Goal: Task Accomplishment & Management: Manage account settings

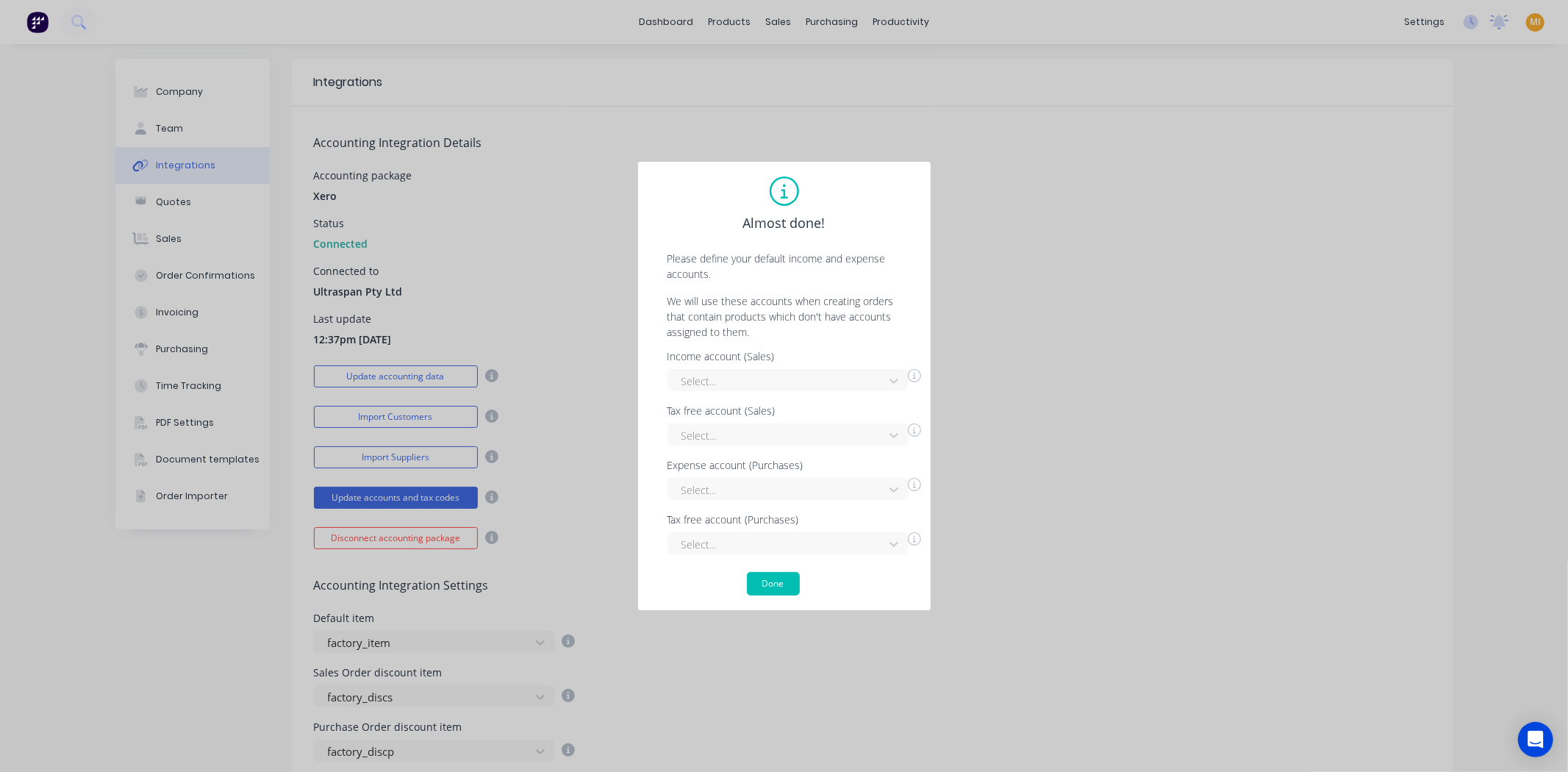
click at [781, 590] on button "Done" at bounding box center [773, 583] width 53 height 23
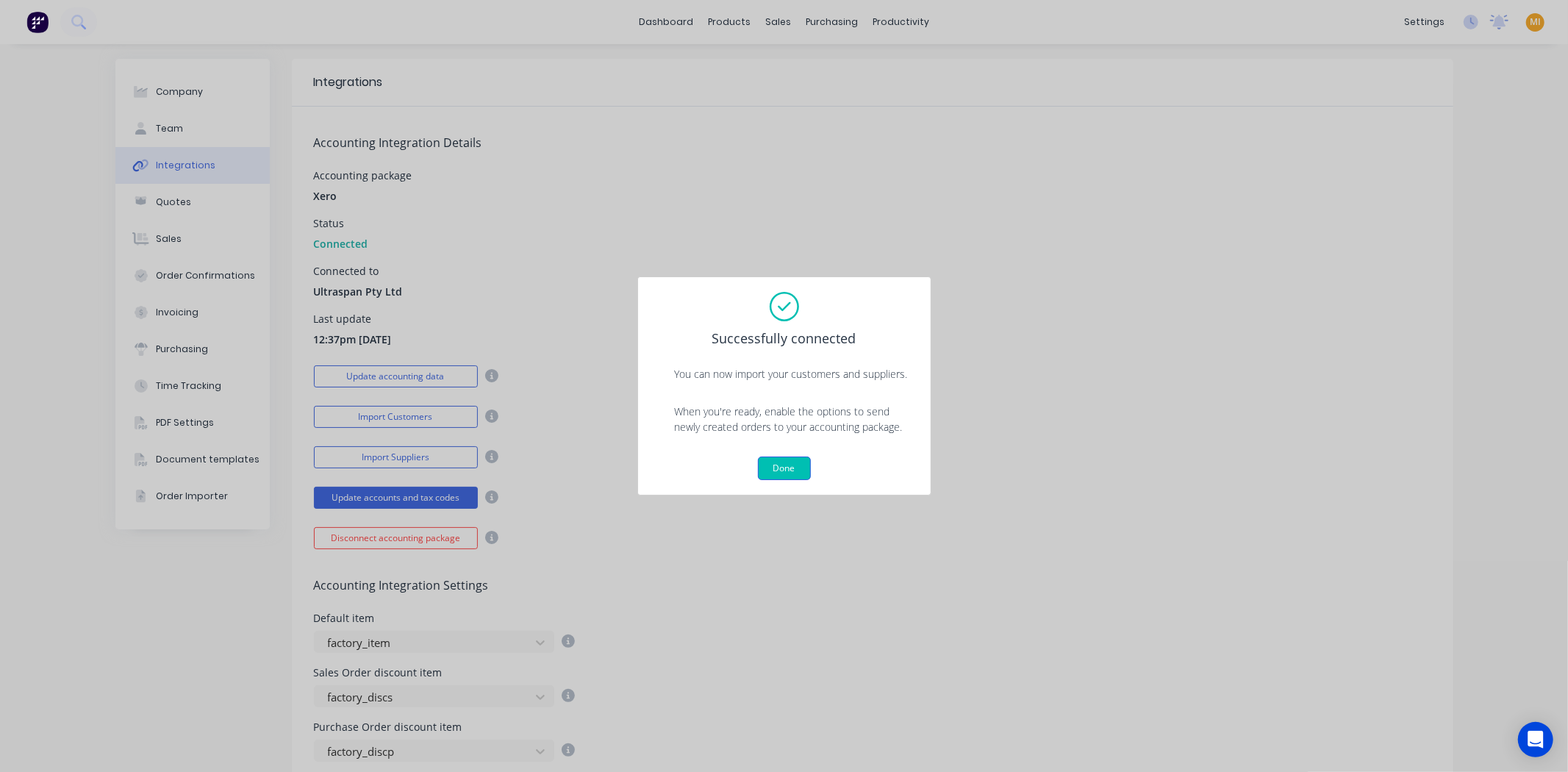
click at [787, 473] on button "Done" at bounding box center [784, 468] width 53 height 23
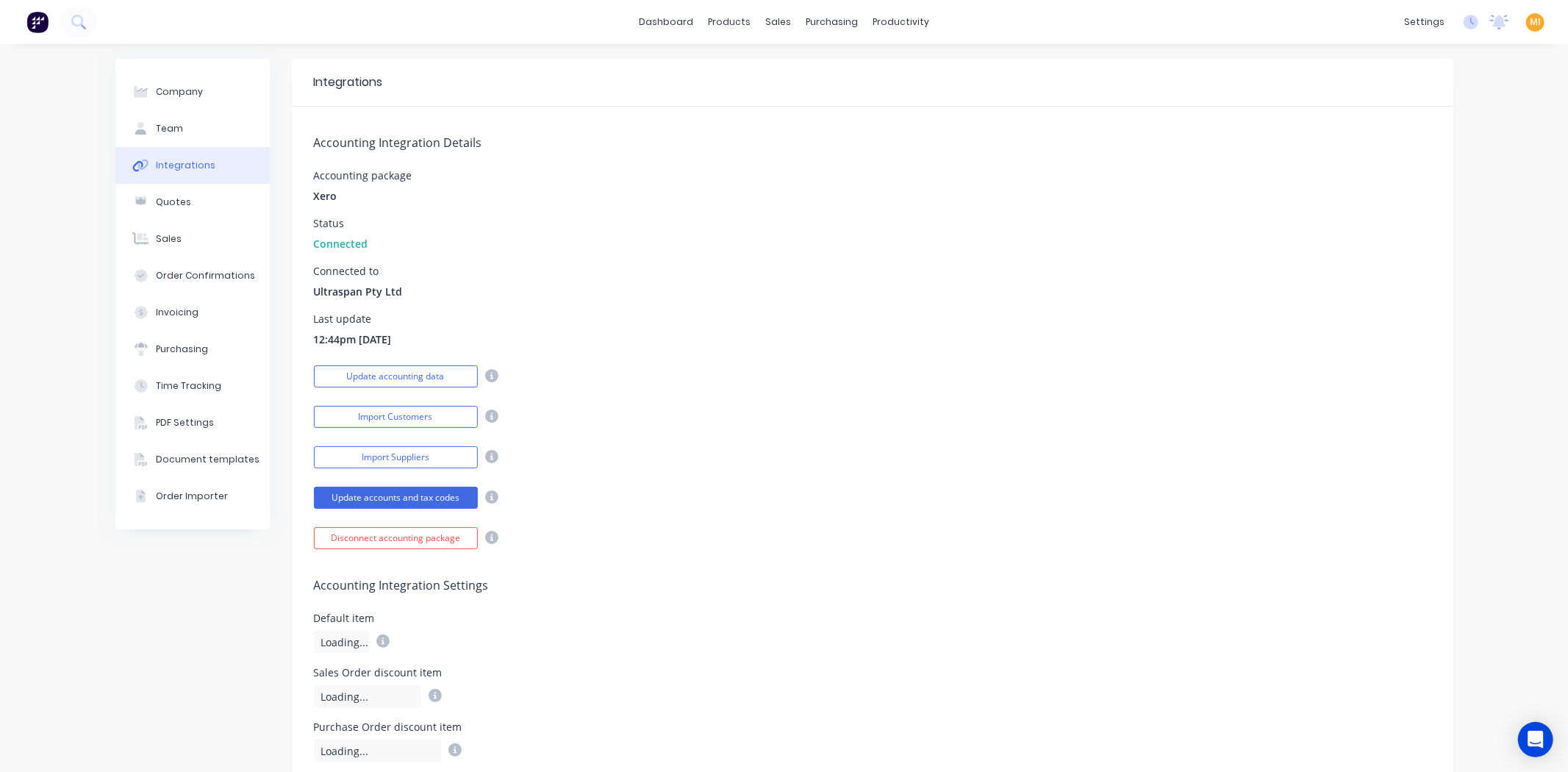
click at [44, 16] on img at bounding box center [38, 22] width 22 height 22
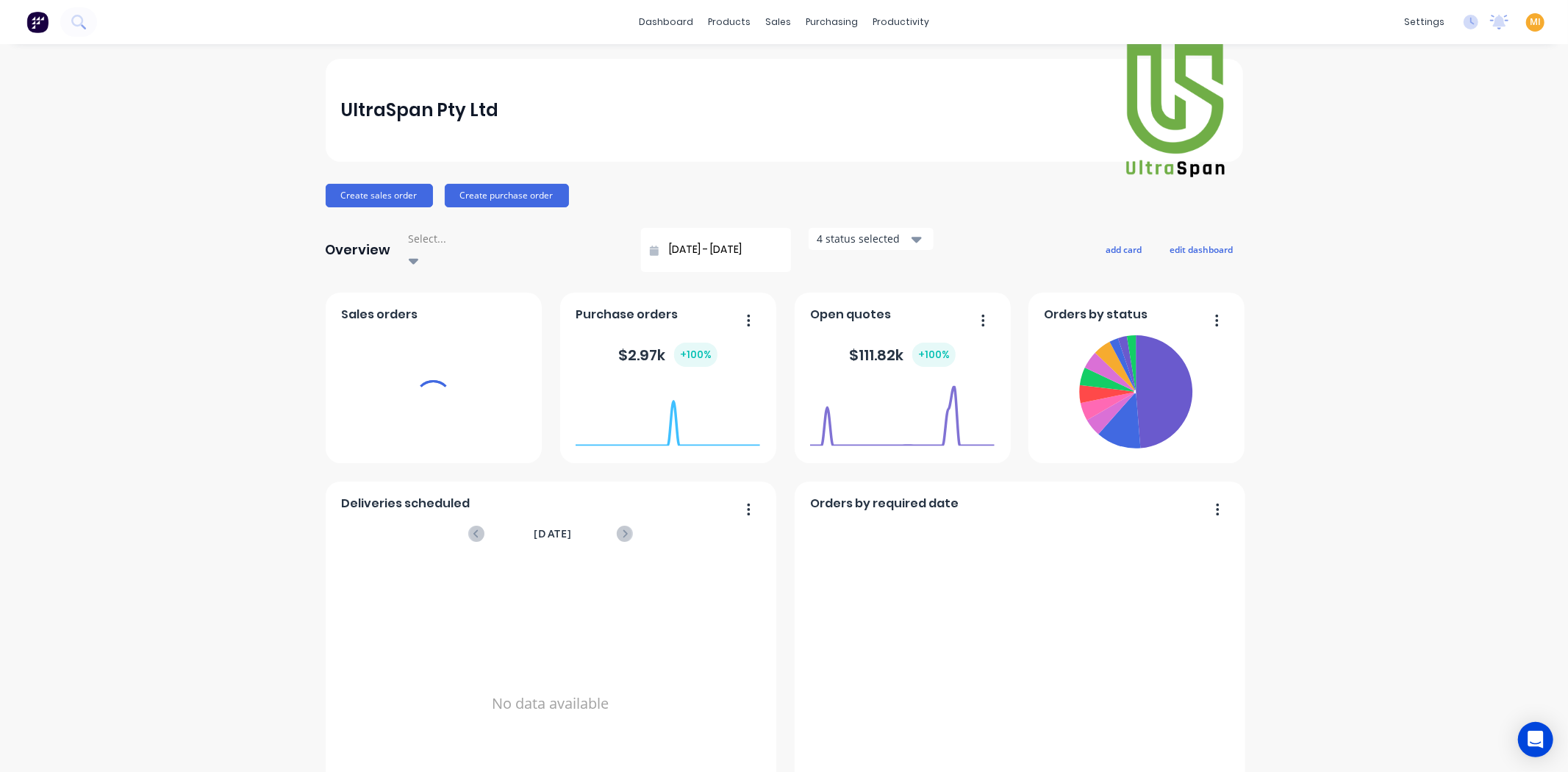
click at [1530, 26] on span "MI" at bounding box center [1535, 22] width 11 height 14
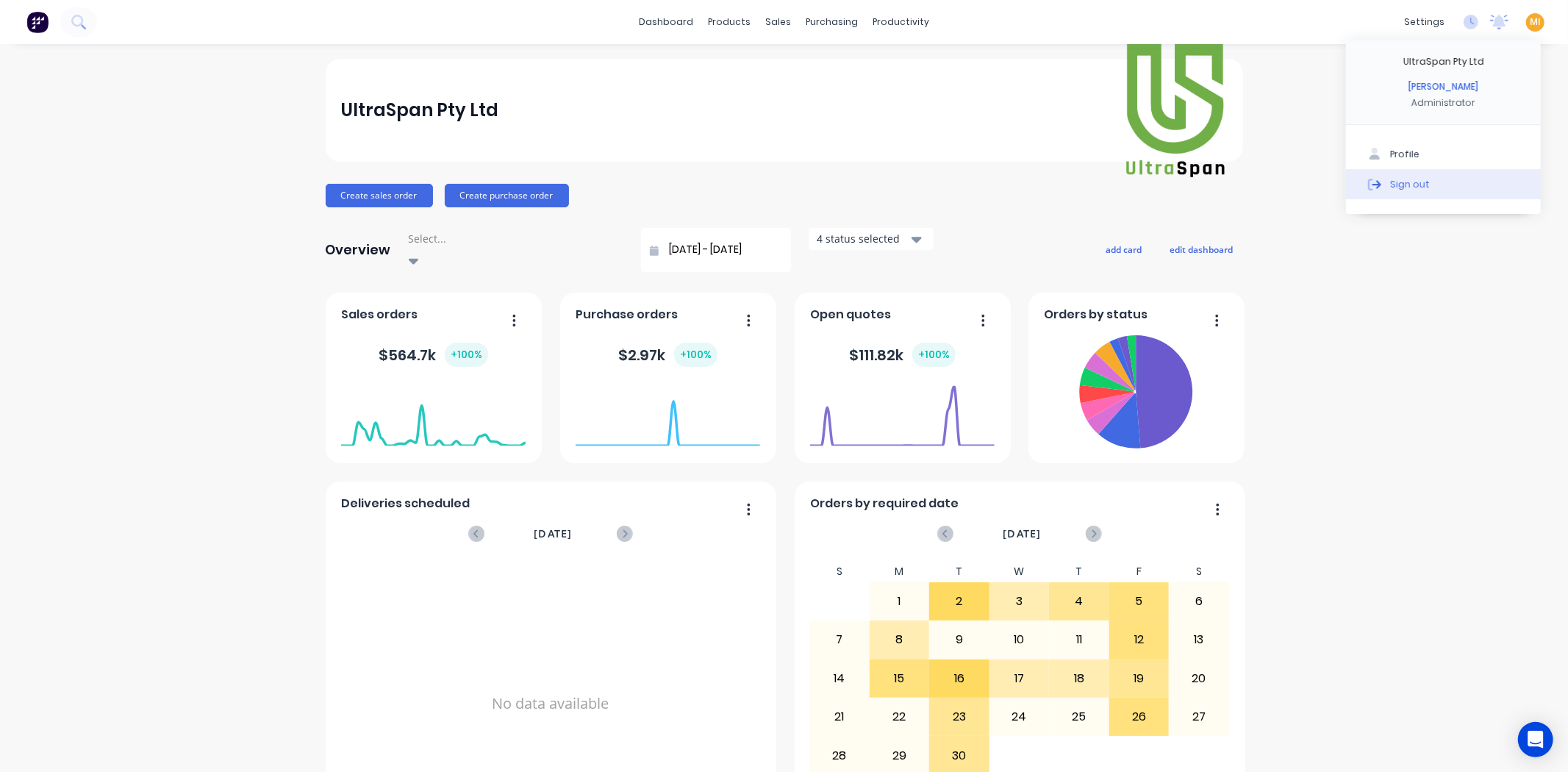
click at [1472, 190] on button "Sign out" at bounding box center [1443, 184] width 195 height 30
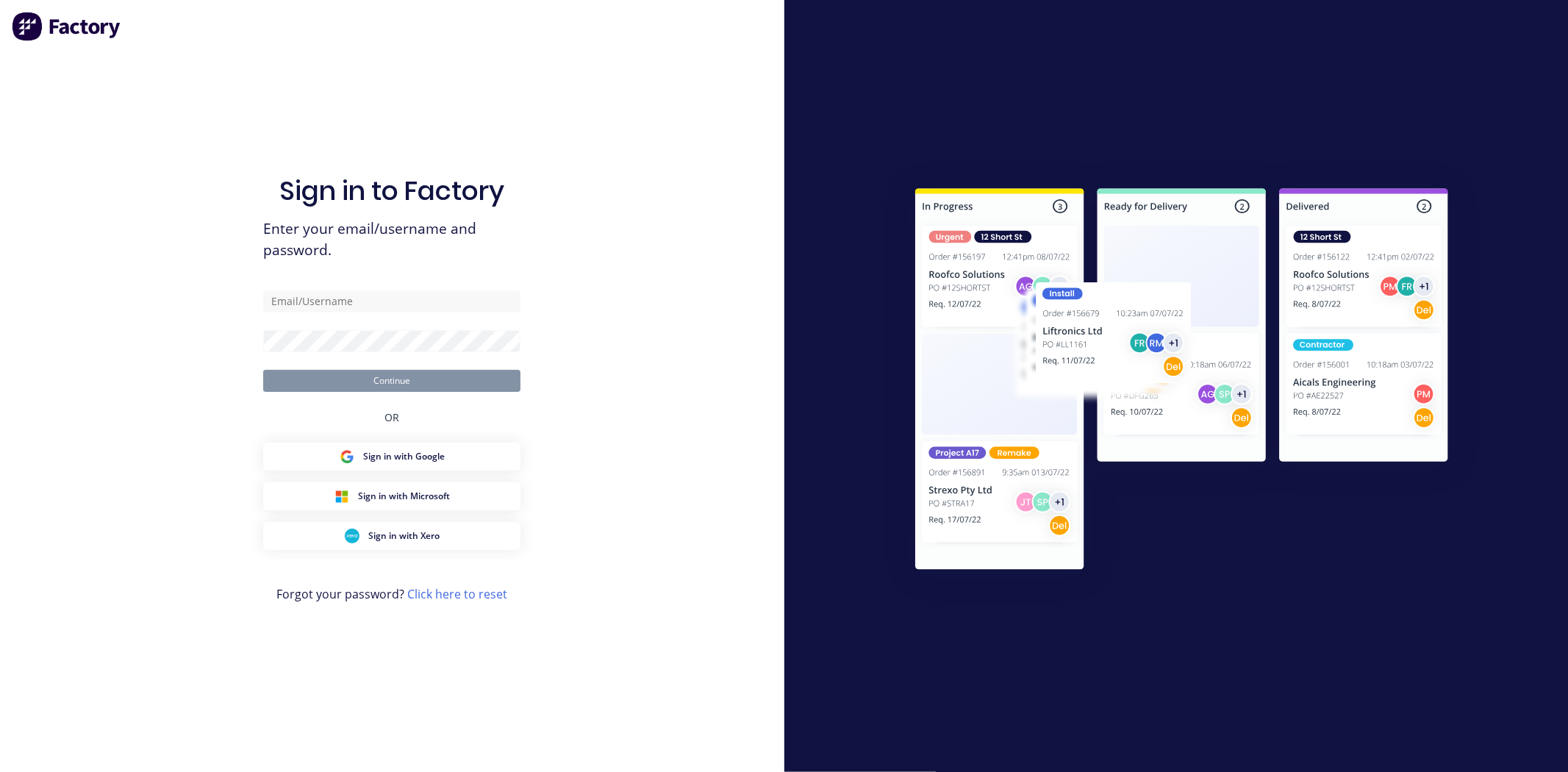
click at [351, 312] on form "Continue" at bounding box center [392, 341] width 257 height 101
click at [350, 297] on input "text" at bounding box center [392, 302] width 257 height 22
type input "[EMAIL_ADDRESS][DOMAIN_NAME]"
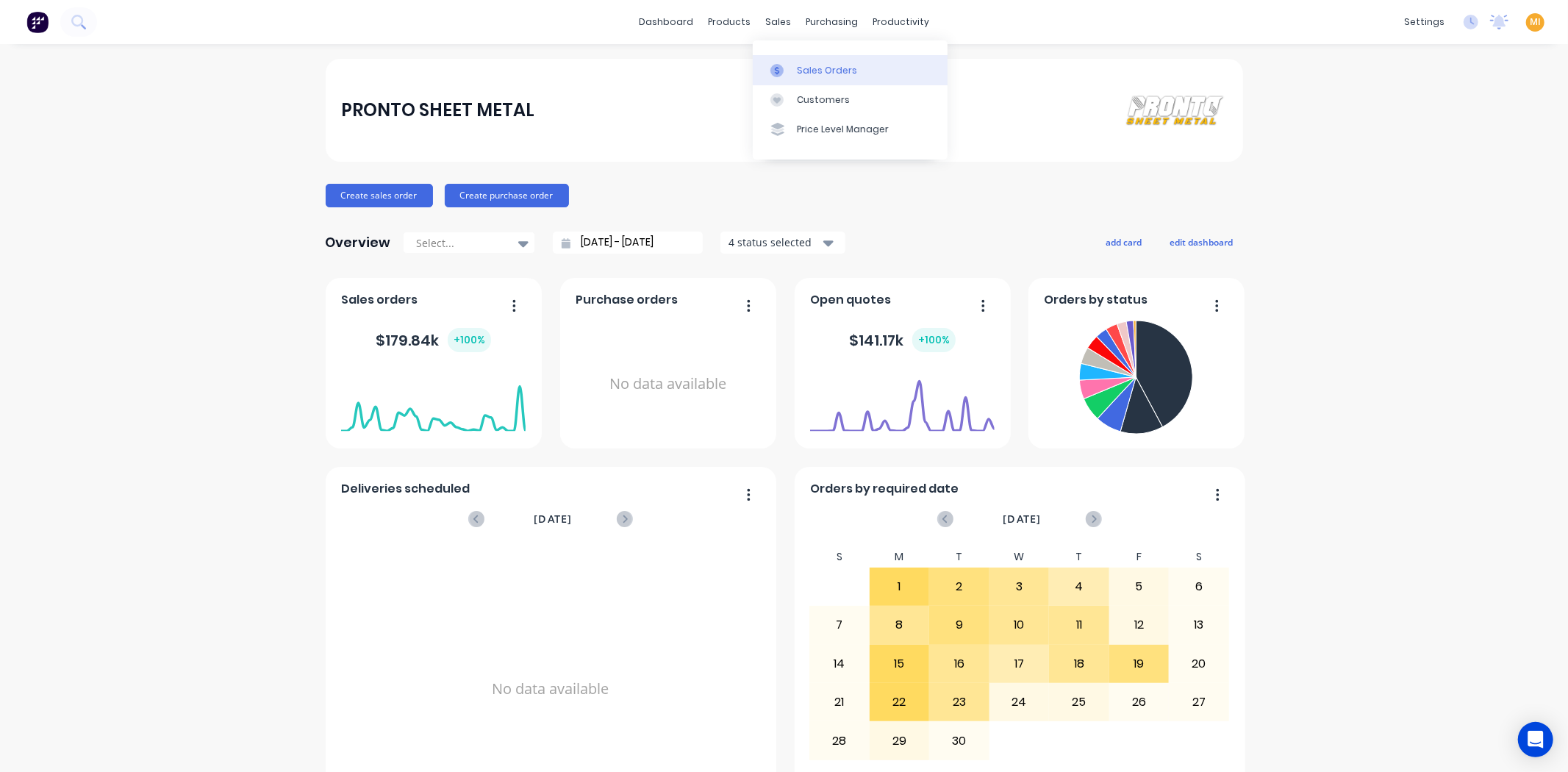
click at [794, 69] on link "Sales Orders" at bounding box center [850, 69] width 195 height 30
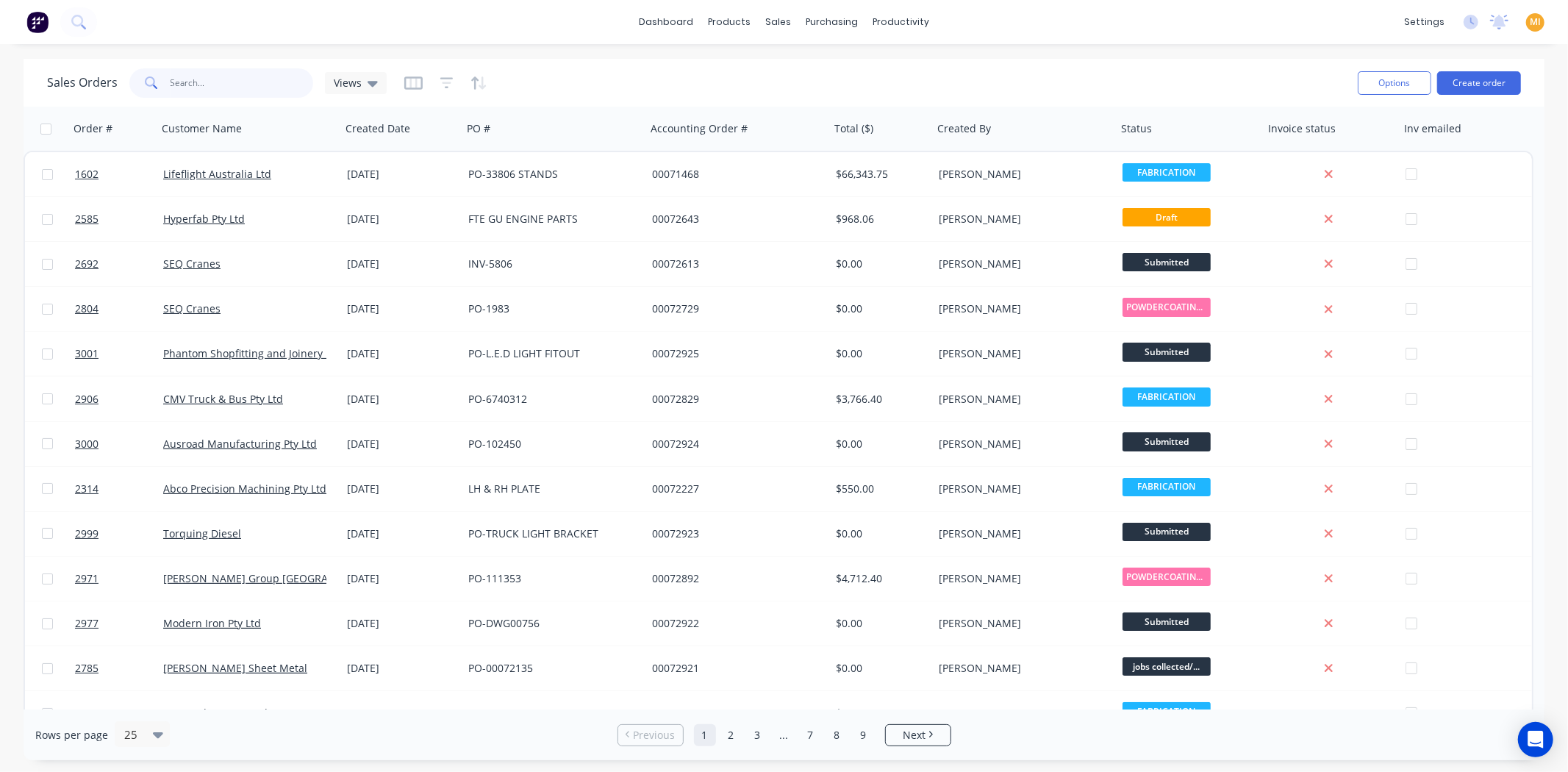
click at [244, 70] on input "text" at bounding box center [243, 83] width 144 height 30
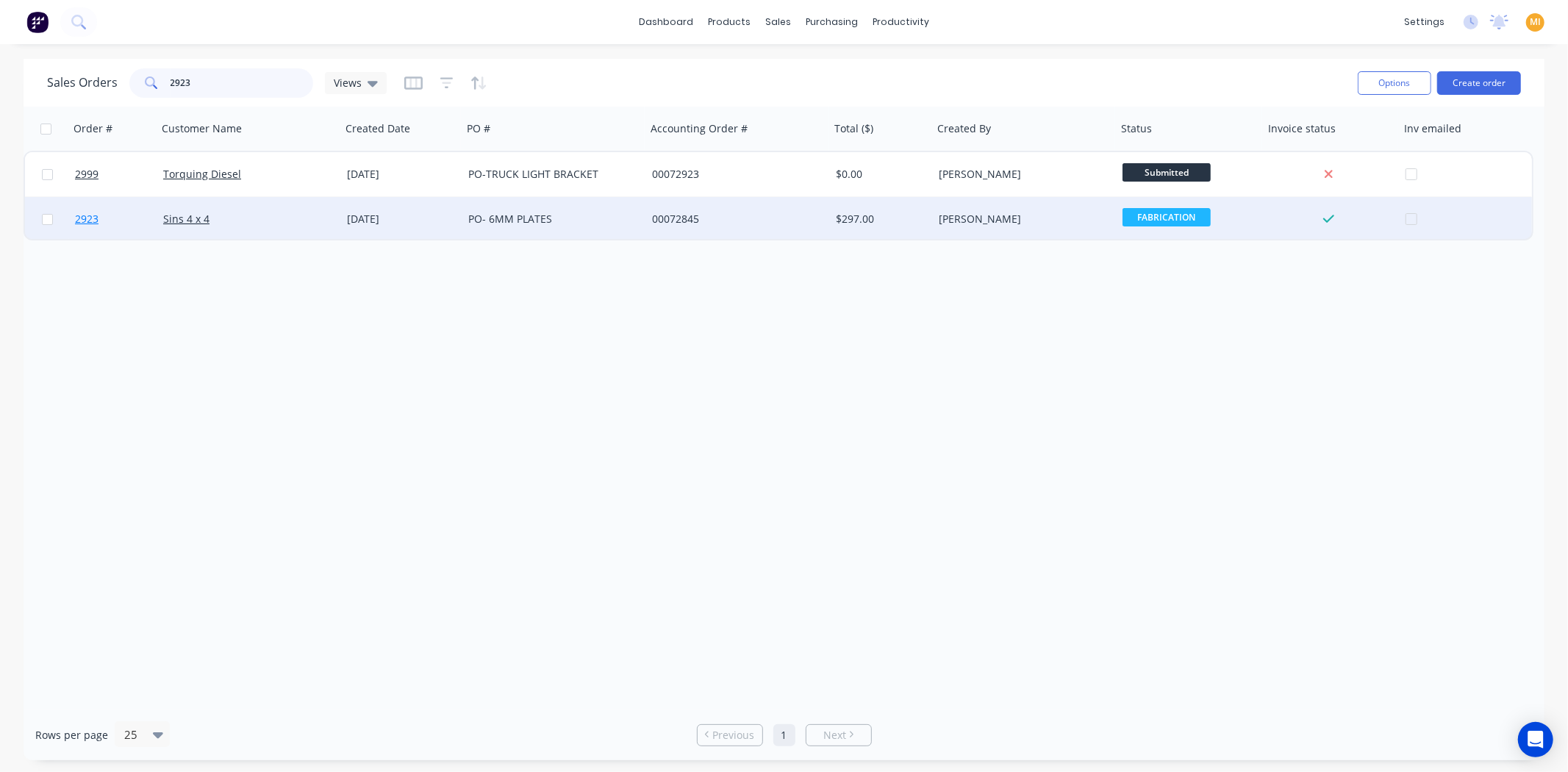
type input "2923"
click at [109, 211] on link "2923" at bounding box center [119, 219] width 88 height 44
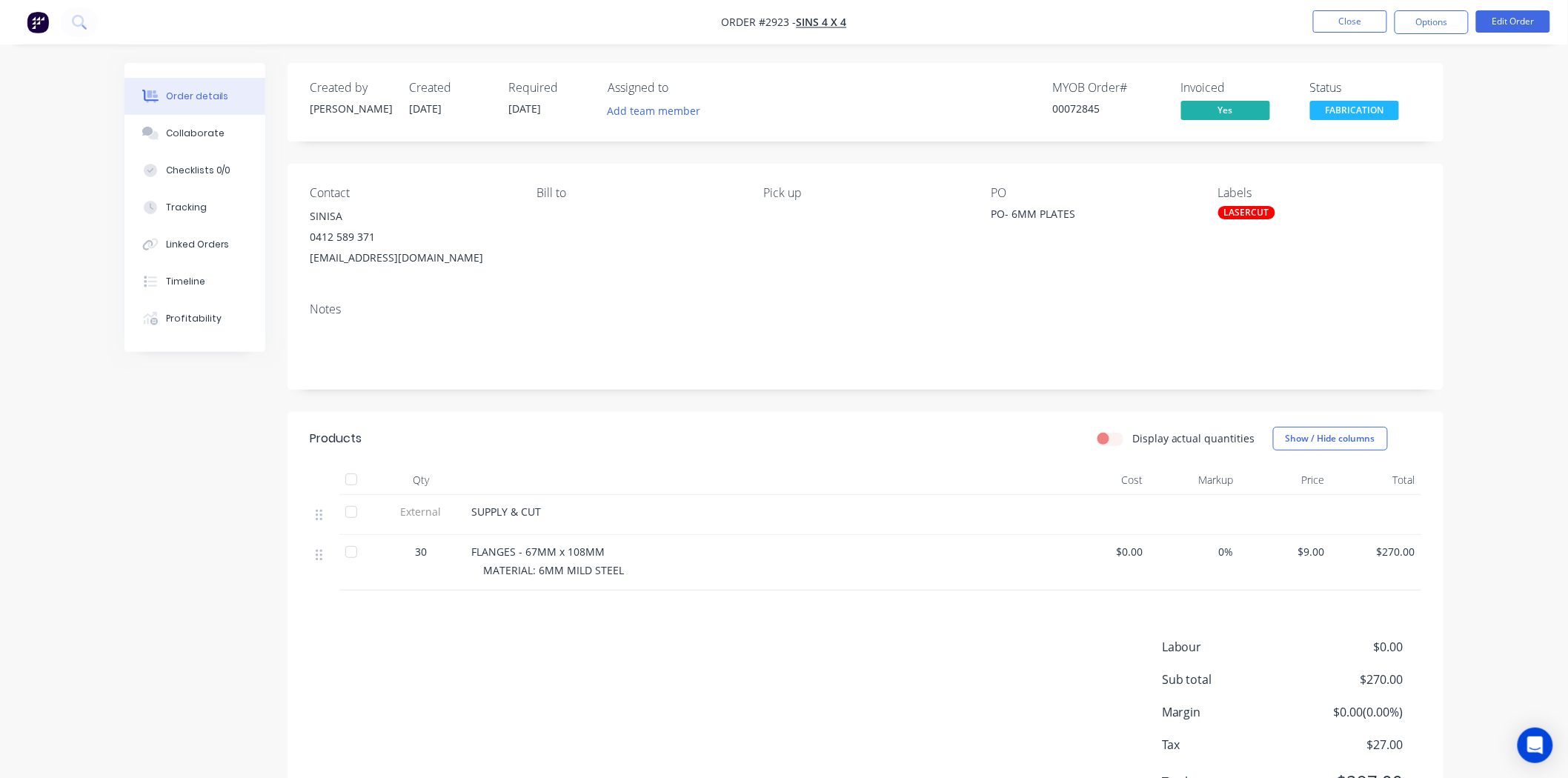
click at [779, 20] on span "Order #2923 -" at bounding box center [759, 22] width 75 height 14
copy span "2923"
click at [46, 27] on img "button" at bounding box center [38, 23] width 23 height 23
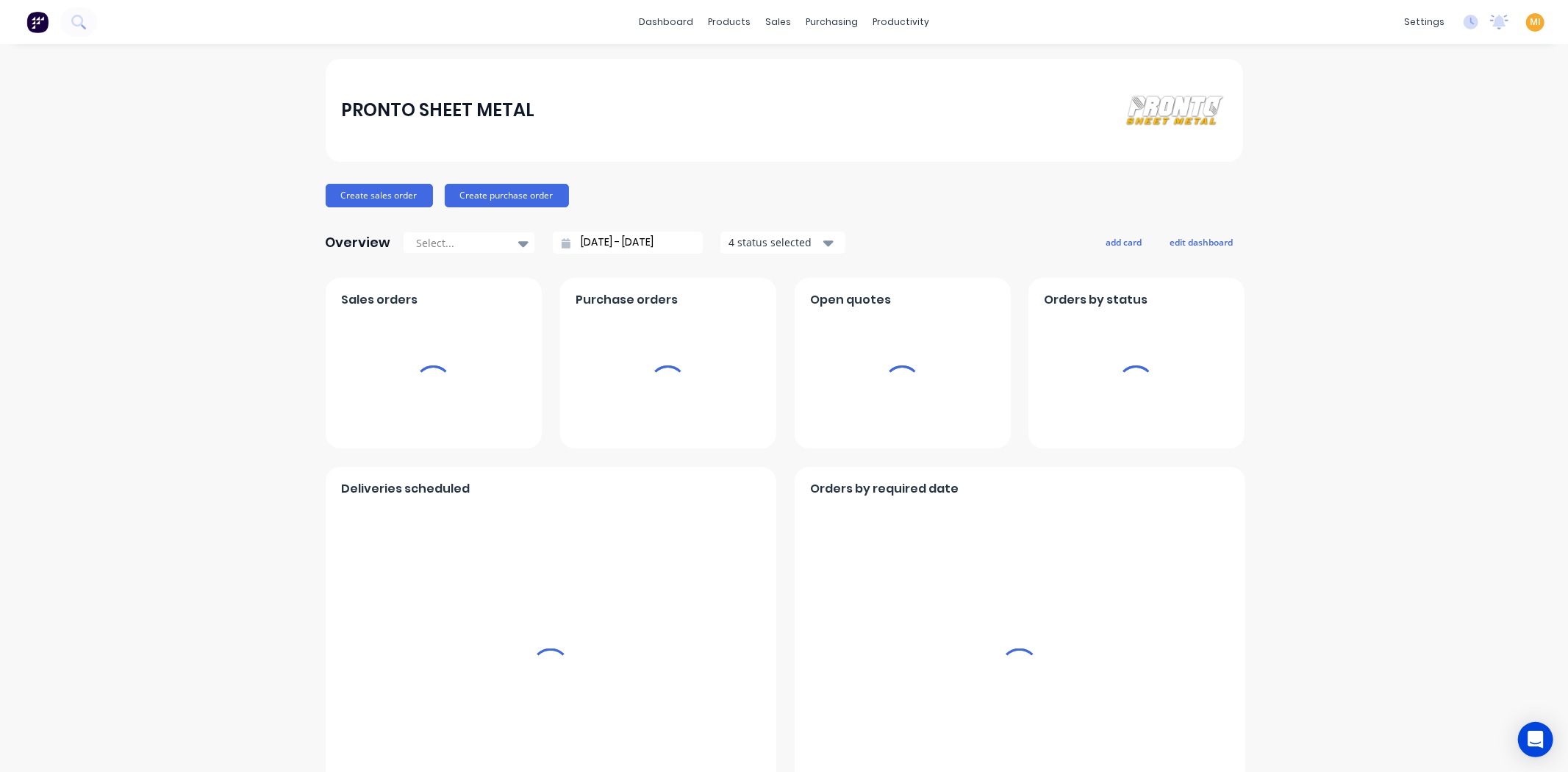
click at [1530, 24] on span "MI" at bounding box center [1535, 22] width 11 height 14
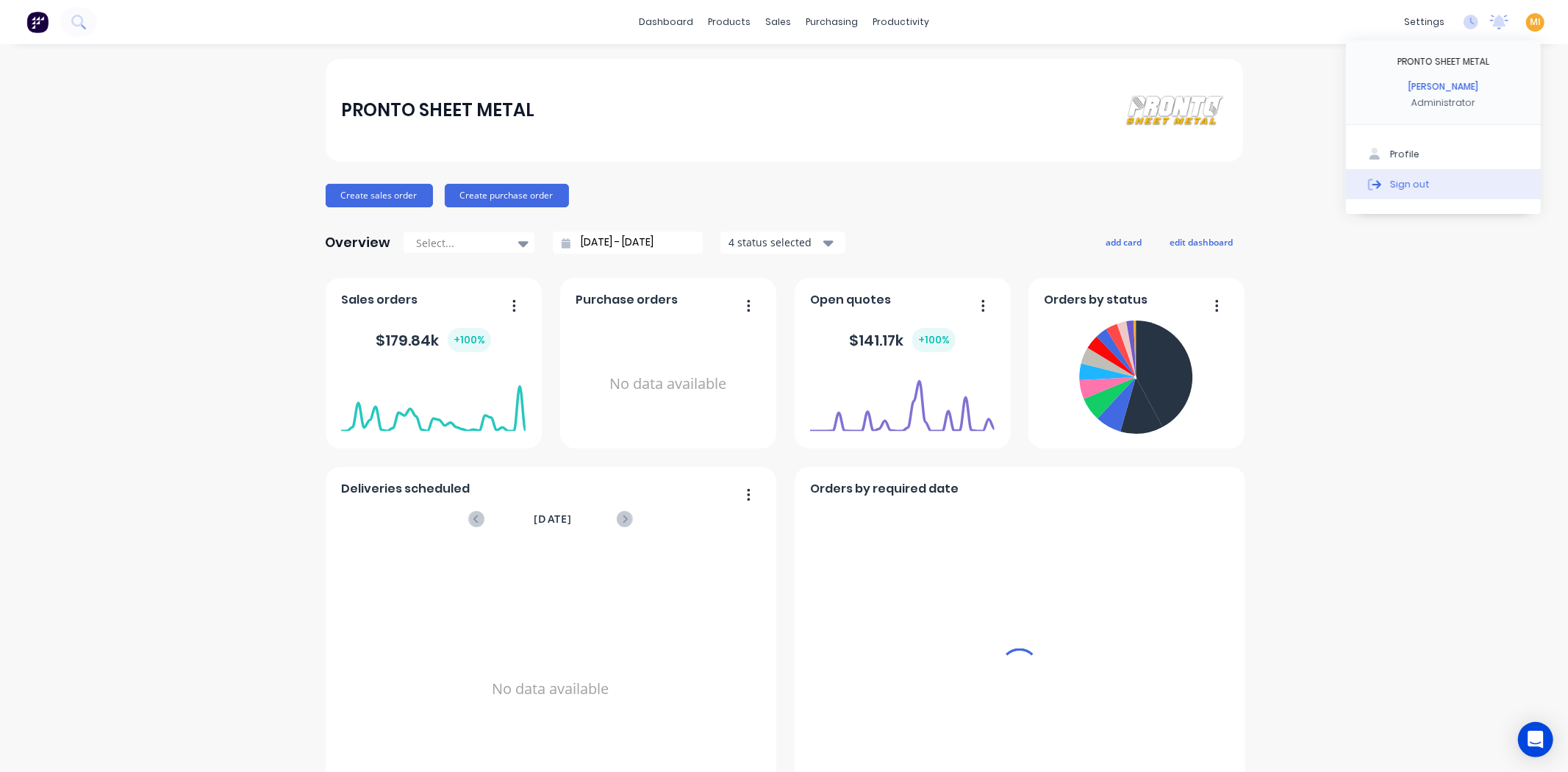
click at [1463, 181] on button "Sign out" at bounding box center [1443, 184] width 195 height 30
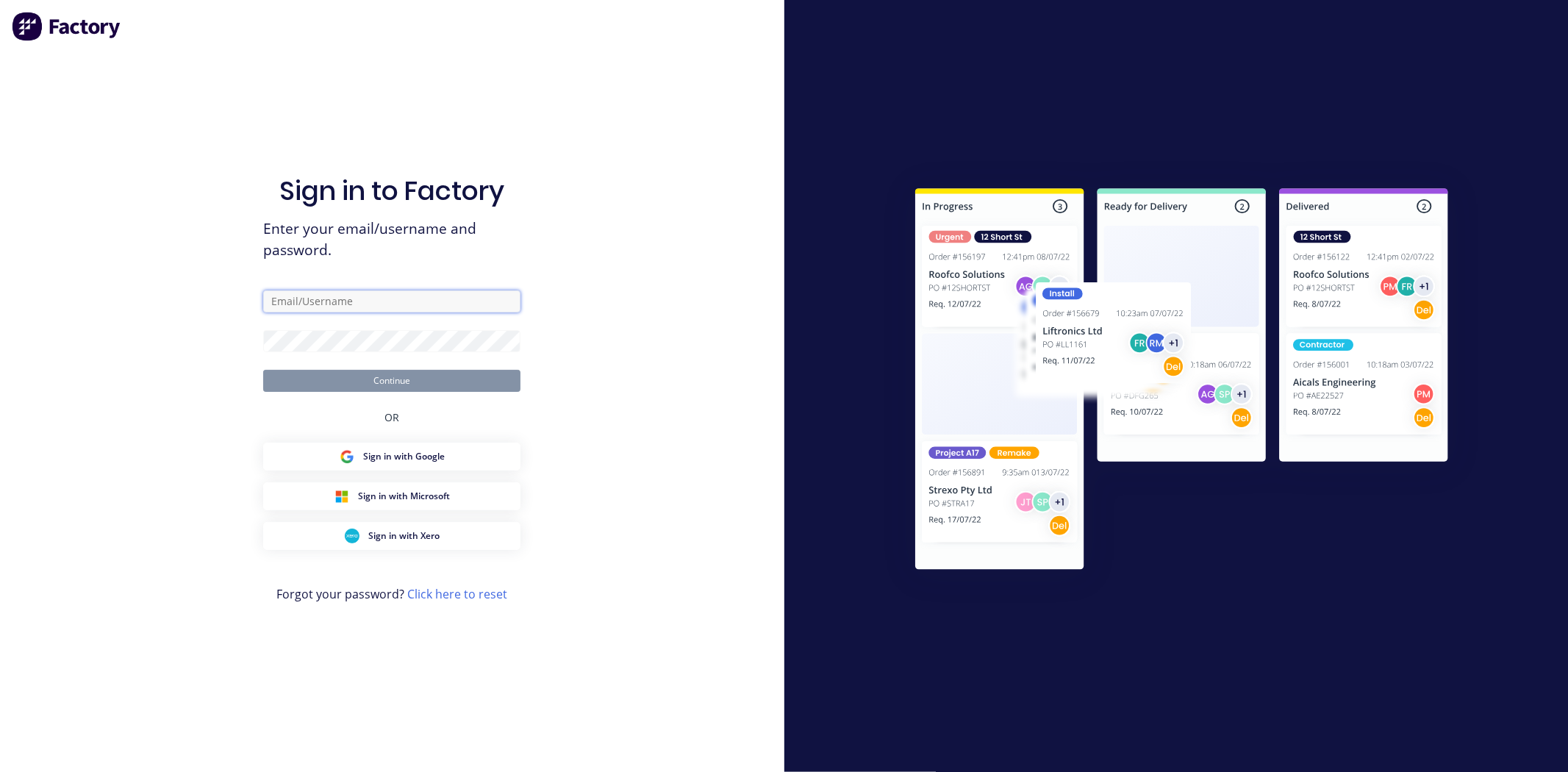
click at [325, 298] on input "text" at bounding box center [392, 302] width 257 height 22
type input "[EMAIL_ADDRESS][DOMAIN_NAME]"
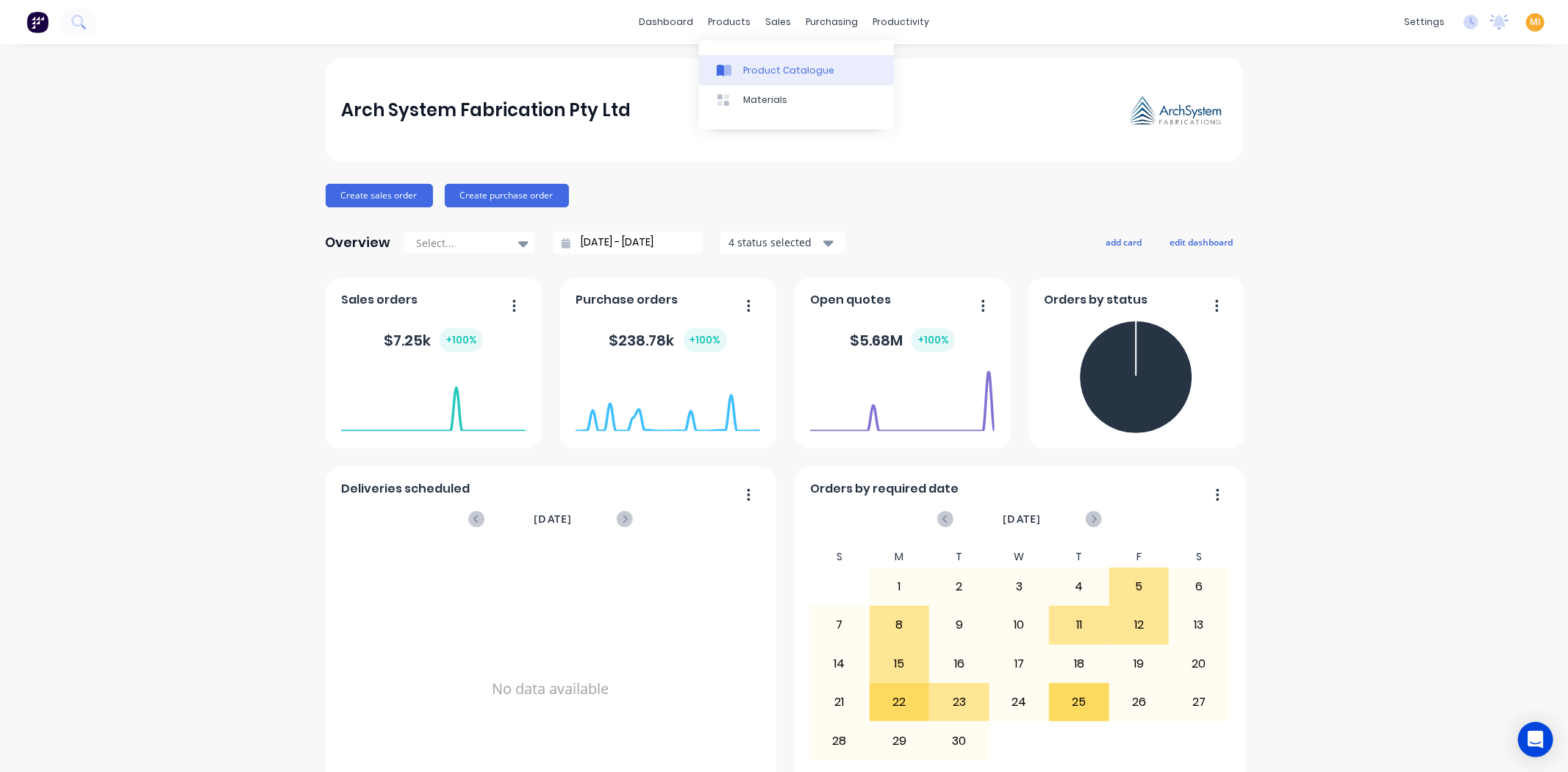
click at [754, 77] on div "Product Catalogue" at bounding box center [789, 70] width 91 height 14
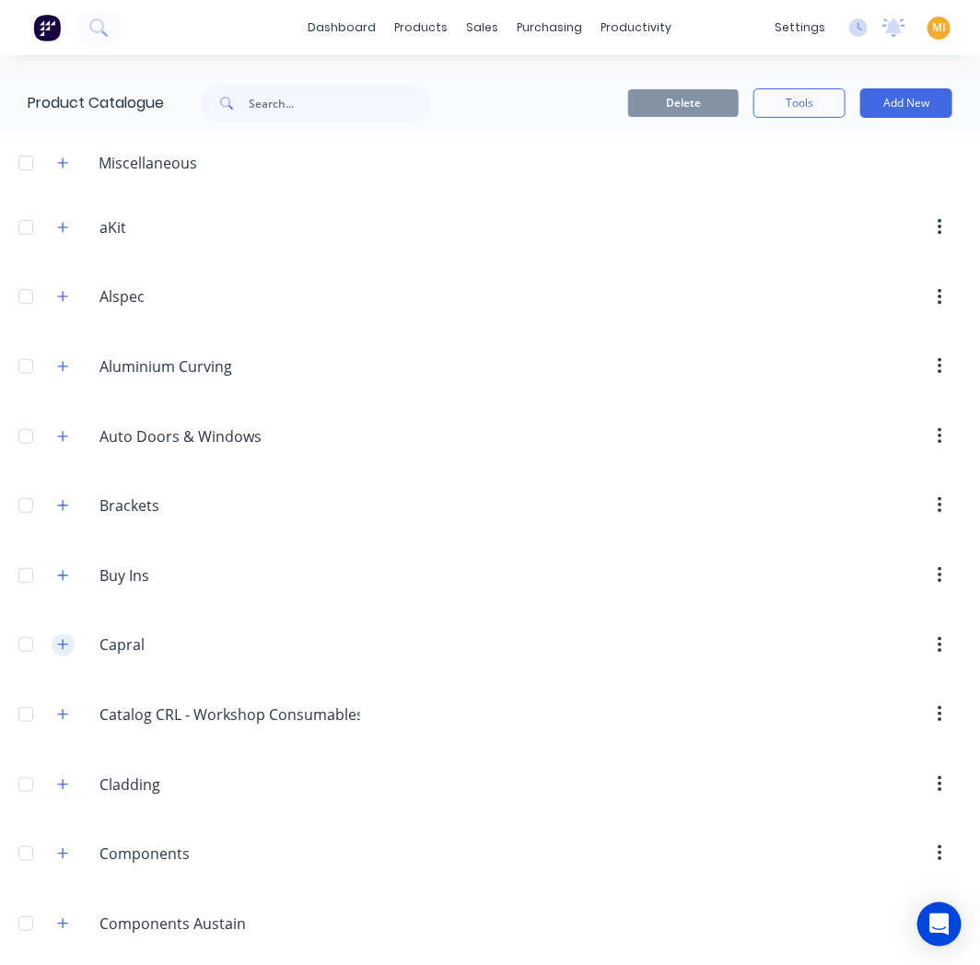
click at [55, 641] on button "button" at bounding box center [63, 644] width 23 height 23
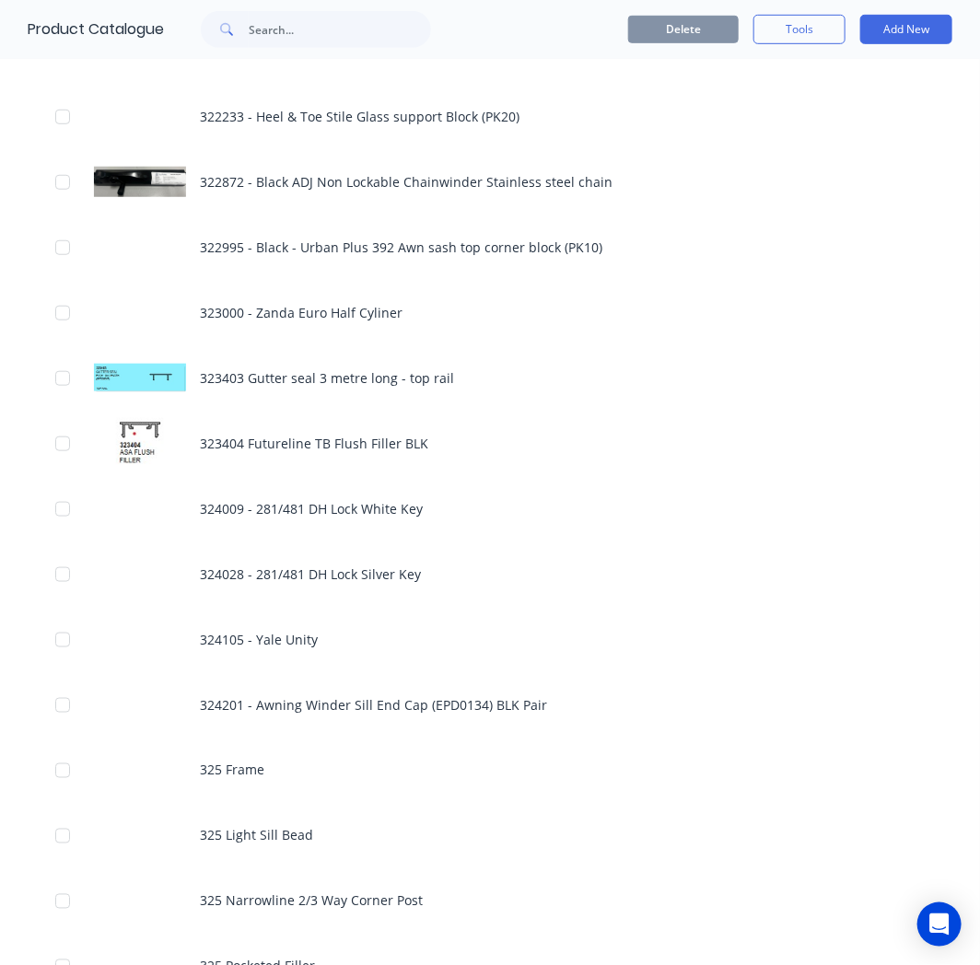
scroll to position [2966, 0]
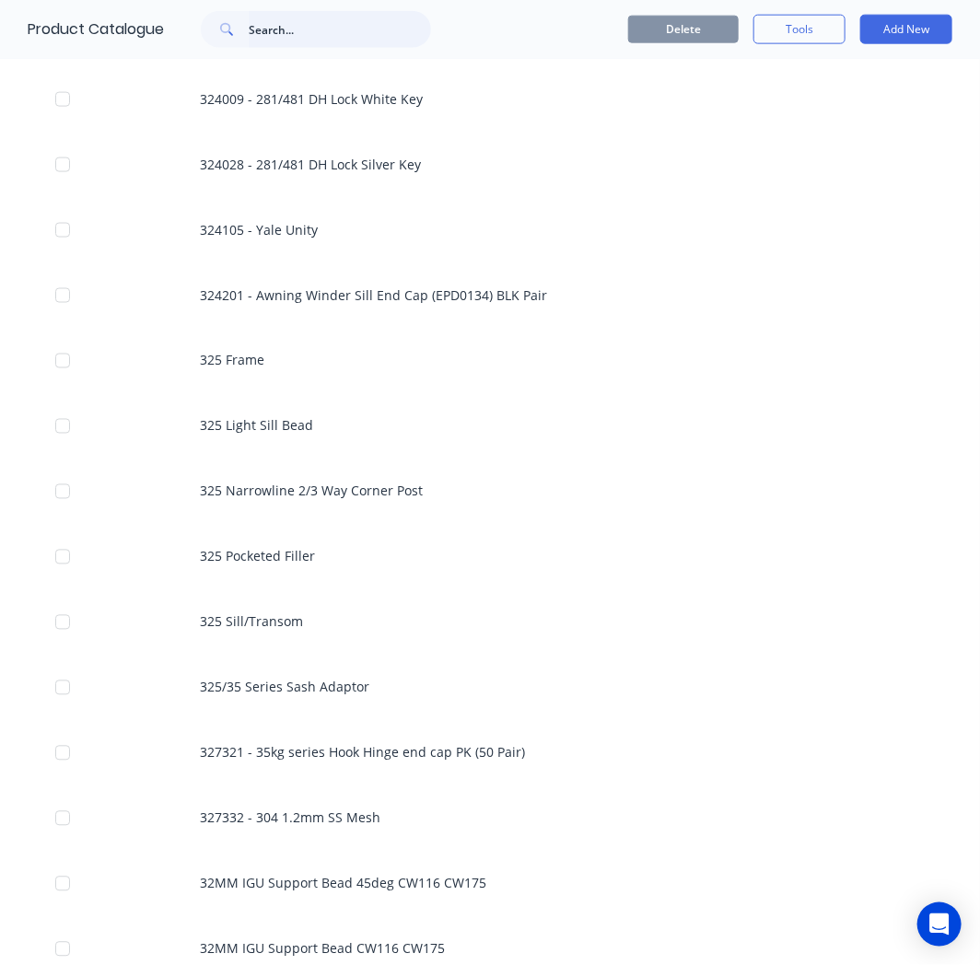
click at [292, 33] on input "text" at bounding box center [340, 29] width 182 height 37
paste input "150 St Kilda External Cap"
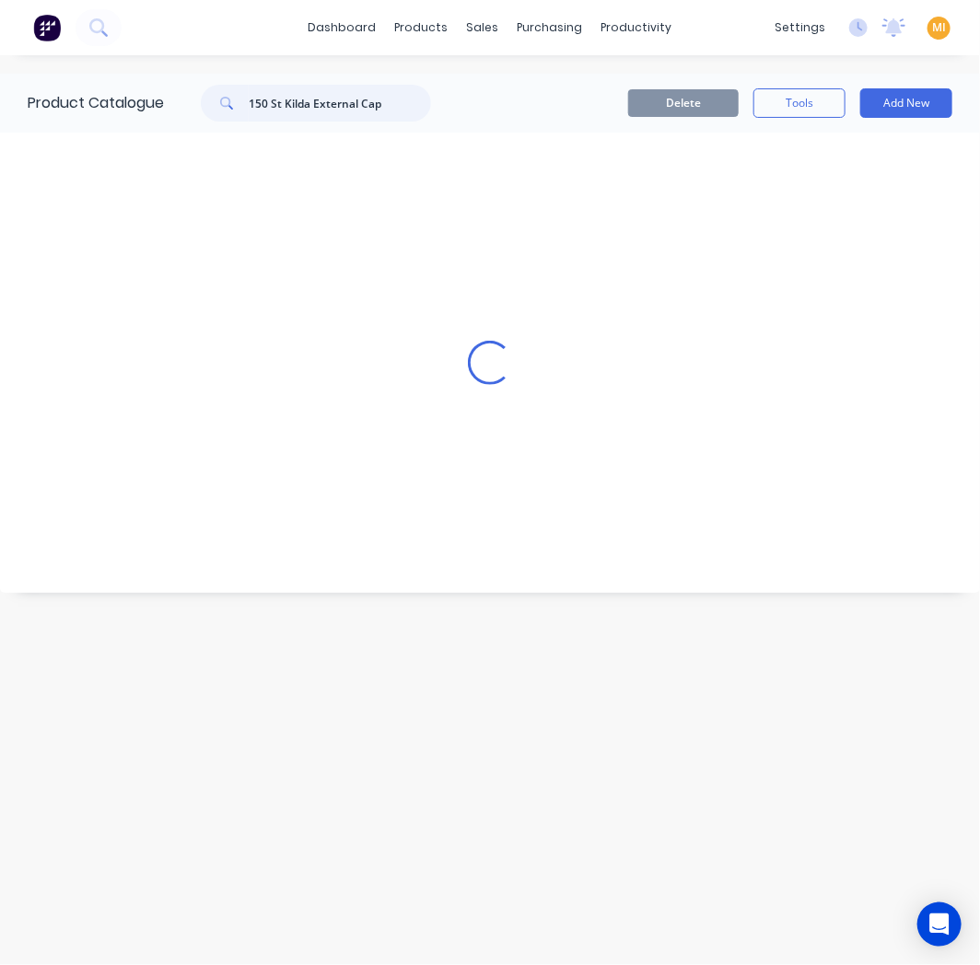
scroll to position [0, 0]
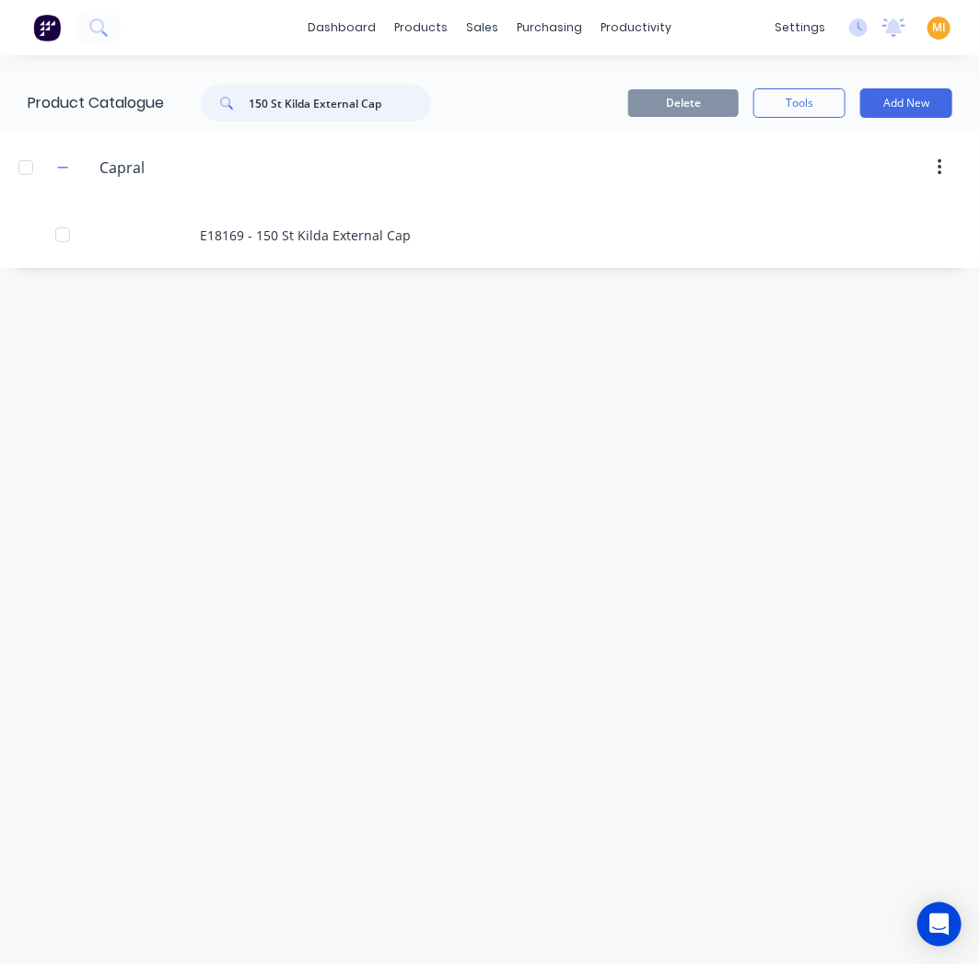
click at [314, 87] on input "150 St Kilda External Cap" at bounding box center [340, 103] width 182 height 37
click at [305, 96] on input "150 St Kilda External Cap" at bounding box center [340, 103] width 182 height 37
paste input "x 50 x 3mm Box"
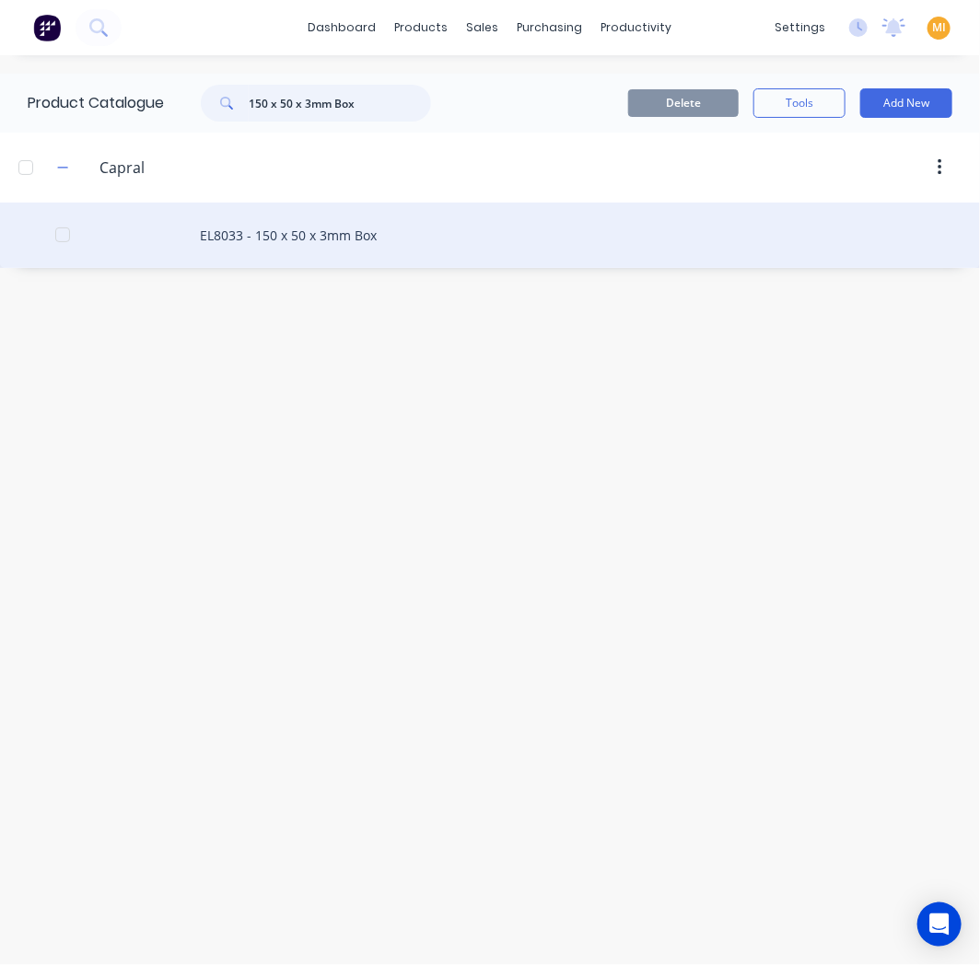
type input "150 x 50 x 3mm Box"
click at [203, 216] on div "EL8033 - 150 x 50 x 3mm Box" at bounding box center [490, 235] width 980 height 65
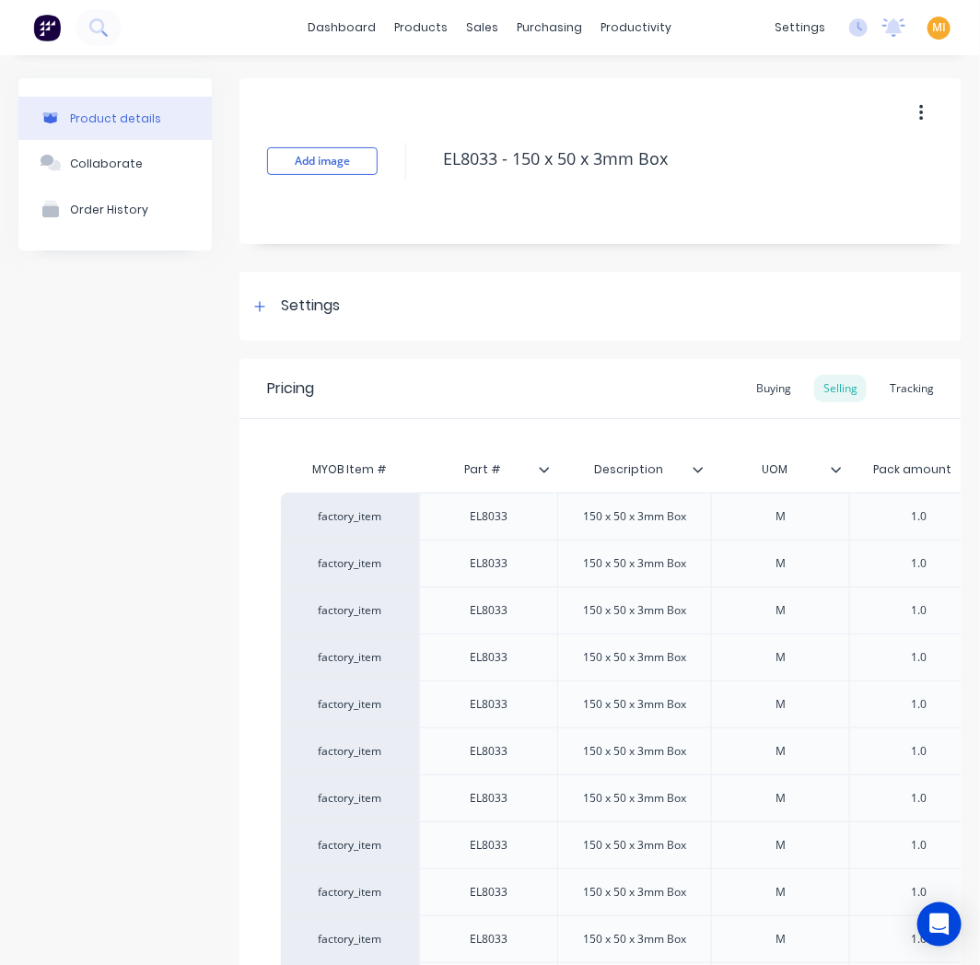
type textarea "x"
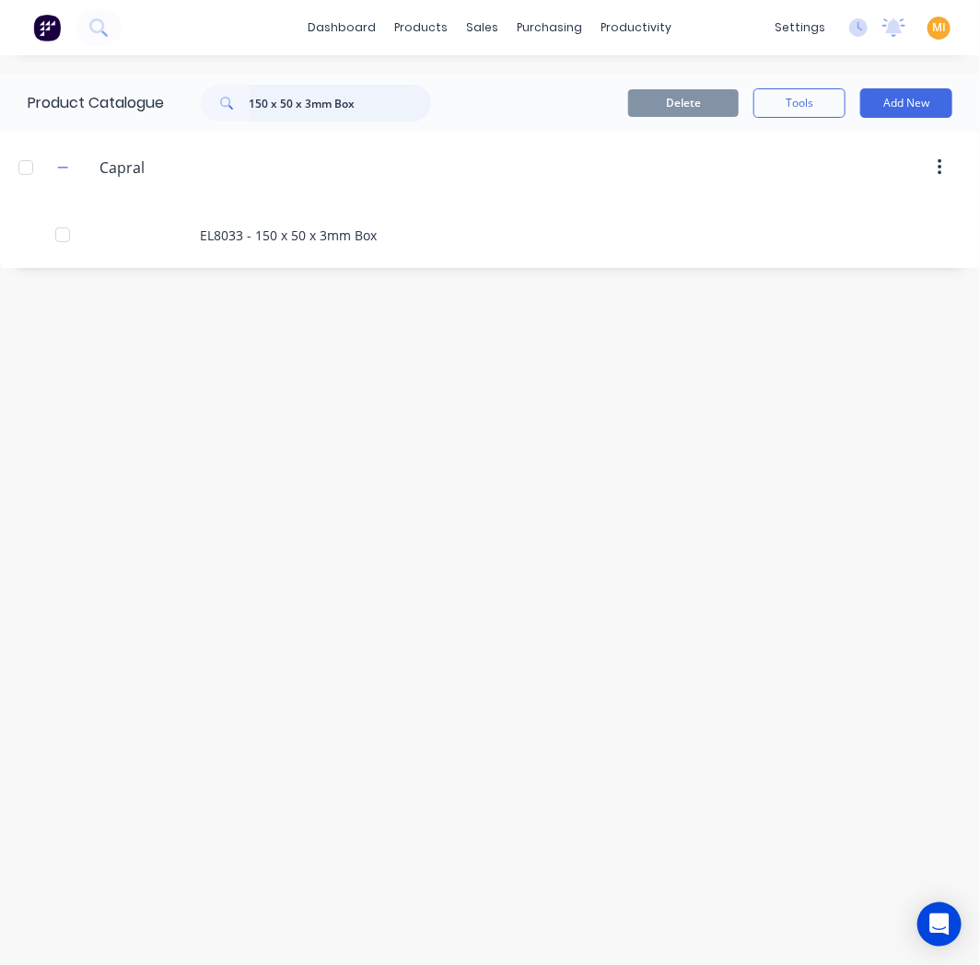
click at [347, 95] on input "150 x 50 x 3mm Box" at bounding box center [340, 103] width 182 height 37
paste input "mm Adjustable Sub Sill Base (Part 1)"
click at [319, 95] on input "150mm Adjustable Sub Sill Base (Part 1)" at bounding box center [340, 103] width 182 height 37
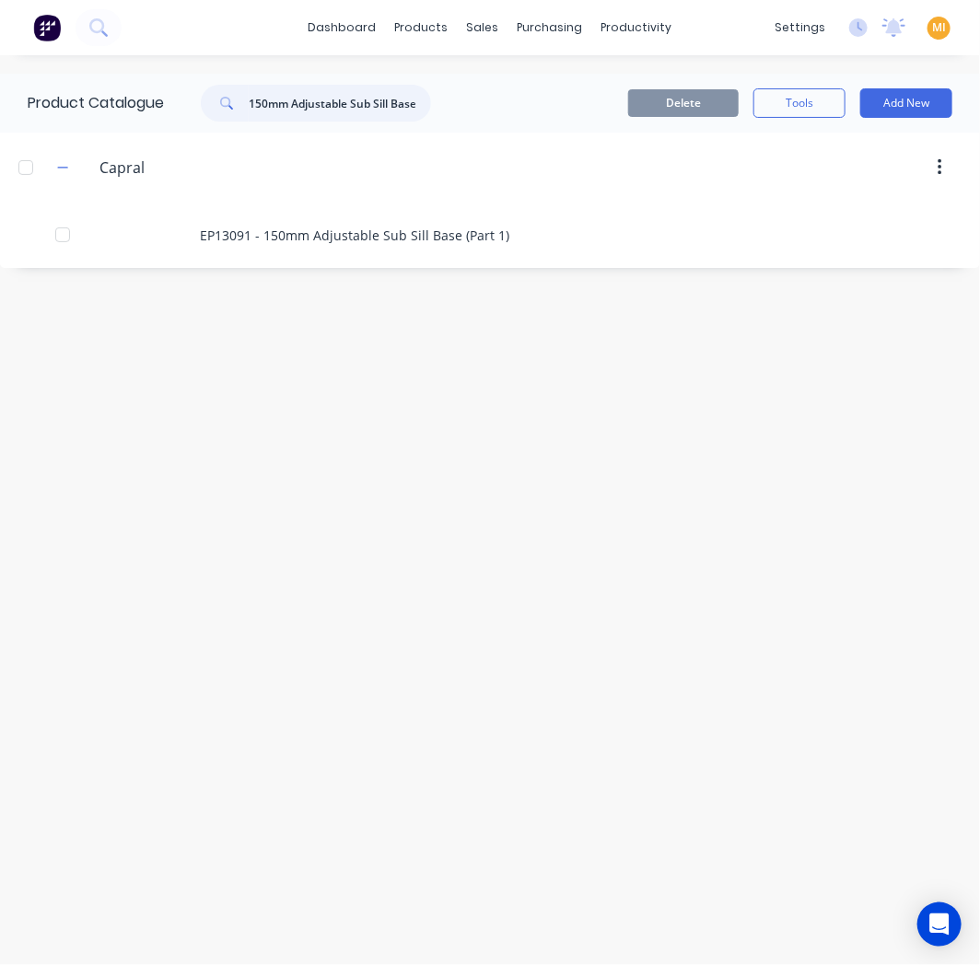
click at [319, 95] on input "150mm Adjustable Sub Sill Base (Part 1)" at bounding box center [340, 103] width 182 height 37
paste input "wning DG Head/Transom"
click at [389, 80] on div "Product Catalogue 150mm Awning DG Head/Transom" at bounding box center [238, 103] width 477 height 59
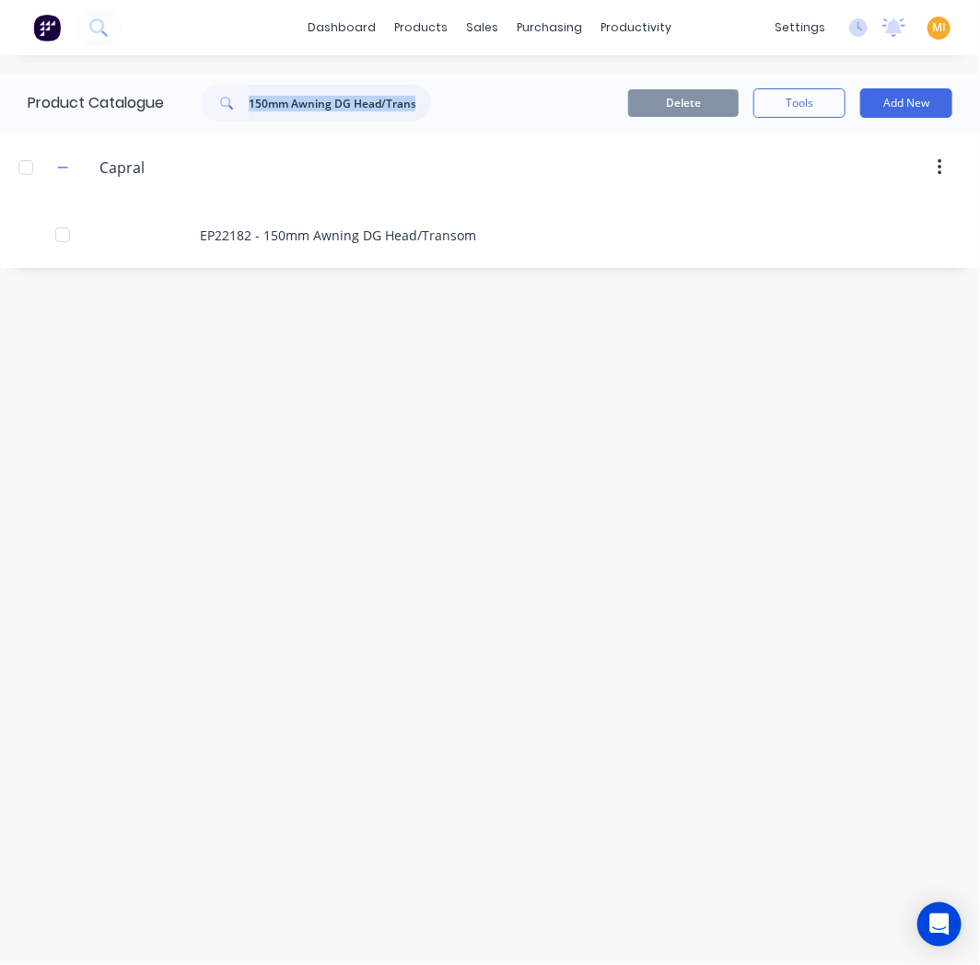
click at [293, 111] on input "150mm Awning DG Head/Transom" at bounding box center [340, 103] width 182 height 37
click at [293, 110] on input "150mm Awning DG Head/Transom" at bounding box center [340, 103] width 182 height 37
paste input "Sill"
click at [370, 96] on input "150mm Awning DG Sill/Transom" at bounding box center [340, 103] width 182 height 37
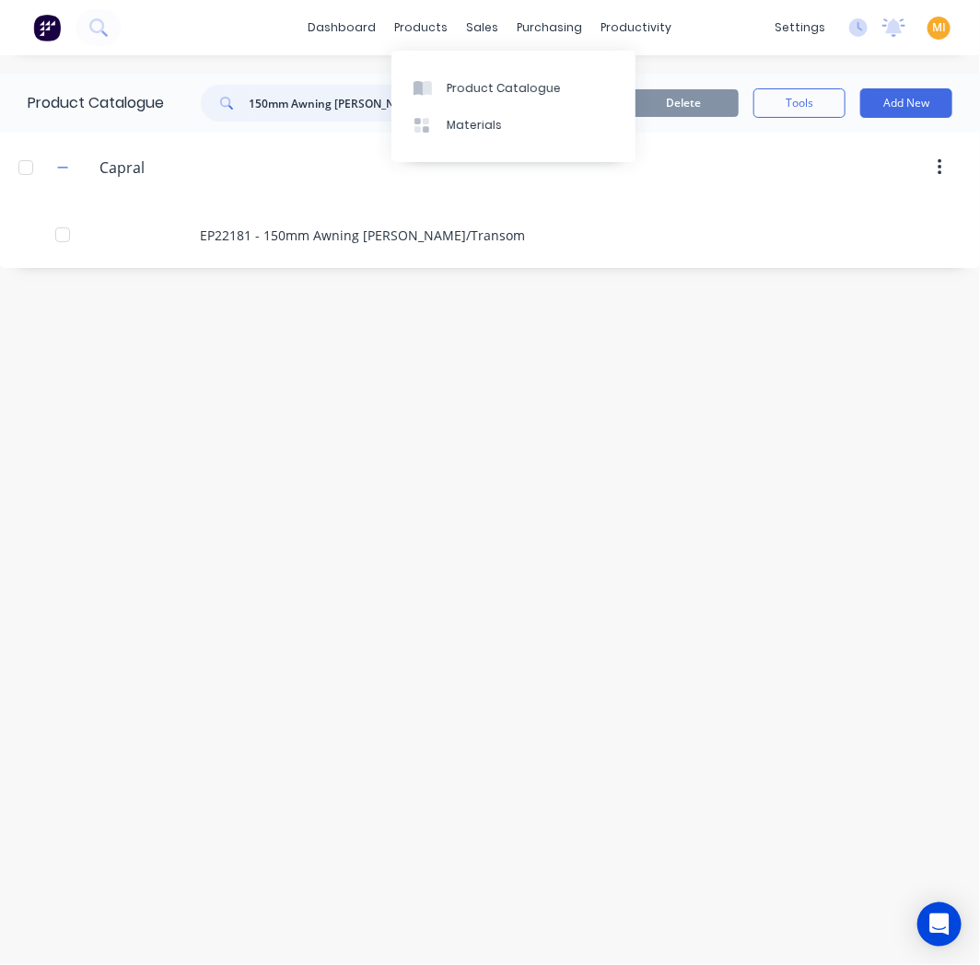
click at [370, 96] on input "150mm Awning DG Sill/Transom" at bounding box center [340, 103] width 182 height 37
paste input "DG Structural Female Mullion"
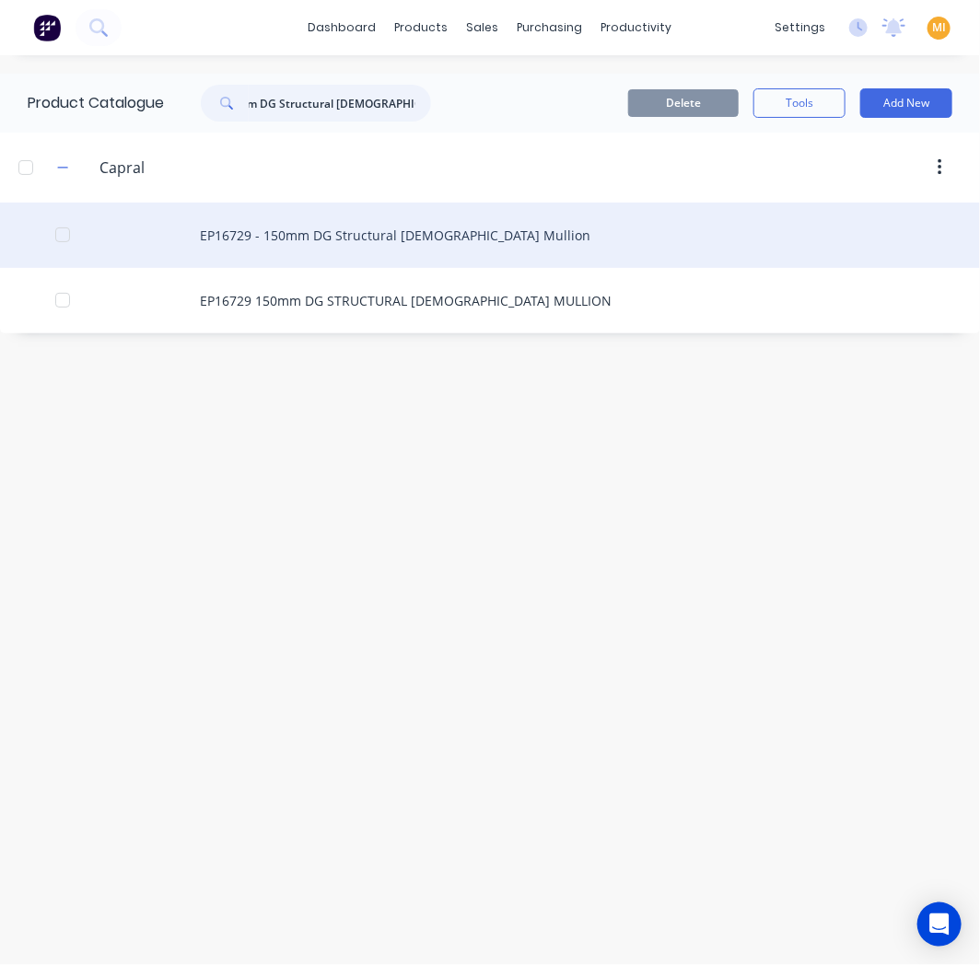
type input "150mm DG Structural Female Mullion"
click at [632, 231] on div "EP16729 - 150mm DG Structural Female Mullion" at bounding box center [490, 235] width 980 height 65
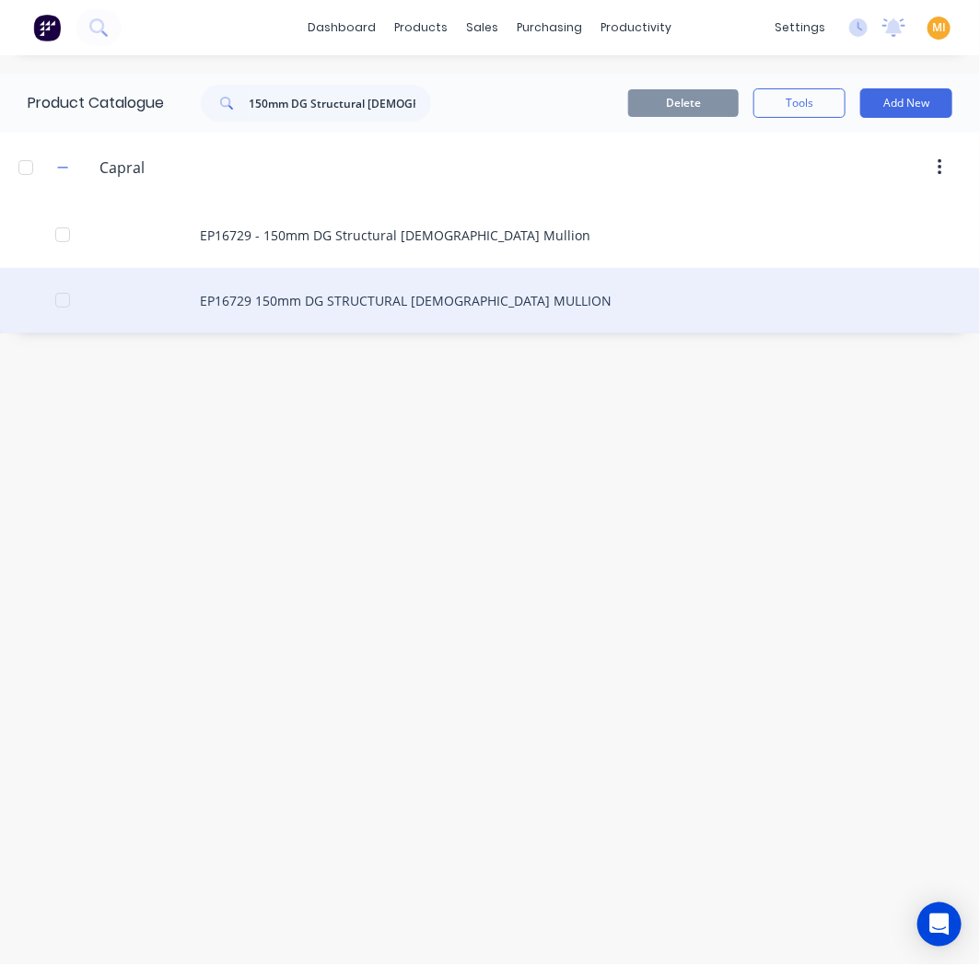
click at [319, 309] on div "EP16729 150mm DG STRUCTURAL FEMALE MULLION" at bounding box center [490, 300] width 980 height 65
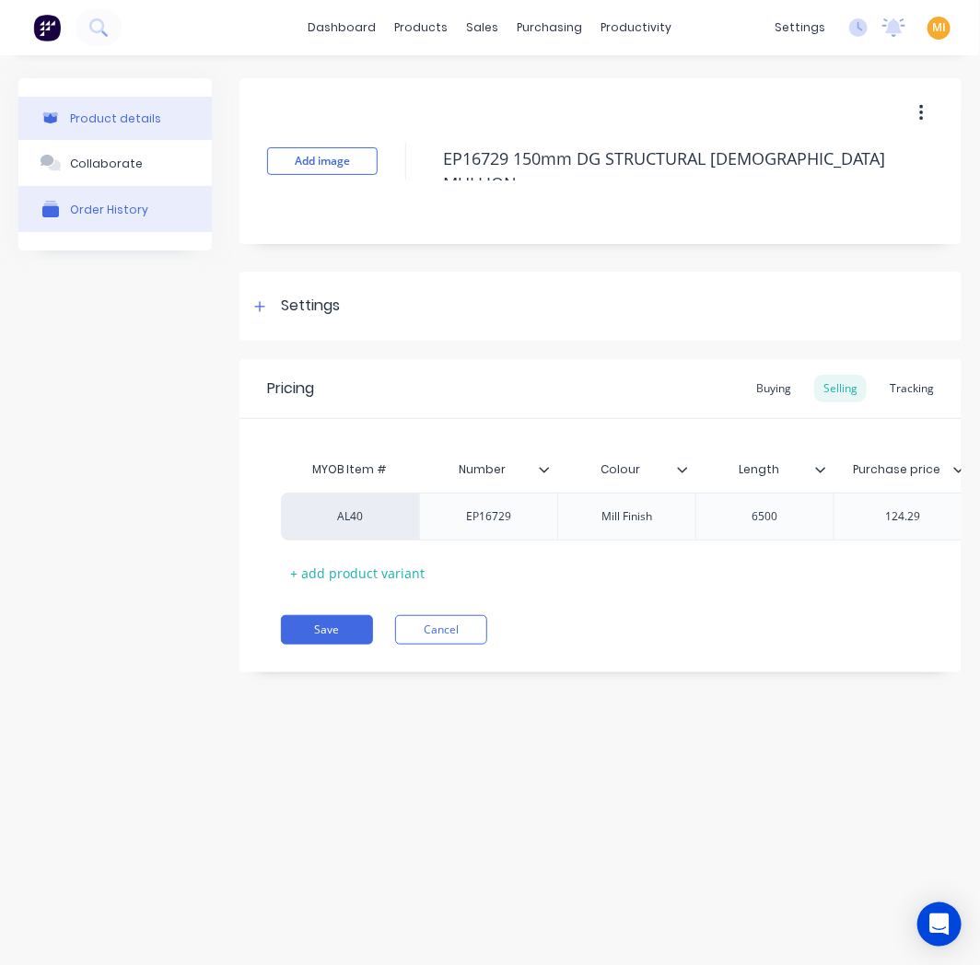
click at [120, 225] on button "Order History" at bounding box center [114, 209] width 193 height 46
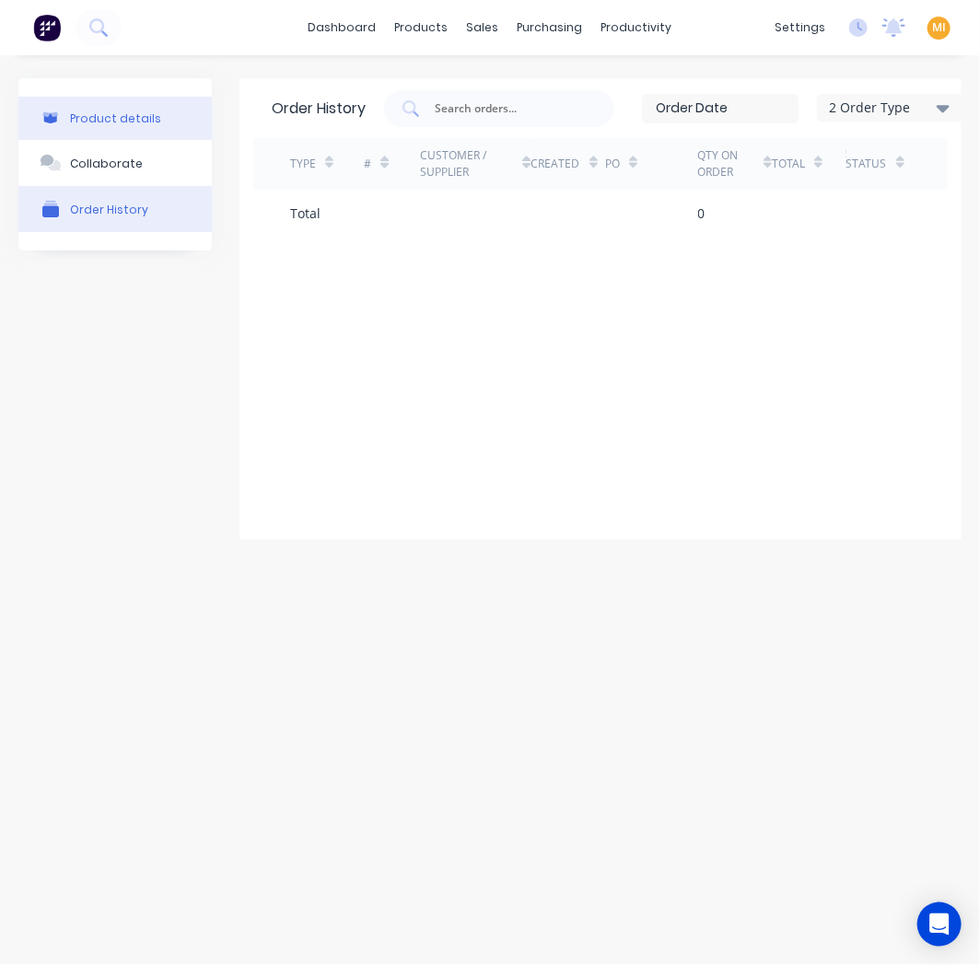
click at [99, 122] on div "Product details" at bounding box center [115, 118] width 91 height 14
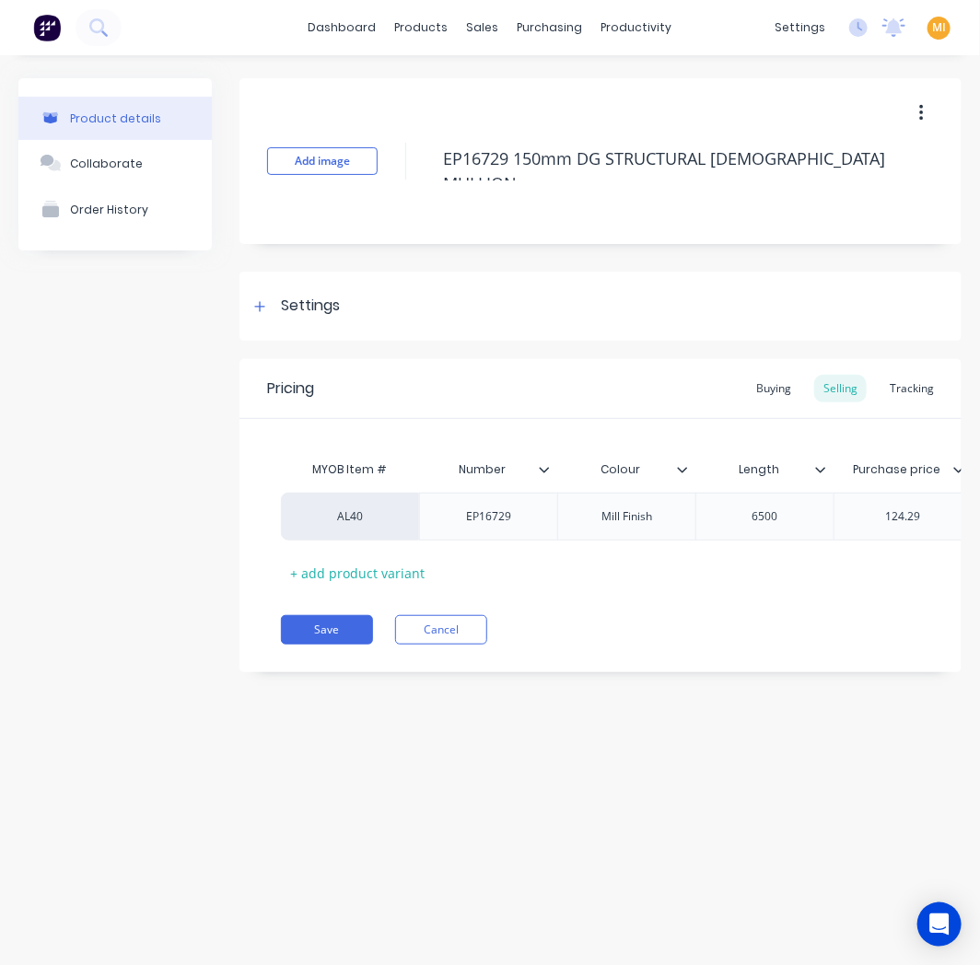
click at [914, 111] on button "button" at bounding box center [920, 113] width 43 height 33
drag, startPoint x: 681, startPoint y: 598, endPoint x: 854, endPoint y: 576, distance: 174.5
click at [854, 576] on div "Pricing Buying Selling Tracking MYOB Item # Number Colour Length Purchase price…" at bounding box center [600, 515] width 722 height 313
drag, startPoint x: 676, startPoint y: 603, endPoint x: 719, endPoint y: 586, distance: 46.3
click at [721, 587] on div "Pricing Buying Selling Tracking MYOB Item # Number Colour Length Purchase price…" at bounding box center [600, 515] width 722 height 313
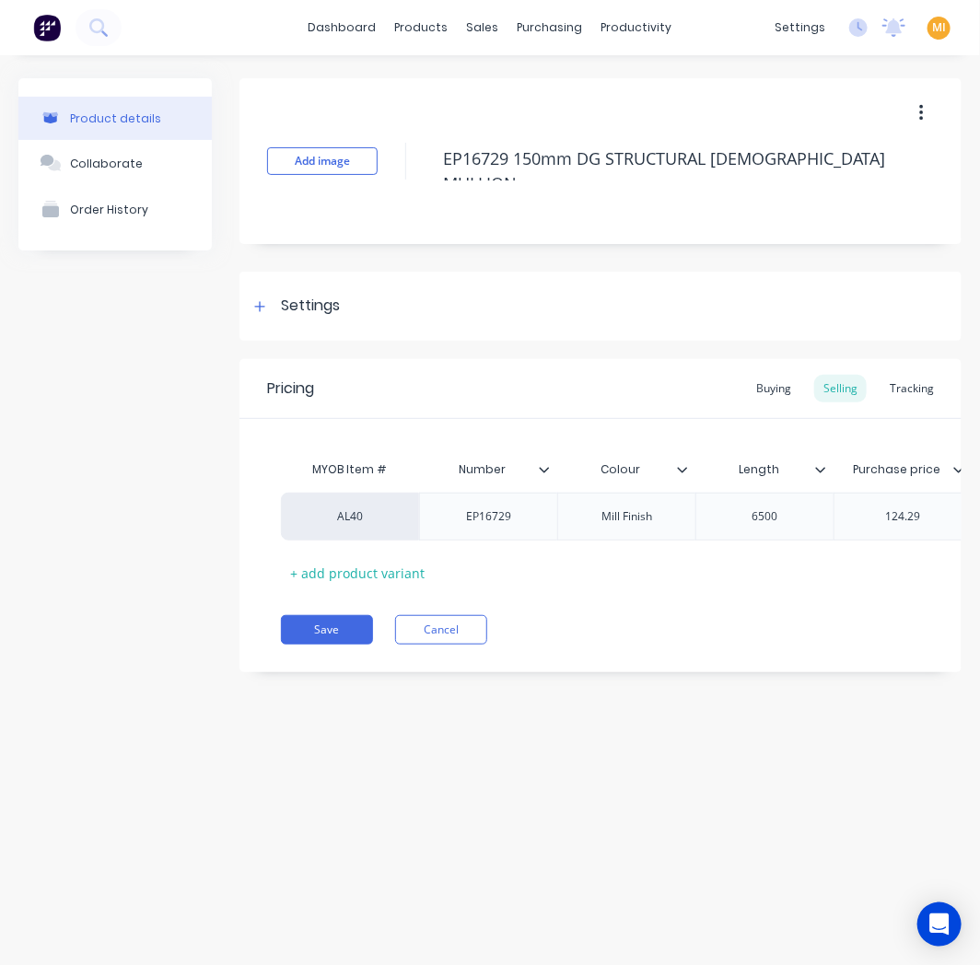
scroll to position [0, 361]
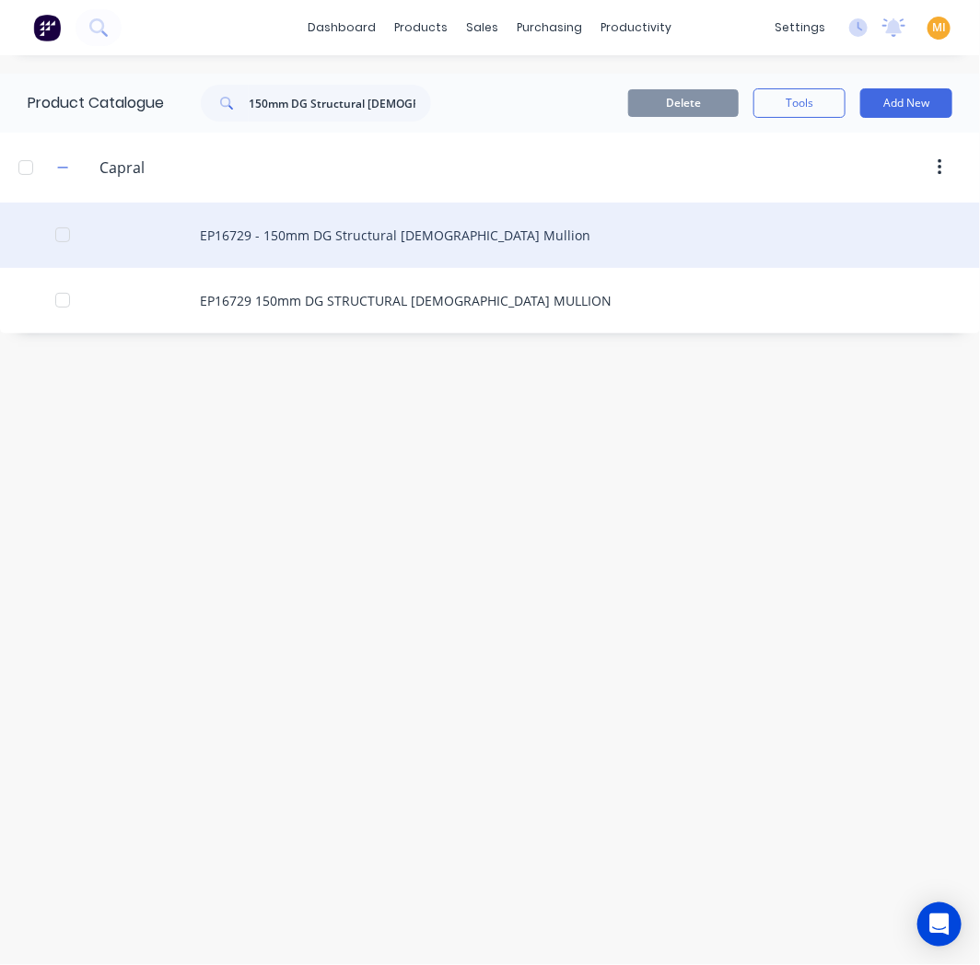
click at [471, 238] on div "EP16729 - 150mm DG Structural Female Mullion" at bounding box center [490, 235] width 980 height 65
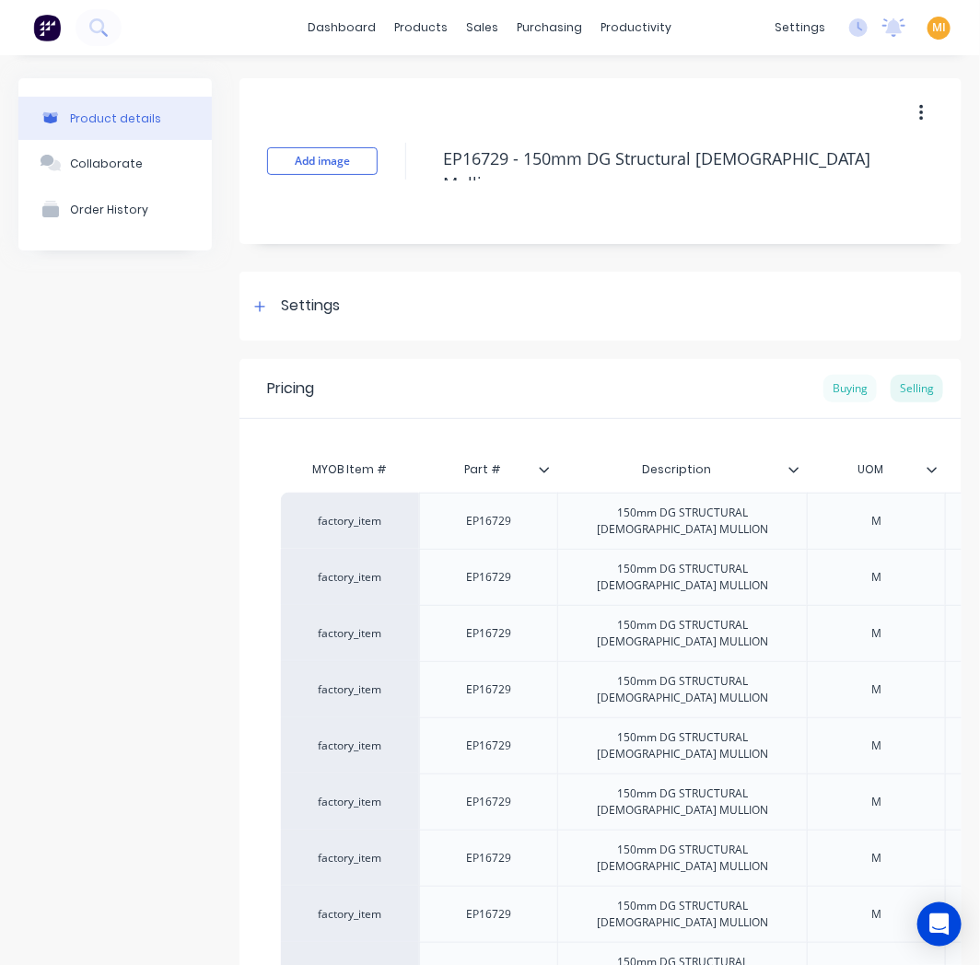
type textarea "x"
click at [841, 383] on div "Buying" at bounding box center [849, 389] width 53 height 28
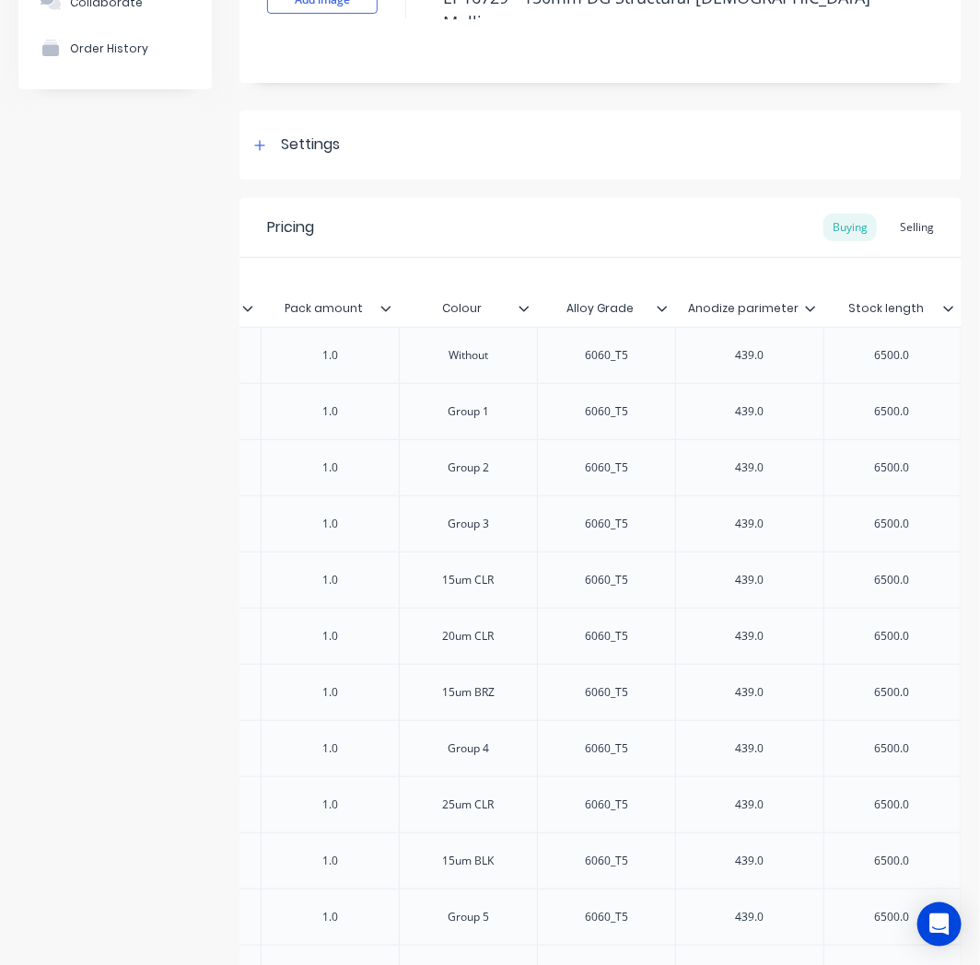
scroll to position [154, 0]
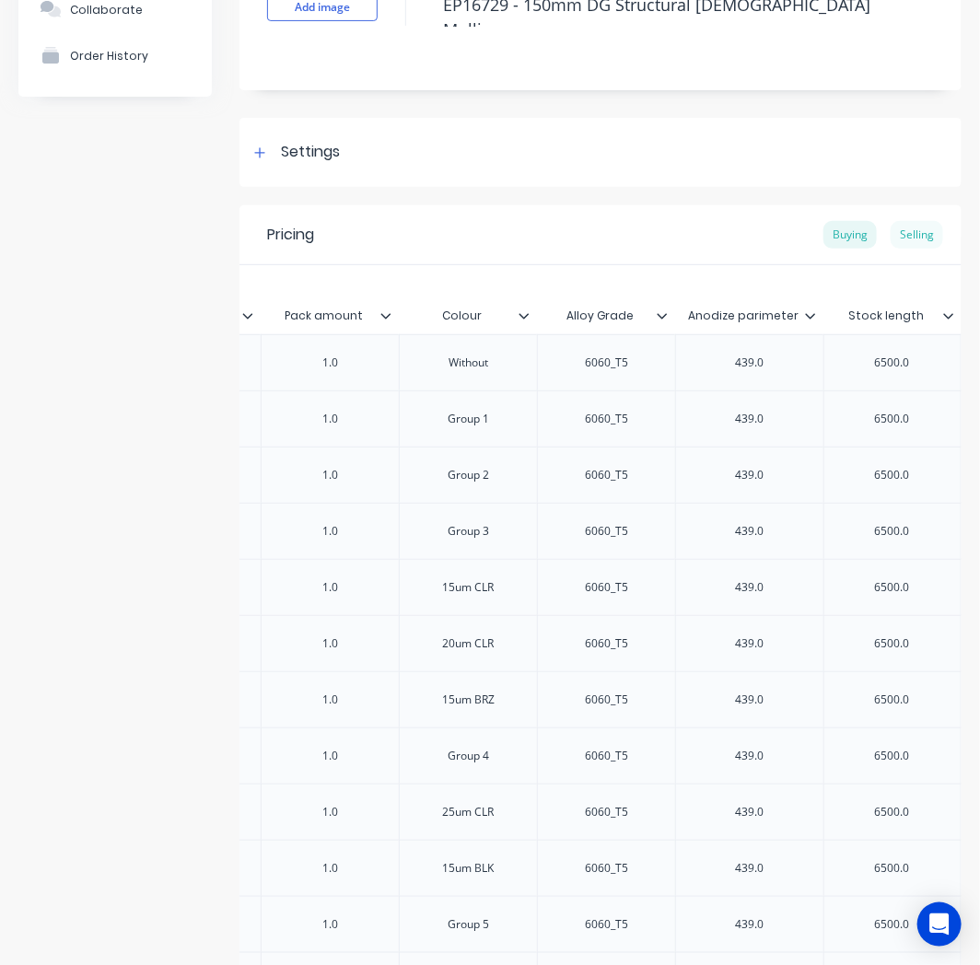
click at [911, 242] on div "Selling" at bounding box center [916, 235] width 52 height 28
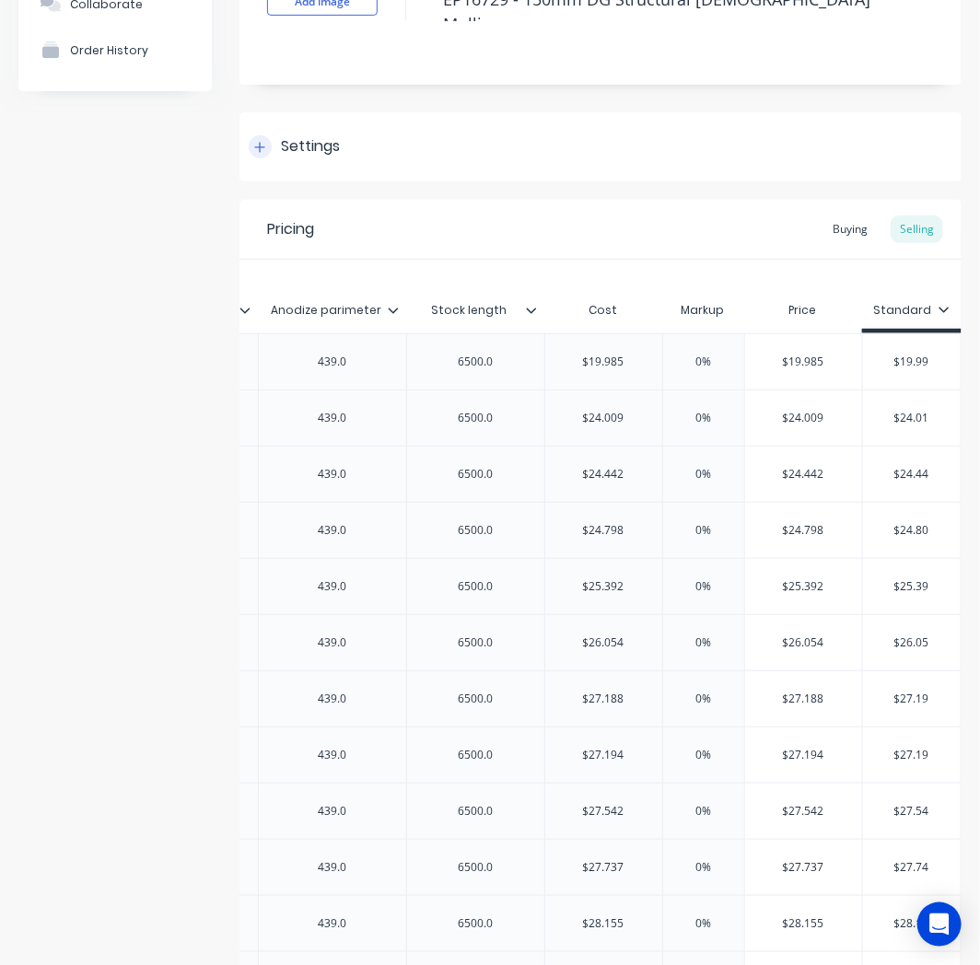
scroll to position [0, 0]
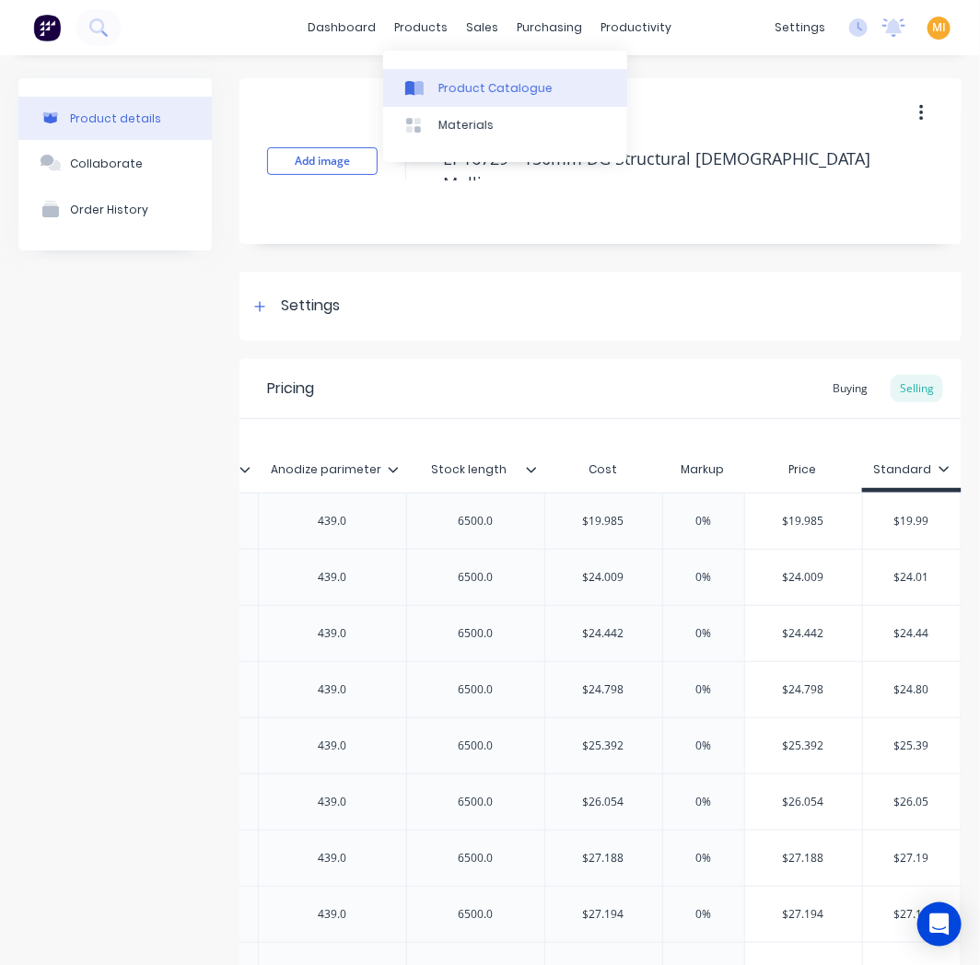
click at [453, 80] on div "Product Catalogue" at bounding box center [495, 88] width 114 height 17
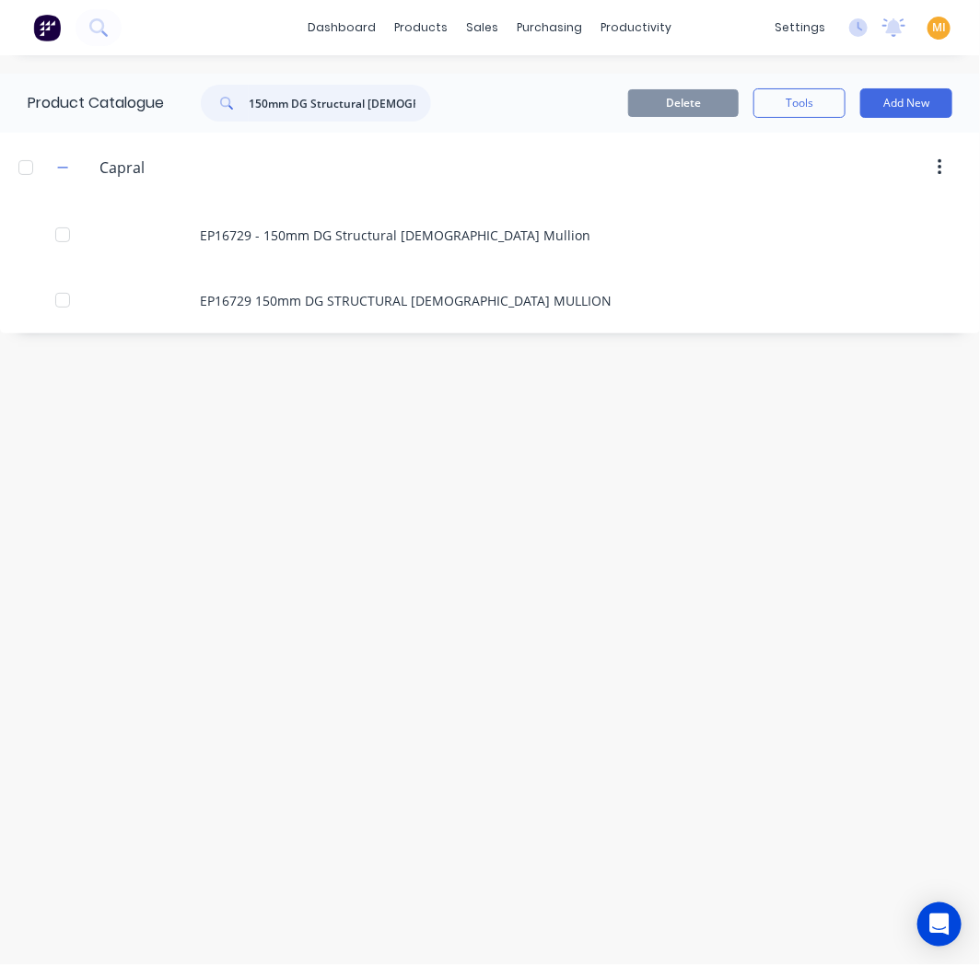
click at [339, 102] on input "150mm DG Structural Female Mullion" at bounding box center [340, 103] width 182 height 37
paste input "M"
click at [329, 105] on input "150mm DG Structural Male Mullion" at bounding box center [340, 103] width 182 height 37
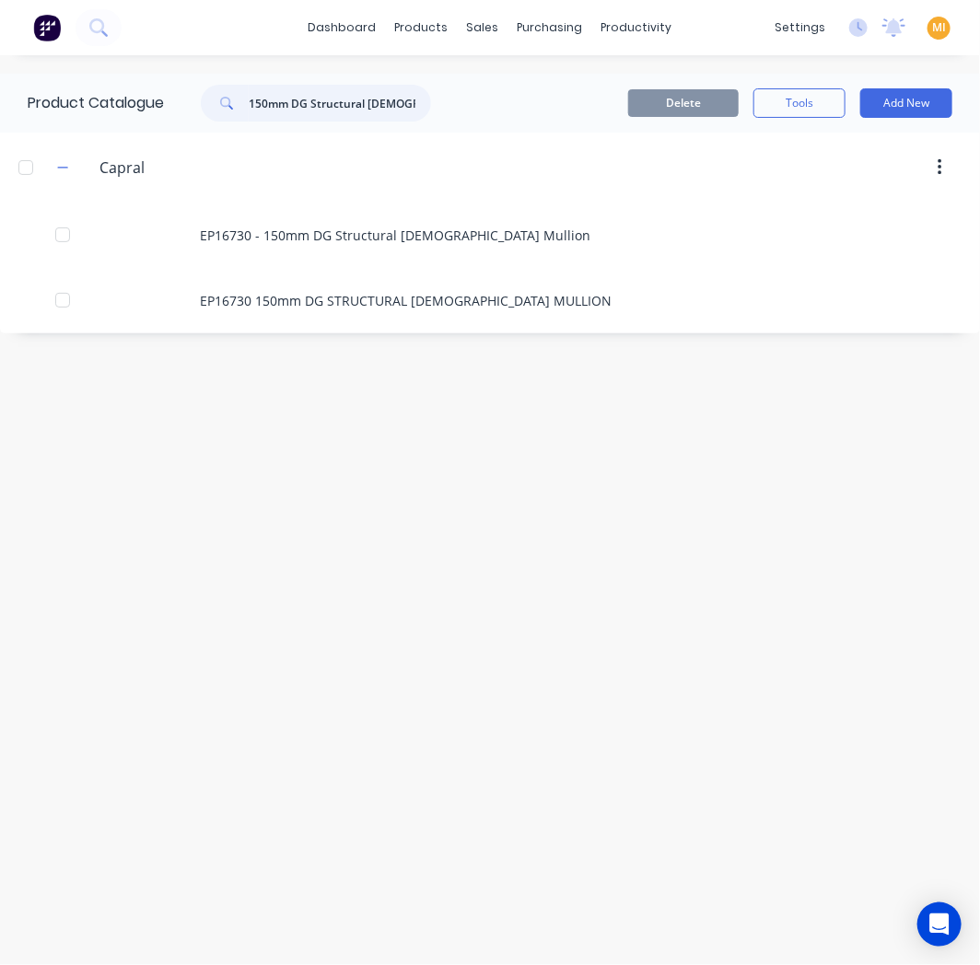
click at [329, 105] on input "150mm DG Structural Male Mullion" at bounding box center [340, 103] width 182 height 37
paste input "Transom"
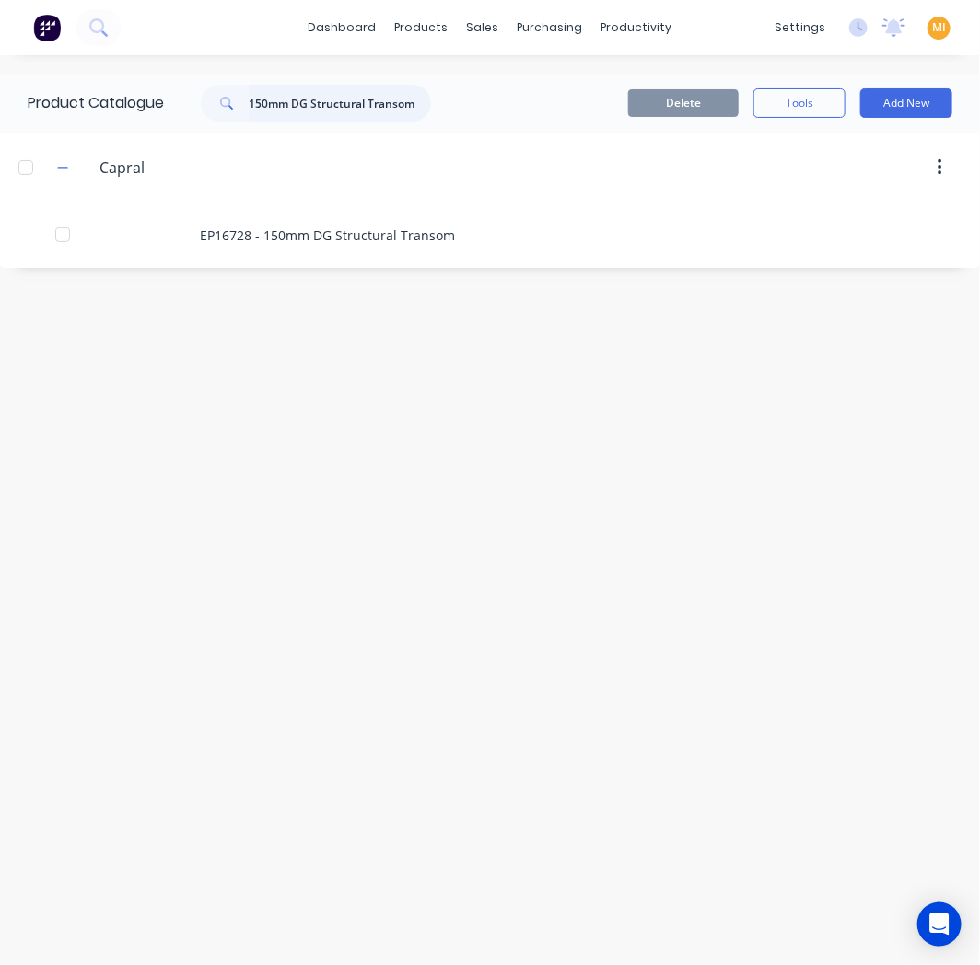
click at [336, 107] on input "150mm DG Structural Transom" at bounding box center [340, 103] width 182 height 37
paste input "Elliptical Louvre Mount to EP9282"
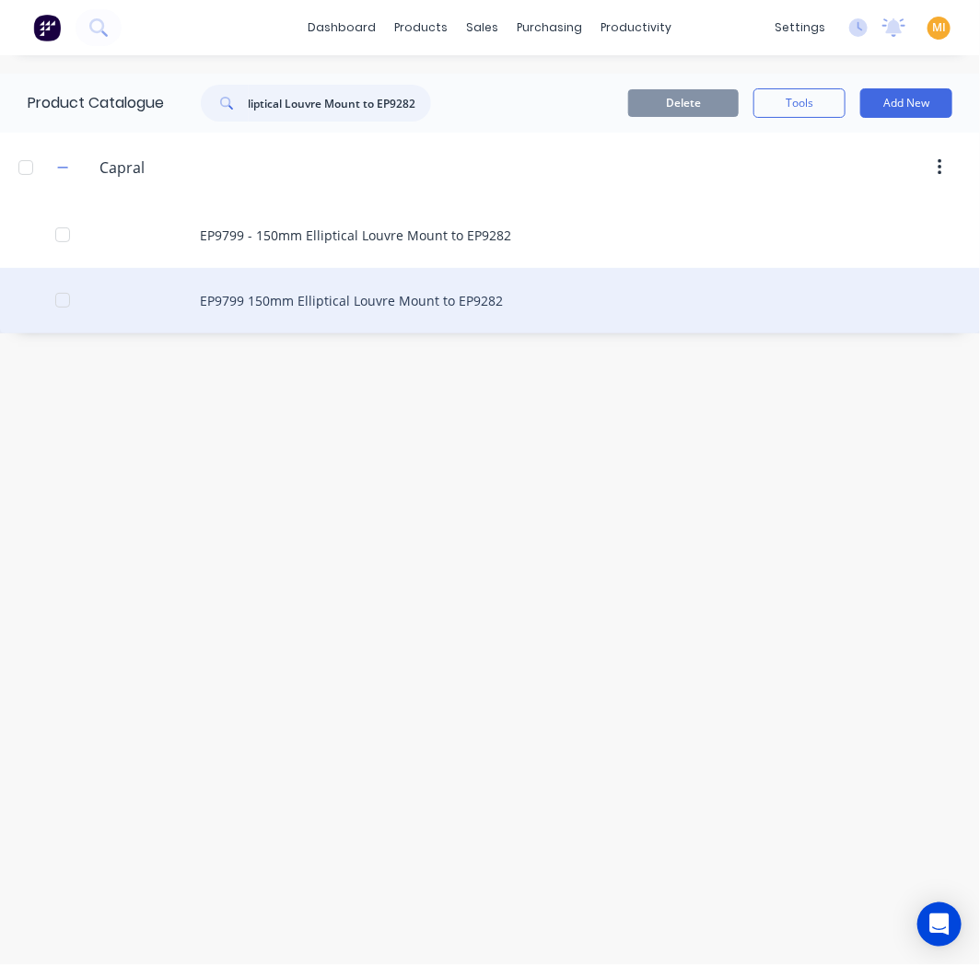
type input "150mm Elliptical Louvre Mount to EP9282"
click at [329, 292] on div "EP9799 150mm Elliptical Louvre Mount to EP9282" at bounding box center [490, 300] width 980 height 65
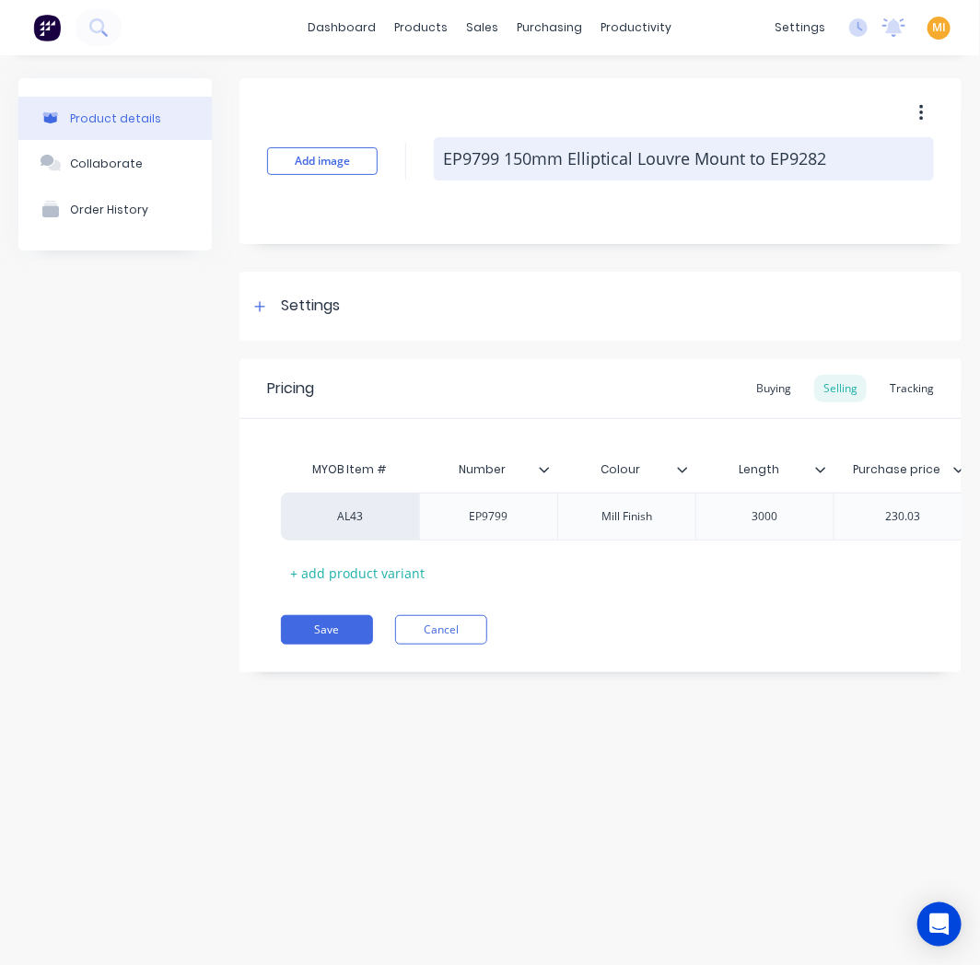
click at [443, 151] on textarea "EP9799 150mm Elliptical Louvre Mount to EP9282" at bounding box center [684, 158] width 500 height 43
type textarea "x"
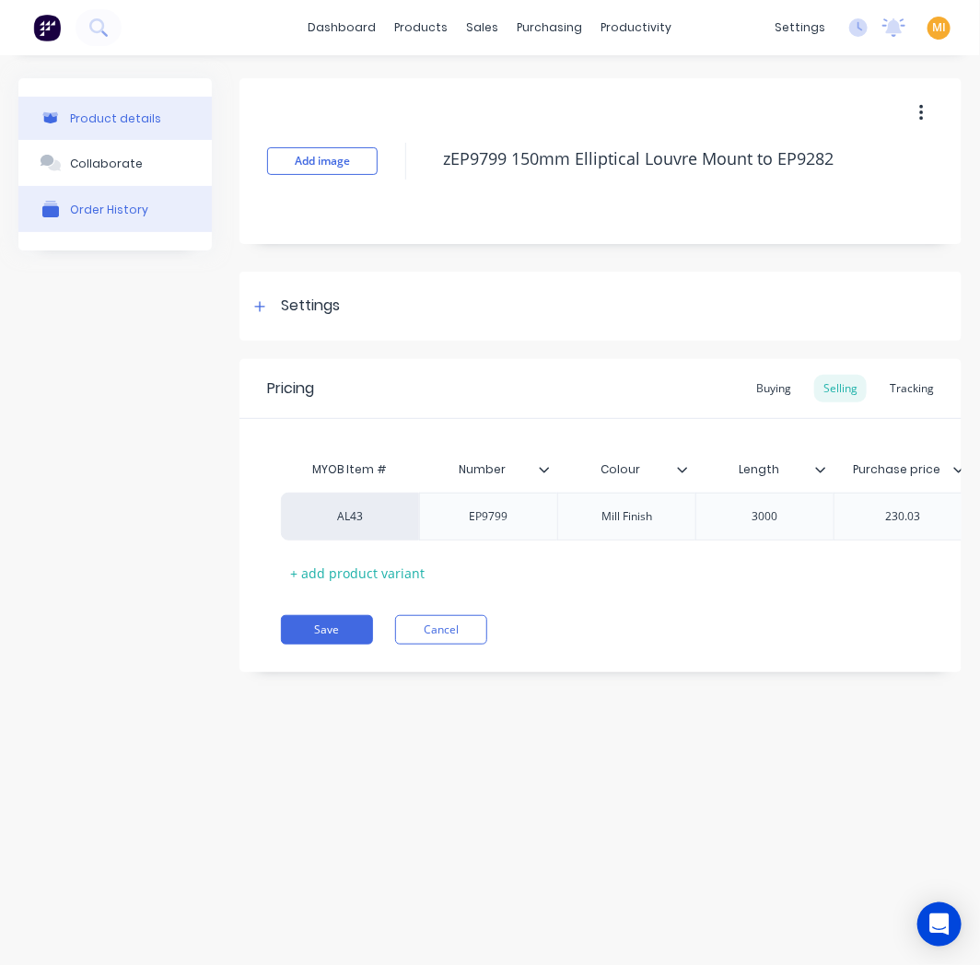
type textarea "zEP9799 150mm Elliptical Louvre Mount to EP9282"
type textarea "x"
type textarea "zEP9799 150mm Elliptical Louvre Mount to EP9282"
click at [124, 209] on div "Order History" at bounding box center [109, 210] width 78 height 14
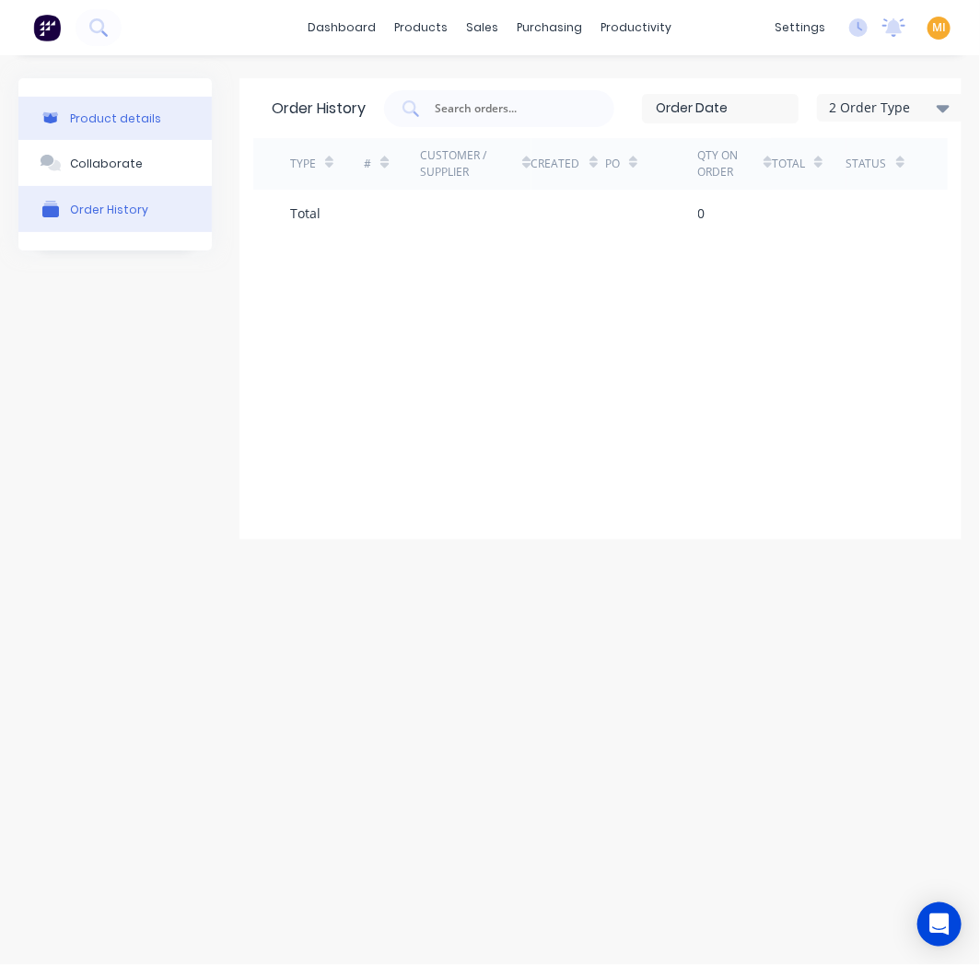
click at [113, 117] on div "Product details" at bounding box center [115, 118] width 91 height 14
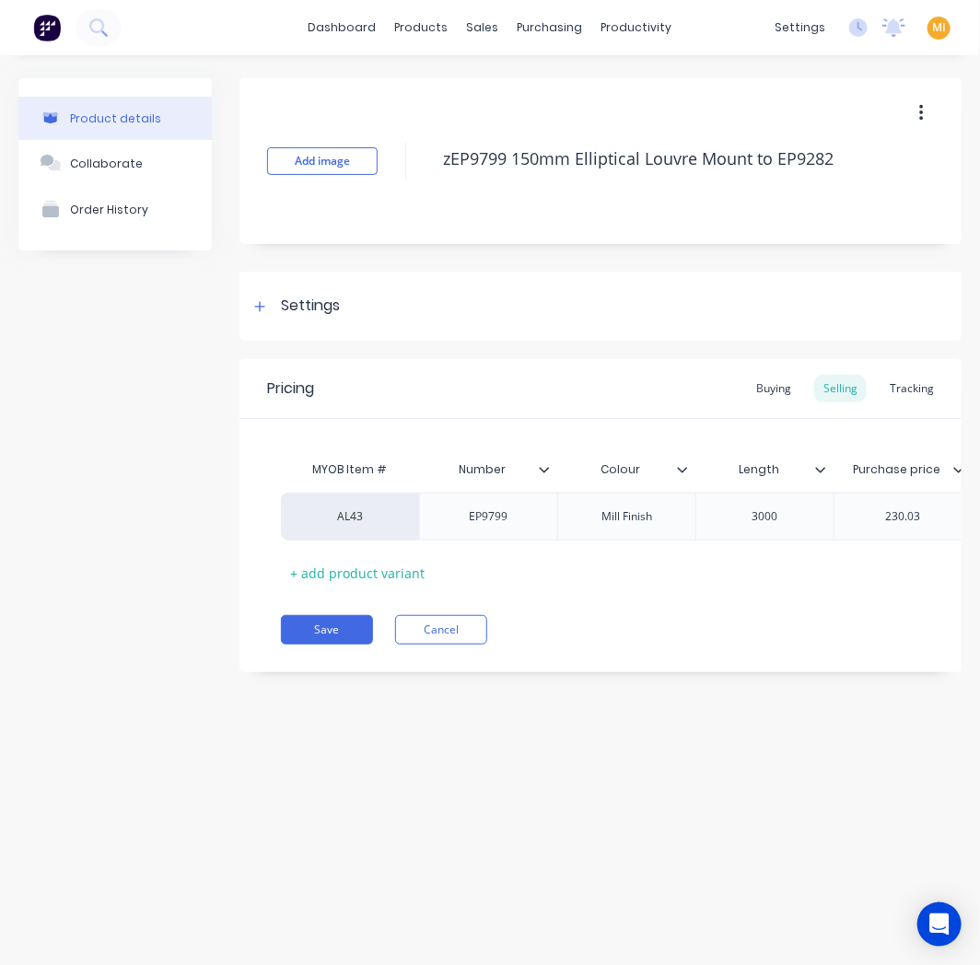
click at [329, 628] on div "Pricing Buying Selling Tracking MYOB Item # Number Colour Length Purchase price…" at bounding box center [600, 515] width 722 height 313
click at [327, 638] on button "Save" at bounding box center [327, 629] width 92 height 29
type textarea "x"
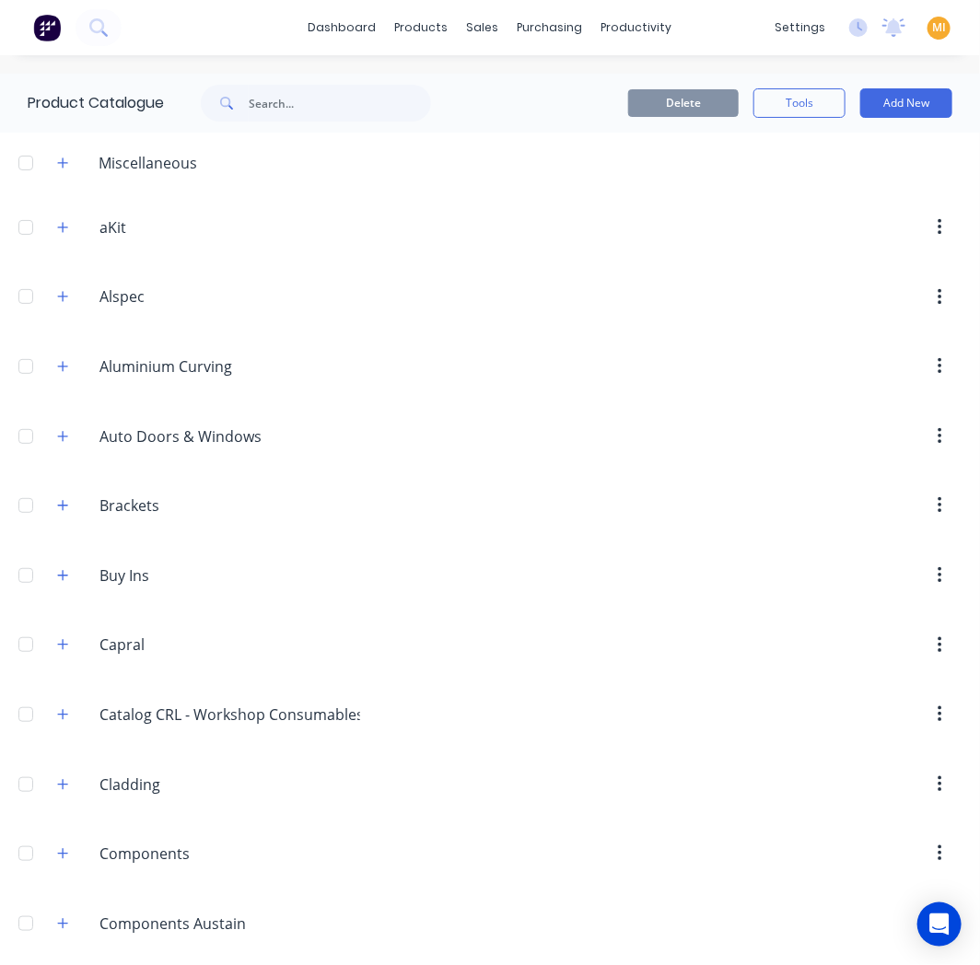
drag, startPoint x: 296, startPoint y: 125, endPoint x: 289, endPoint y: 113, distance: 13.6
click at [295, 125] on div "Product Catalogue" at bounding box center [238, 103] width 477 height 59
click at [285, 108] on input "text" at bounding box center [340, 103] width 182 height 37
paste input "150mm Nailing Fin Adaptor"
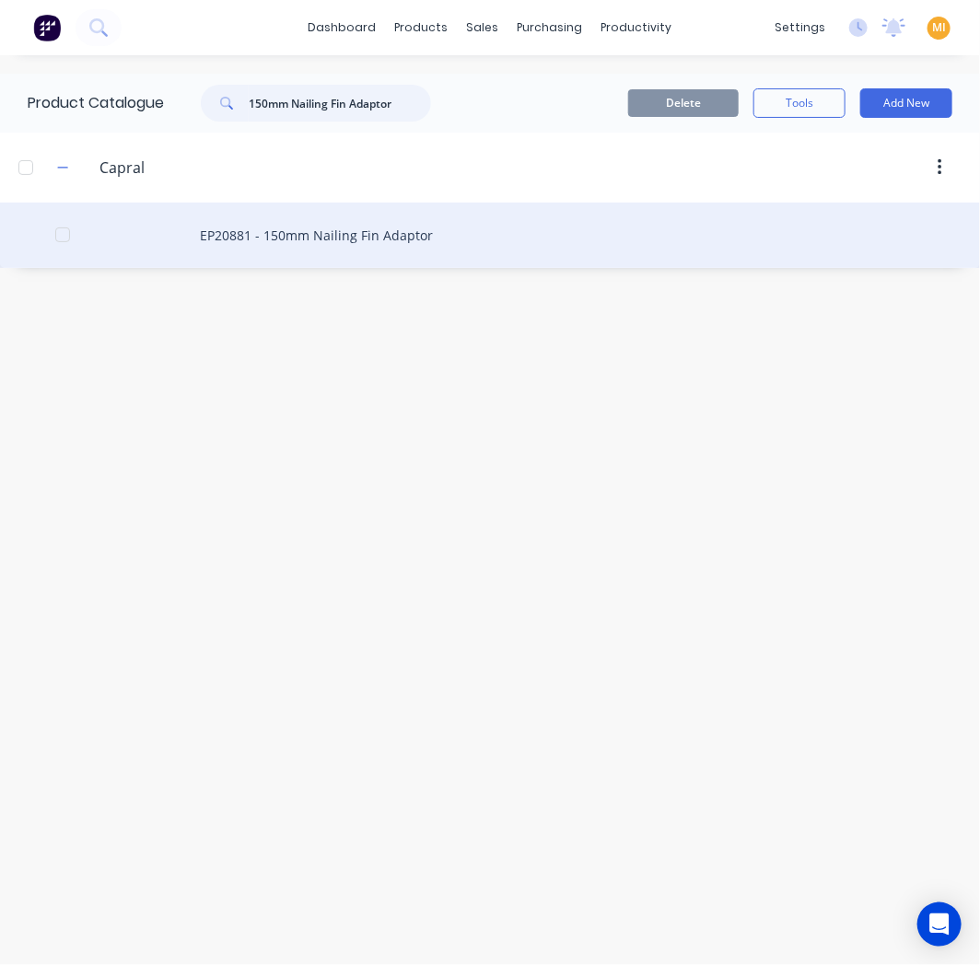
type input "150mm Nailing Fin Adaptor"
click at [261, 240] on div "EP20881 - 150mm Nailing Fin Adaptor" at bounding box center [490, 235] width 980 height 65
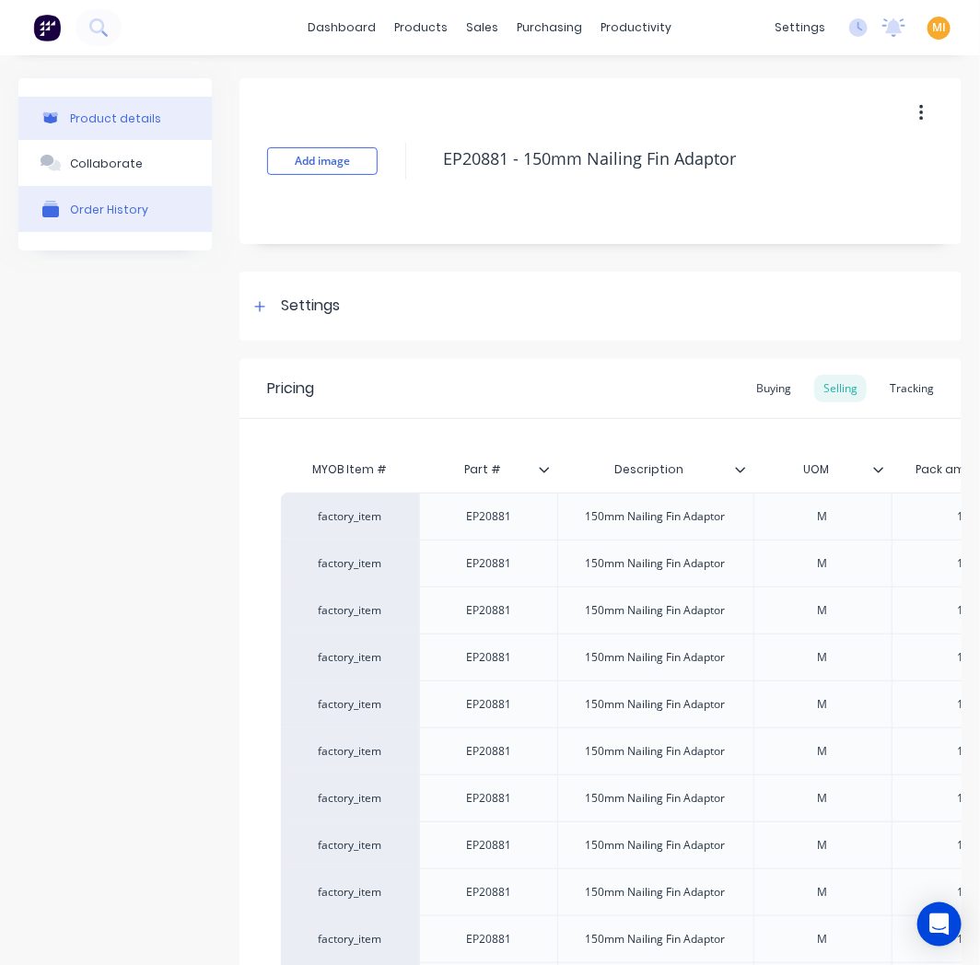
click at [107, 191] on button "Order History" at bounding box center [114, 209] width 193 height 46
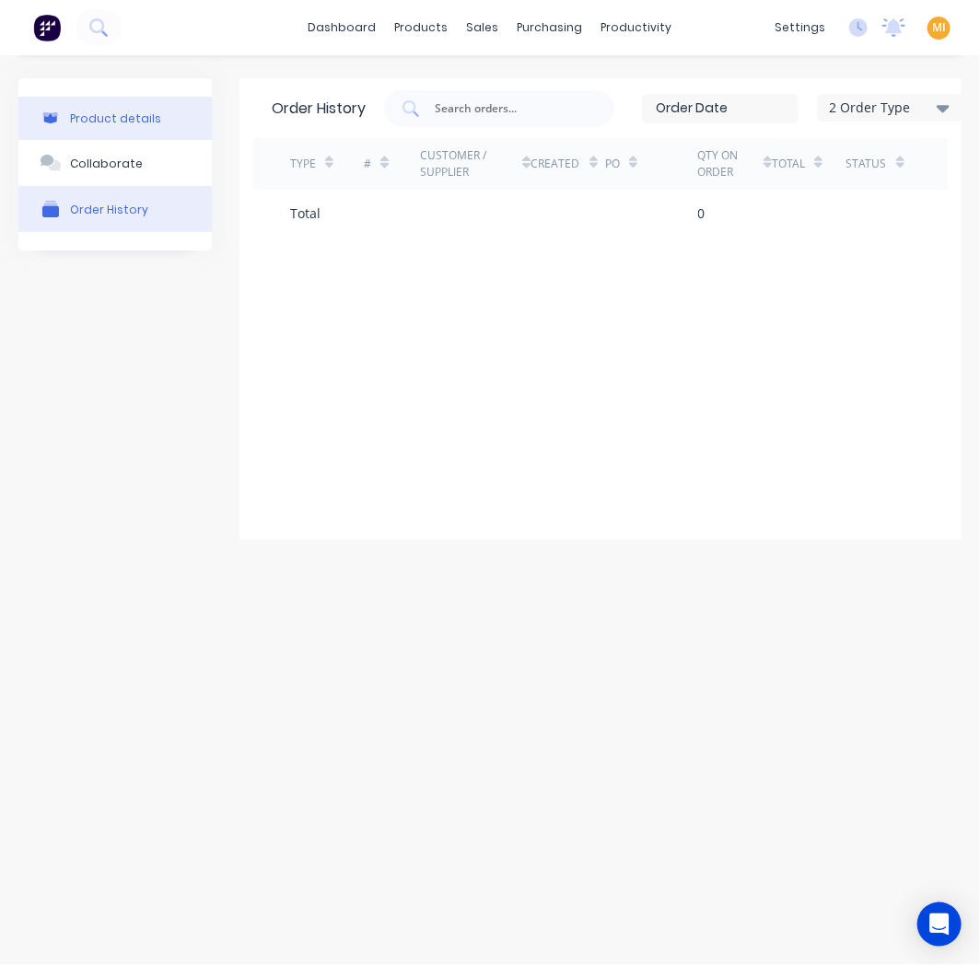
click at [131, 101] on button "Product details" at bounding box center [114, 118] width 193 height 43
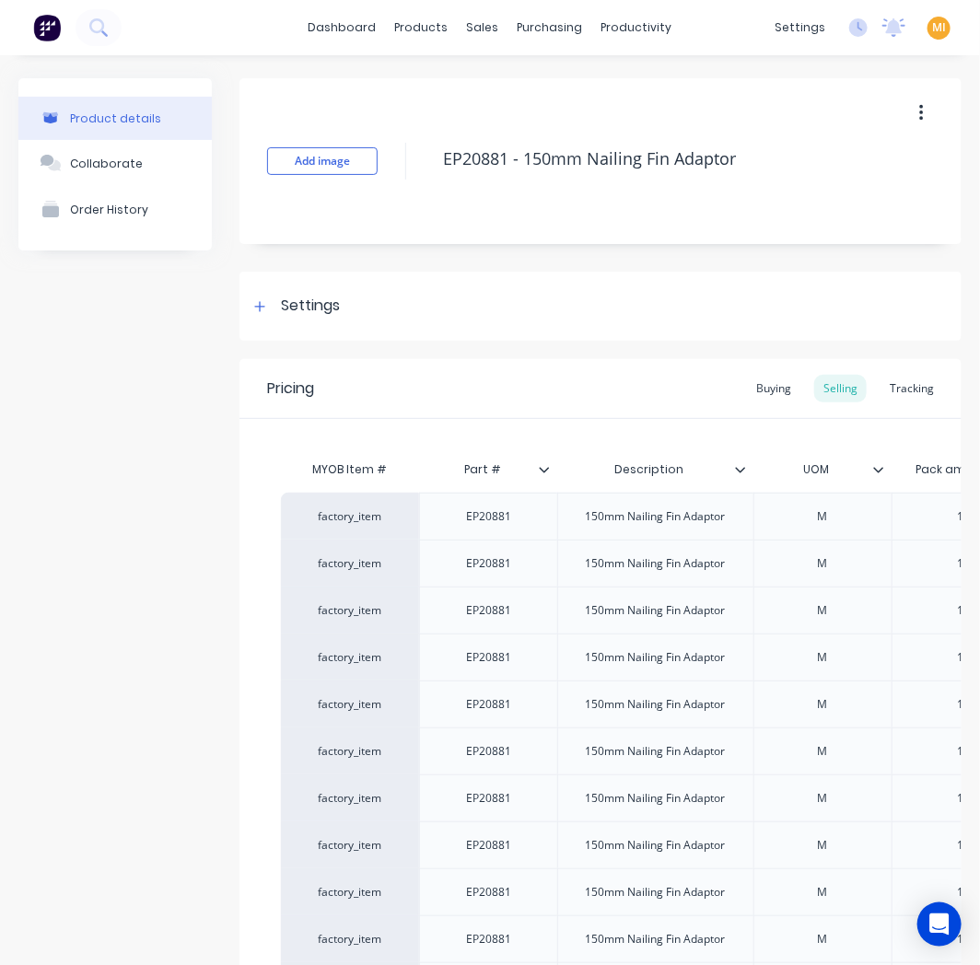
type textarea "x"
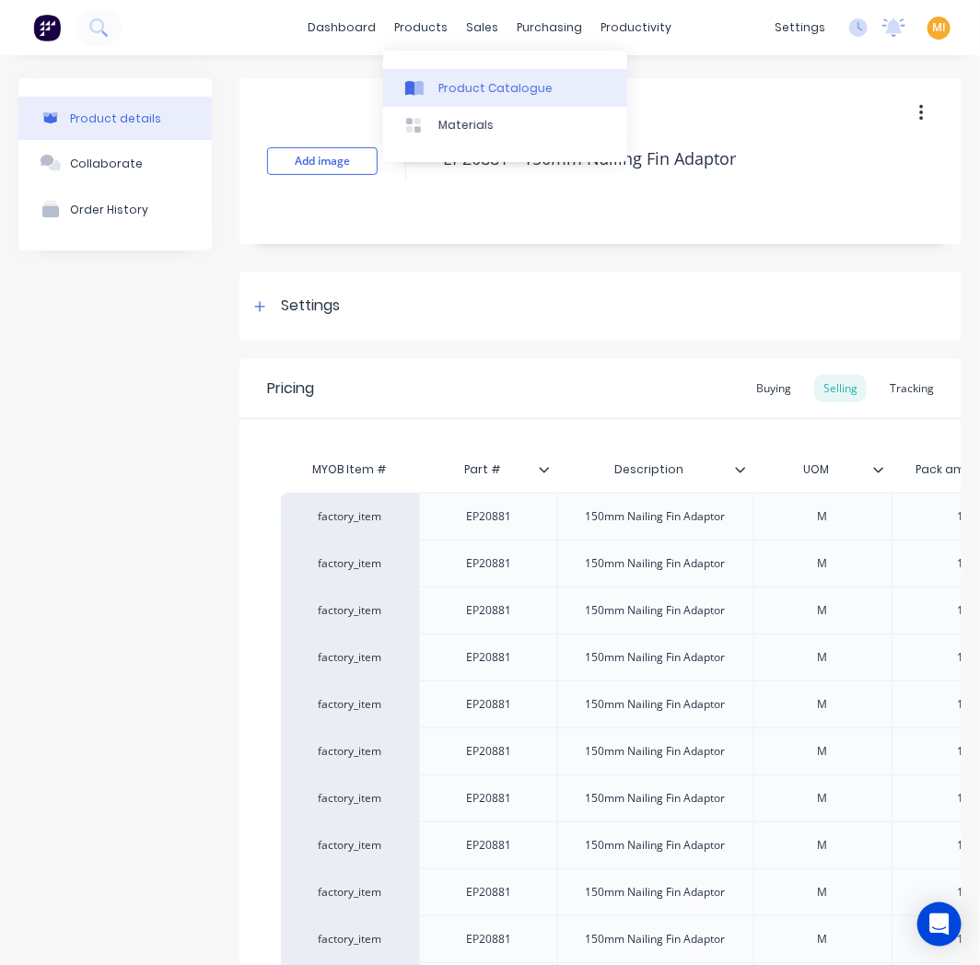
click at [451, 96] on div "Product Catalogue" at bounding box center [495, 88] width 114 height 17
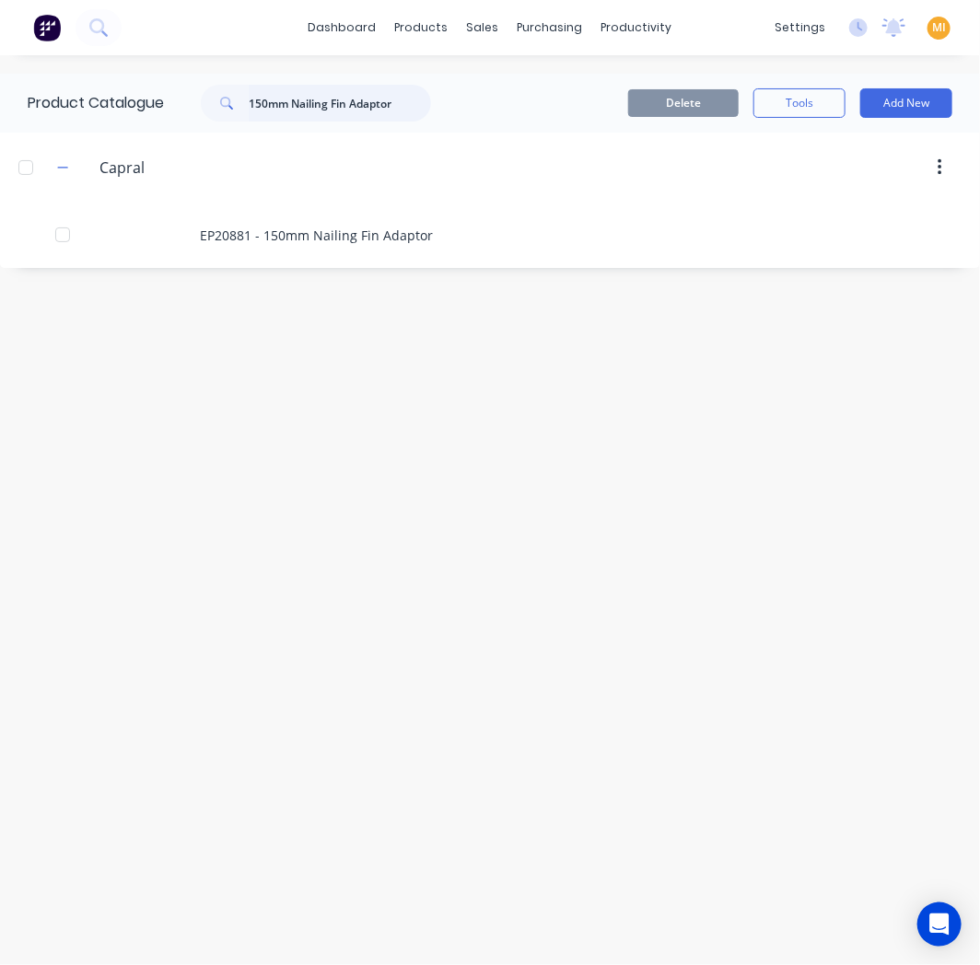
click at [296, 99] on input "150mm Nailing Fin Adaptor" at bounding box center [340, 103] width 182 height 37
click at [297, 98] on input "150mm Nailing Fin Adaptor" at bounding box center [340, 103] width 182 height 37
paste input "Receiver Sub Frame"
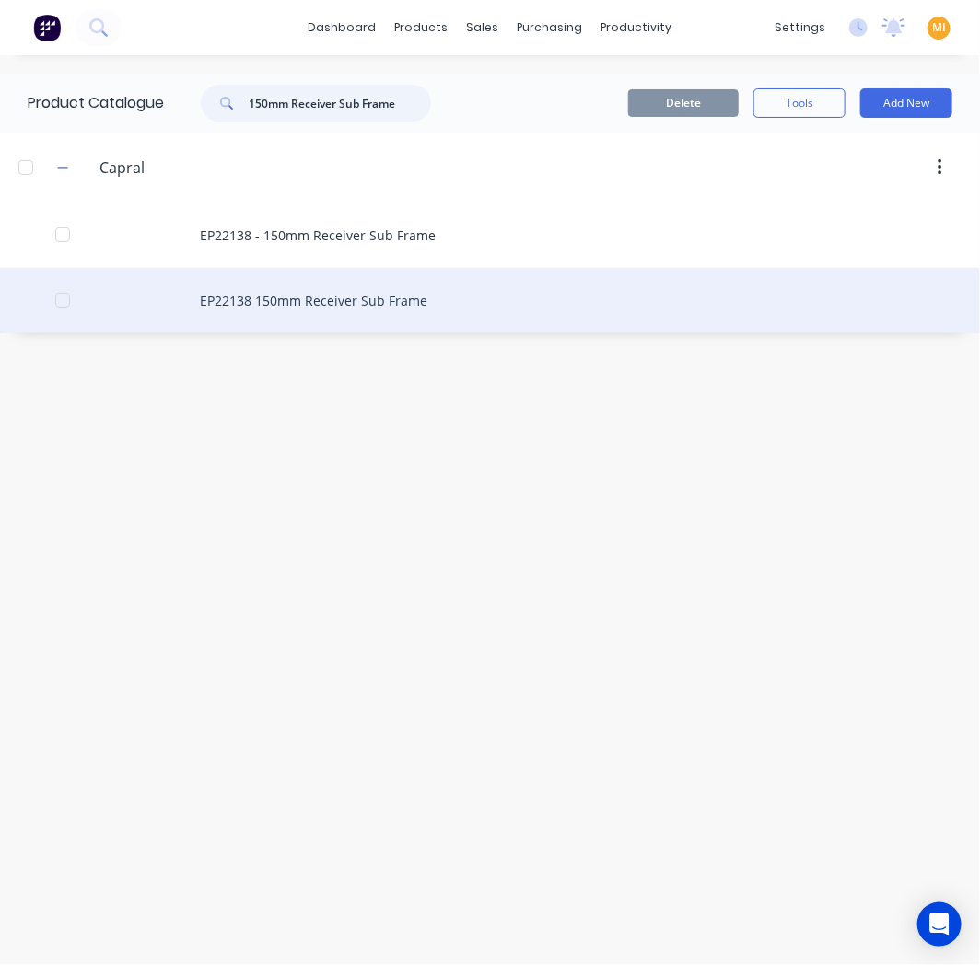
type input "150mm Receiver Sub Frame"
click at [261, 317] on div "EP22138 150mm Receiver Sub Frame" at bounding box center [490, 300] width 980 height 65
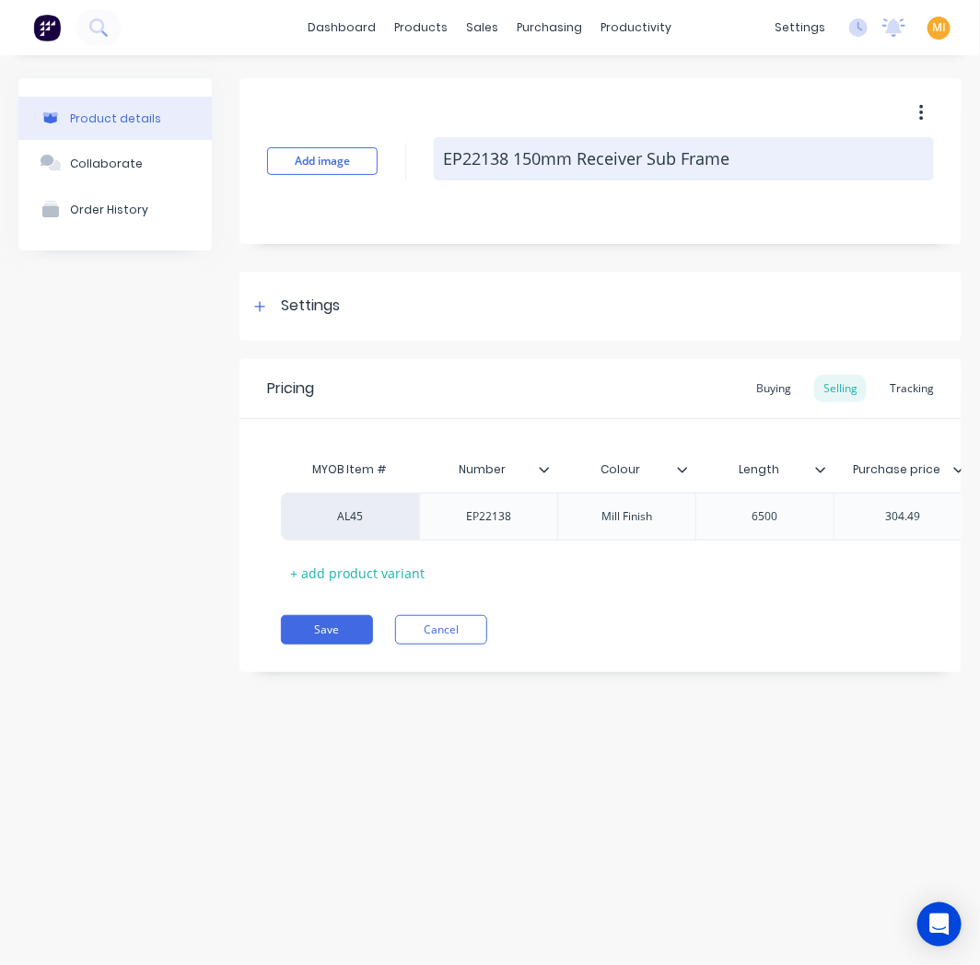
click at [445, 162] on textarea "EP22138 150mm Receiver Sub Frame" at bounding box center [684, 158] width 500 height 43
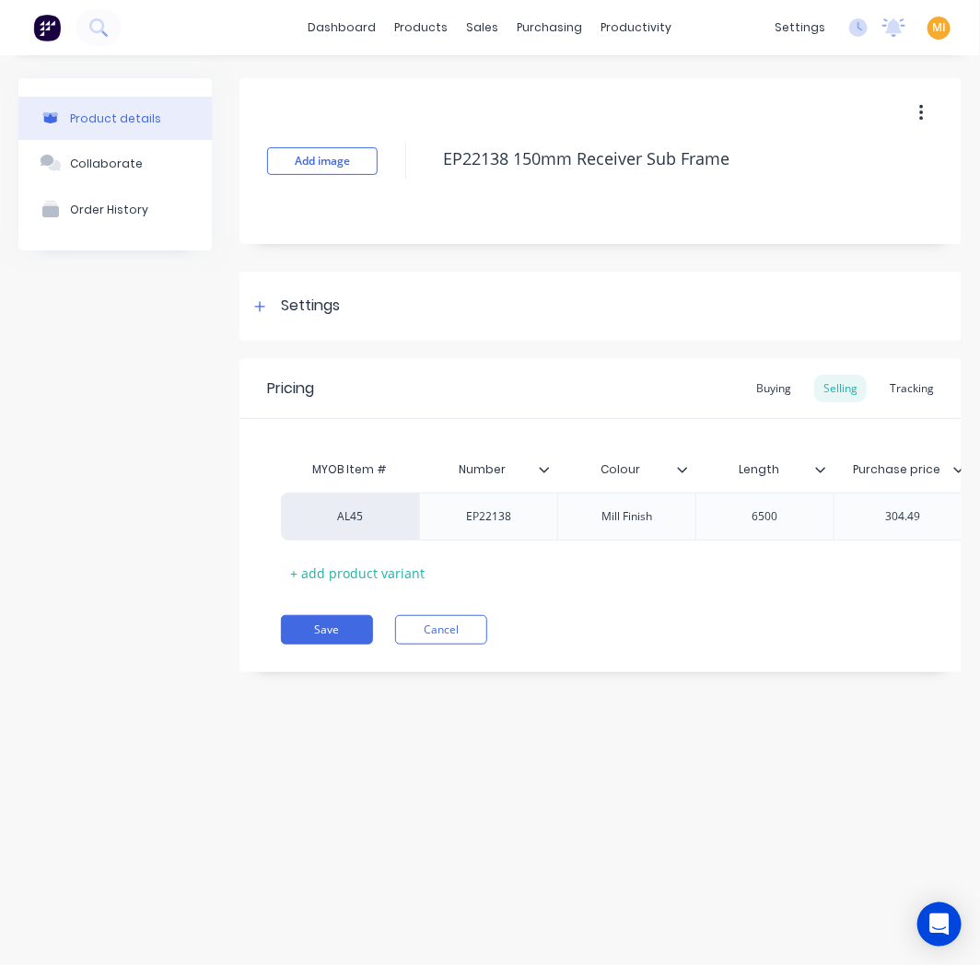
type textarea "x"
type textarea "zEP22138 150mm Receiver Sub Frame"
type textarea "x"
type textarea "zEP22138 150mm Receiver Sub Frame"
click at [63, 219] on button "Order History" at bounding box center [114, 209] width 193 height 46
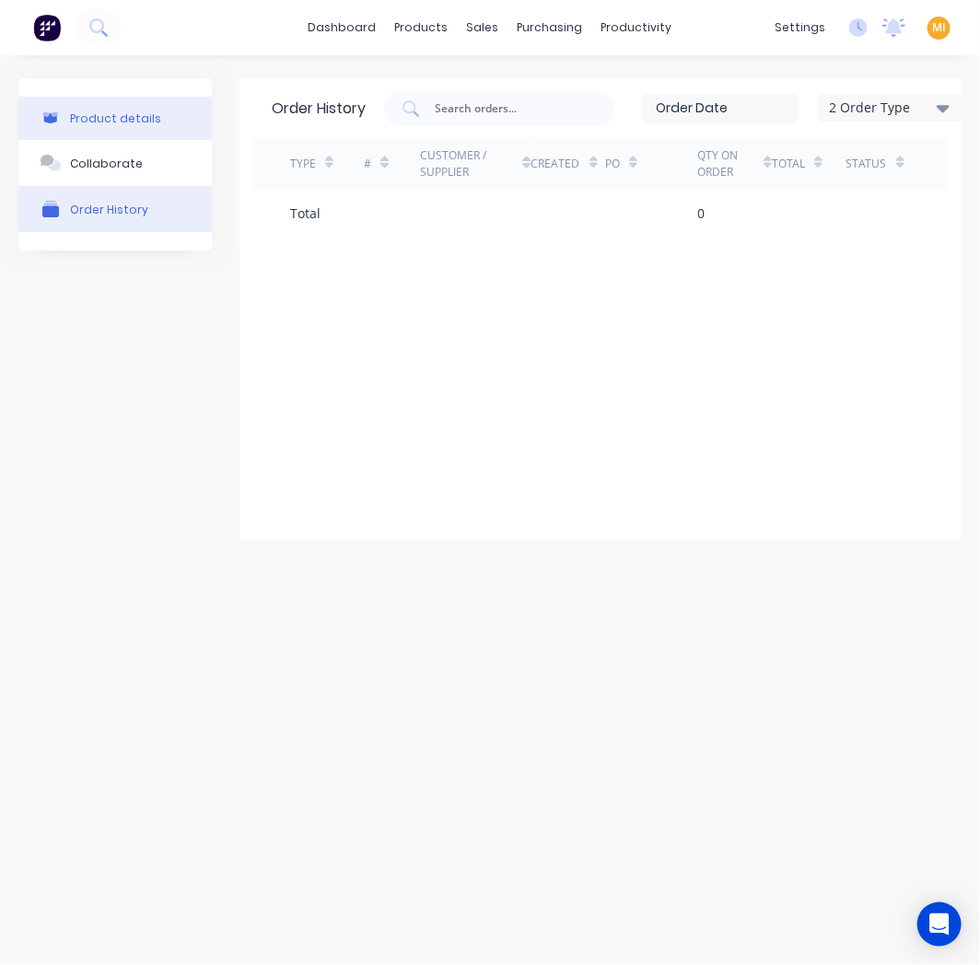
click at [92, 132] on button "Product details" at bounding box center [114, 118] width 193 height 43
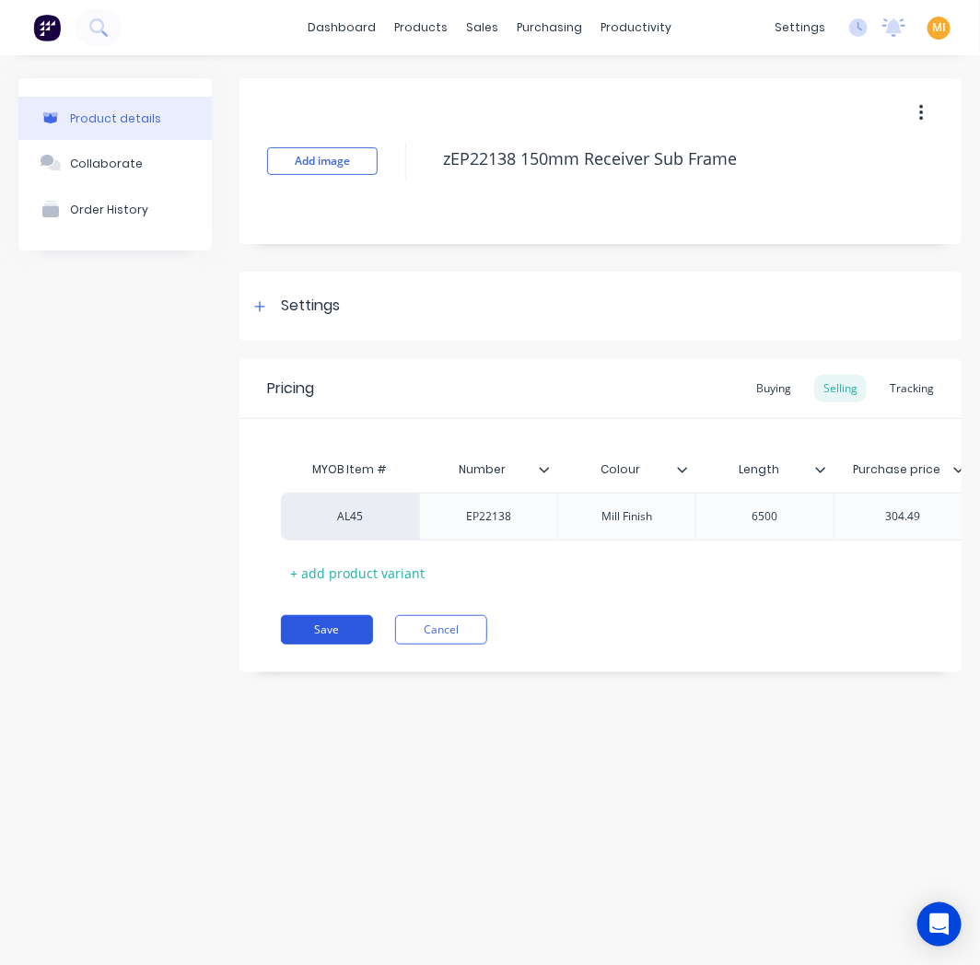
click at [314, 641] on button "Save" at bounding box center [327, 629] width 92 height 29
type textarea "x"
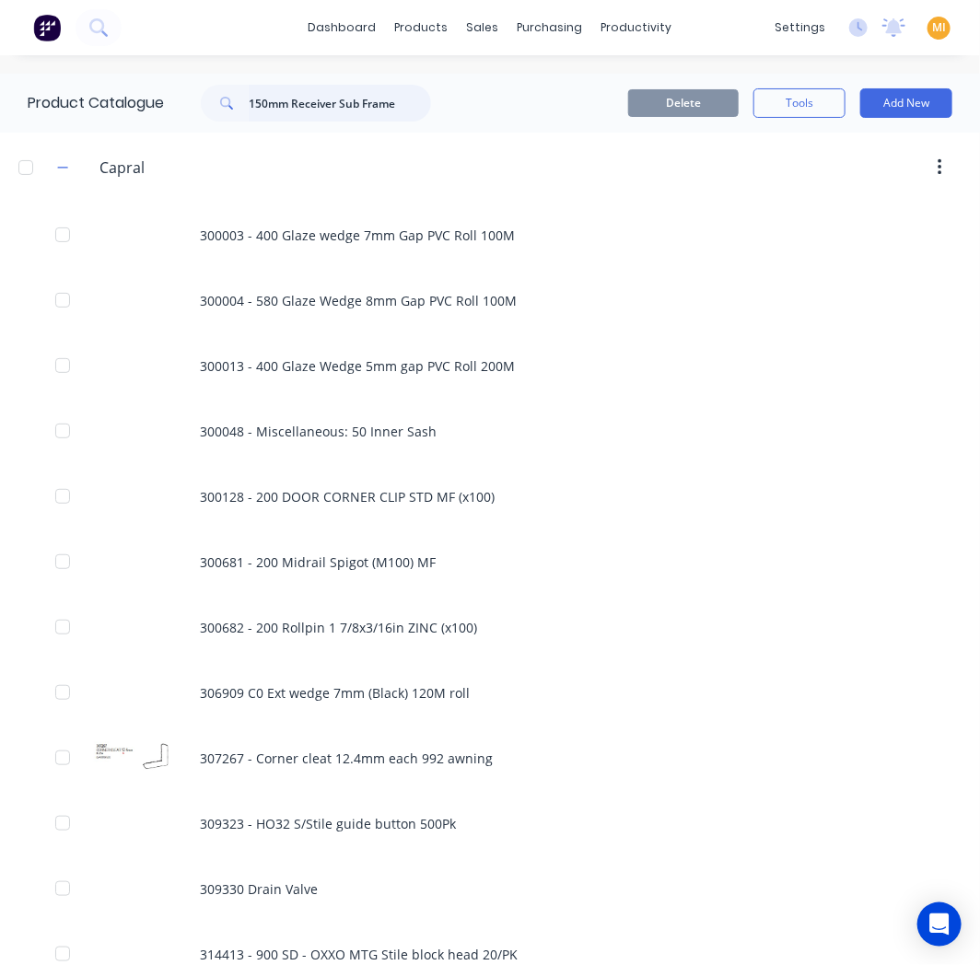
click at [311, 110] on input "150mm Receiver Sub Frame" at bounding box center [340, 103] width 182 height 37
paste input "SG Beaded Spandrel Sub Head"
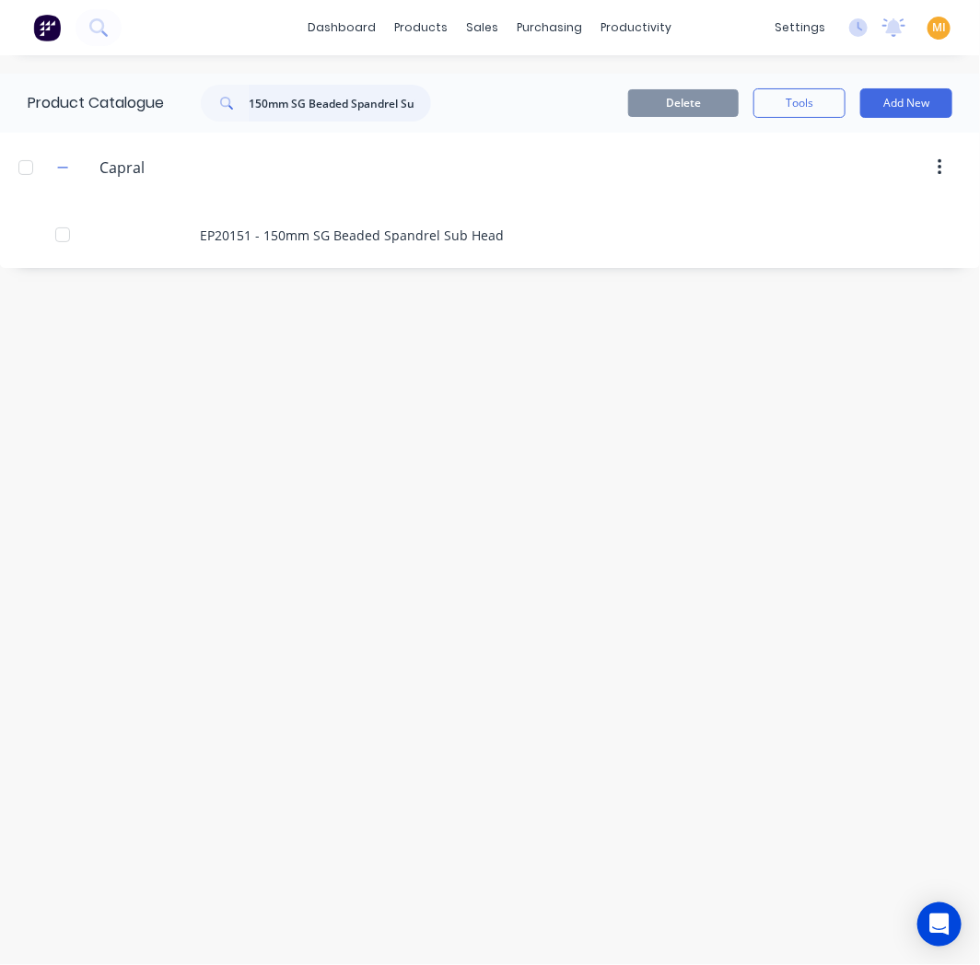
click at [318, 105] on input "150mm SG Beaded Spandrel Sub Head" at bounding box center [340, 103] width 182 height 37
paste input "ill Bead Internal"
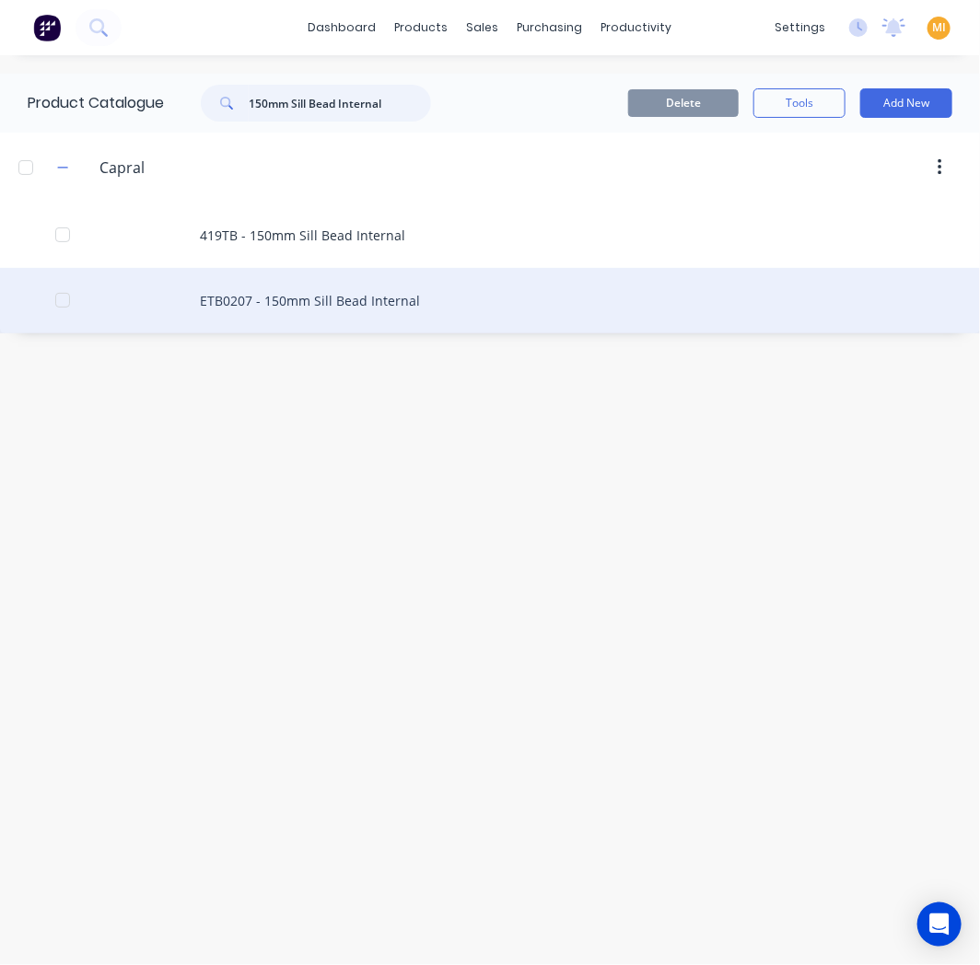
type input "150mm Sill Bead Internal"
click at [351, 308] on div "ETB0207 - 150mm Sill Bead Internal" at bounding box center [490, 300] width 980 height 65
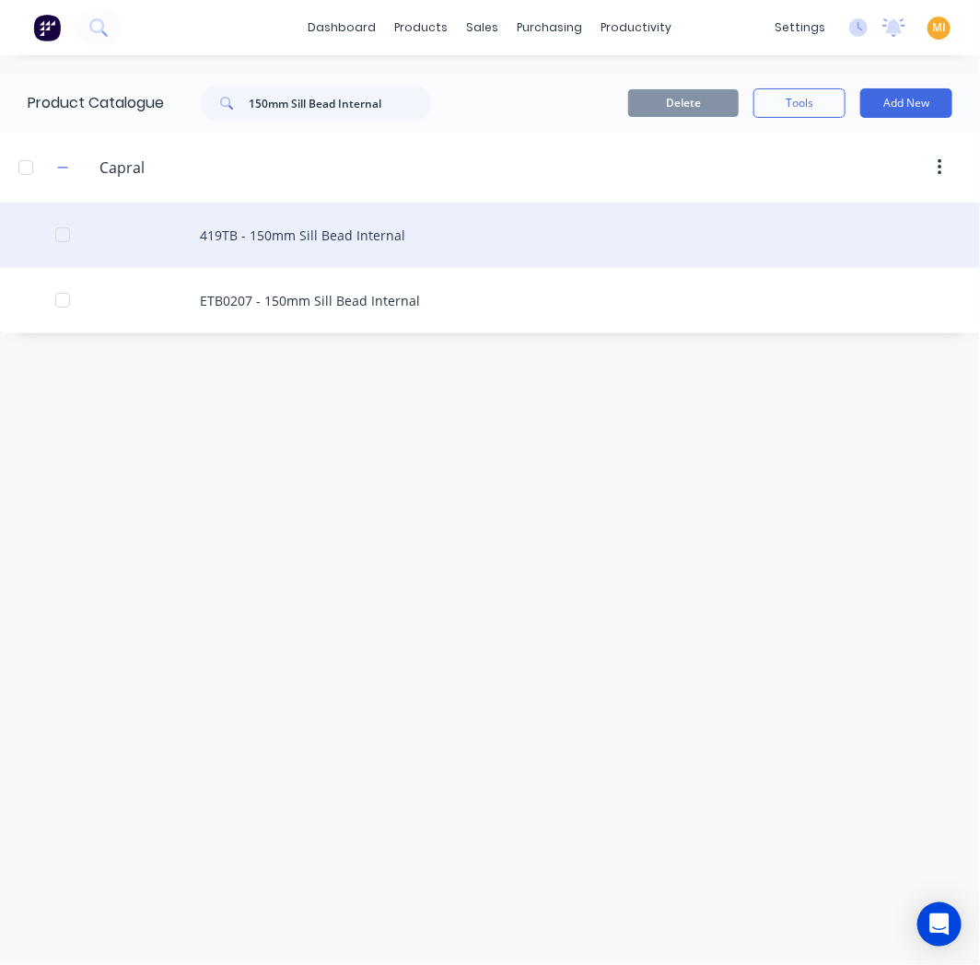
click at [357, 216] on div "419TB - 150mm Sill Bead Internal" at bounding box center [490, 235] width 980 height 65
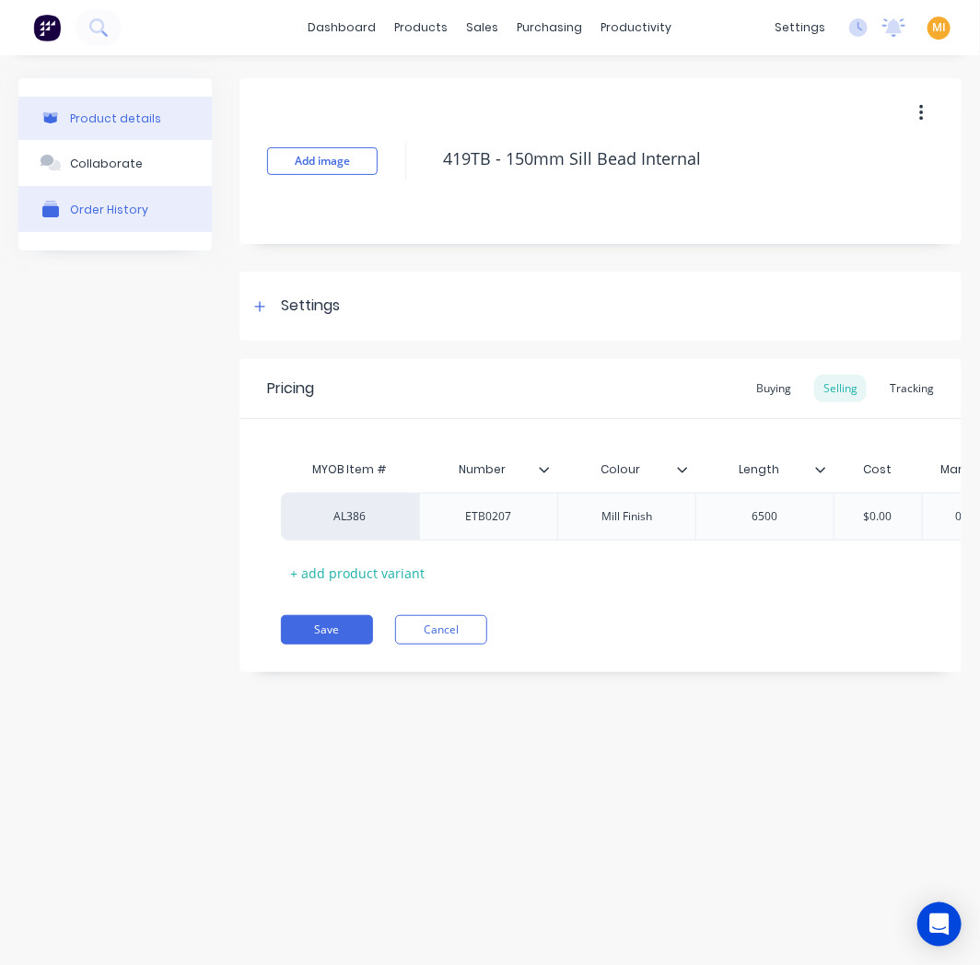
click at [122, 217] on button "Order History" at bounding box center [114, 209] width 193 height 46
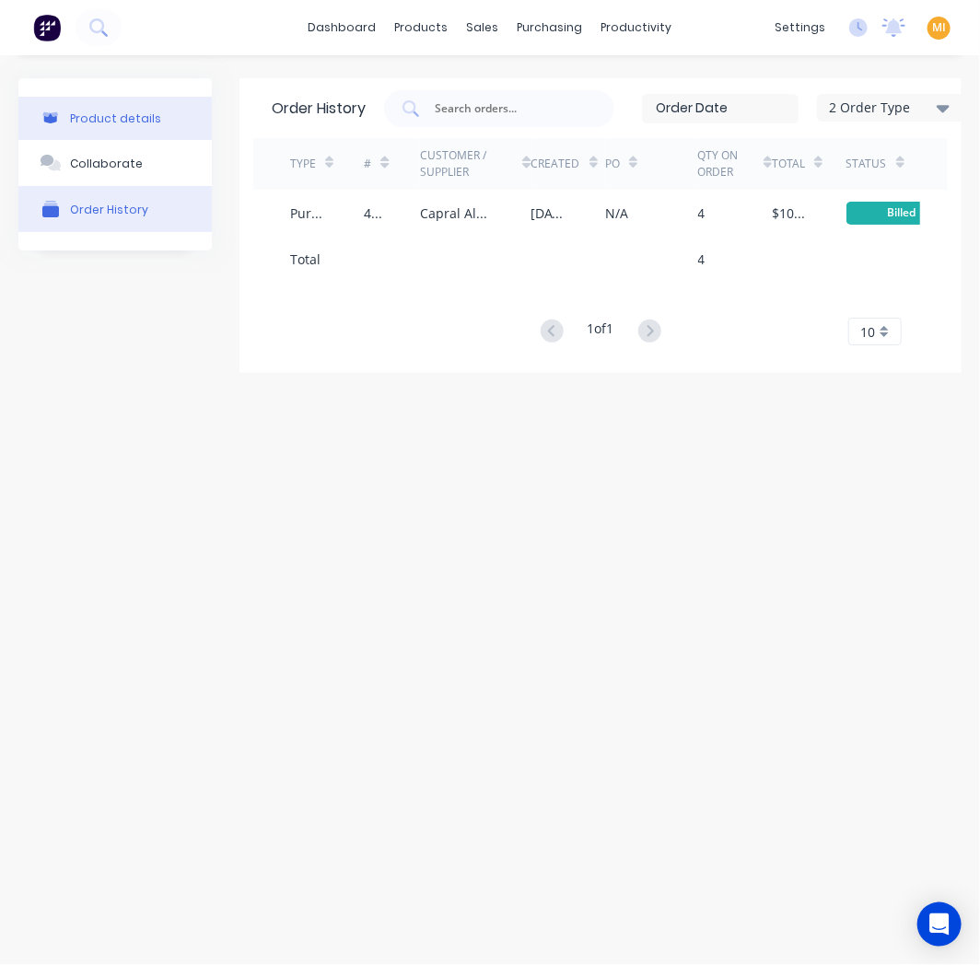
click at [132, 118] on div "Product details" at bounding box center [115, 118] width 91 height 14
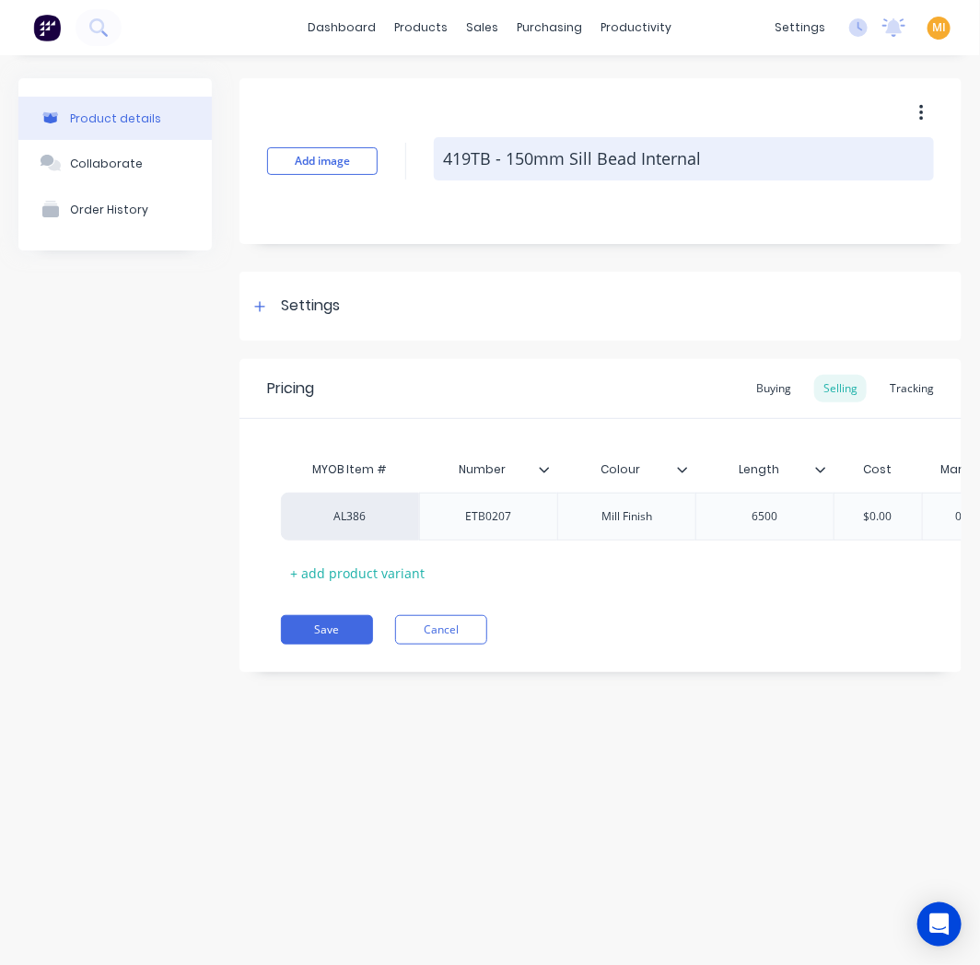
click at [445, 154] on textarea "419TB - 150mm Sill Bead Internal" at bounding box center [684, 158] width 500 height 43
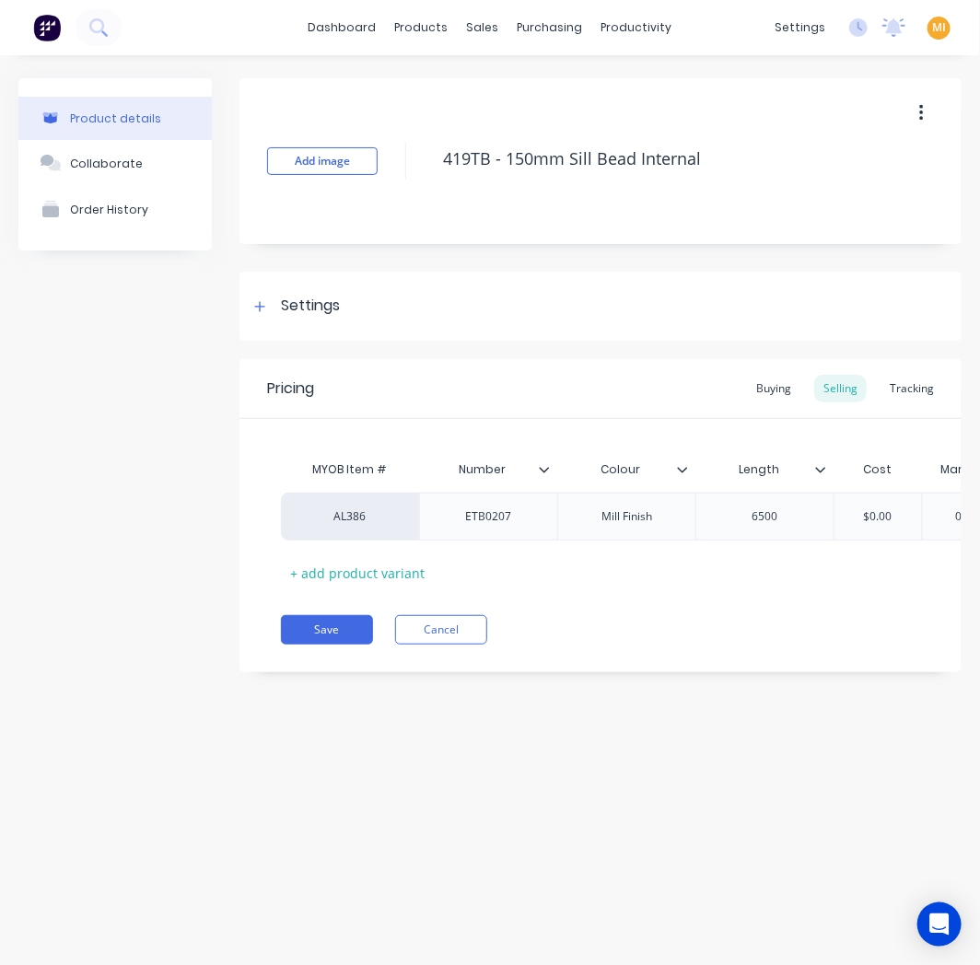
type textarea "x"
type textarea "z419TB - 150mm Sill Bead Internal"
type textarea "x"
type textarea "z419TB - 150mm Sill Bead Internal"
click at [343, 644] on button "Save" at bounding box center [327, 629] width 92 height 29
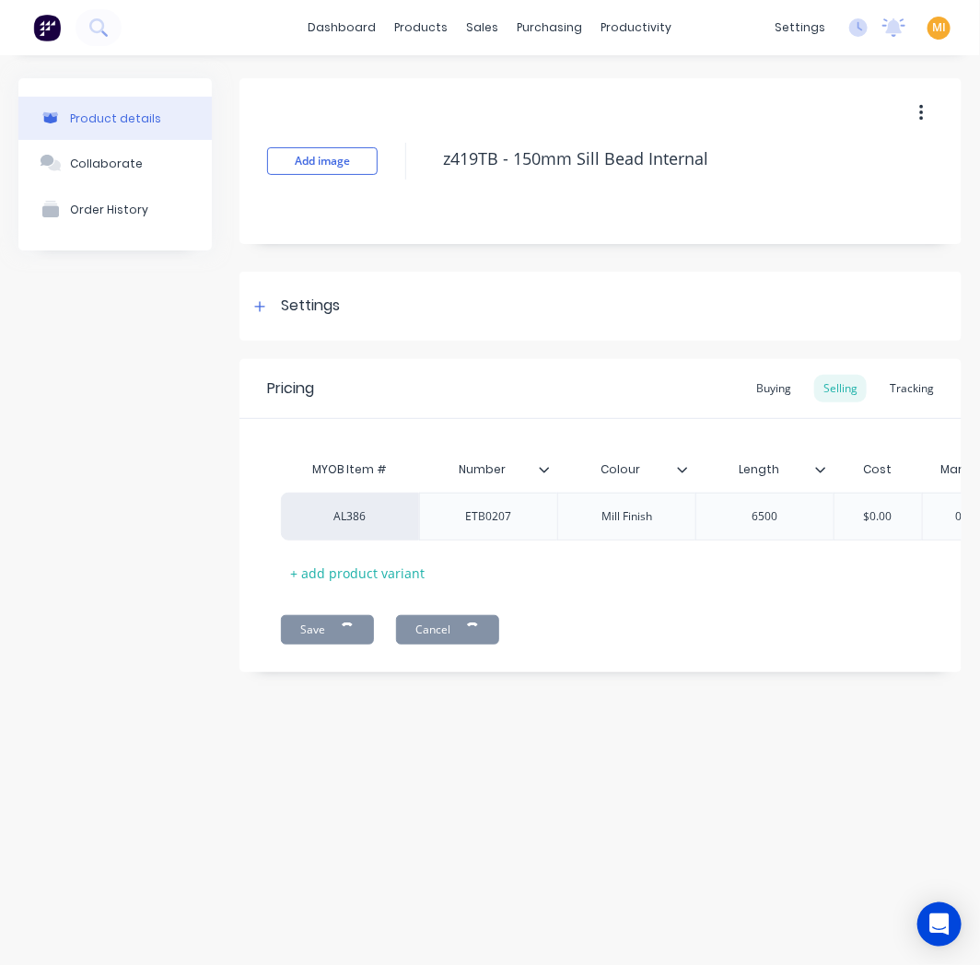
type textarea "x"
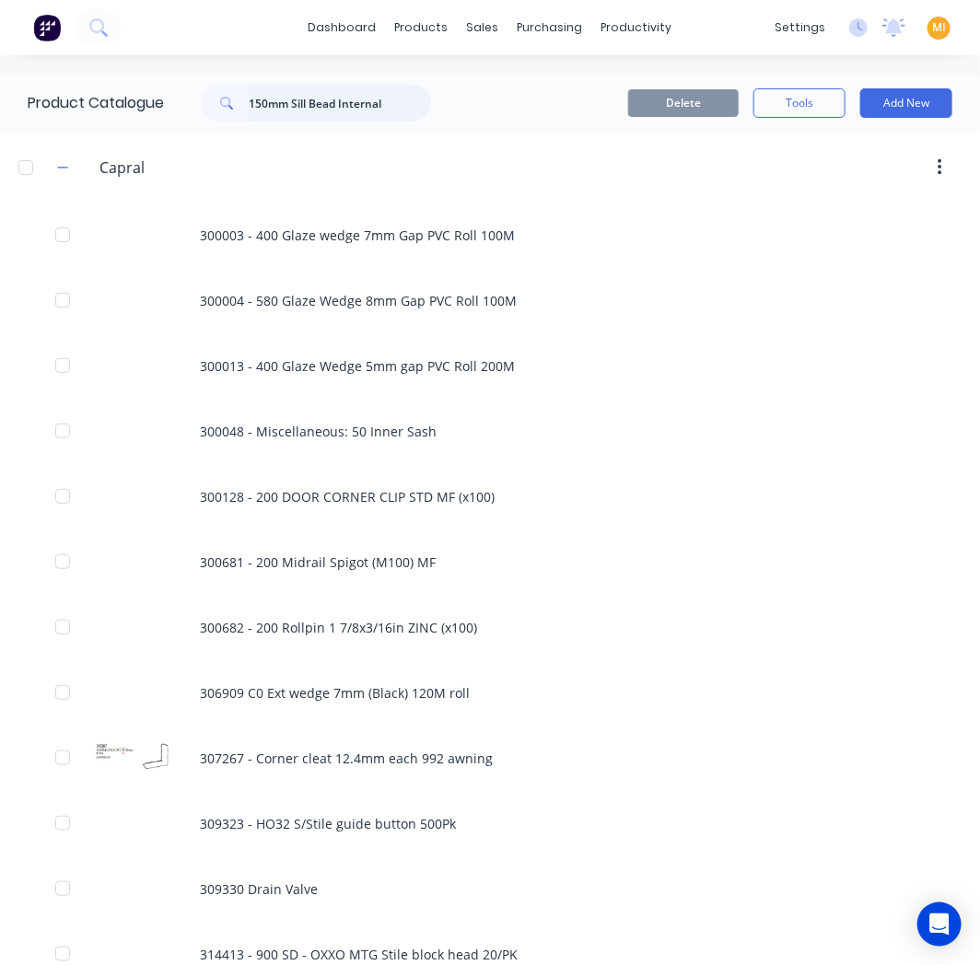
click at [335, 113] on input "150mm Sill Bead Internal" at bounding box center [340, 103] width 182 height 37
paste input "pandrel Sub Head 50mm"
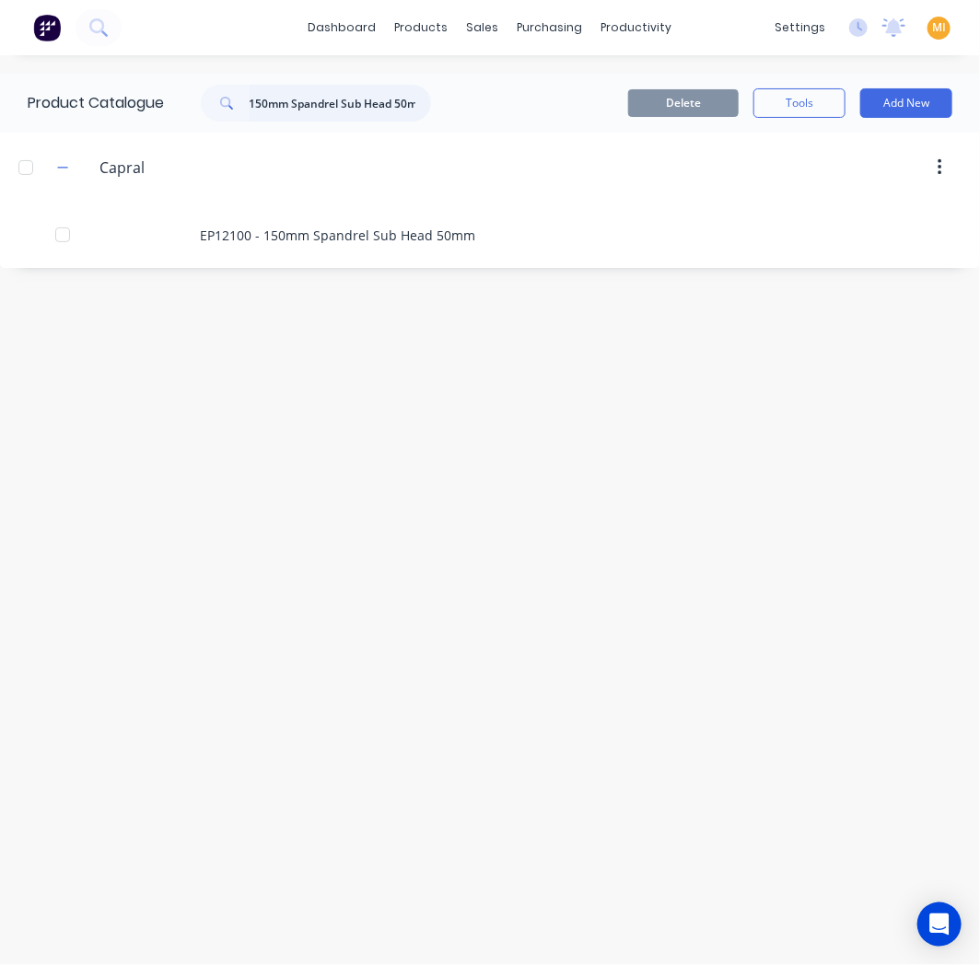
click at [371, 111] on input "150mm Spandrel Sub Head 50mm" at bounding box center [340, 103] width 182 height 37
paste input "Zanda Euro Half Cyliner"
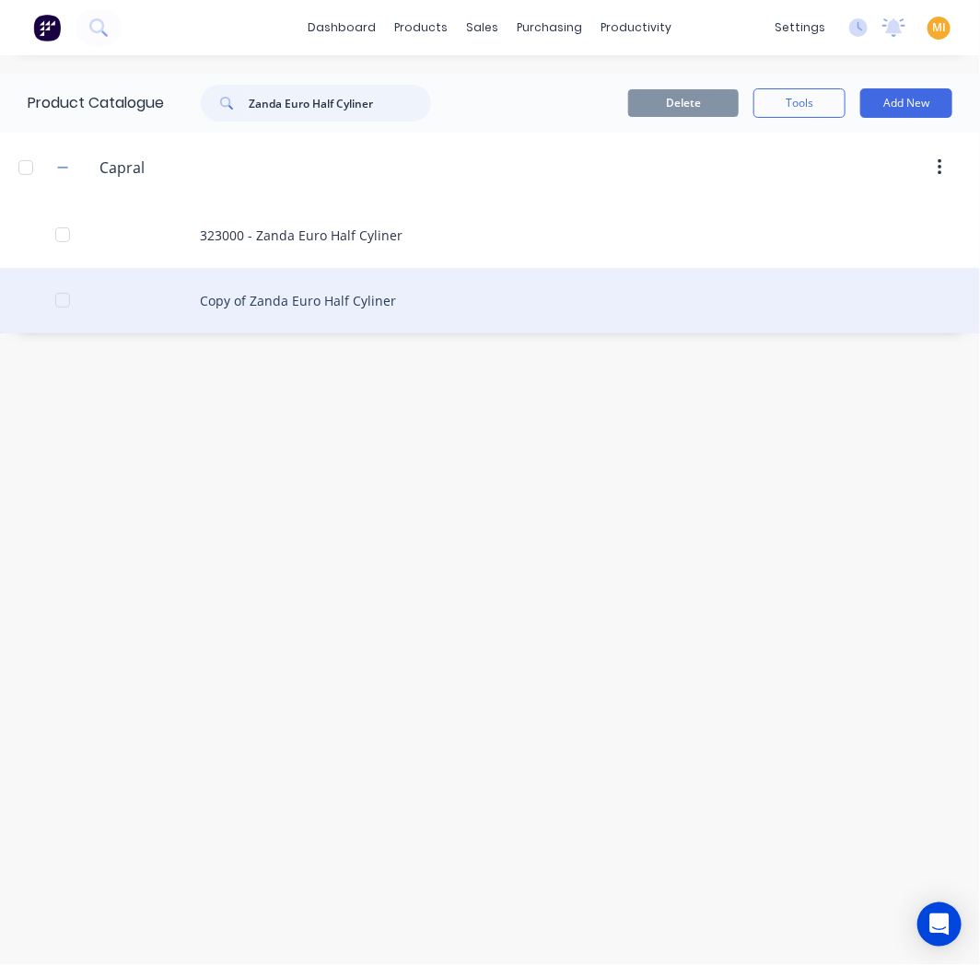
type input "Zanda Euro Half Cyliner"
click at [250, 295] on div "Copy of Zanda Euro Half Cyliner" at bounding box center [490, 300] width 980 height 65
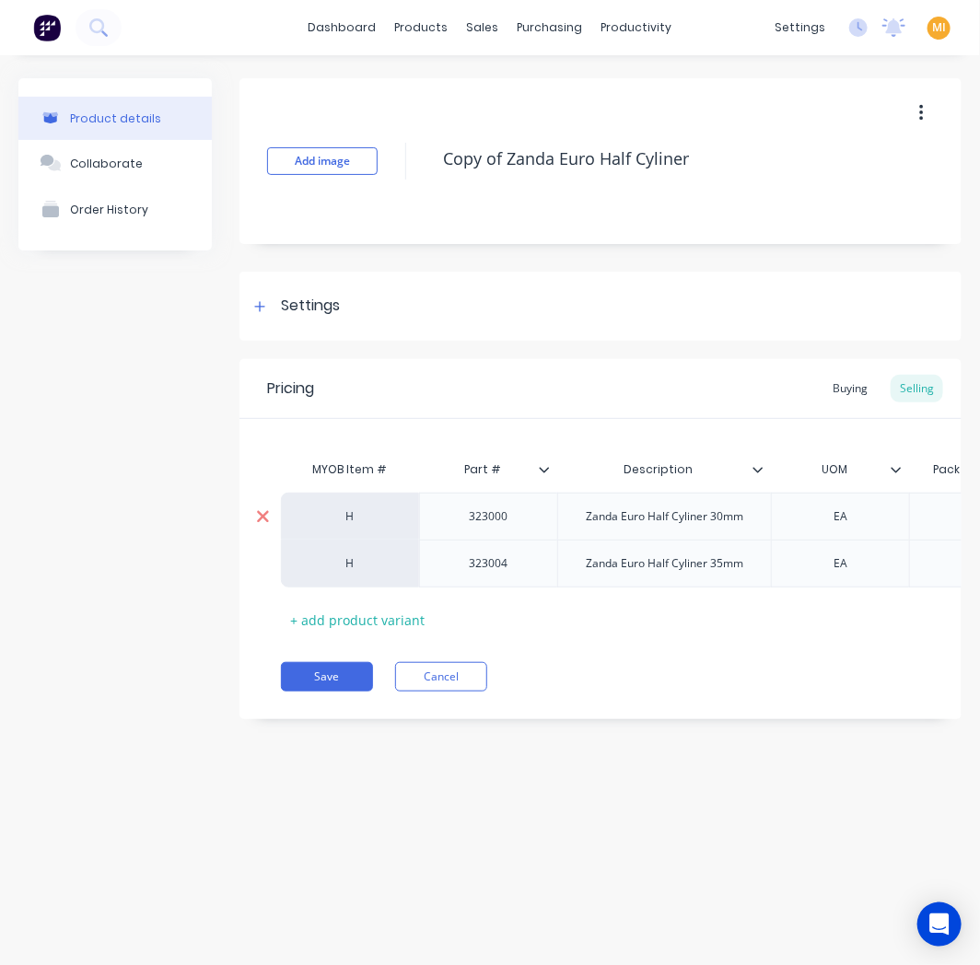
click at [263, 514] on icon at bounding box center [263, 516] width 12 height 12
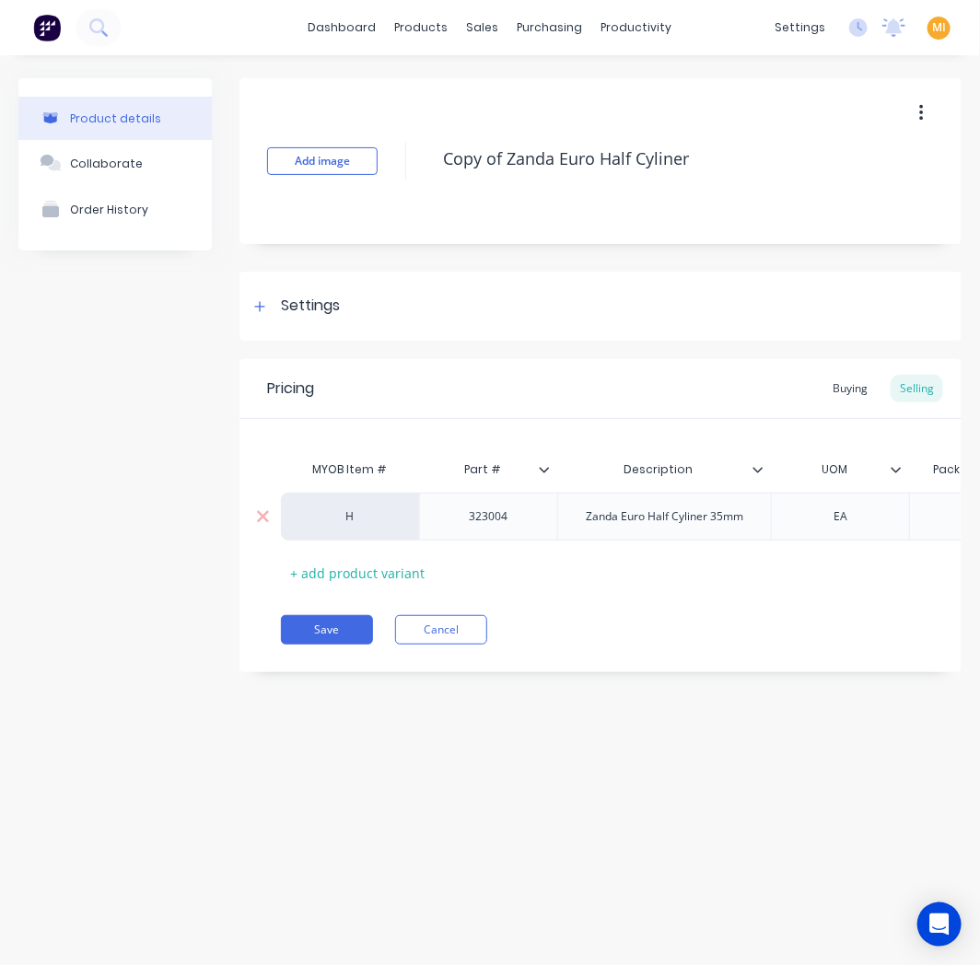
click at [493, 517] on div "323004" at bounding box center [489, 516] width 92 height 24
copy div "323004"
drag, startPoint x: 507, startPoint y: 155, endPoint x: 292, endPoint y: 164, distance: 215.6
click at [292, 164] on div "Add image Copy of Zanda Euro Half Cyliner" at bounding box center [600, 161] width 722 height 166
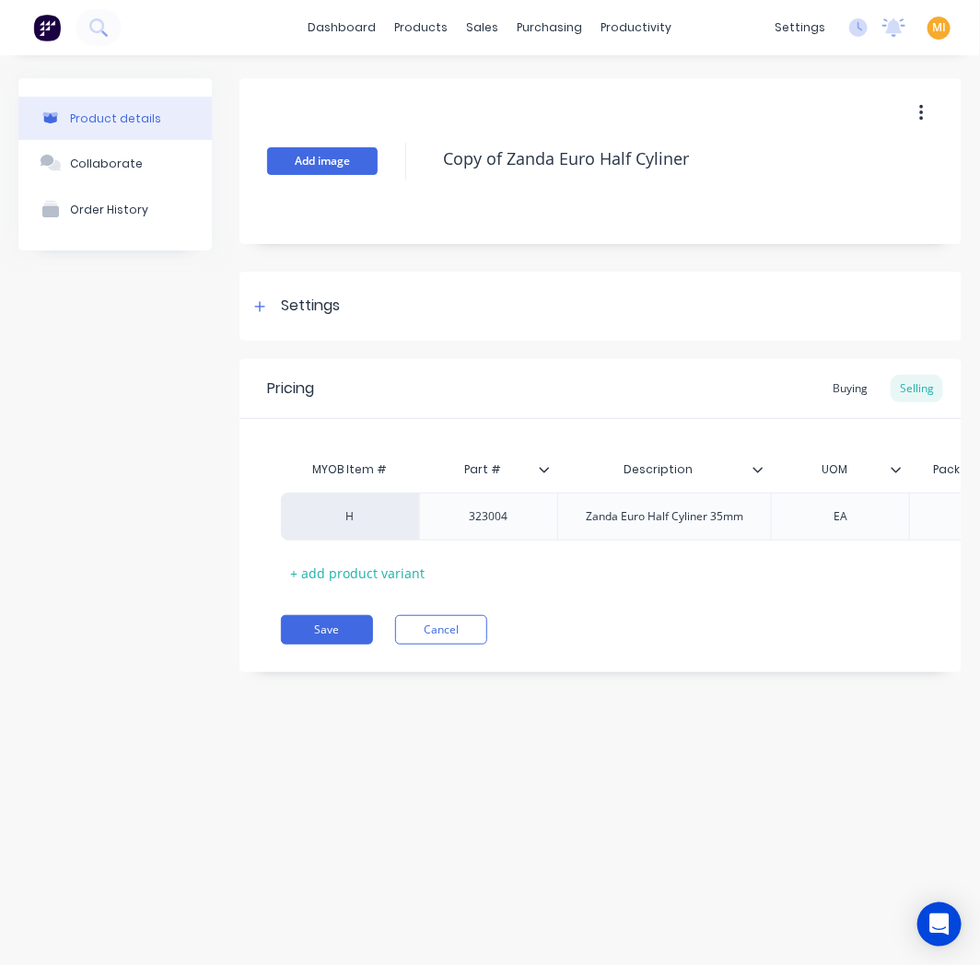
paste textarea "323004"
type textarea "x"
type textarea "323004Zanda Euro Half Cyliner"
type textarea "x"
type textarea "323004 Zanda Euro Half Cyliner"
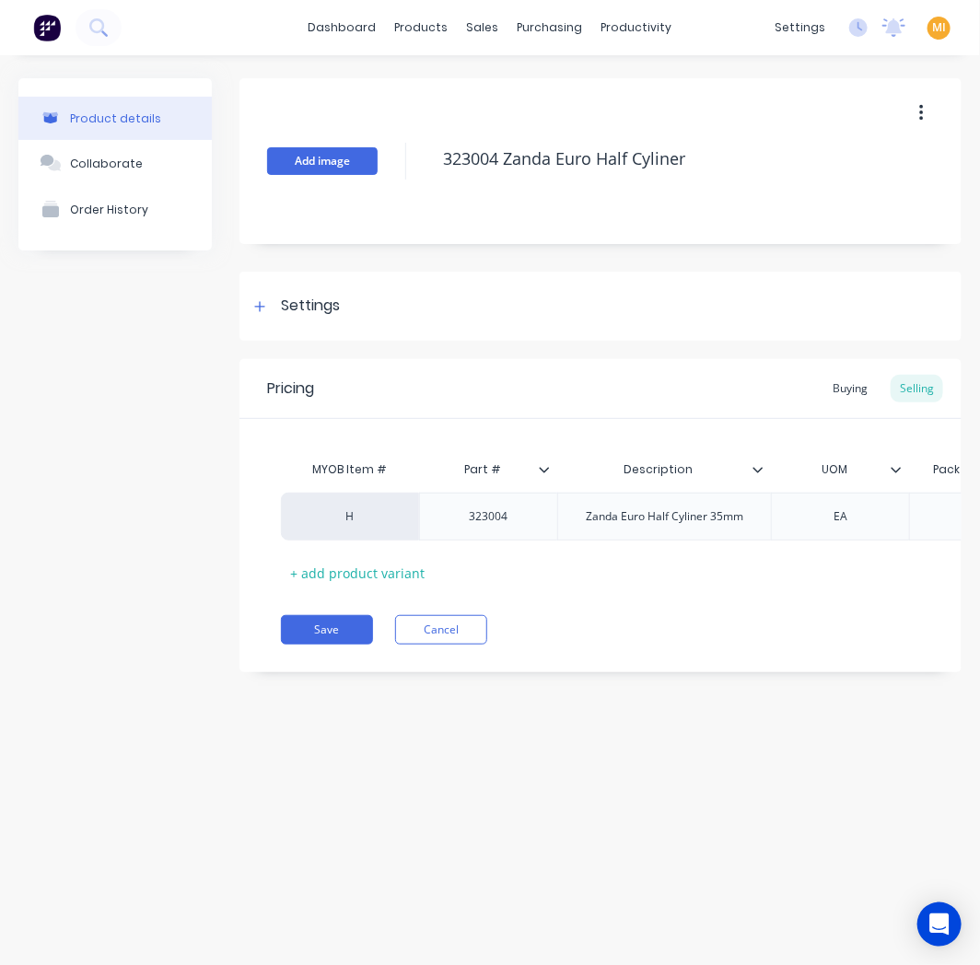
type textarea "x"
type textarea "323004 -Zanda Euro Half Cyliner"
type textarea "x"
type textarea "323004 - Zanda Euro Half Cyliner"
type textarea "x"
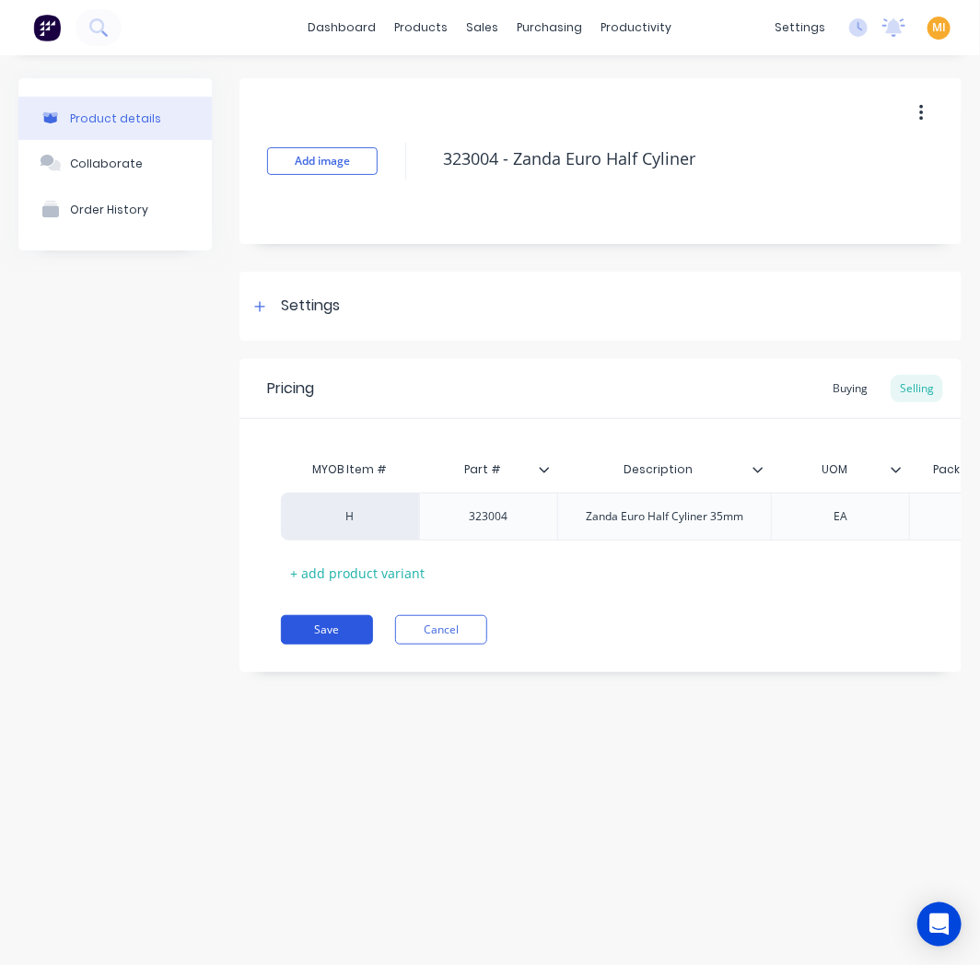
type textarea "323004 - Zanda Euro Half Cyliner"
click at [327, 638] on button "Save" at bounding box center [327, 629] width 92 height 29
type textarea "x"
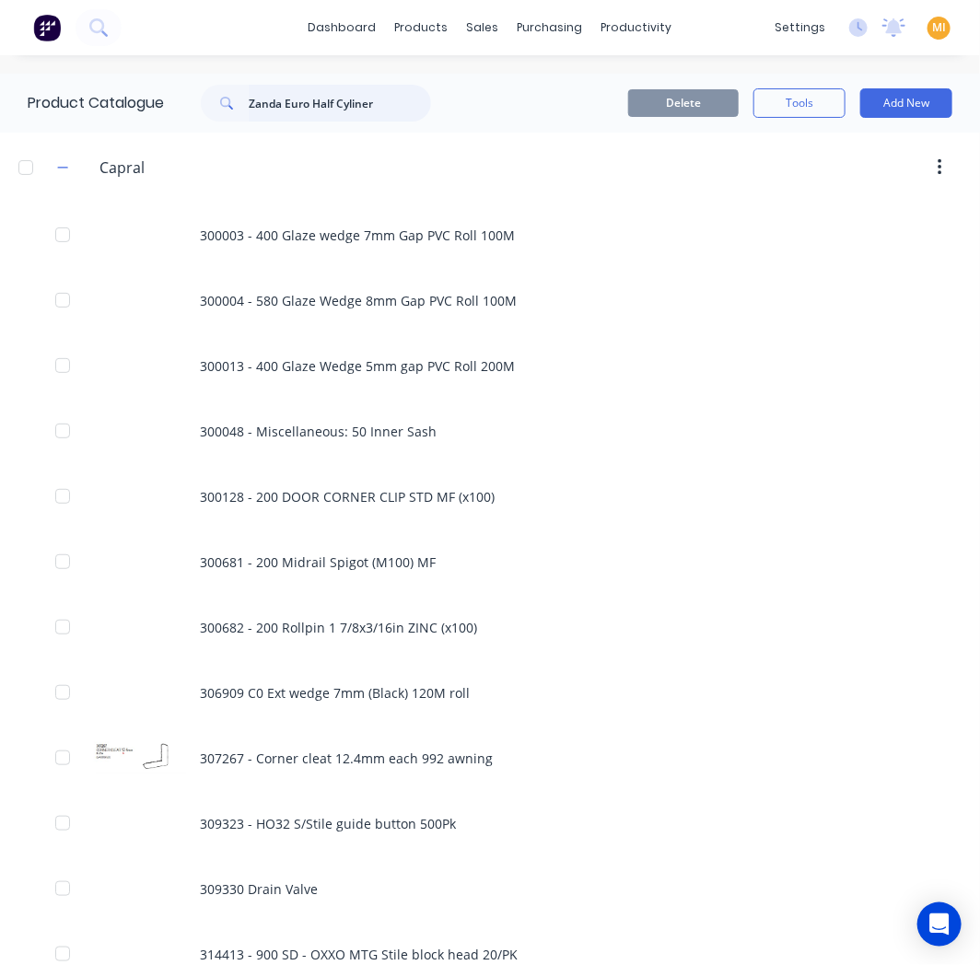
click at [281, 97] on input "Zanda Euro Half Cyliner" at bounding box center [340, 103] width 182 height 37
paste input "Yale Unity"
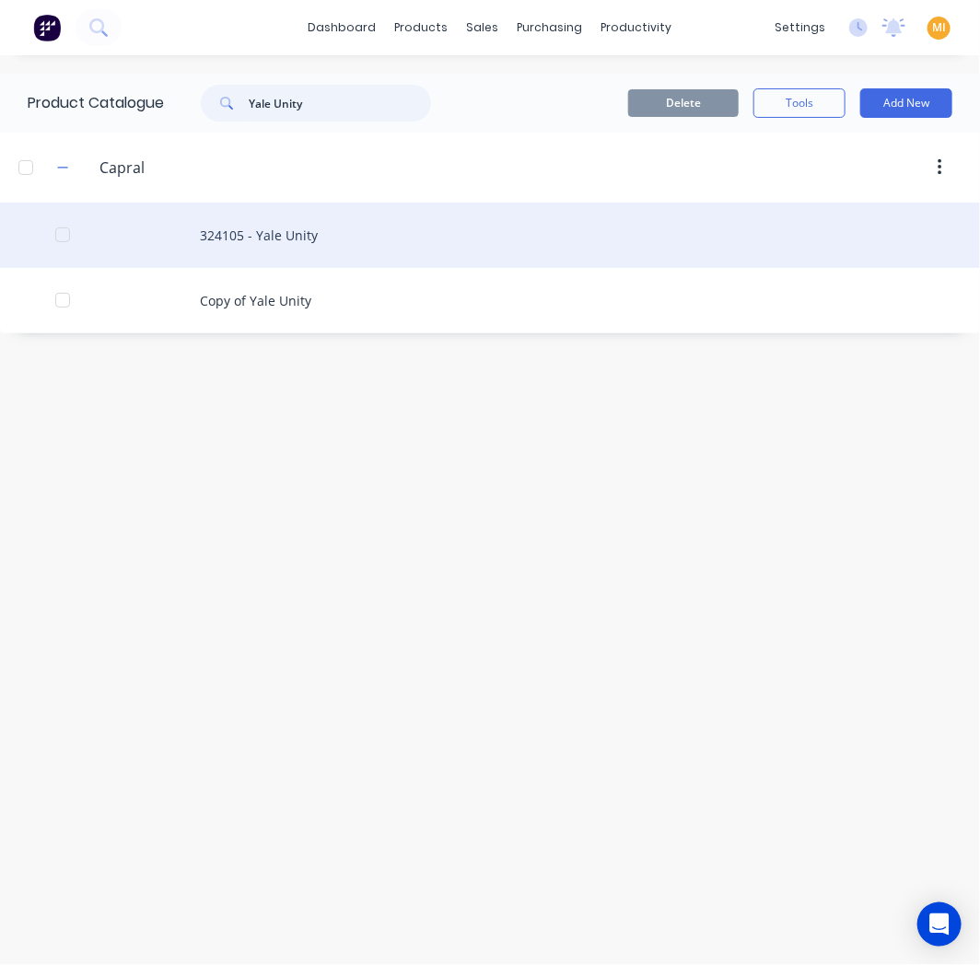
type input "Yale Unity"
click at [322, 249] on div "324105 - Yale Unity" at bounding box center [490, 235] width 980 height 65
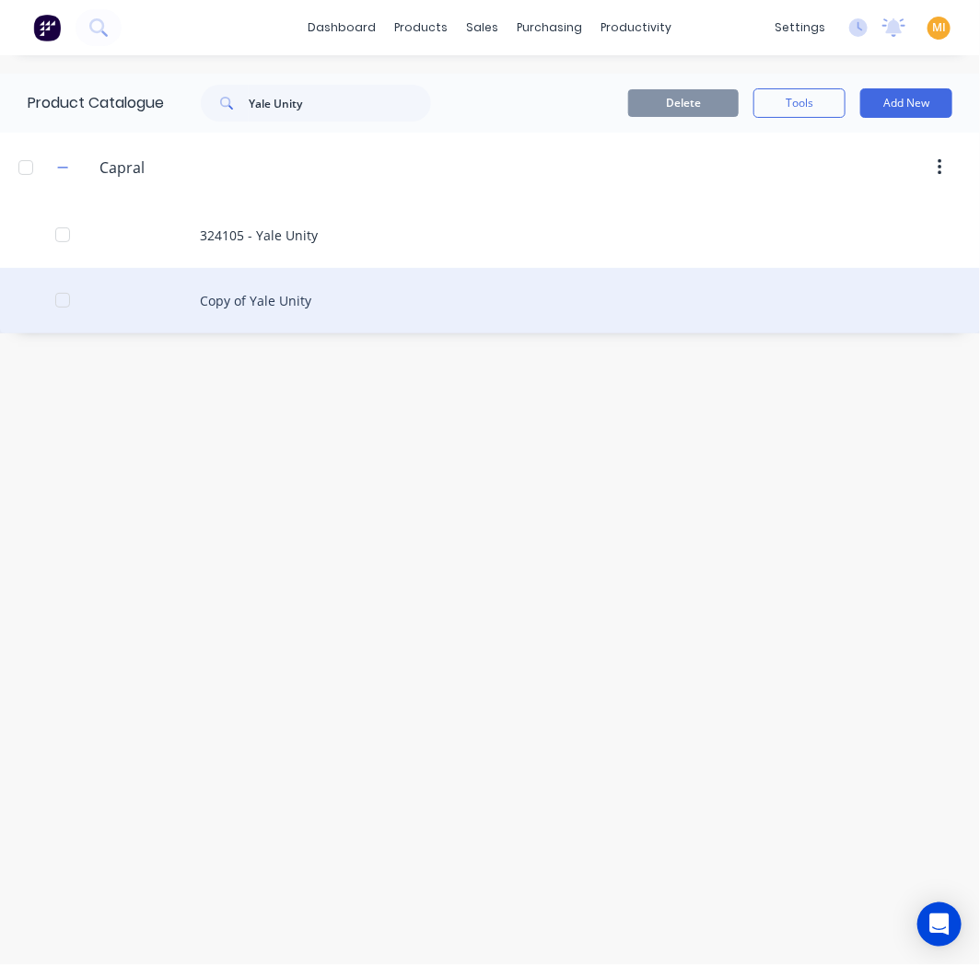
click at [375, 299] on div "Copy of Yale Unity" at bounding box center [490, 300] width 980 height 65
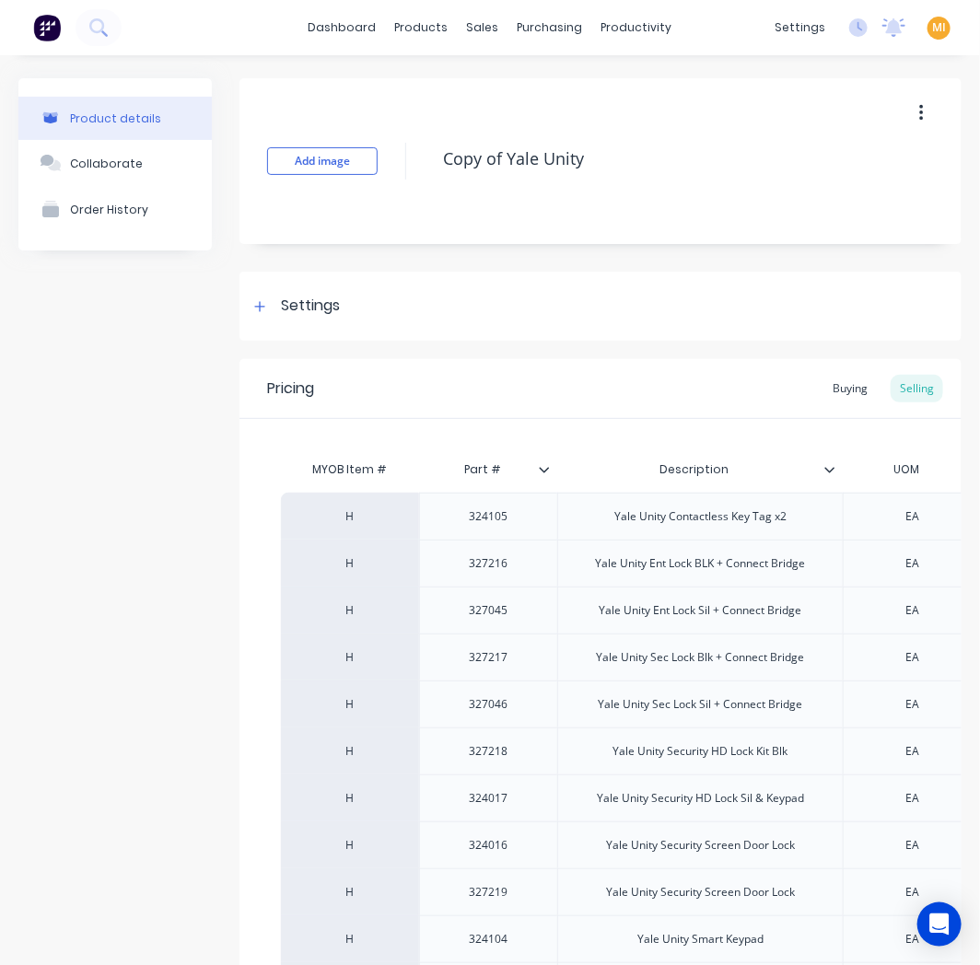
scroll to position [204, 0]
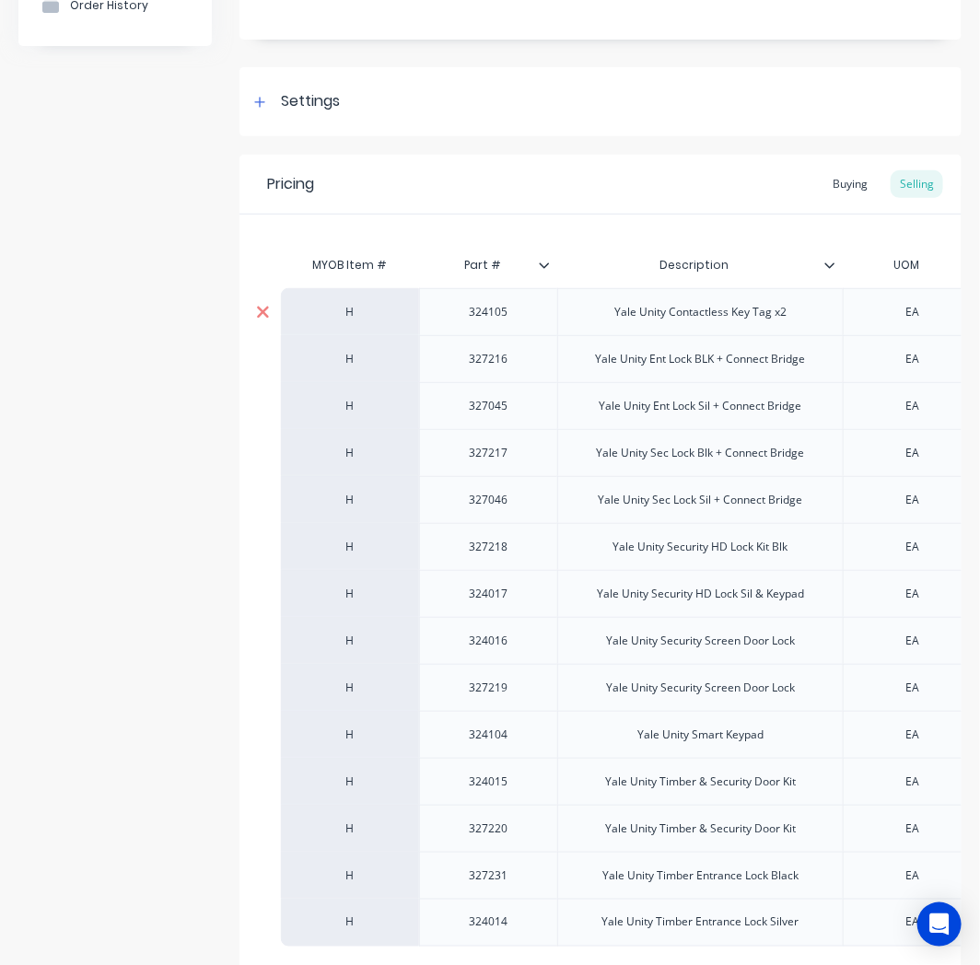
click at [264, 310] on icon at bounding box center [263, 312] width 14 height 18
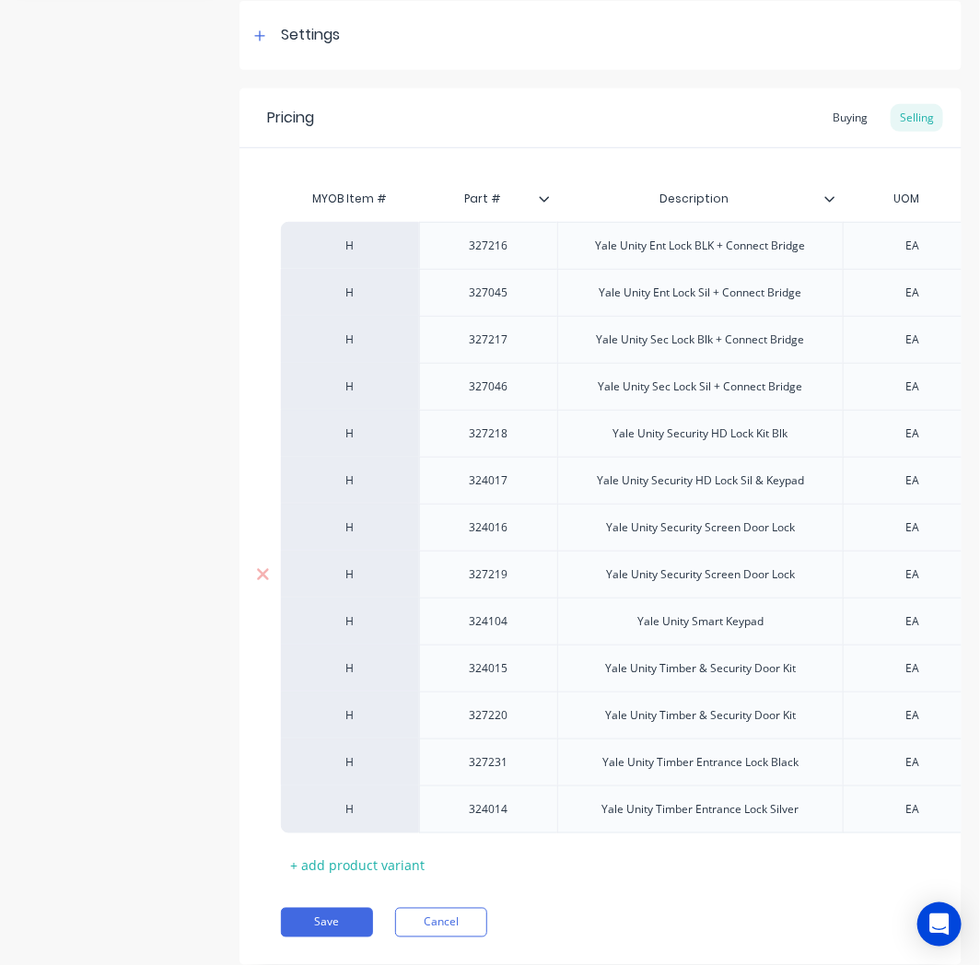
scroll to position [337, 0]
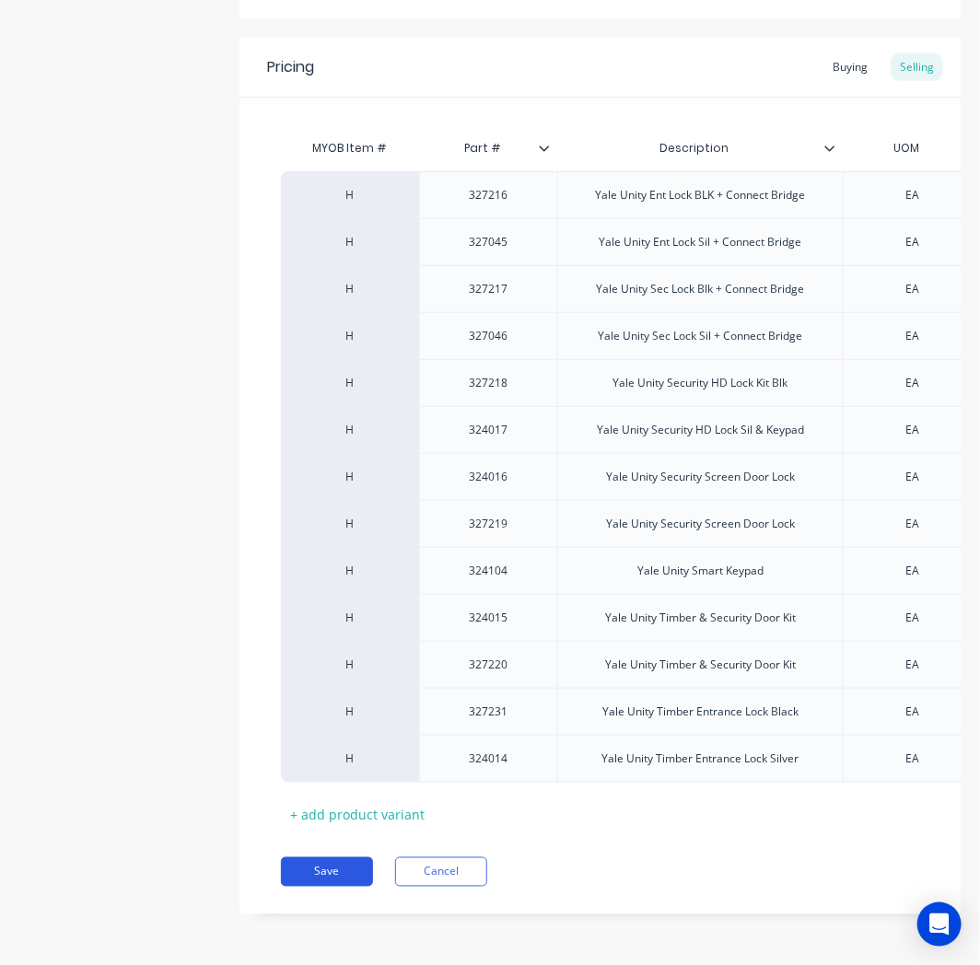
click at [337, 872] on button "Save" at bounding box center [327, 871] width 92 height 29
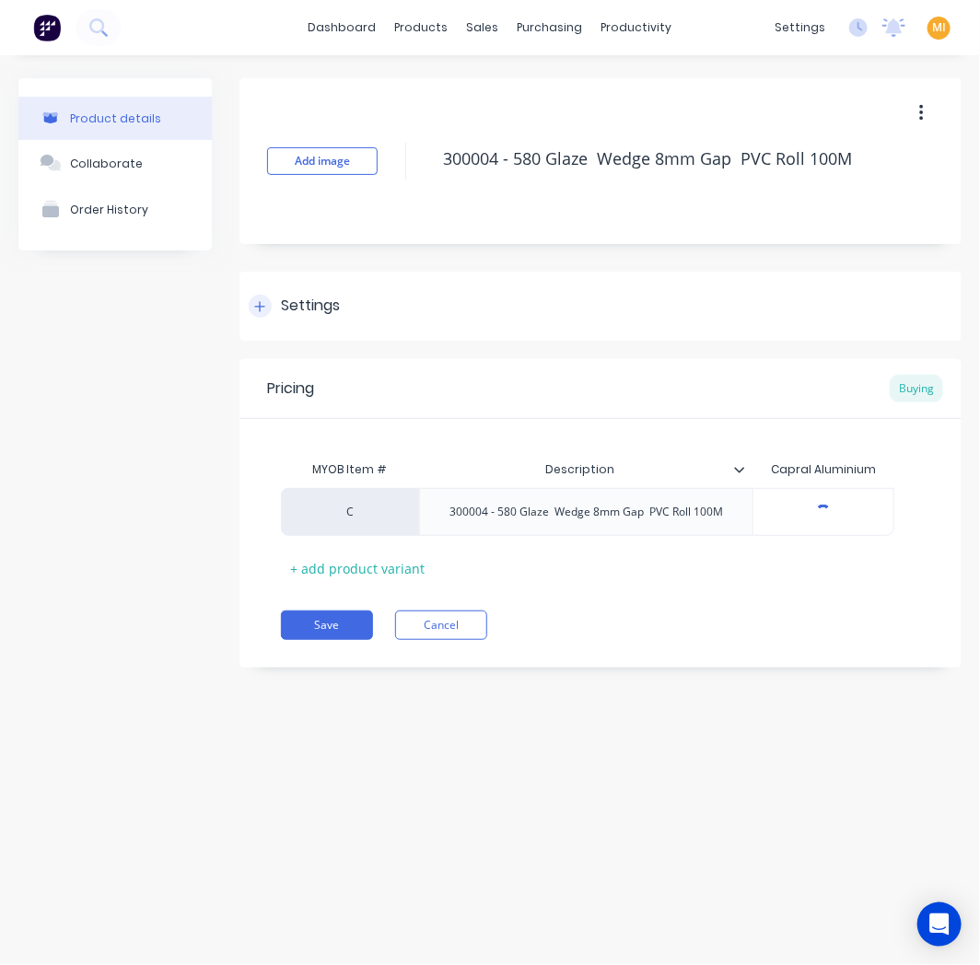
type textarea "x"
click at [466, 619] on button "Cancel" at bounding box center [441, 624] width 92 height 29
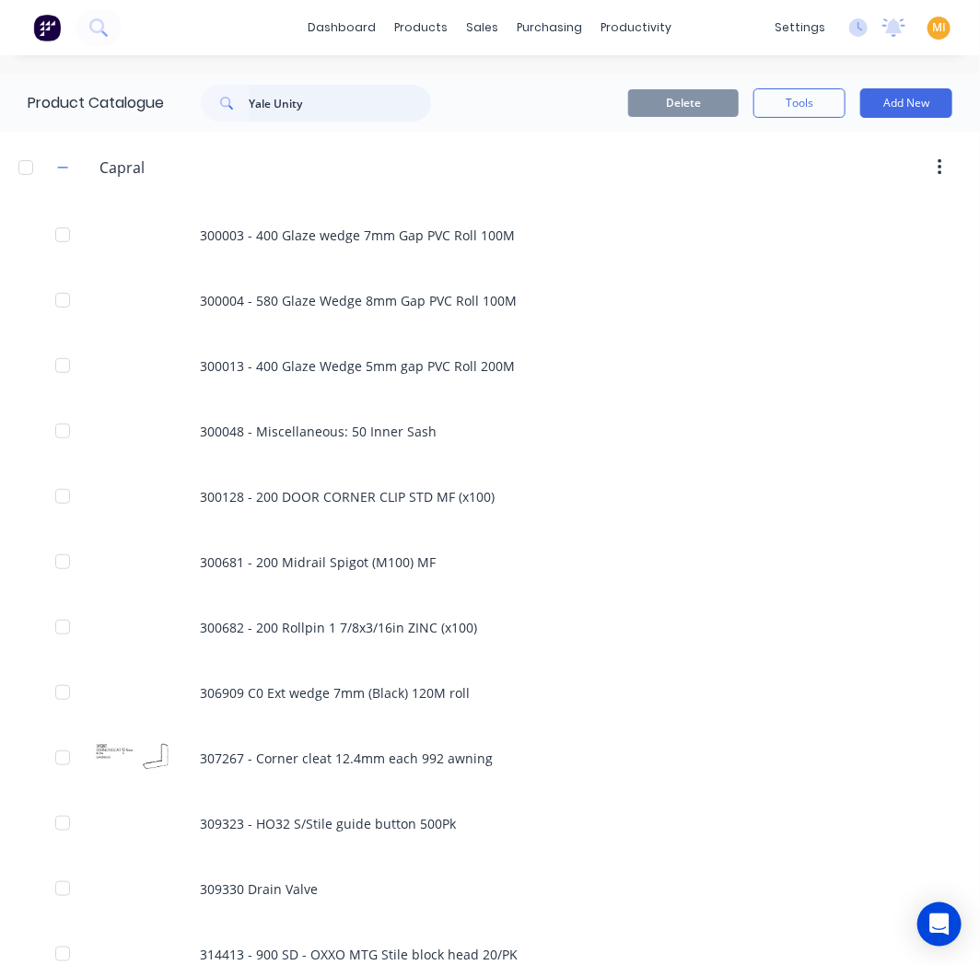
drag, startPoint x: 323, startPoint y: 101, endPoint x: 102, endPoint y: 115, distance: 221.4
click at [102, 115] on div "Product Catalogue Yale Unity" at bounding box center [238, 103] width 477 height 59
drag, startPoint x: 334, startPoint y: 106, endPoint x: 63, endPoint y: 103, distance: 271.6
click at [63, 103] on div "Product Catalogue Yale Unity" at bounding box center [238, 103] width 477 height 59
click at [343, 113] on input "Yale Unity" at bounding box center [340, 103] width 182 height 37
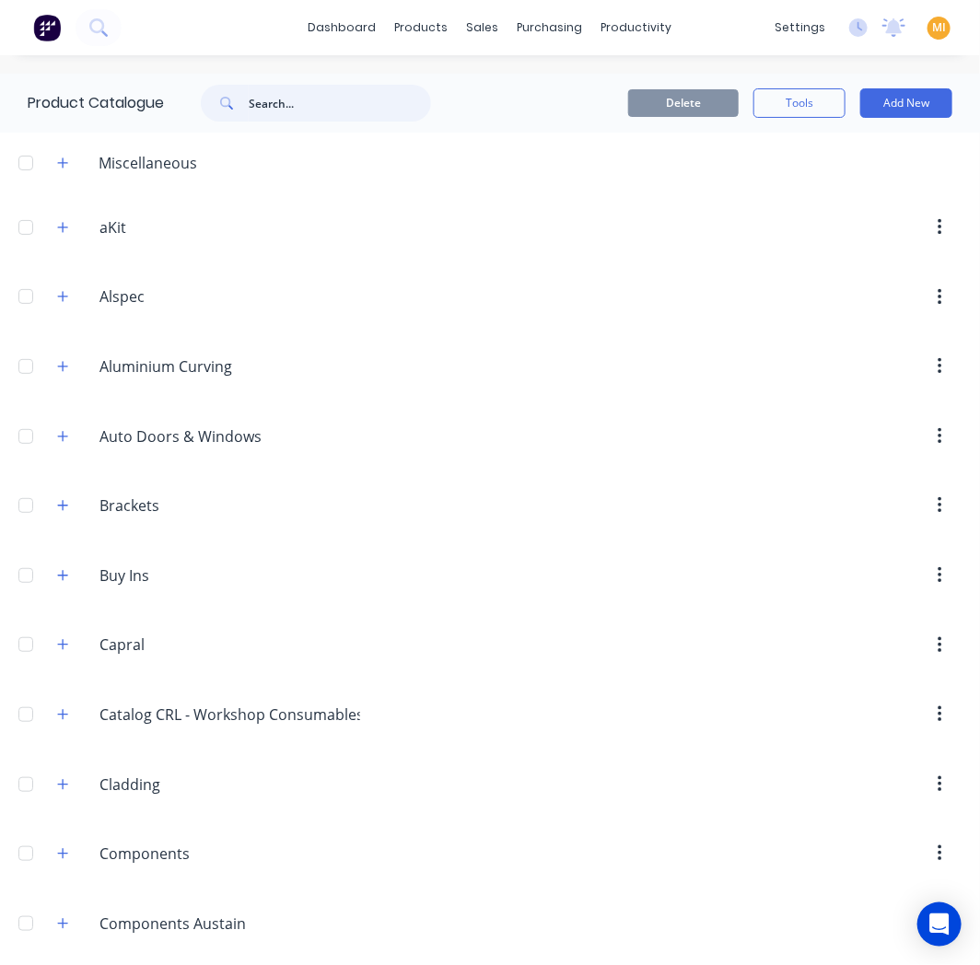
click at [277, 101] on input "text" at bounding box center [340, 103] width 182 height 37
paste input "Yale Unity"
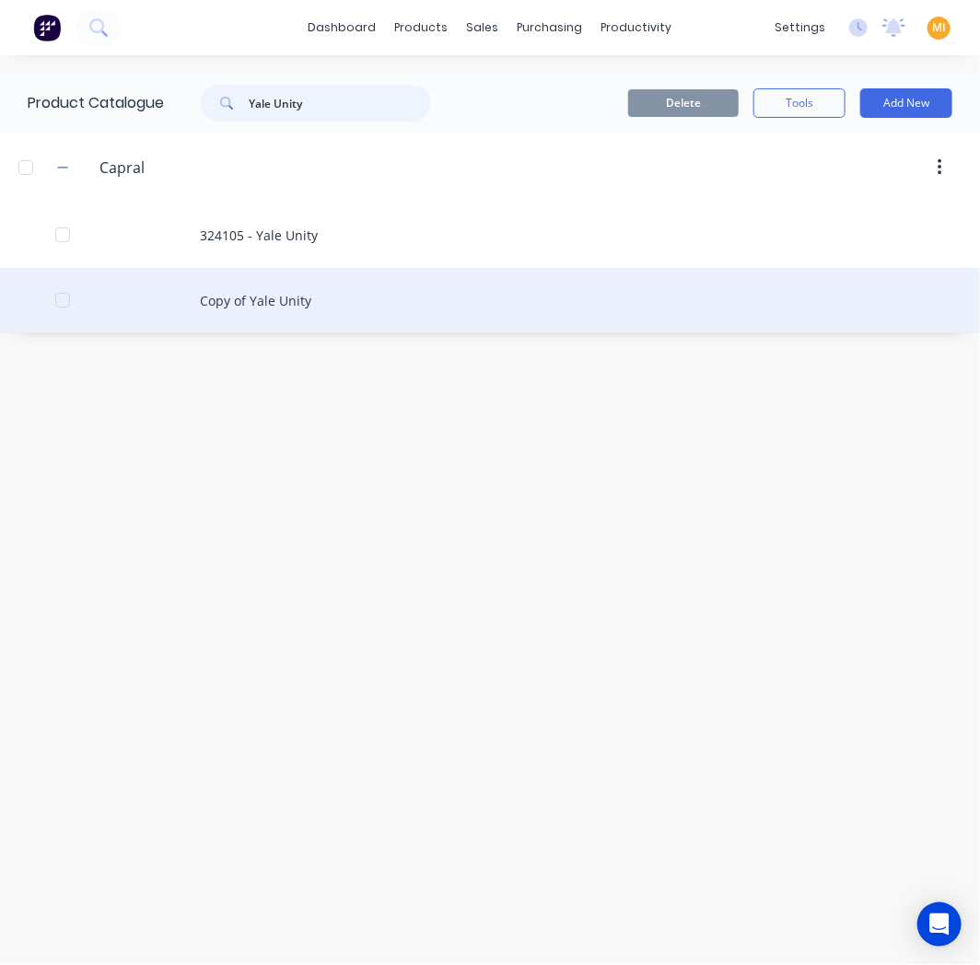
type input "Yale Unity"
click at [298, 314] on div "Copy of Yale Unity" at bounding box center [490, 300] width 980 height 65
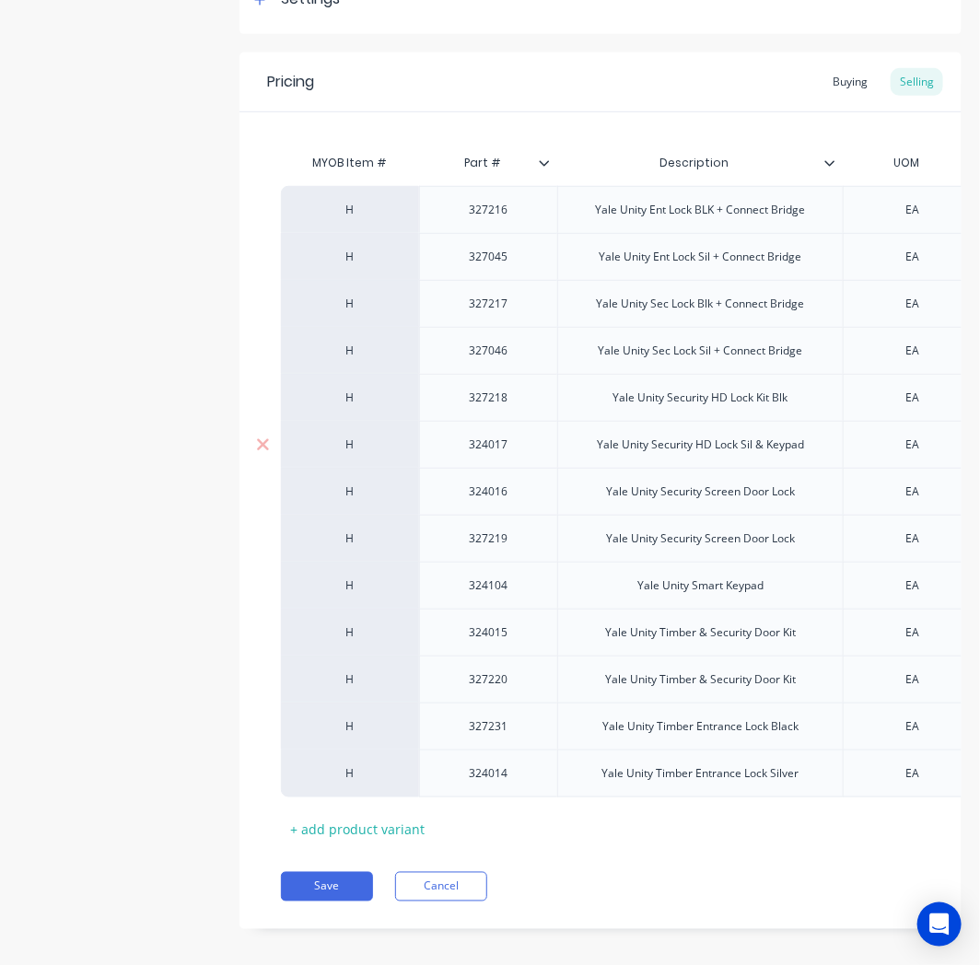
scroll to position [337, 0]
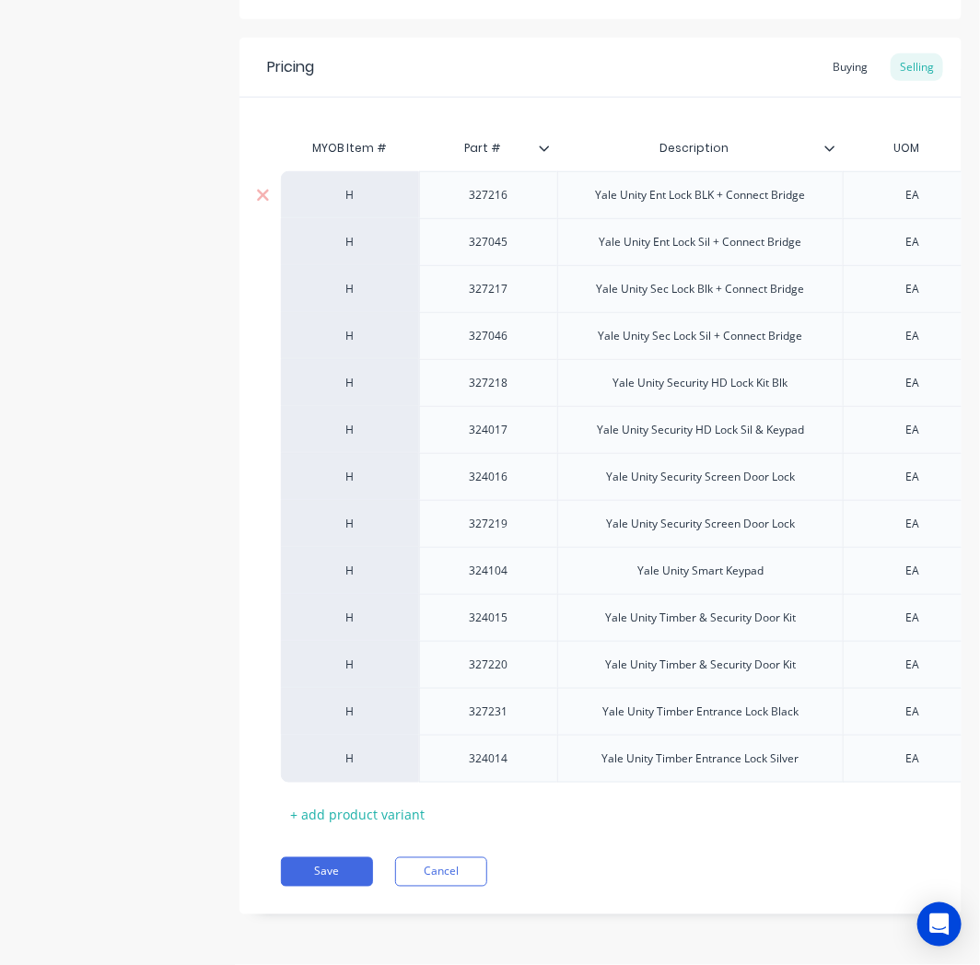
click at [482, 186] on div "327216" at bounding box center [489, 195] width 92 height 24
copy div "327216"
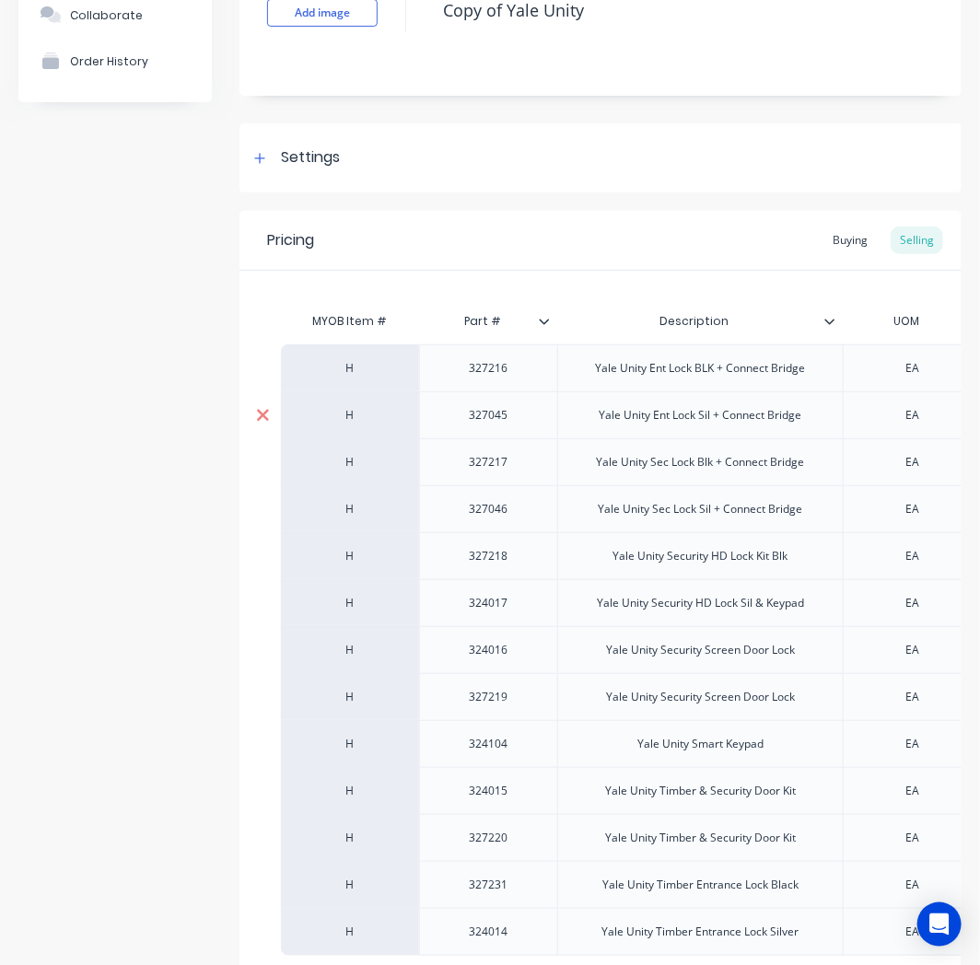
scroll to position [133, 0]
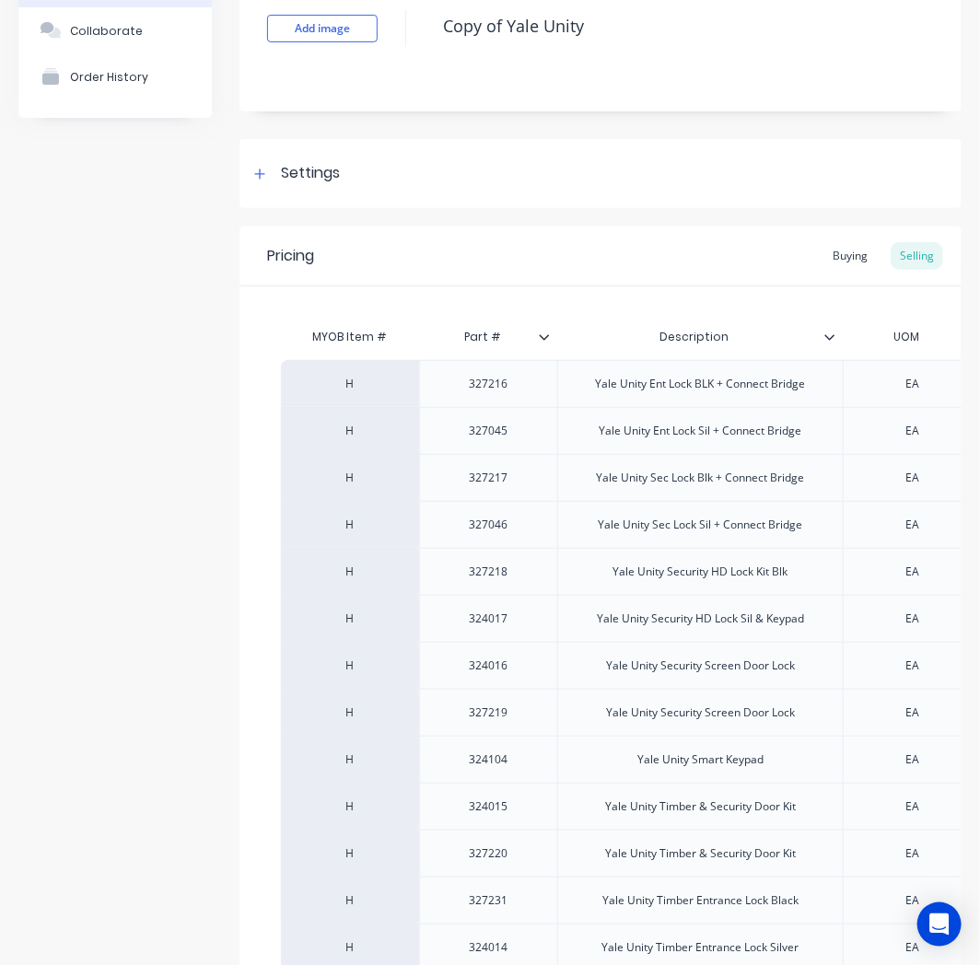
click at [170, 423] on div "Product details Collaborate Order History" at bounding box center [114, 538] width 193 height 1185
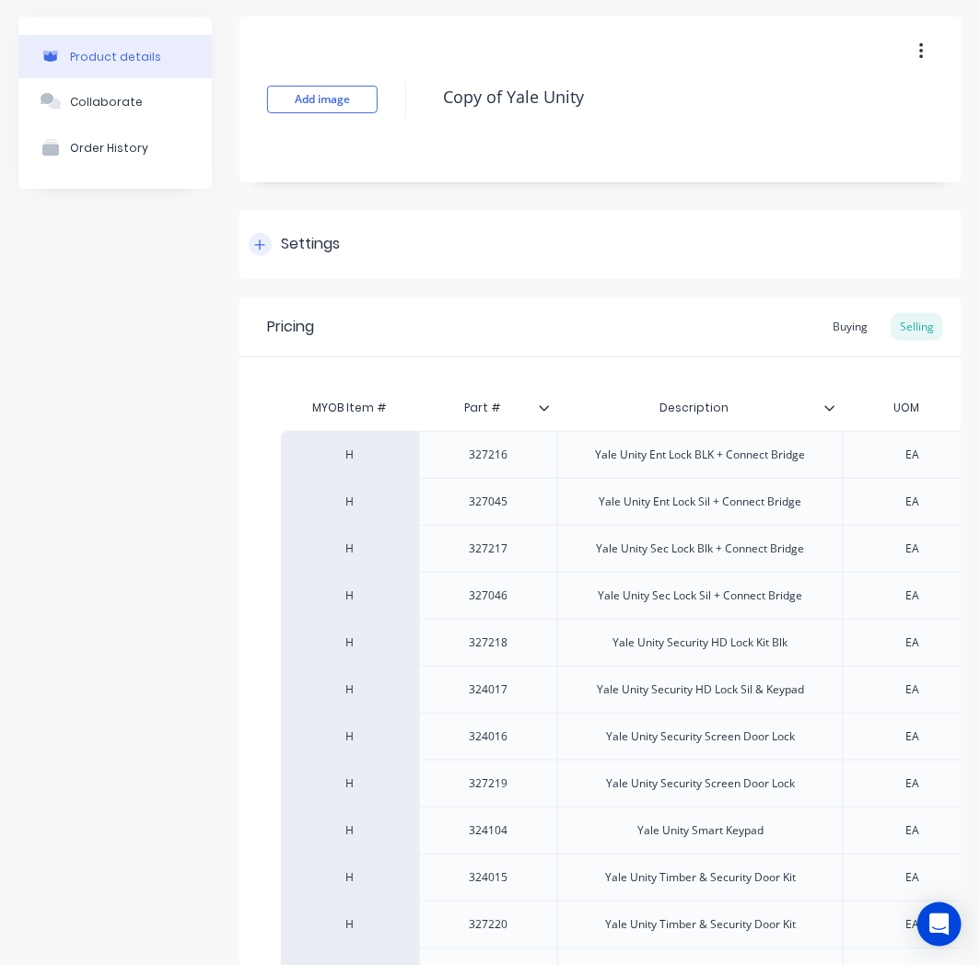
scroll to position [0, 0]
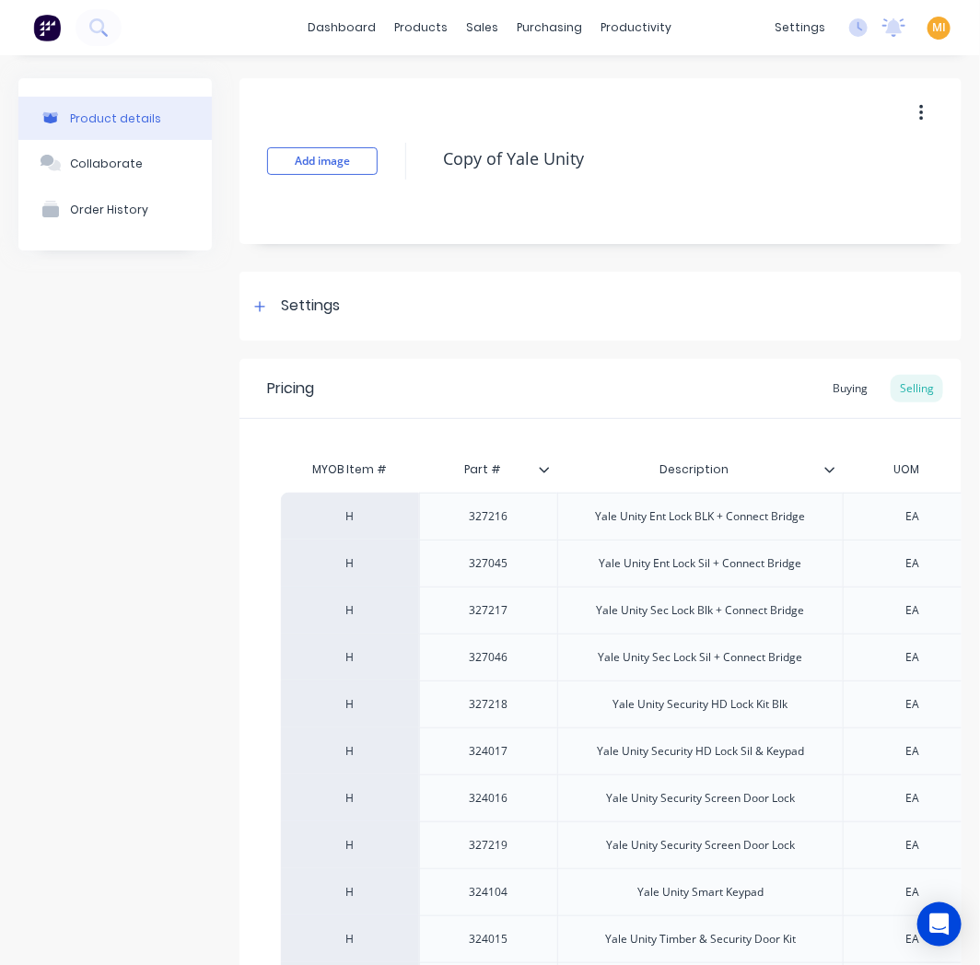
click at [919, 103] on icon "button" at bounding box center [921, 113] width 5 height 20
drag, startPoint x: 506, startPoint y: 152, endPoint x: 269, endPoint y: 111, distance: 240.9
click at [277, 116] on div "Add image Copy of Yale Unity" at bounding box center [600, 161] width 722 height 166
type textarea "x"
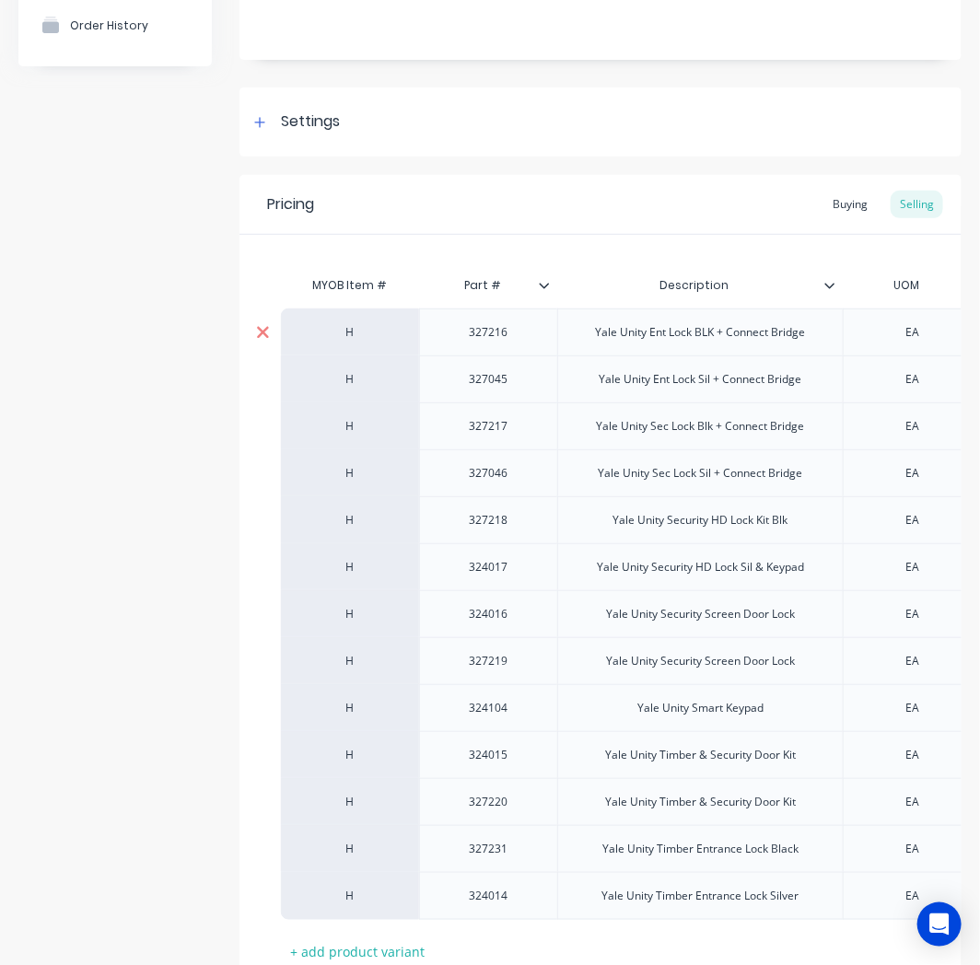
scroll to position [337, 0]
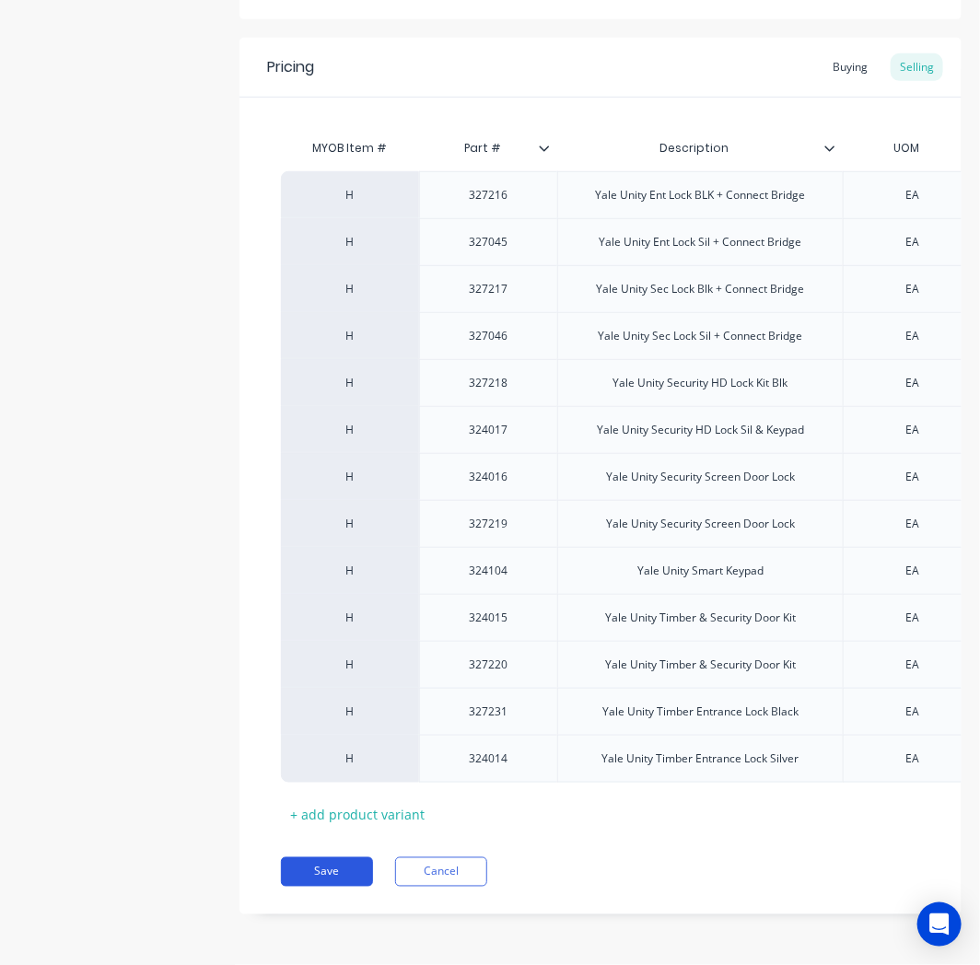
type textarea "Yale Unity"
type textarea "x"
type textarea "Yale Unity"
click at [323, 879] on button "Save" at bounding box center [327, 871] width 92 height 29
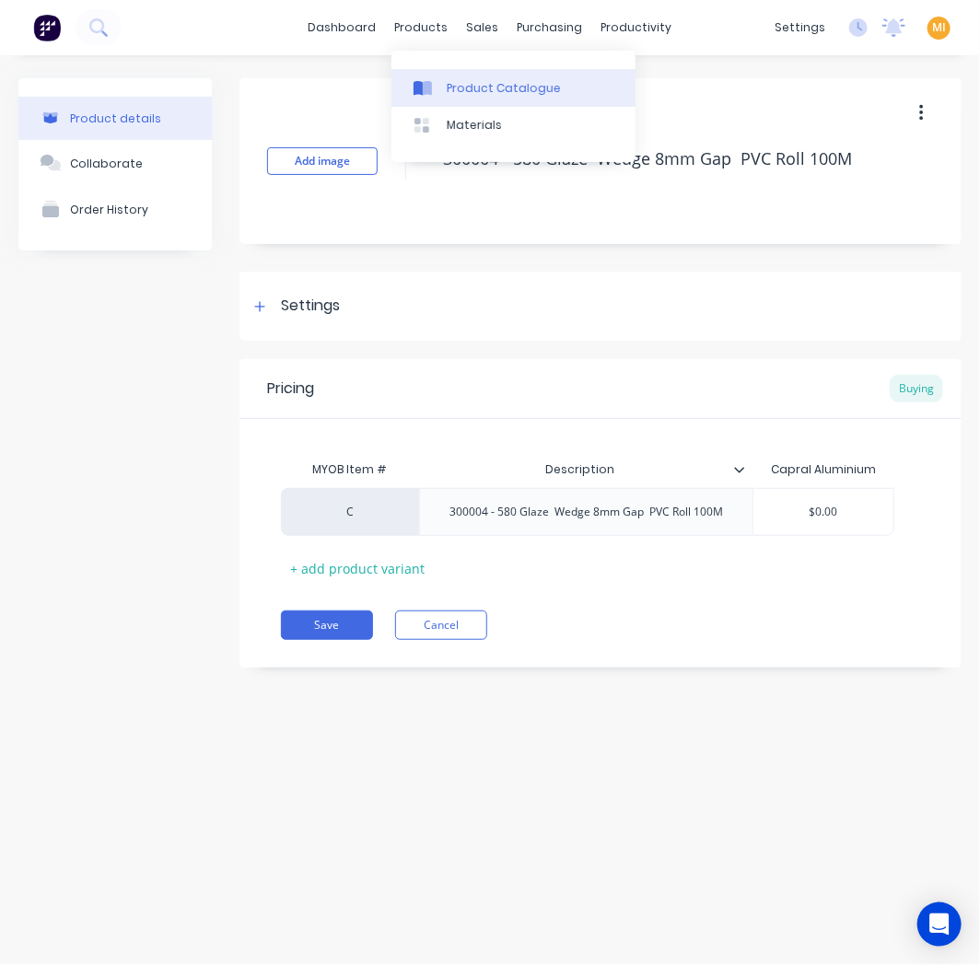
click at [472, 90] on div "Product Catalogue" at bounding box center [503, 88] width 114 height 17
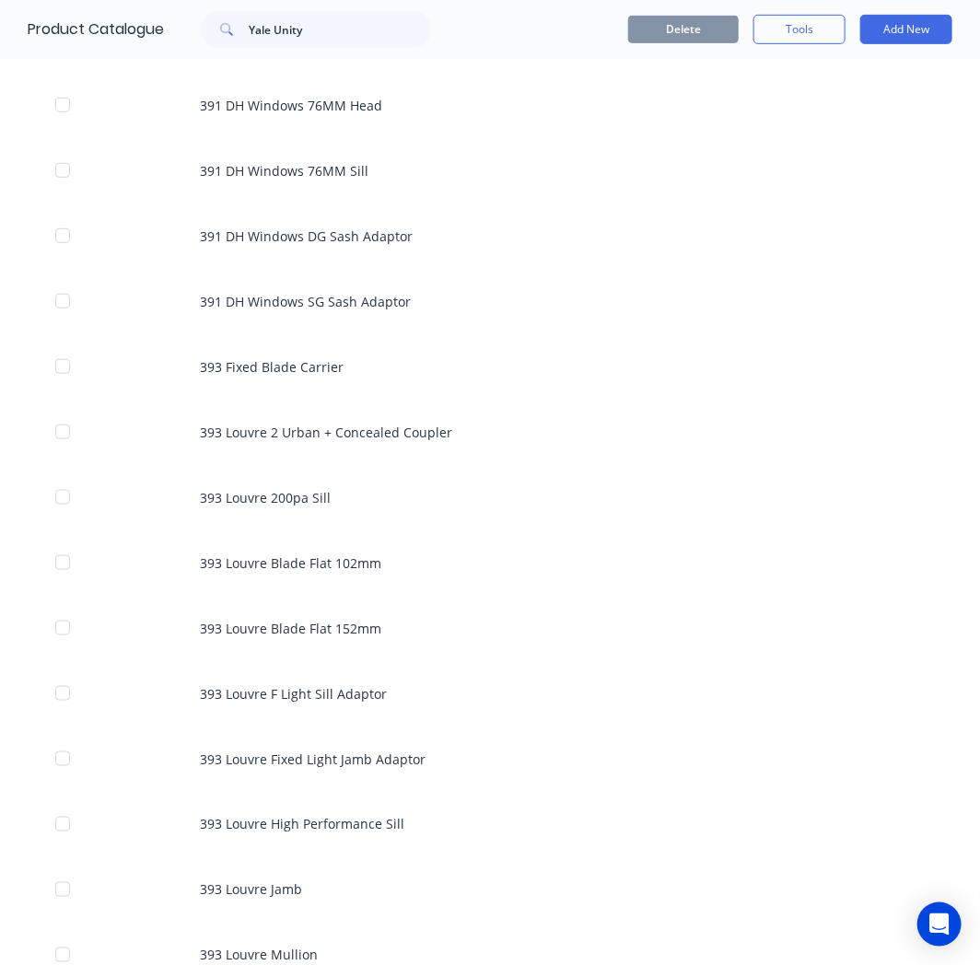
scroll to position [4193, 0]
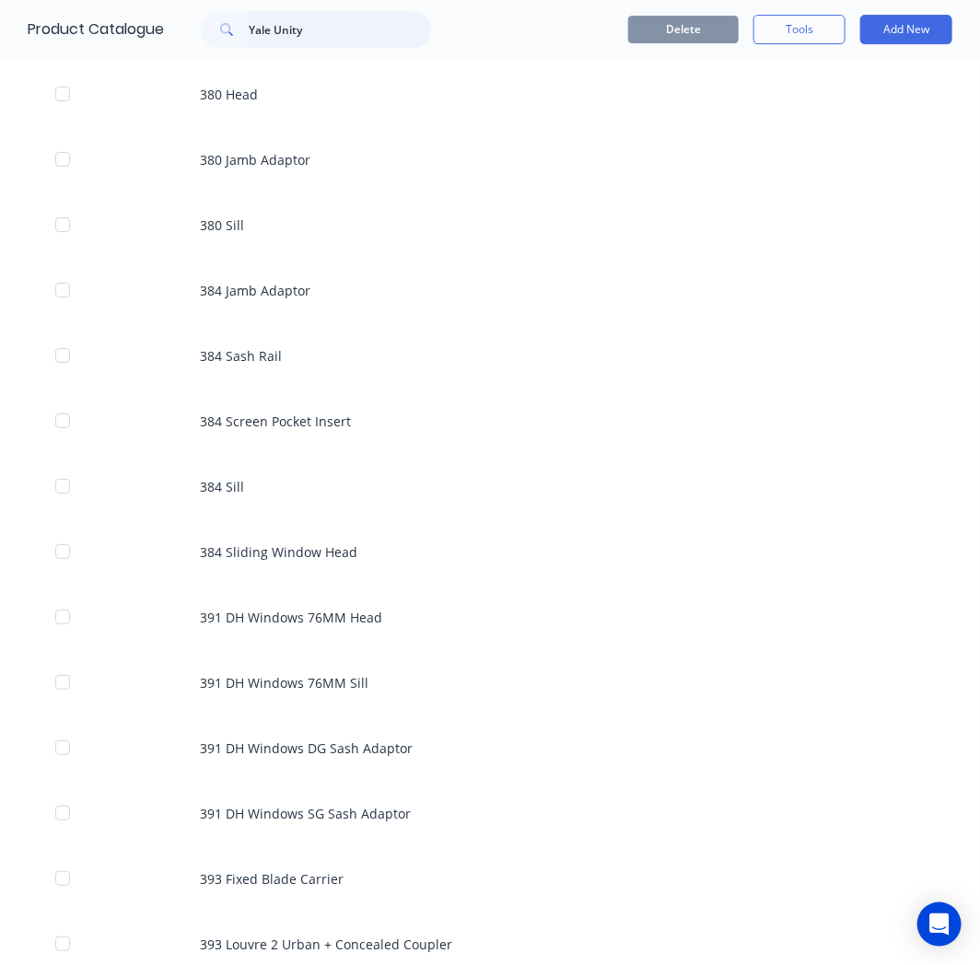
click at [311, 16] on input "Yale Unity" at bounding box center [340, 29] width 182 height 37
drag, startPoint x: 342, startPoint y: 29, endPoint x: -93, endPoint y: 32, distance: 435.5
click at [0, 32] on html "dashboard products sales purchasing productivity dashboard products Product Cat…" at bounding box center [490, 482] width 980 height 965
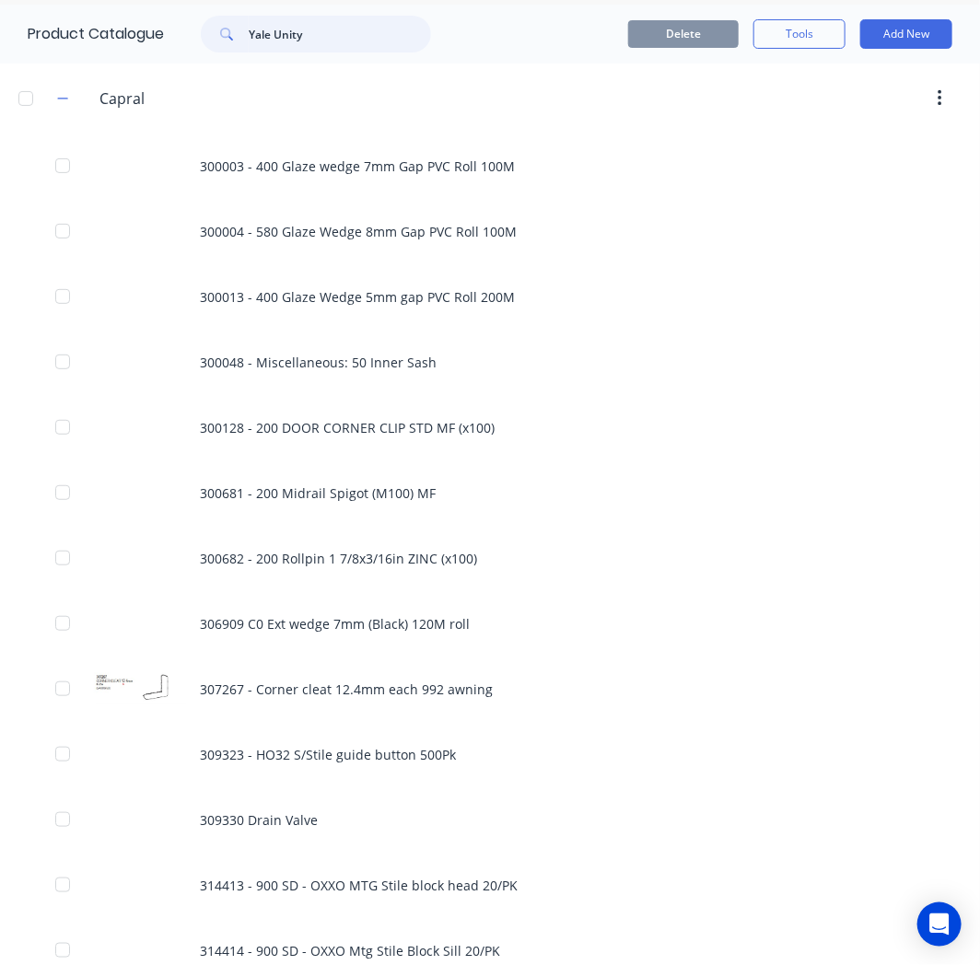
scroll to position [0, 0]
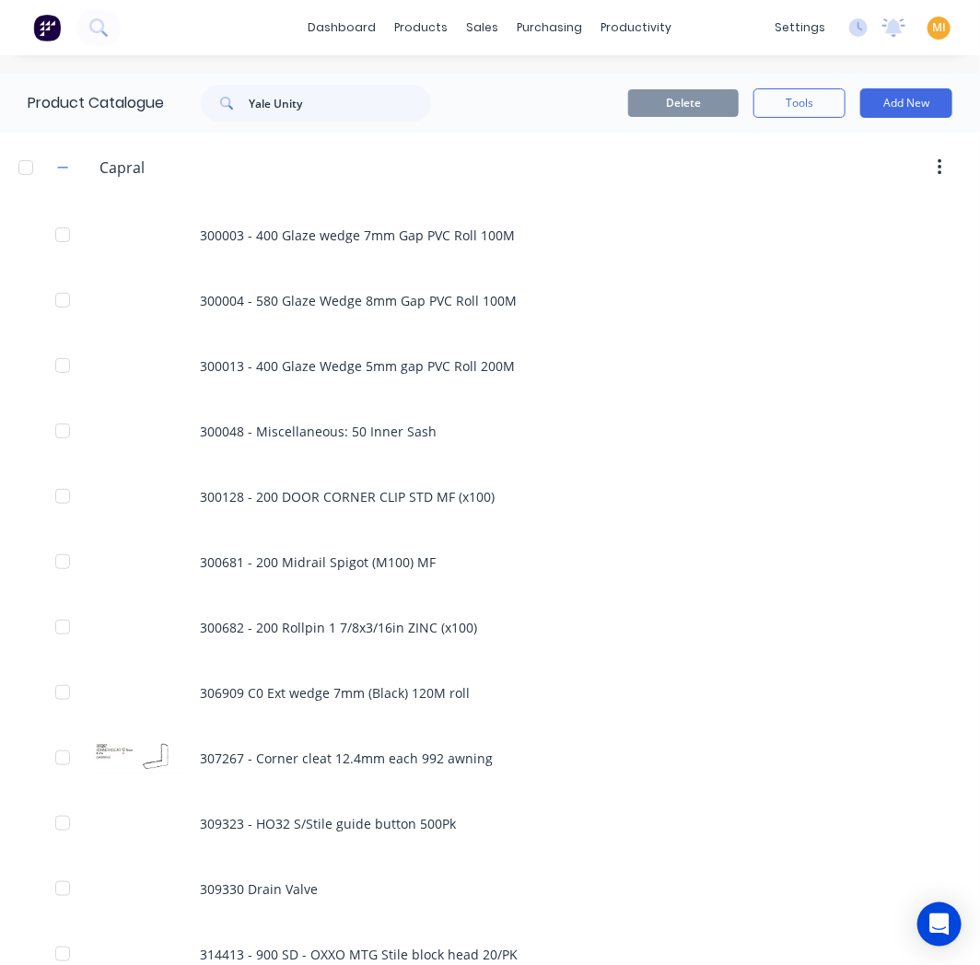
click at [42, 24] on img at bounding box center [47, 28] width 28 height 28
click at [255, 103] on input "Yale Unity" at bounding box center [340, 103] width 182 height 37
click at [336, 123] on div "Product Catalogue Yale Unity" at bounding box center [238, 103] width 477 height 59
click at [345, 98] on input "Yale Unity" at bounding box center [340, 103] width 182 height 37
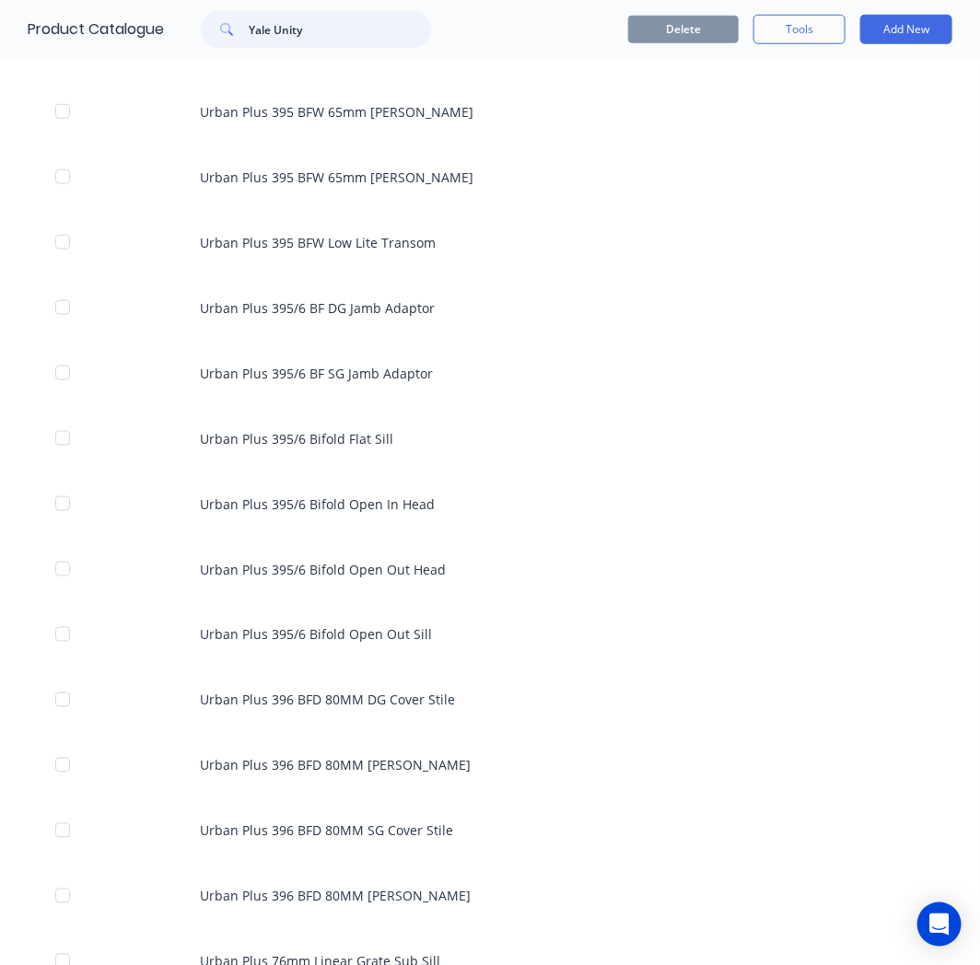
scroll to position [198994, 0]
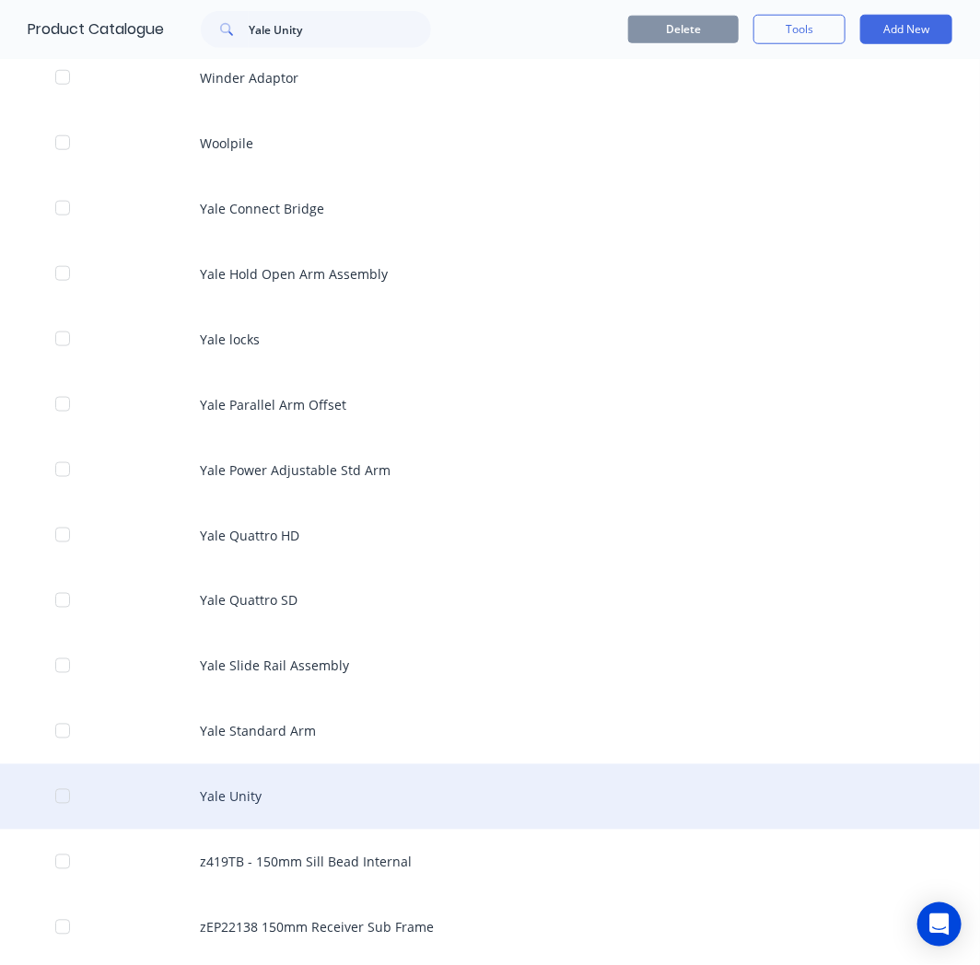
click at [251, 764] on div "Yale Unity" at bounding box center [490, 796] width 980 height 65
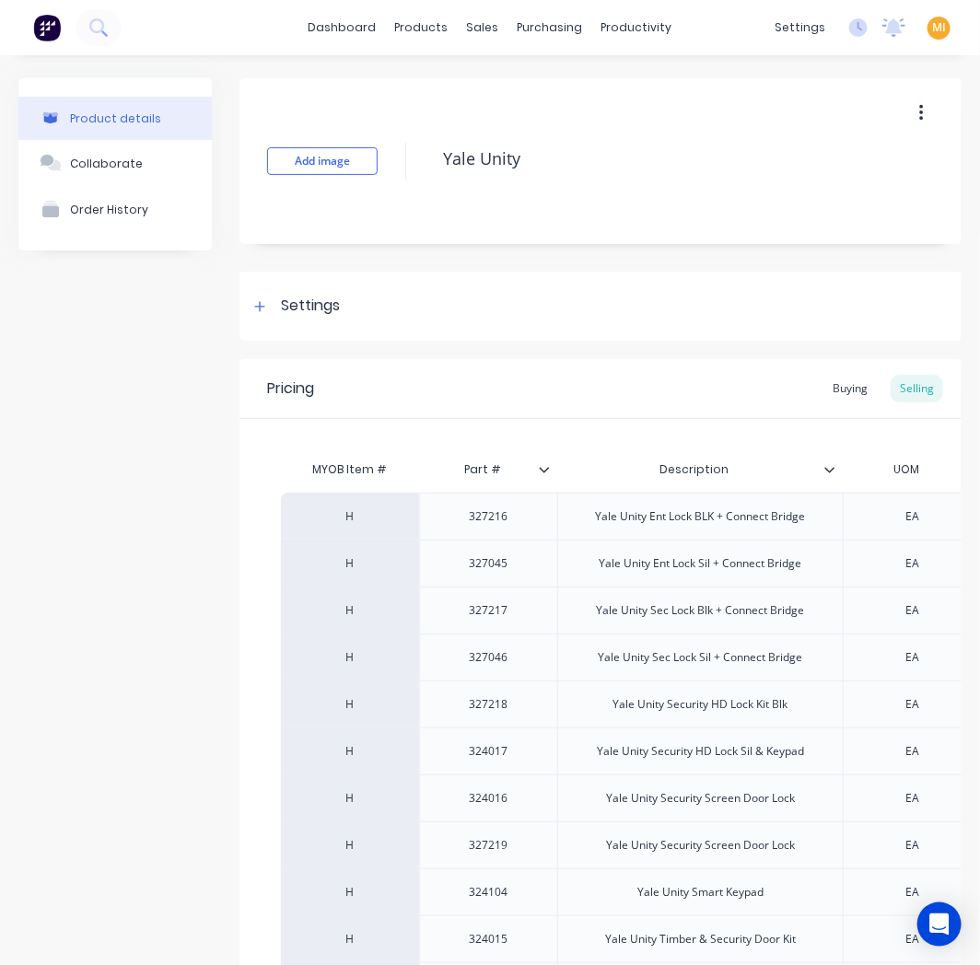
click at [911, 118] on button "button" at bounding box center [920, 113] width 43 height 33
click at [856, 154] on span "Duplicate" at bounding box center [853, 161] width 138 height 19
click at [253, 519] on div at bounding box center [262, 516] width 46 height 46
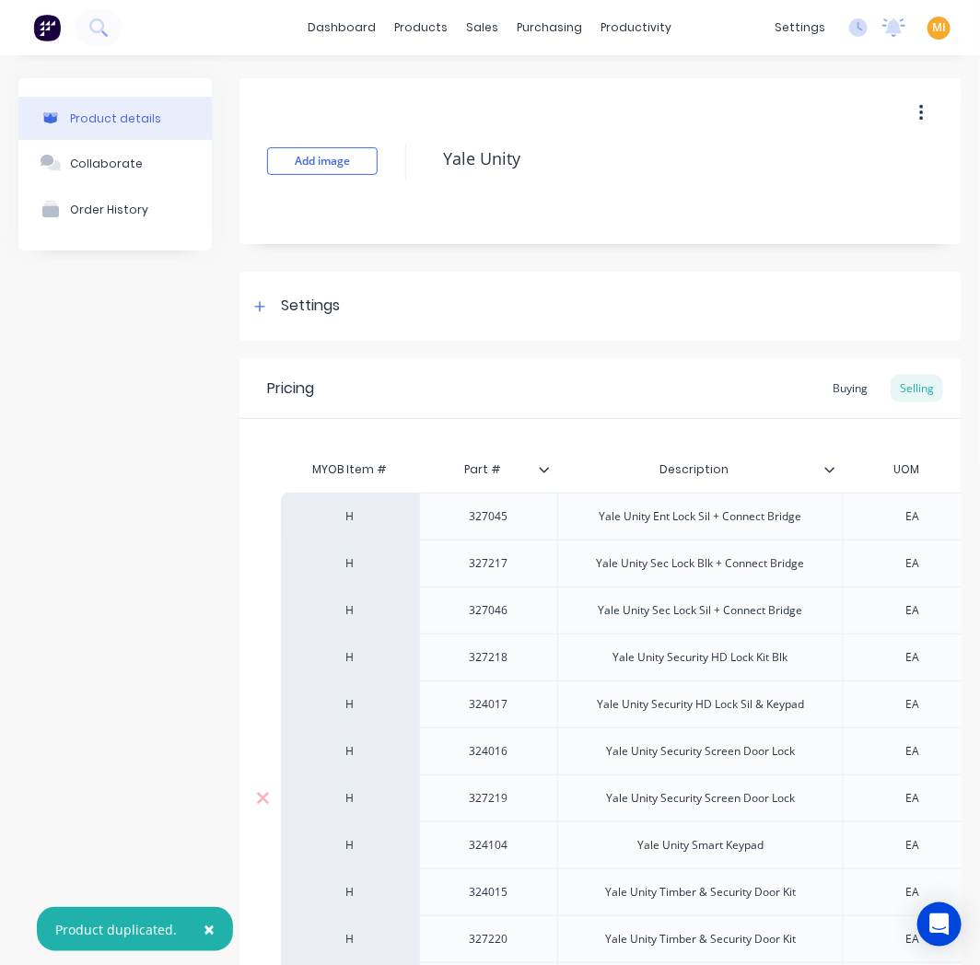
scroll to position [290, 0]
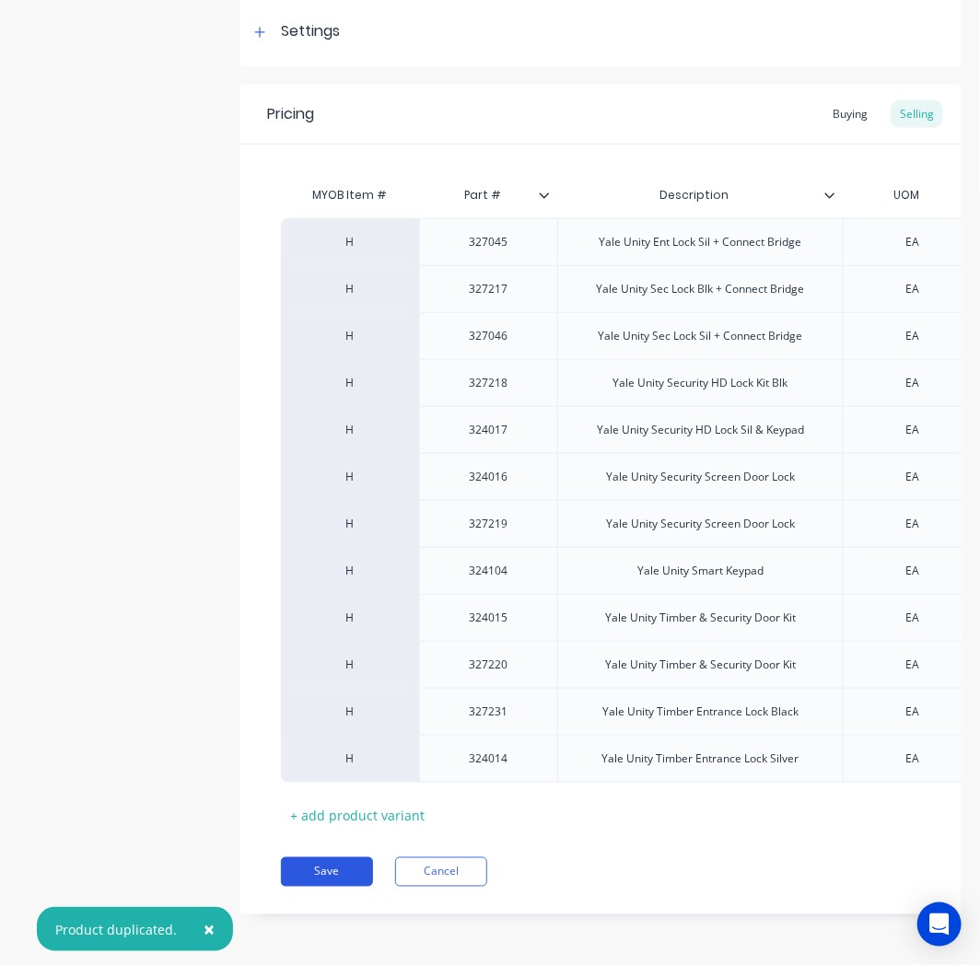
click at [295, 887] on button "Save" at bounding box center [327, 871] width 92 height 29
type textarea "x"
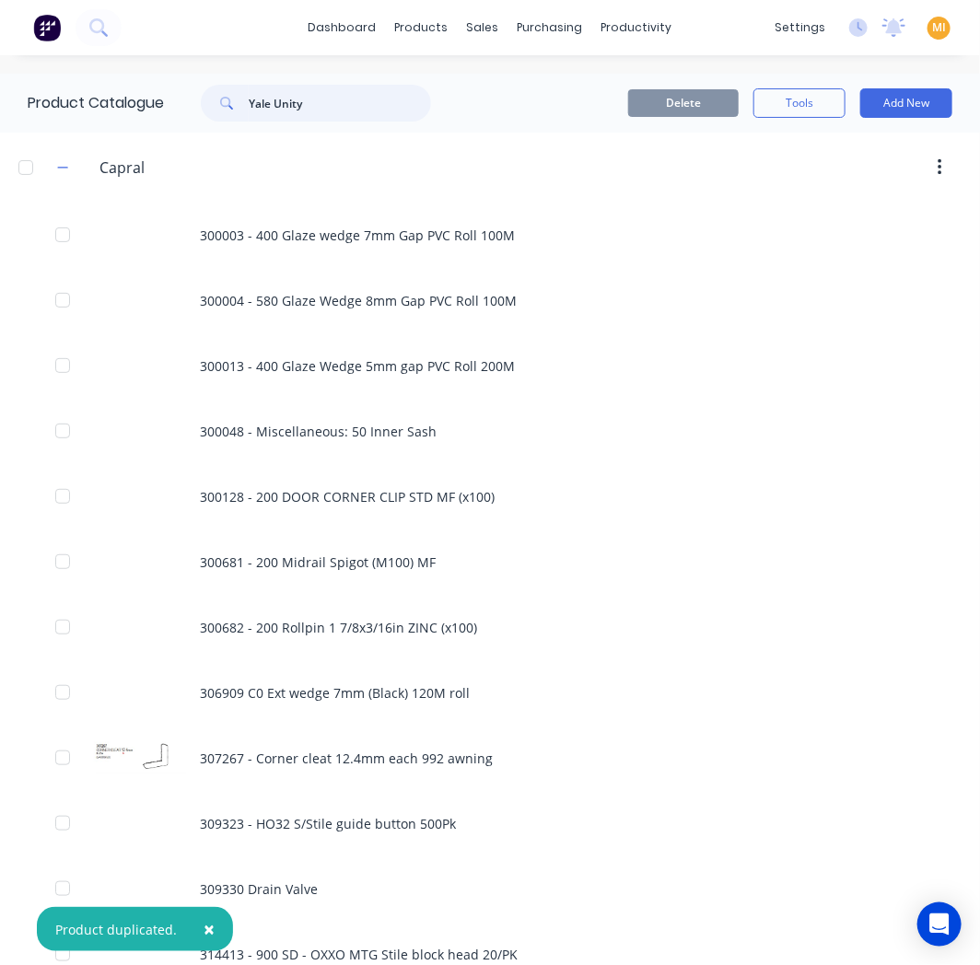
click at [330, 99] on input "Yale Unity" at bounding box center [340, 103] width 182 height 37
click at [117, 23] on button at bounding box center [98, 27] width 46 height 37
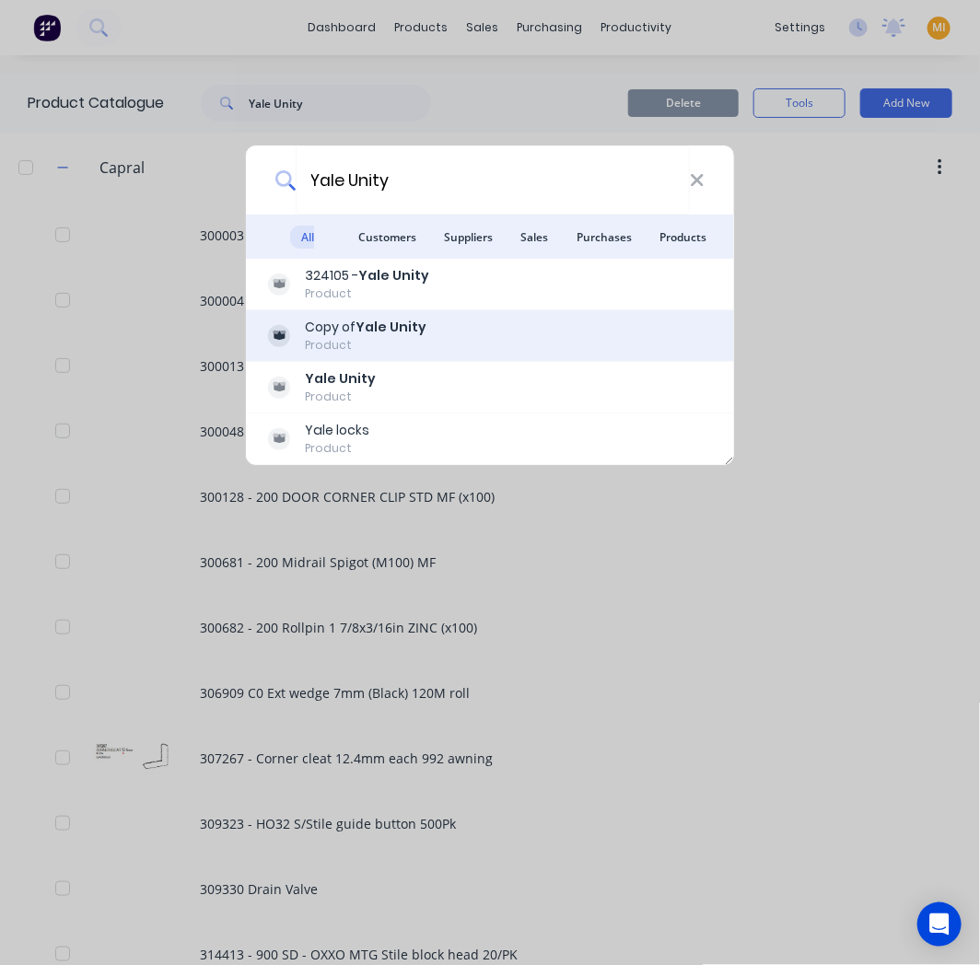
type input "Yale Unity"
click at [341, 341] on div "Product" at bounding box center [366, 345] width 122 height 17
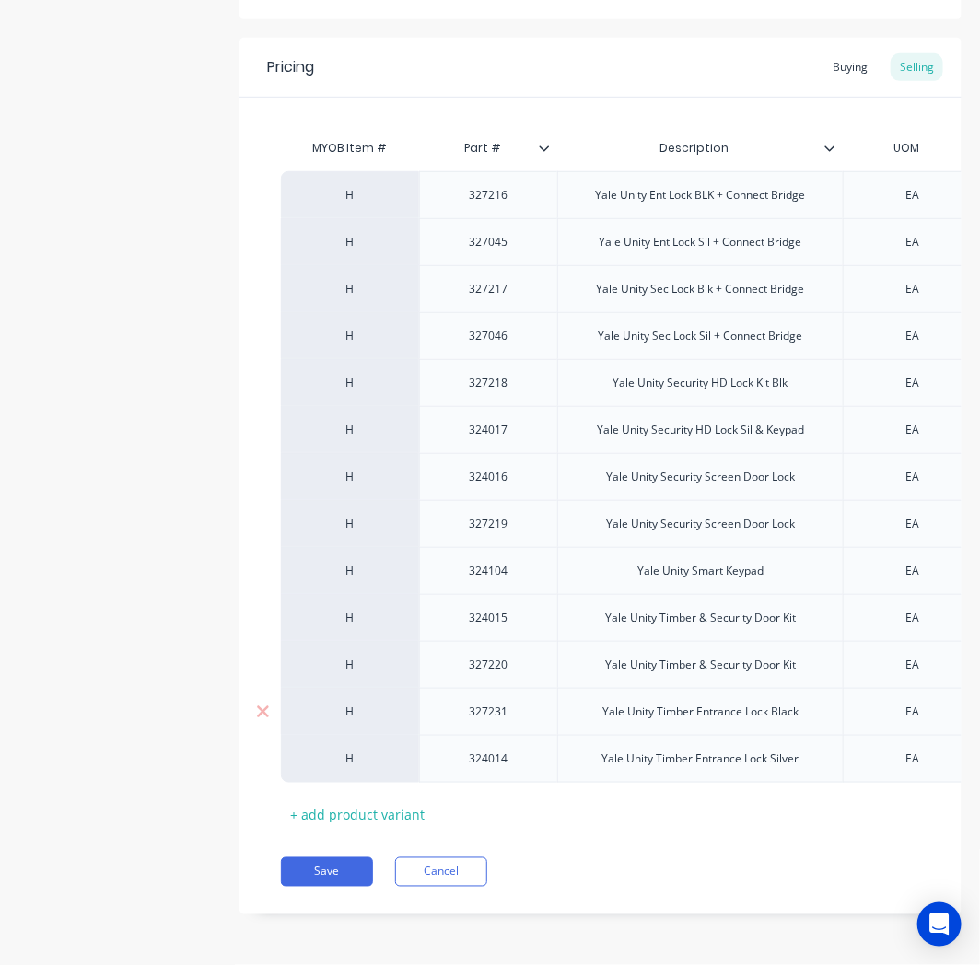
scroll to position [337, 0]
click at [261, 753] on icon at bounding box center [263, 759] width 12 height 12
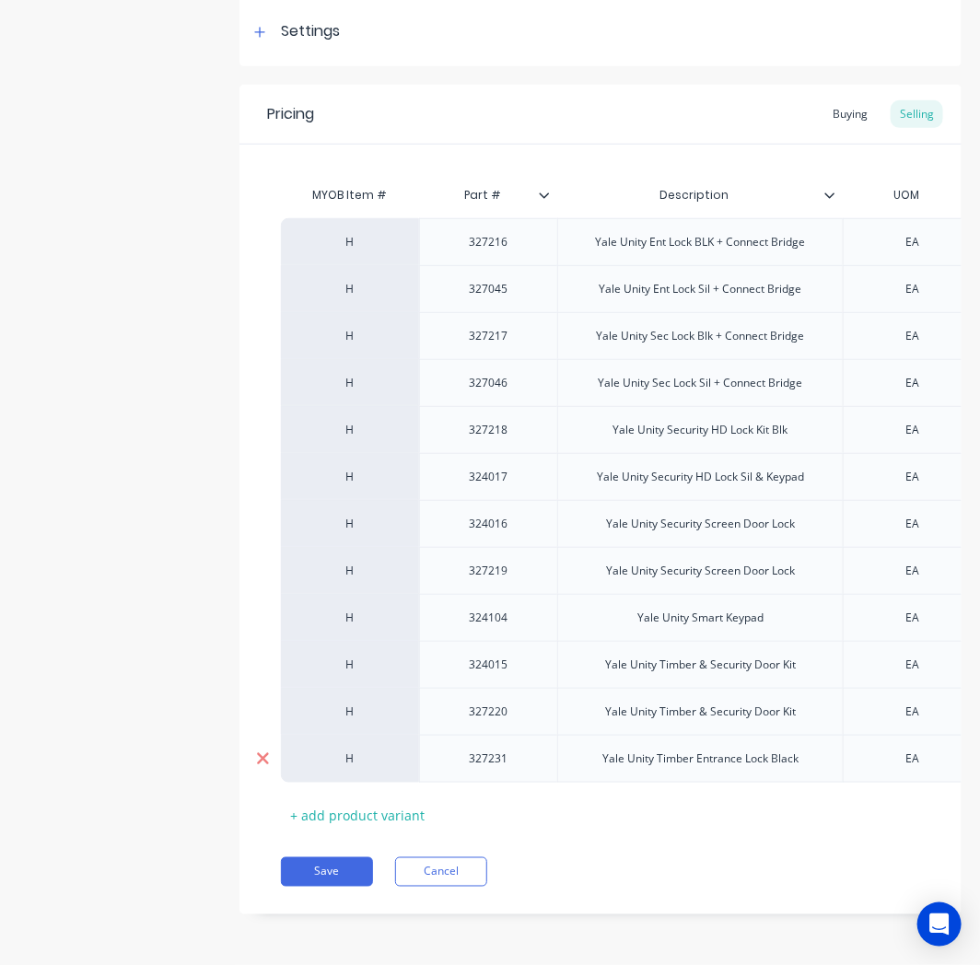
click at [261, 753] on icon at bounding box center [263, 759] width 12 height 12
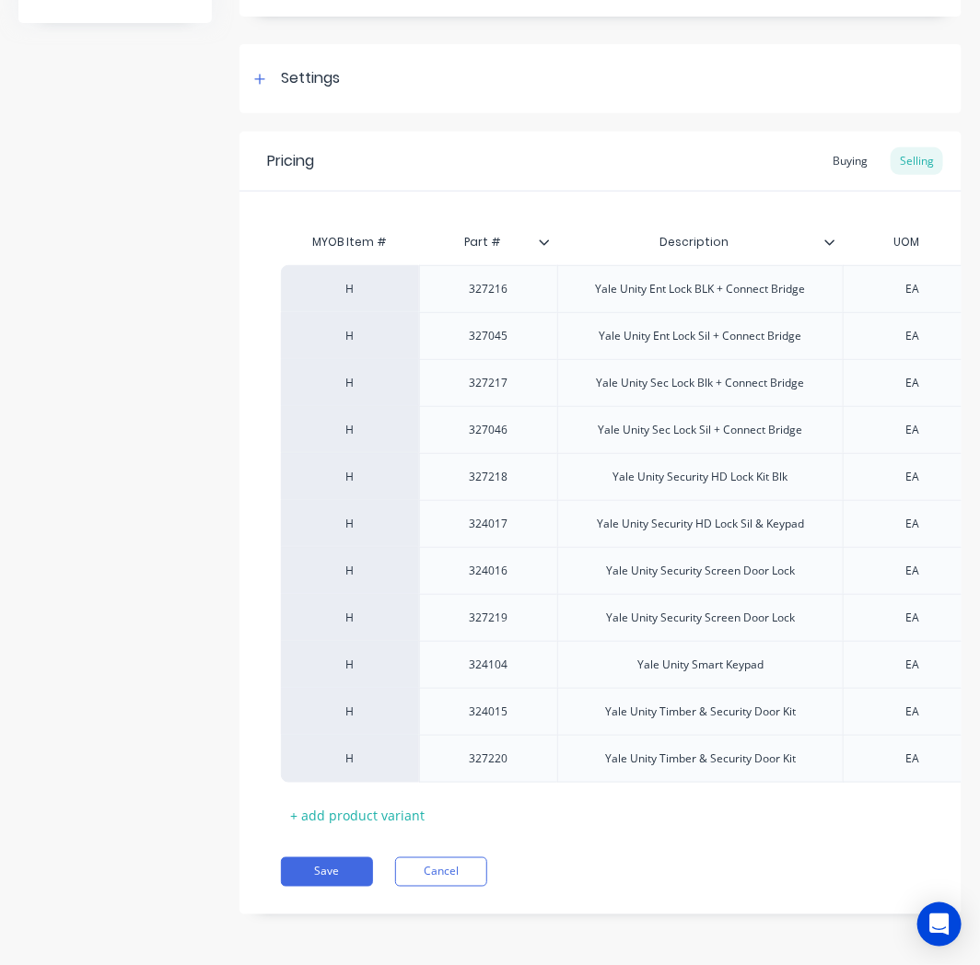
click at [261, 753] on icon at bounding box center [263, 759] width 12 height 12
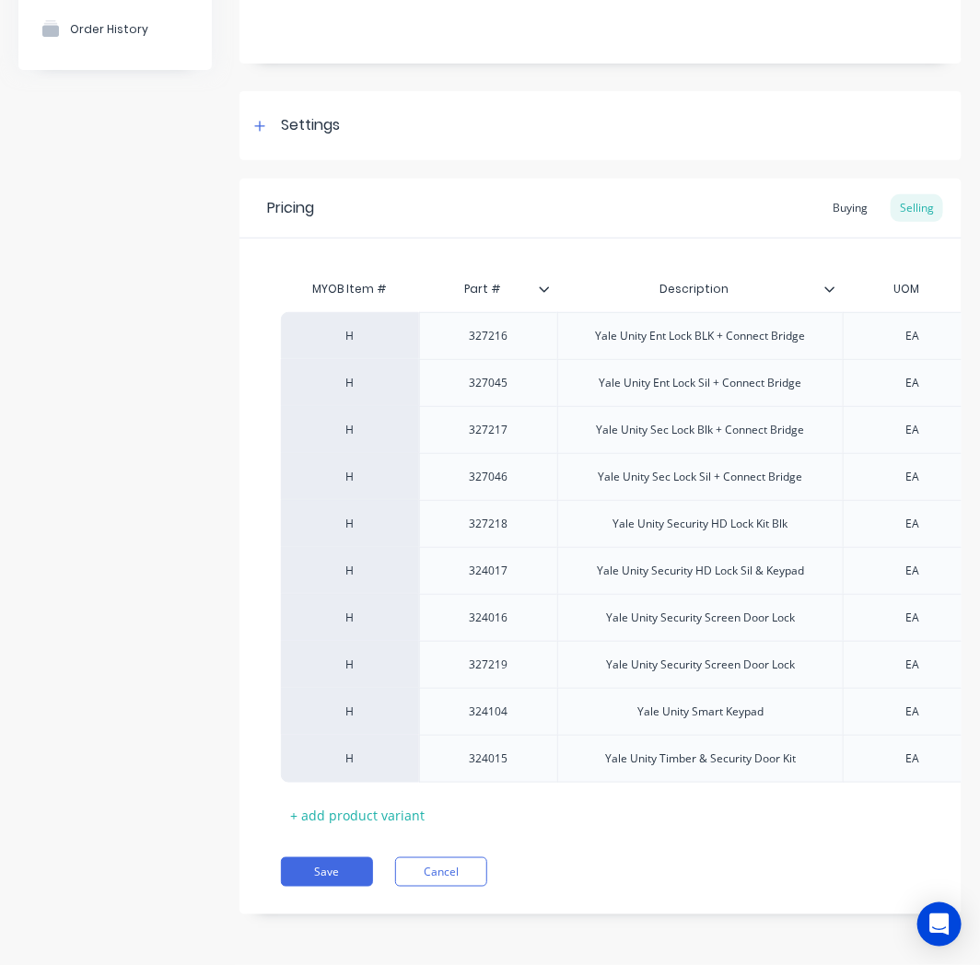
click at [261, 753] on icon at bounding box center [263, 759] width 12 height 12
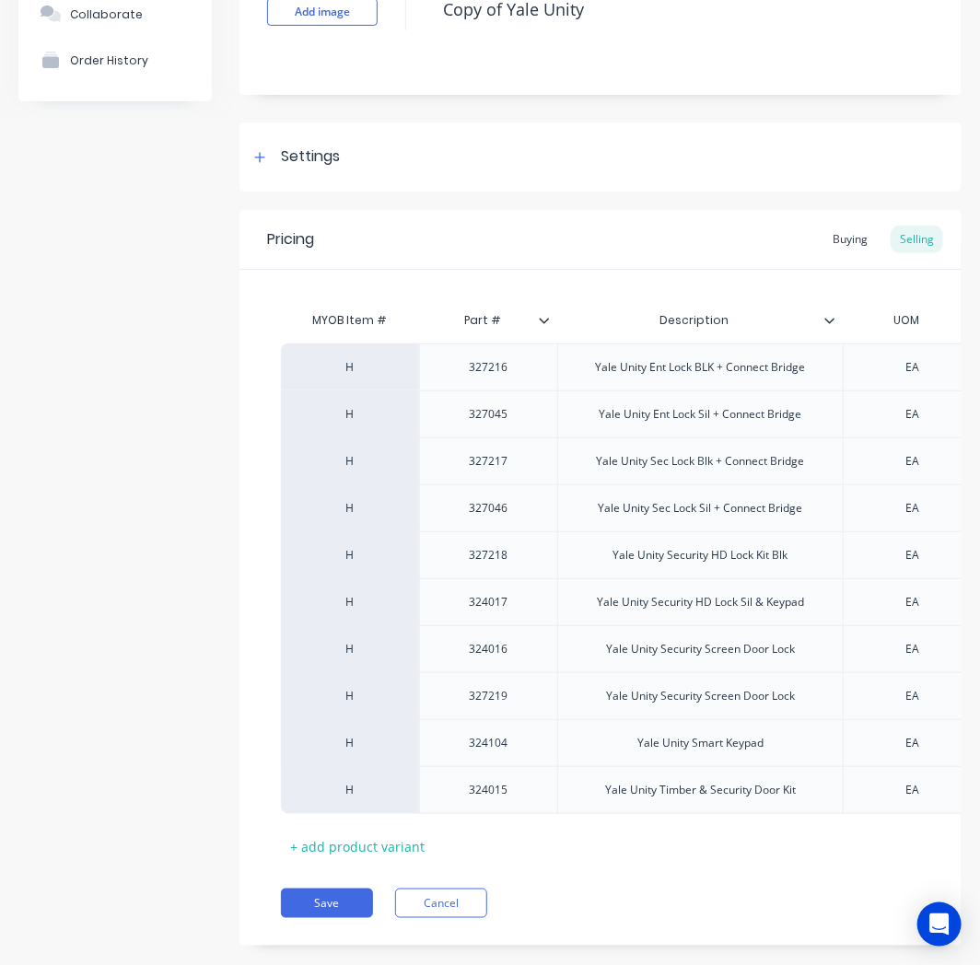
click at [261, 743] on icon at bounding box center [263, 742] width 12 height 12
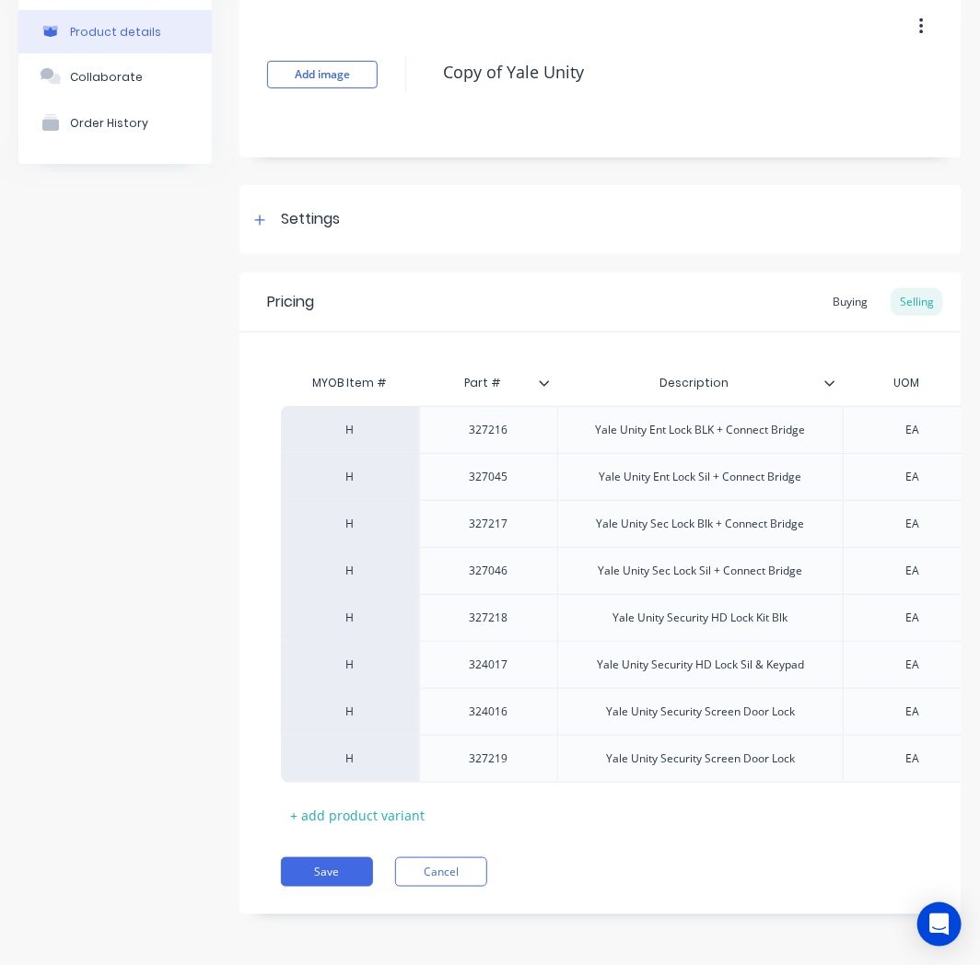
click at [261, 753] on icon at bounding box center [263, 759] width 12 height 12
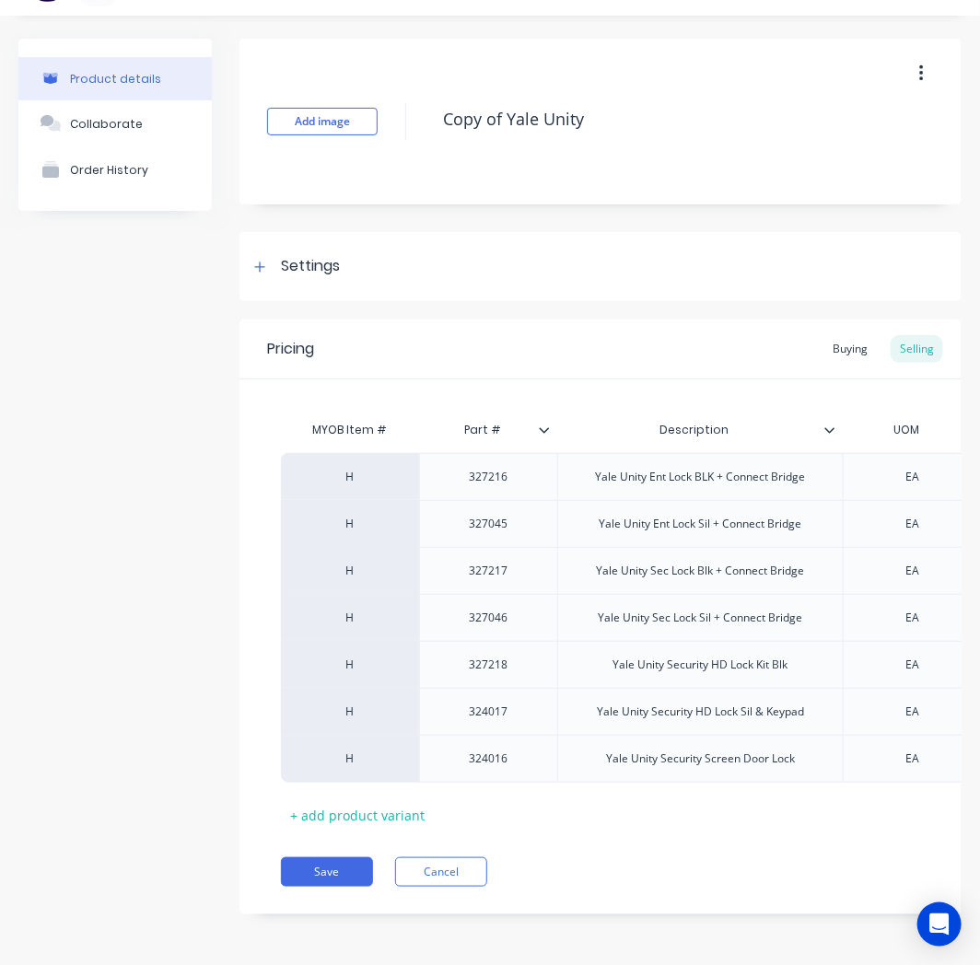
click at [261, 753] on icon at bounding box center [263, 759] width 12 height 12
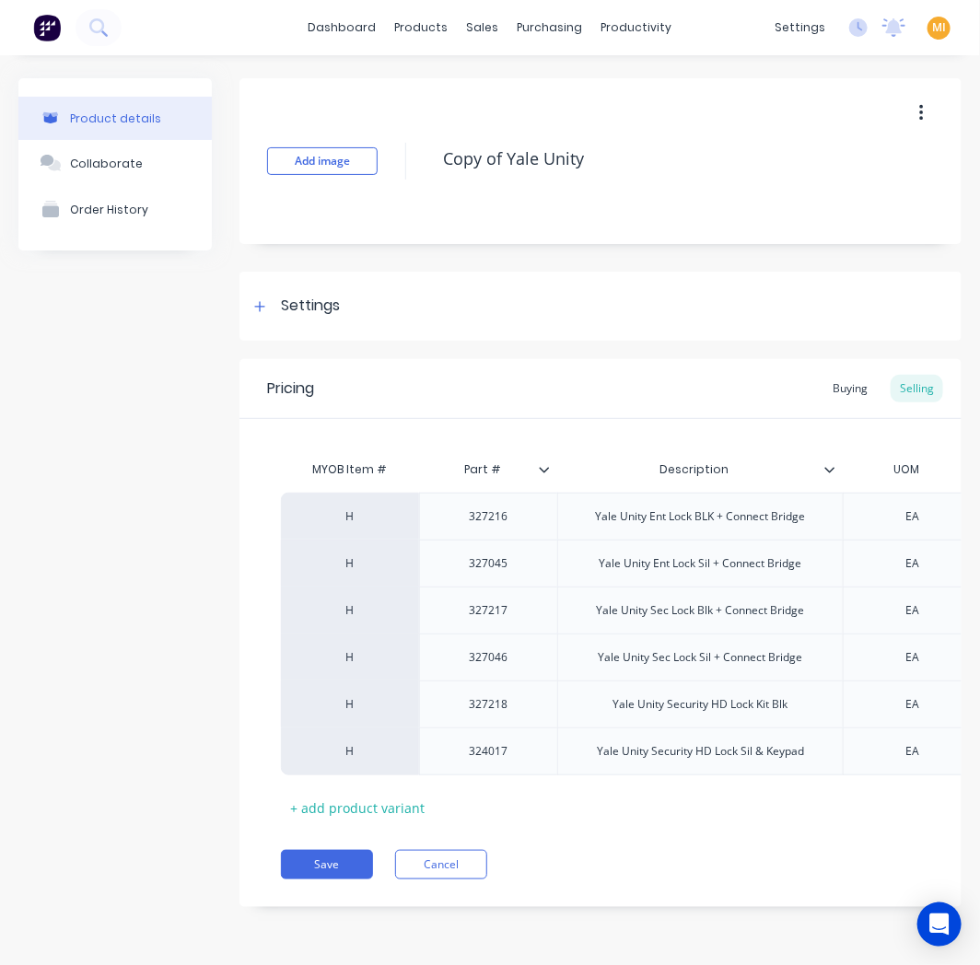
click at [261, 746] on icon at bounding box center [263, 752] width 12 height 12
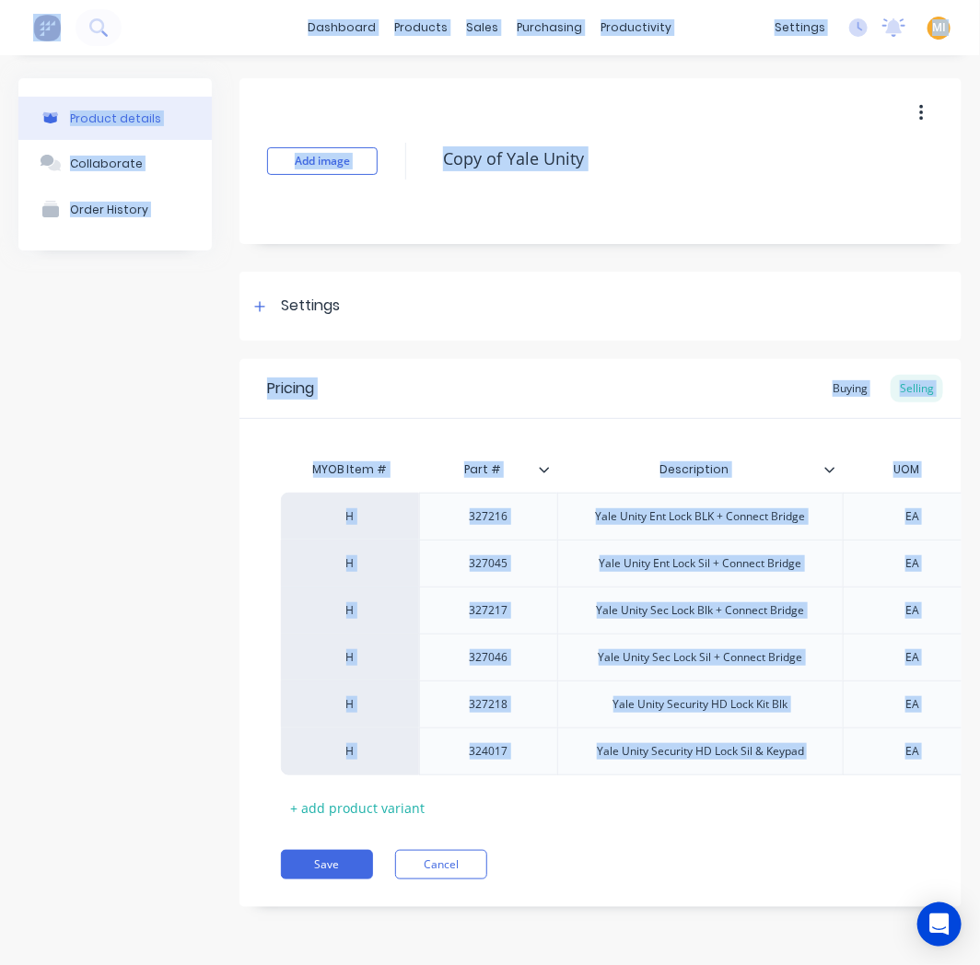
scroll to position [0, 0]
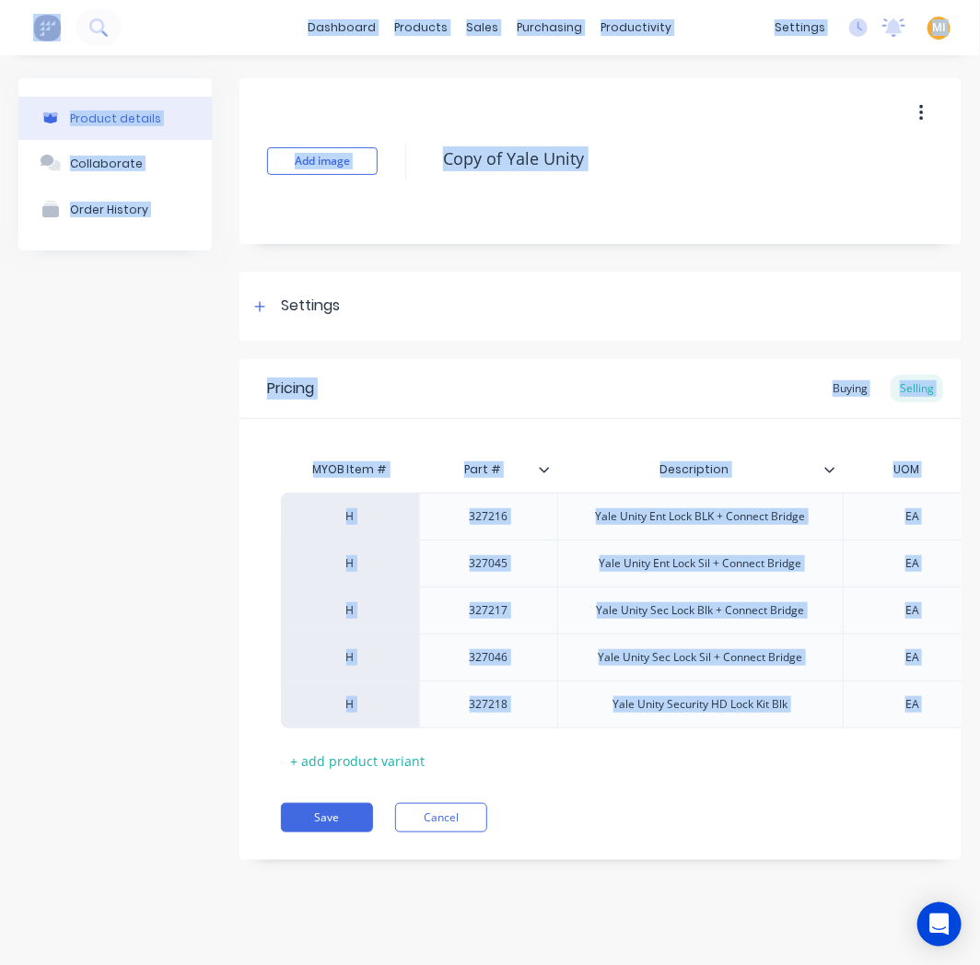
click at [261, 743] on div "MYOB Item # Part # Description UOM Pack amount Colour Alloy Grade Anodize parim…" at bounding box center [600, 597] width 722 height 356
click at [254, 715] on div at bounding box center [262, 704] width 46 height 46
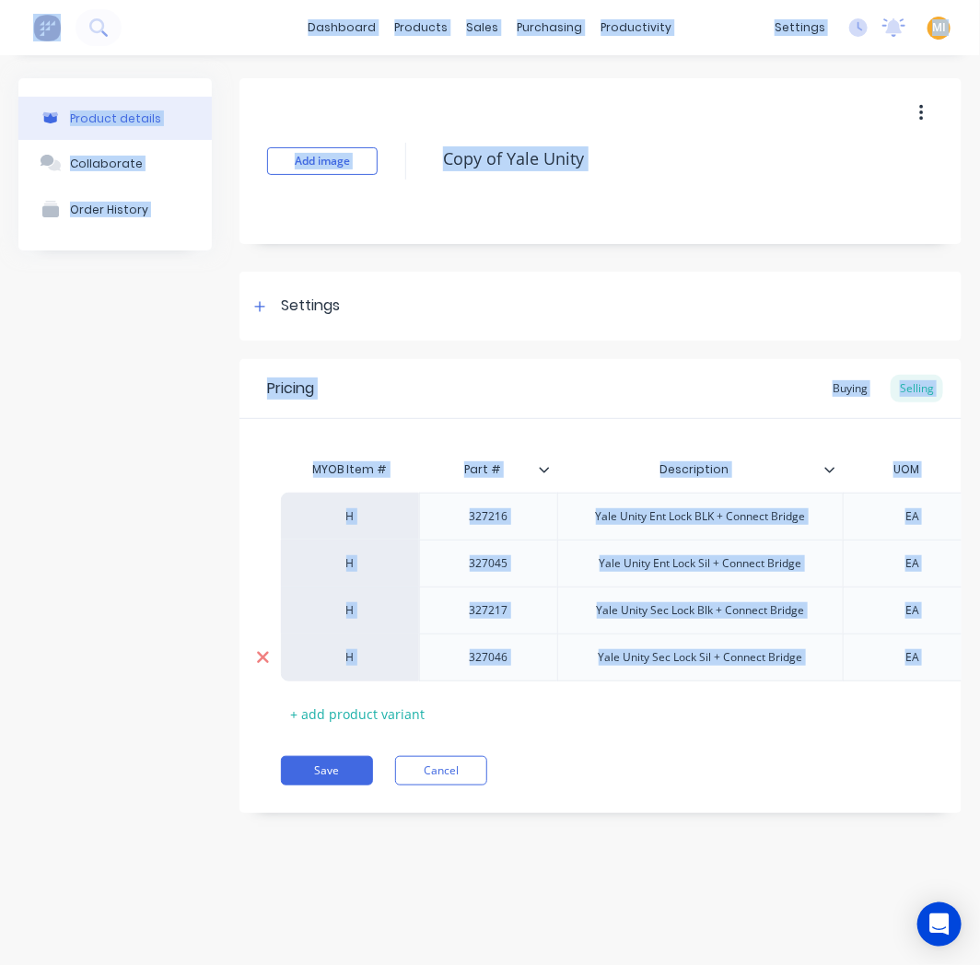
click at [253, 678] on div at bounding box center [262, 657] width 46 height 46
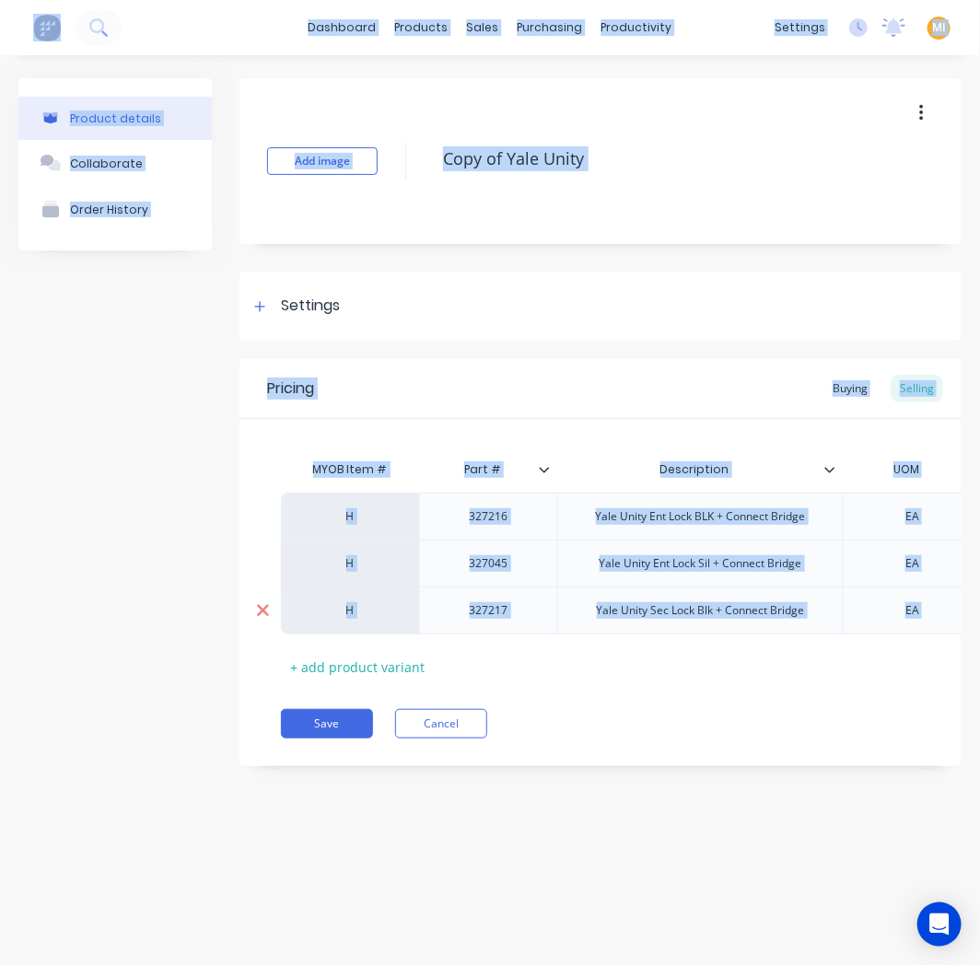
click at [261, 626] on div at bounding box center [262, 610] width 46 height 46
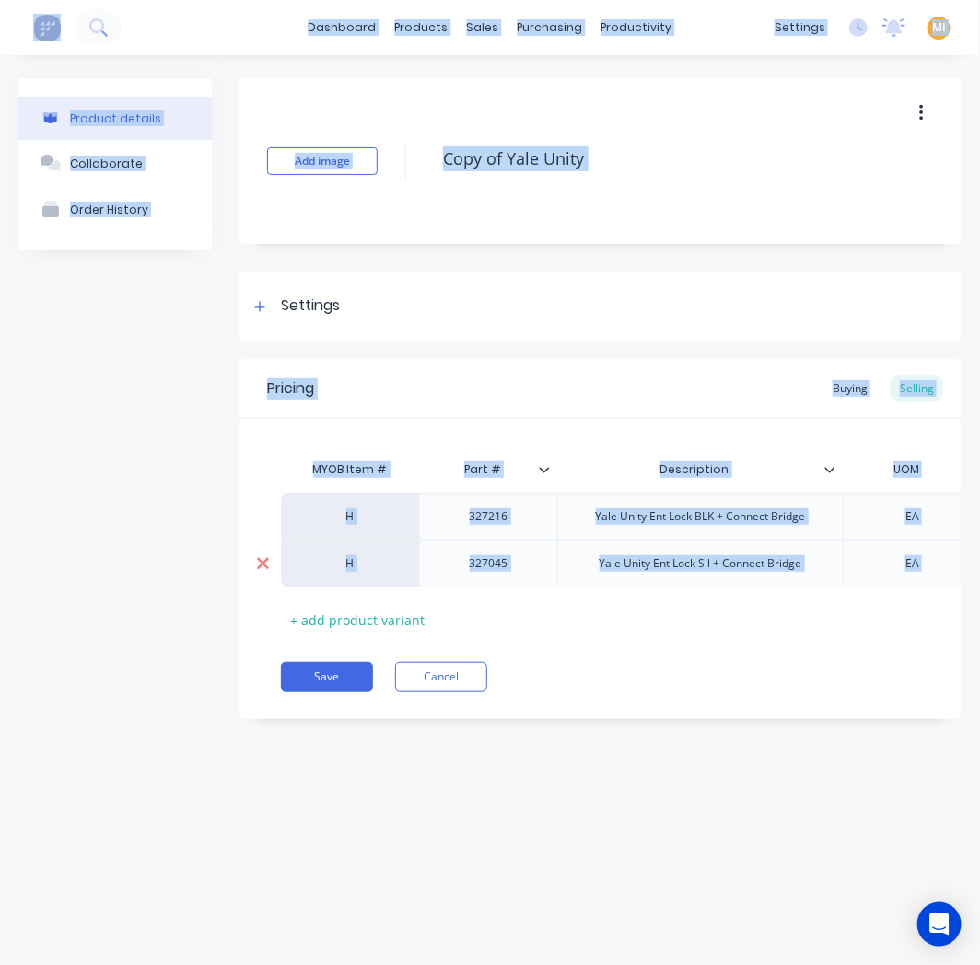
click at [268, 562] on icon at bounding box center [263, 563] width 14 height 18
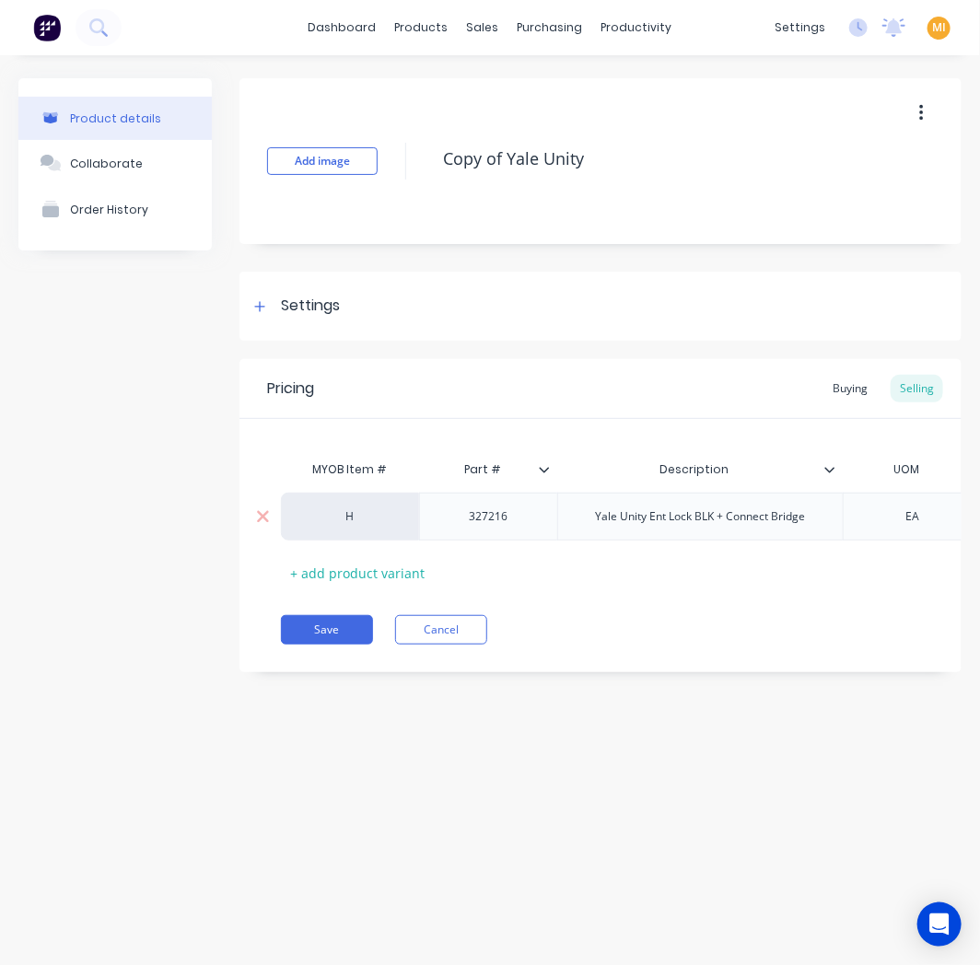
click at [489, 518] on div "327216" at bounding box center [489, 516] width 92 height 24
copy div "327216"
drag, startPoint x: 504, startPoint y: 157, endPoint x: 148, endPoint y: 157, distance: 356.3
click at [148, 157] on div "Product details Collaborate Order History Add image Copy of Yale Unity Settings…" at bounding box center [489, 388] width 943 height 621
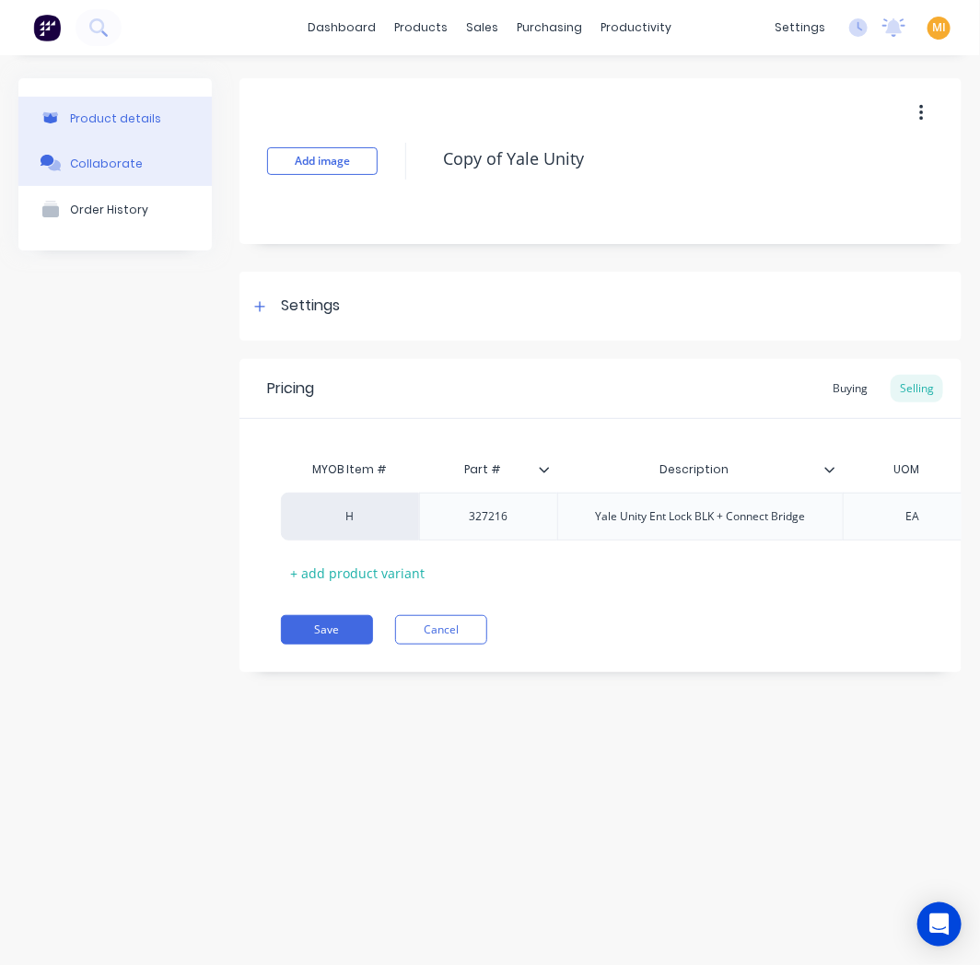
paste textarea "327216"
type textarea "x"
type textarea "327216Yale Unity"
type textarea "x"
type textarea "327216 Yale Unity"
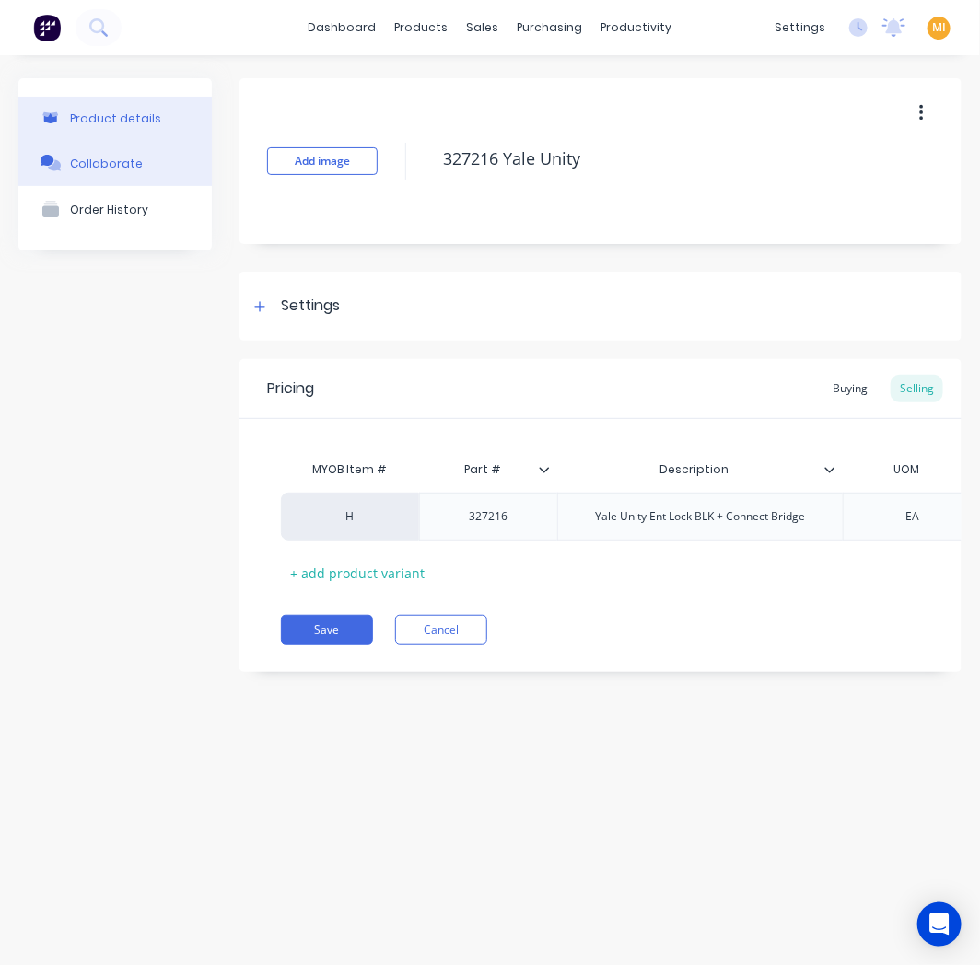
type textarea "x"
type textarea "327216 -Yale Unity"
type textarea "x"
type textarea "327216 - Yale Unity"
type textarea "x"
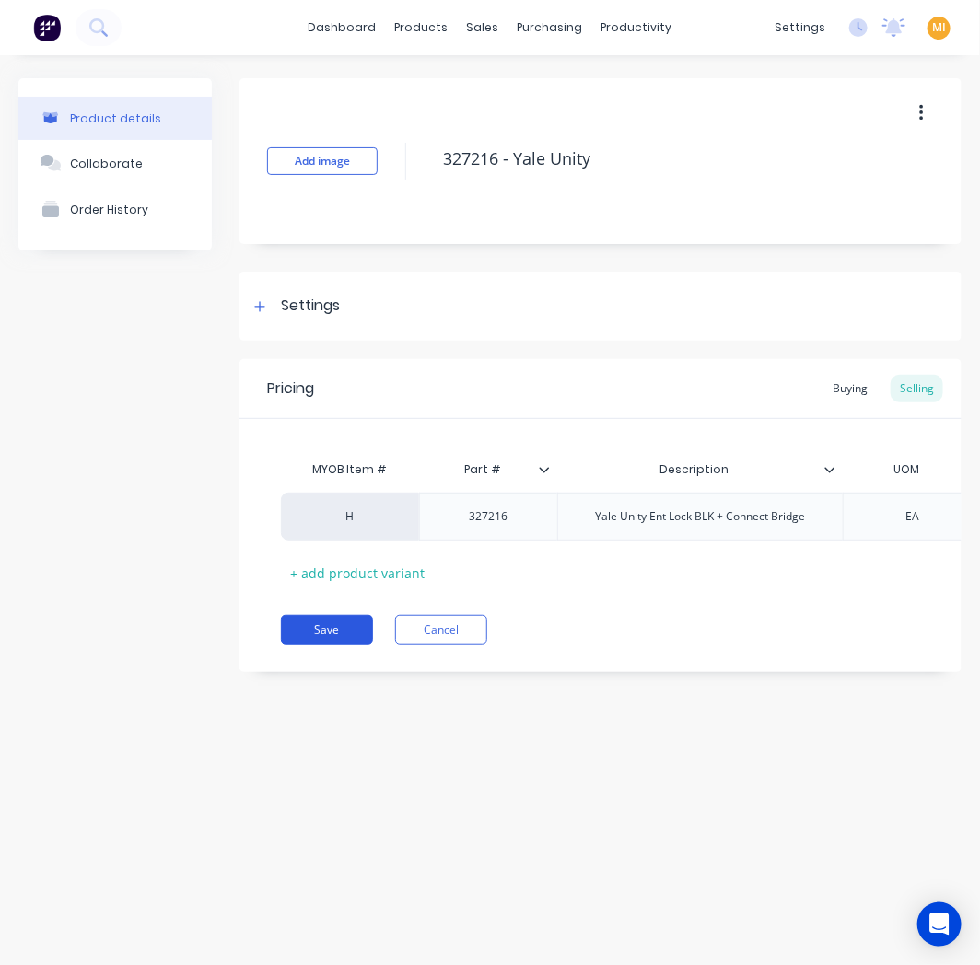
type textarea "327216 - Yale Unity"
click at [333, 636] on button "Save" at bounding box center [327, 629] width 92 height 29
type textarea "x"
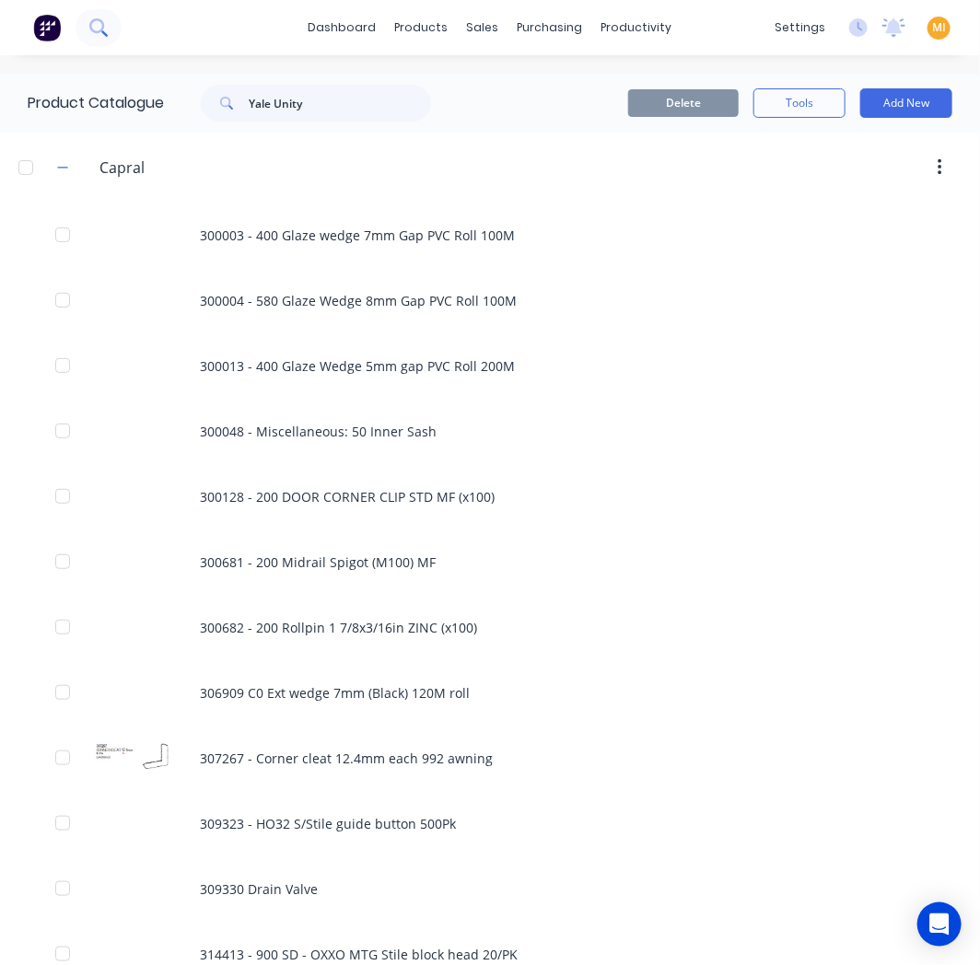
click at [103, 26] on icon at bounding box center [96, 25] width 15 height 15
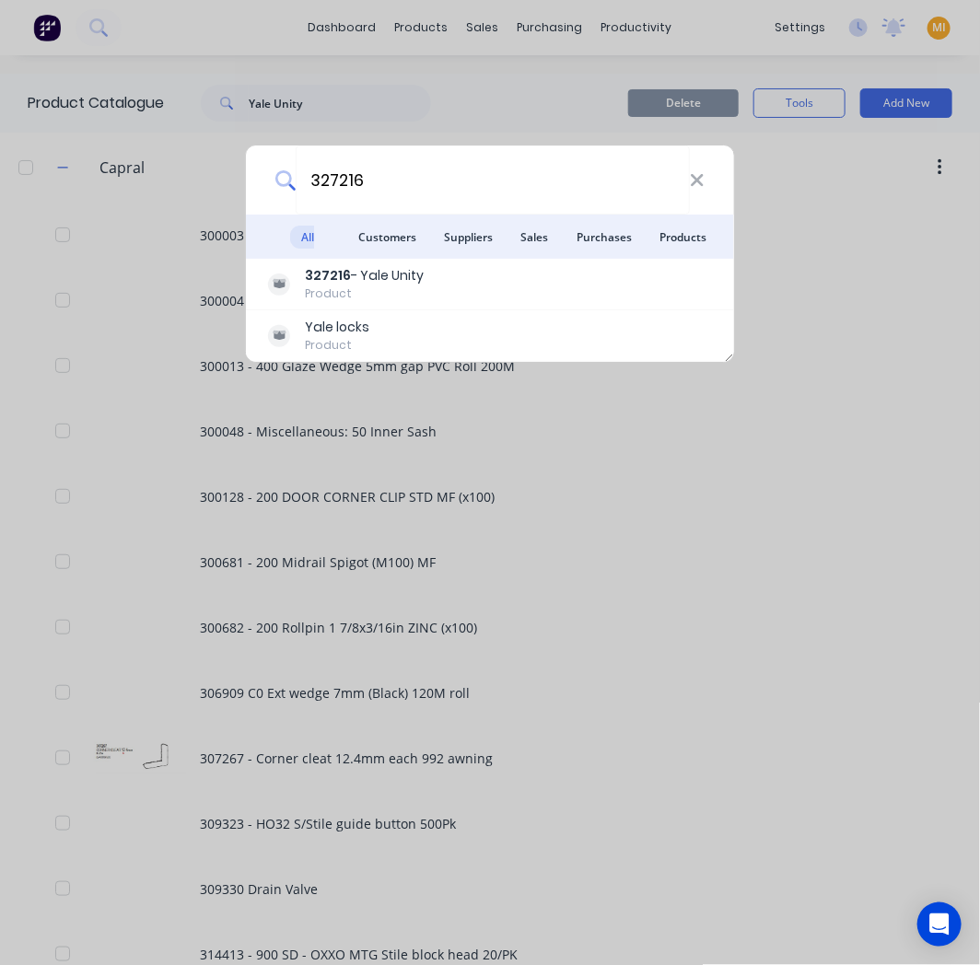
type input "327216"
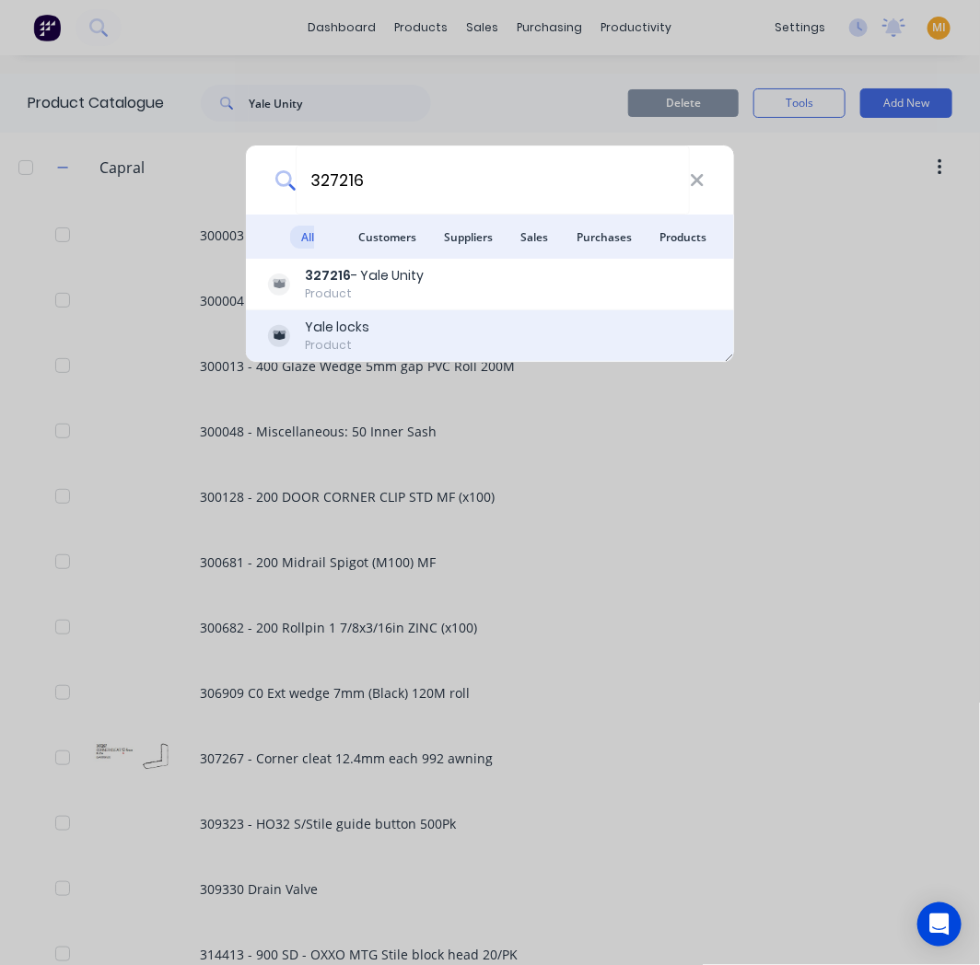
click at [331, 325] on div "Yale locks" at bounding box center [337, 327] width 64 height 19
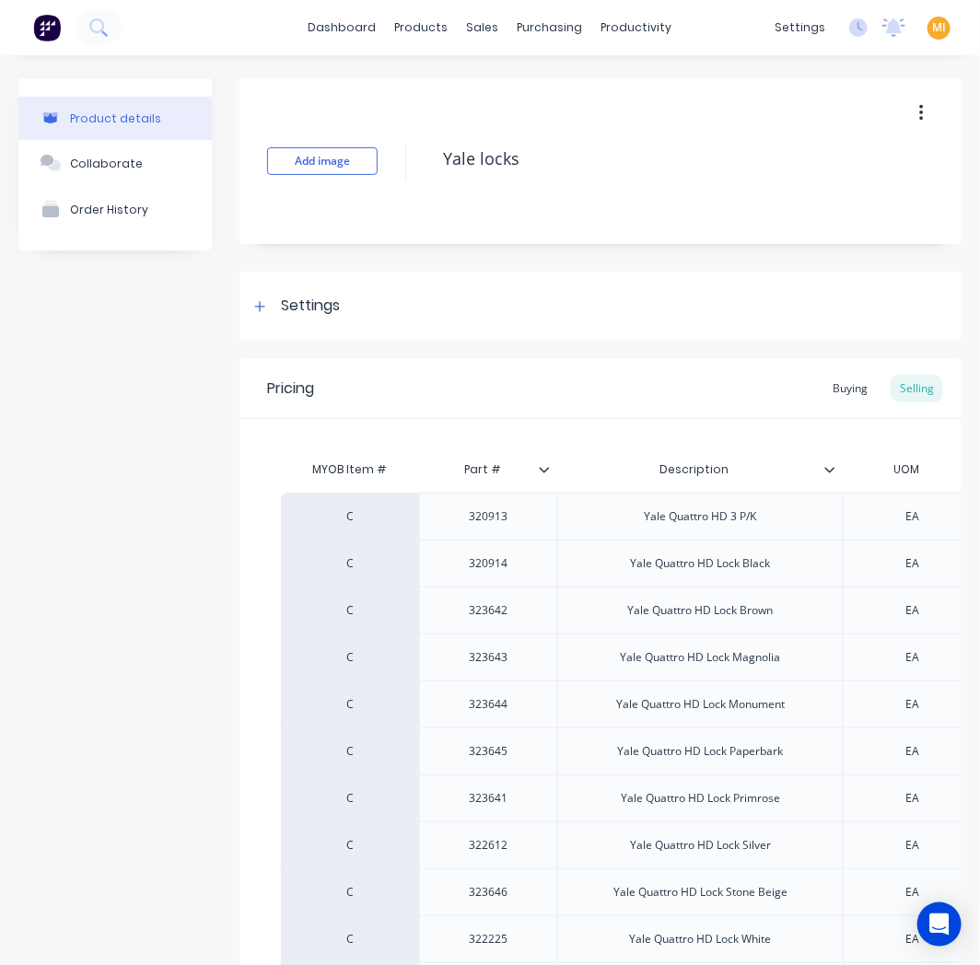
type textarea "x"
click at [92, 21] on icon at bounding box center [96, 25] width 15 height 15
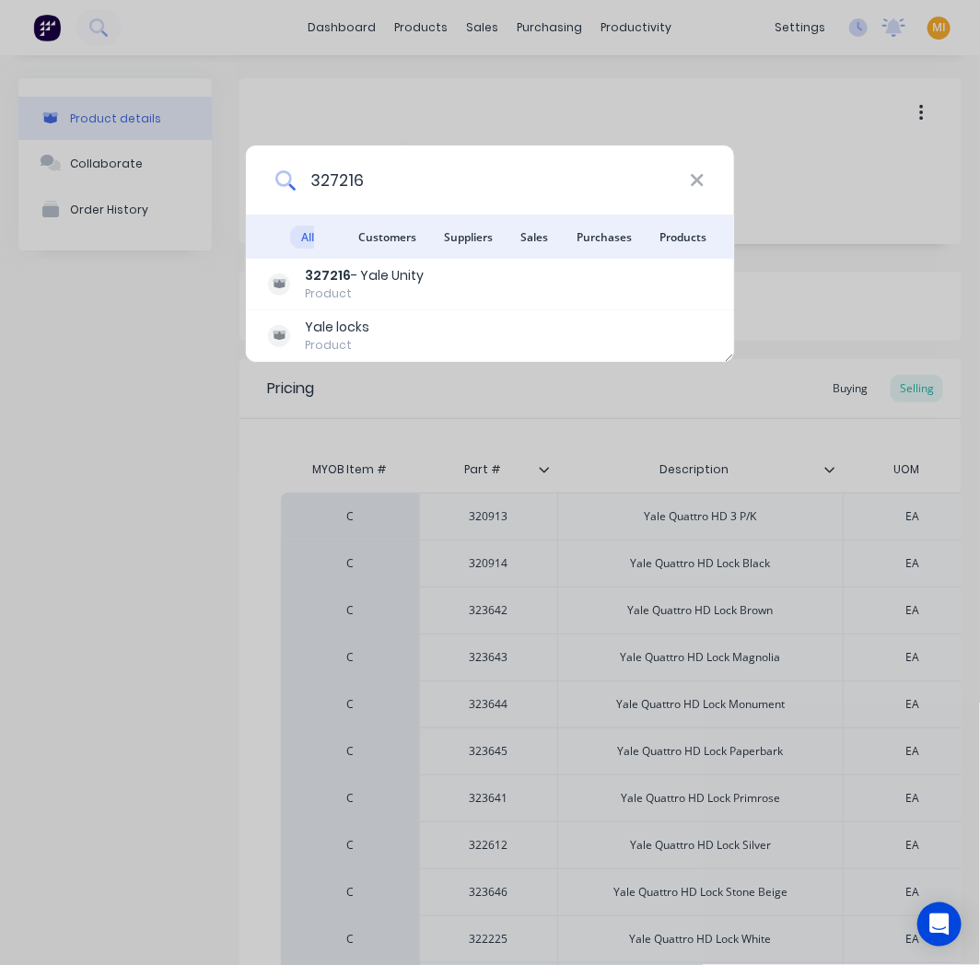
drag, startPoint x: 390, startPoint y: 180, endPoint x: 47, endPoint y: 170, distance: 343.5
click at [47, 170] on div "327216 All results Customers Suppliers Sales Purchases Products 327216 - Yale U…" at bounding box center [490, 482] width 980 height 965
paste input "Yale Unity"
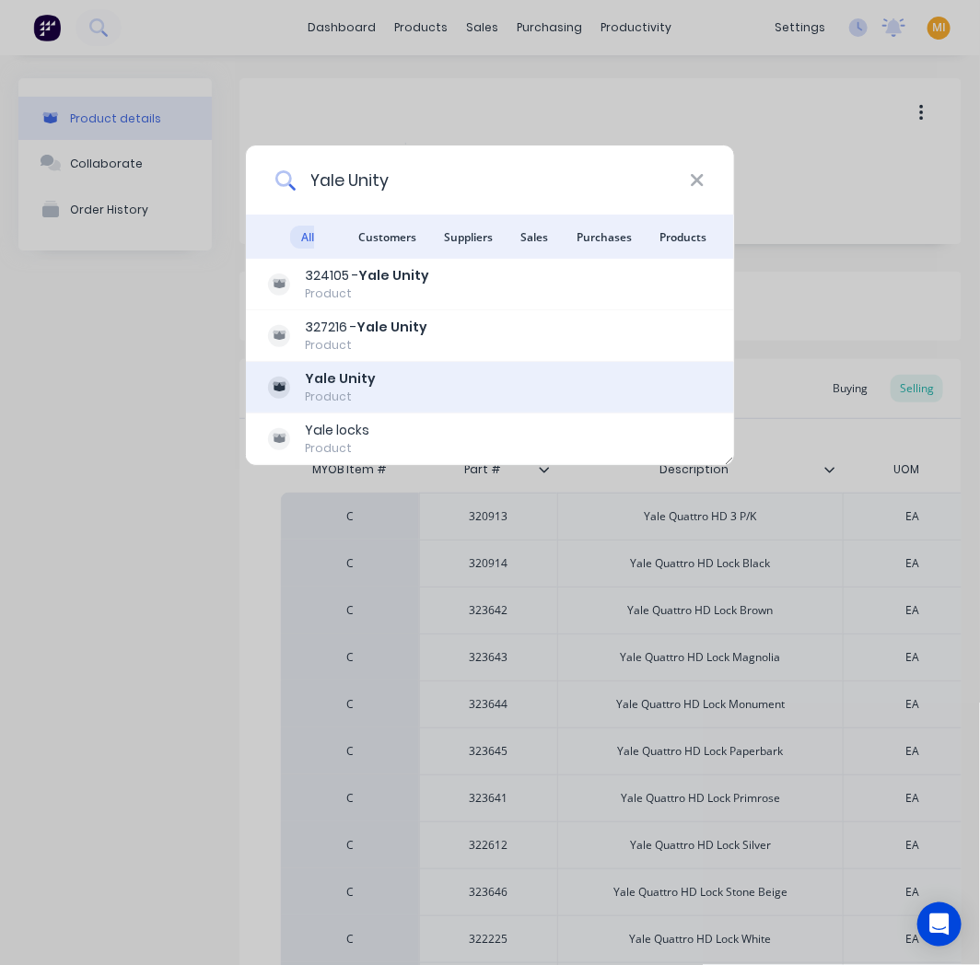
type input "Yale Unity"
click at [423, 389] on div "Yale Unity Product" at bounding box center [490, 387] width 444 height 36
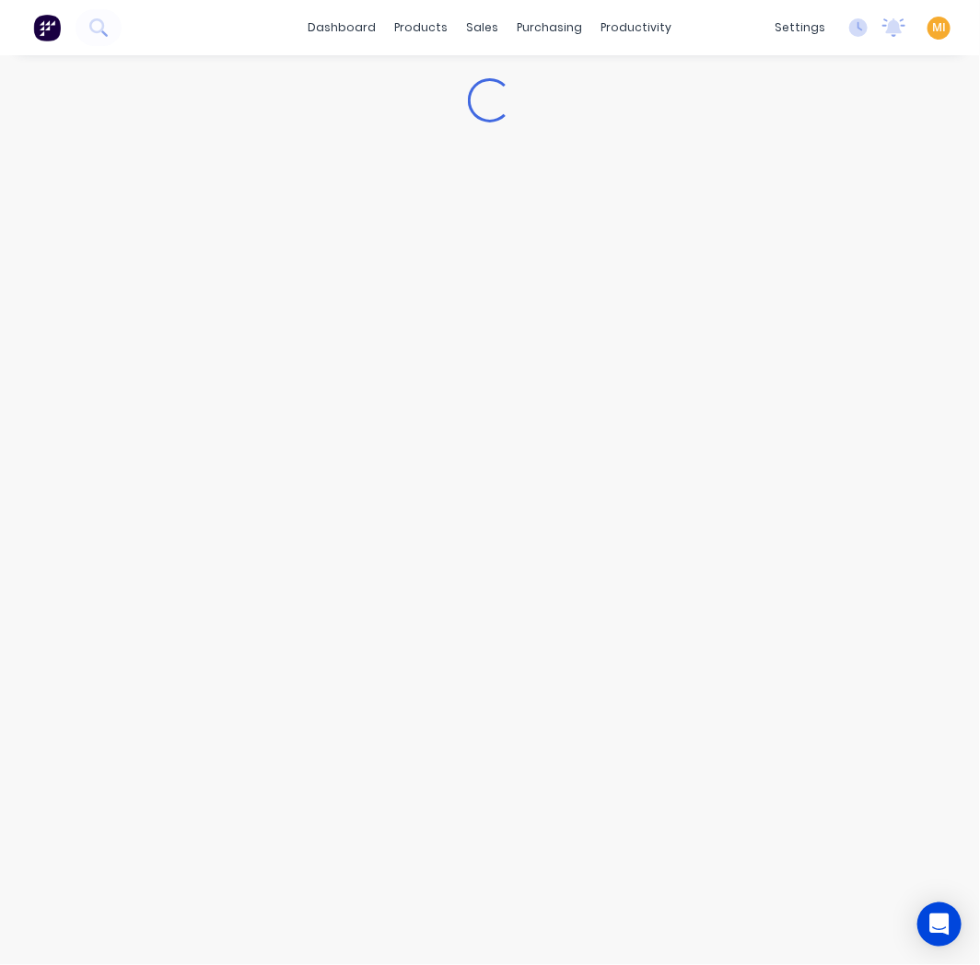
click at [51, 39] on img at bounding box center [47, 28] width 28 height 28
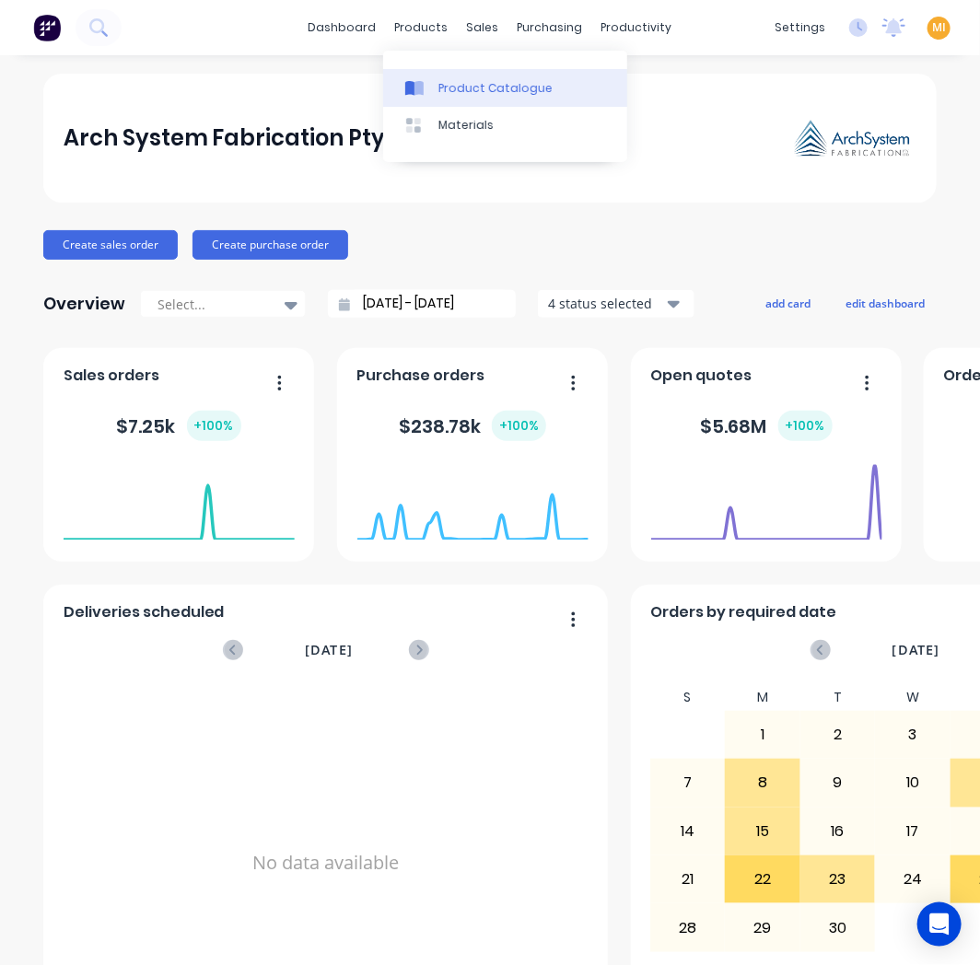
click at [438, 80] on div "Product Catalogue" at bounding box center [495, 88] width 114 height 17
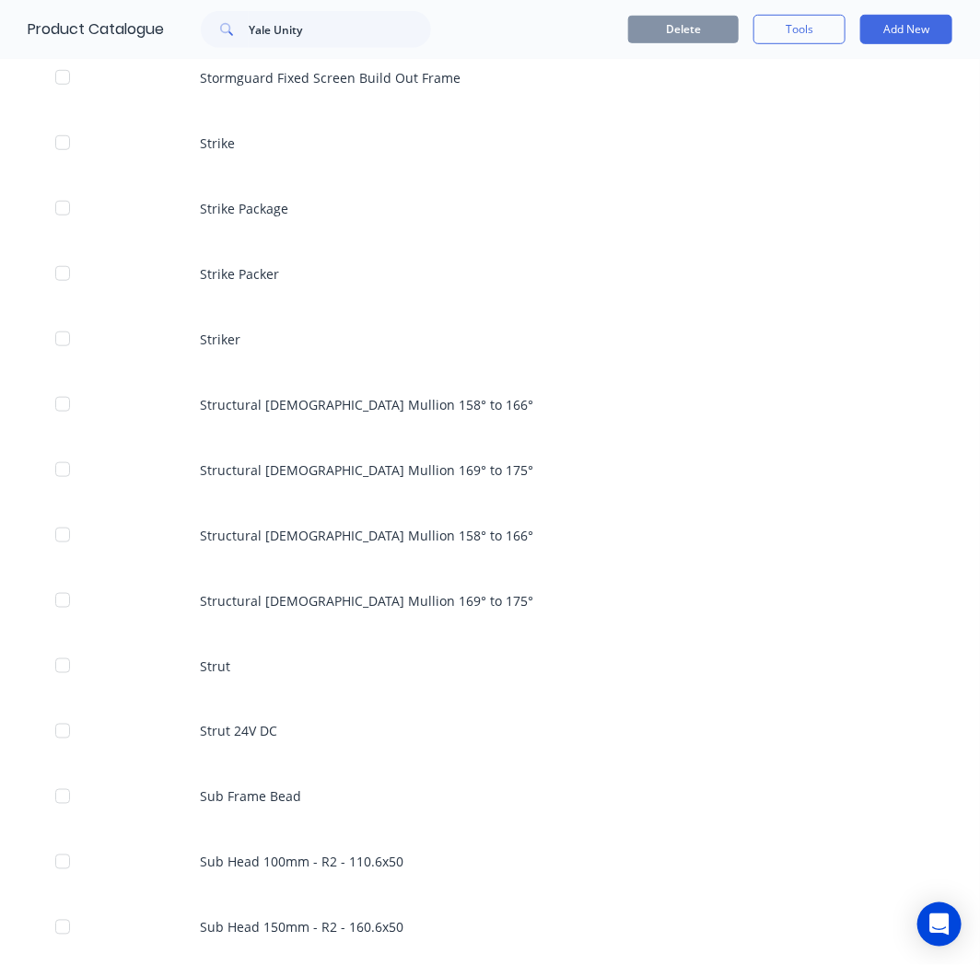
scroll to position [199059, 0]
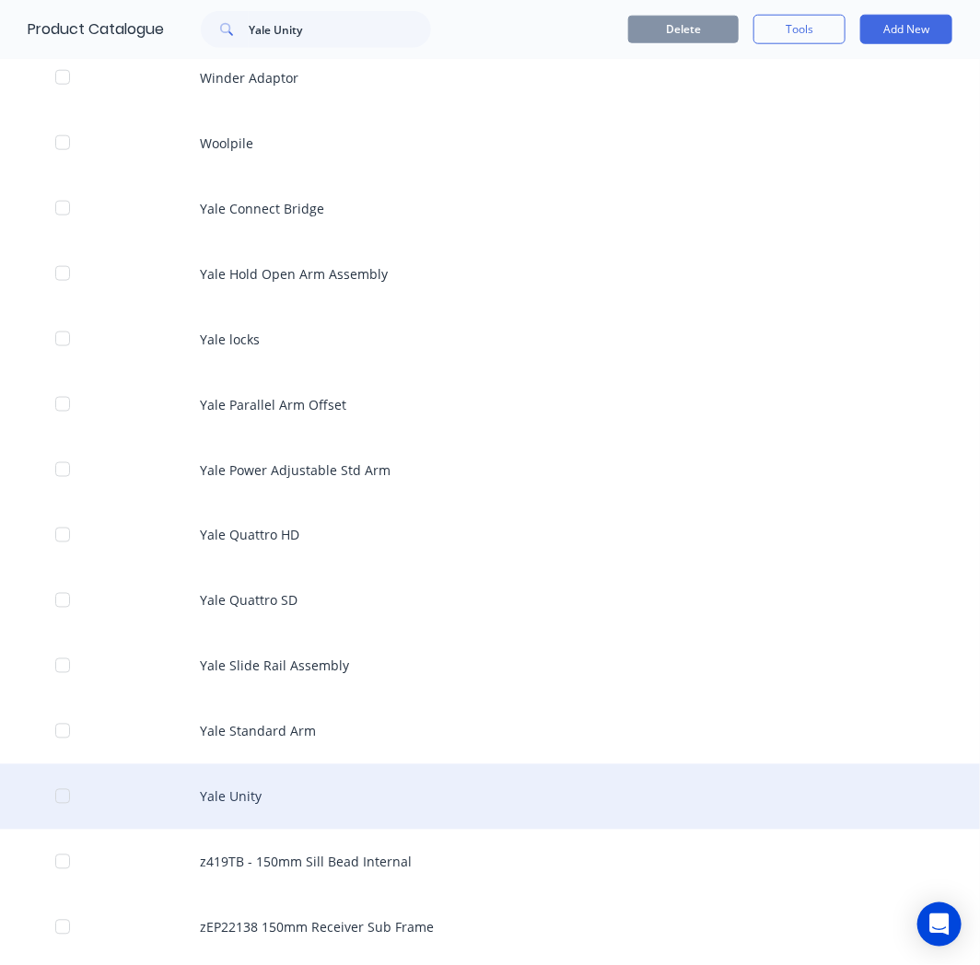
click at [267, 764] on div "Yale Unity" at bounding box center [490, 796] width 980 height 65
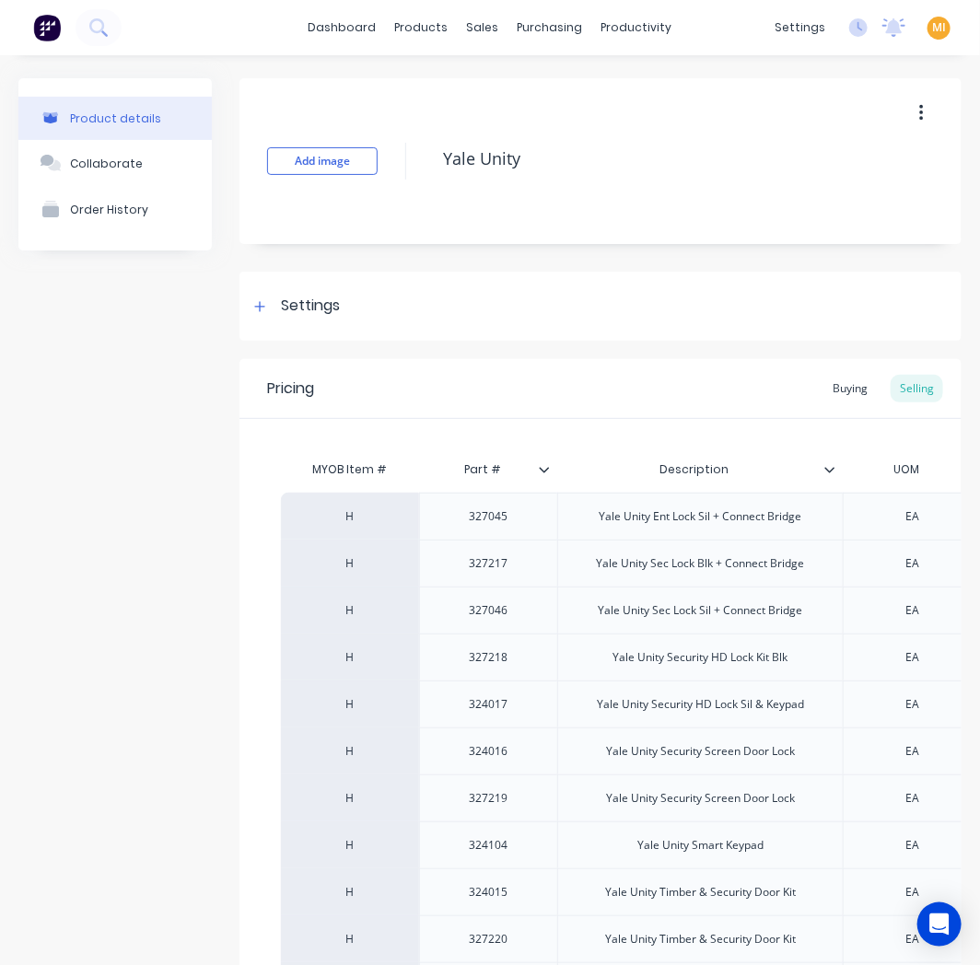
type textarea "x"
click at [99, 31] on icon at bounding box center [96, 25] width 15 height 15
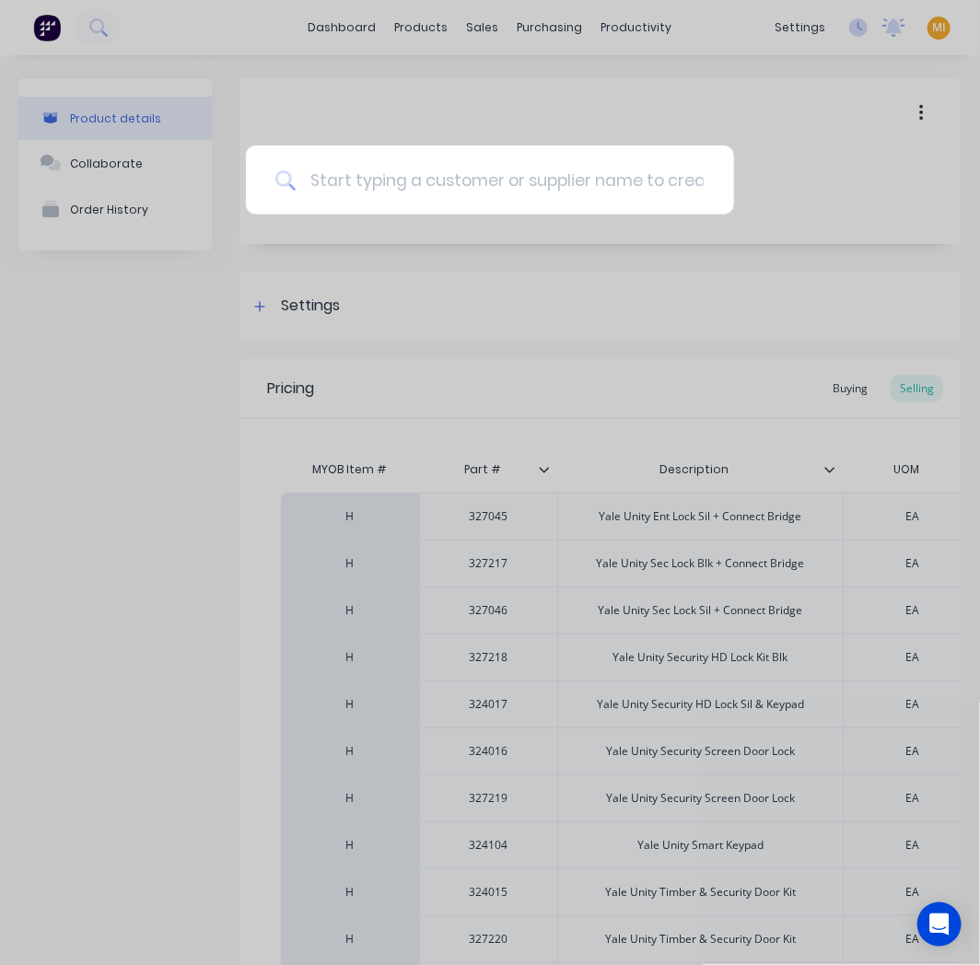
click at [372, 190] on input at bounding box center [500, 179] width 409 height 69
click at [388, 195] on input at bounding box center [500, 179] width 409 height 69
paste input "Yale Unity"
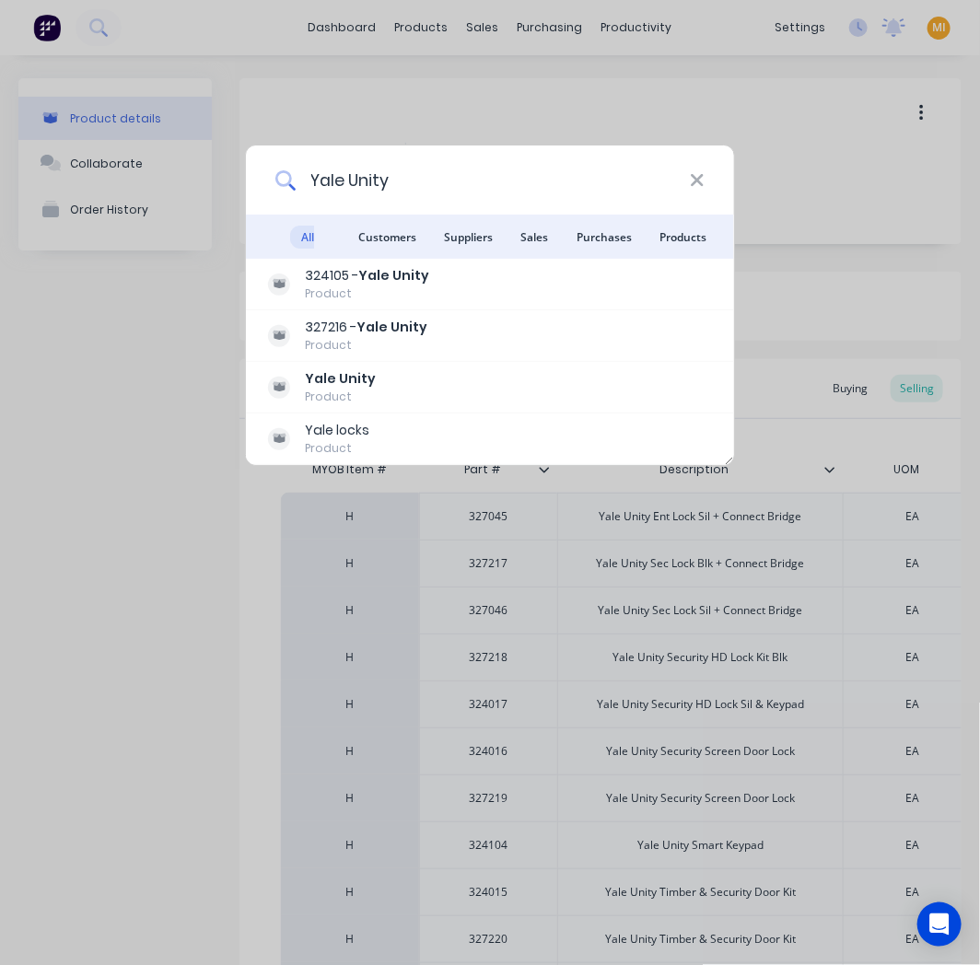
type input "Yale Unity"
click at [145, 436] on div "Yale Unity All results Customers Suppliers Sales Purchases Products 324105 - Ya…" at bounding box center [490, 482] width 980 height 965
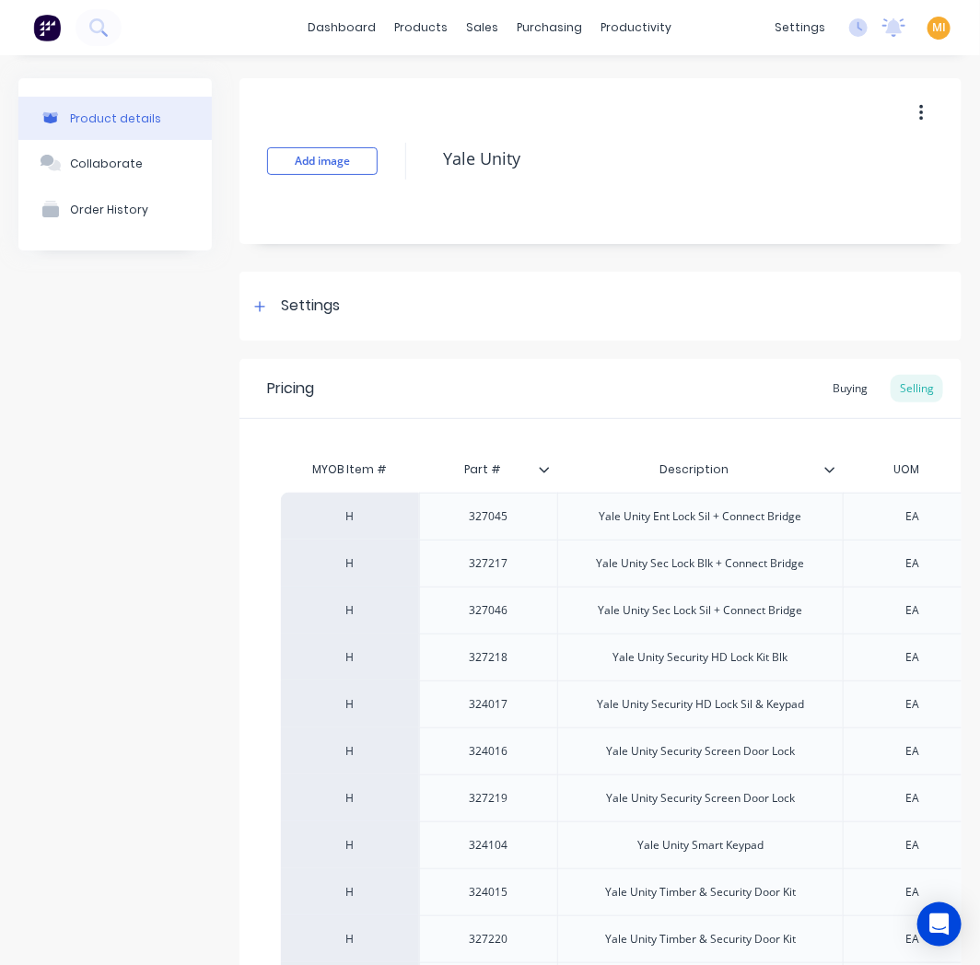
click at [919, 113] on icon "button" at bounding box center [921, 113] width 4 height 17
click at [811, 164] on span "Duplicate" at bounding box center [853, 161] width 138 height 19
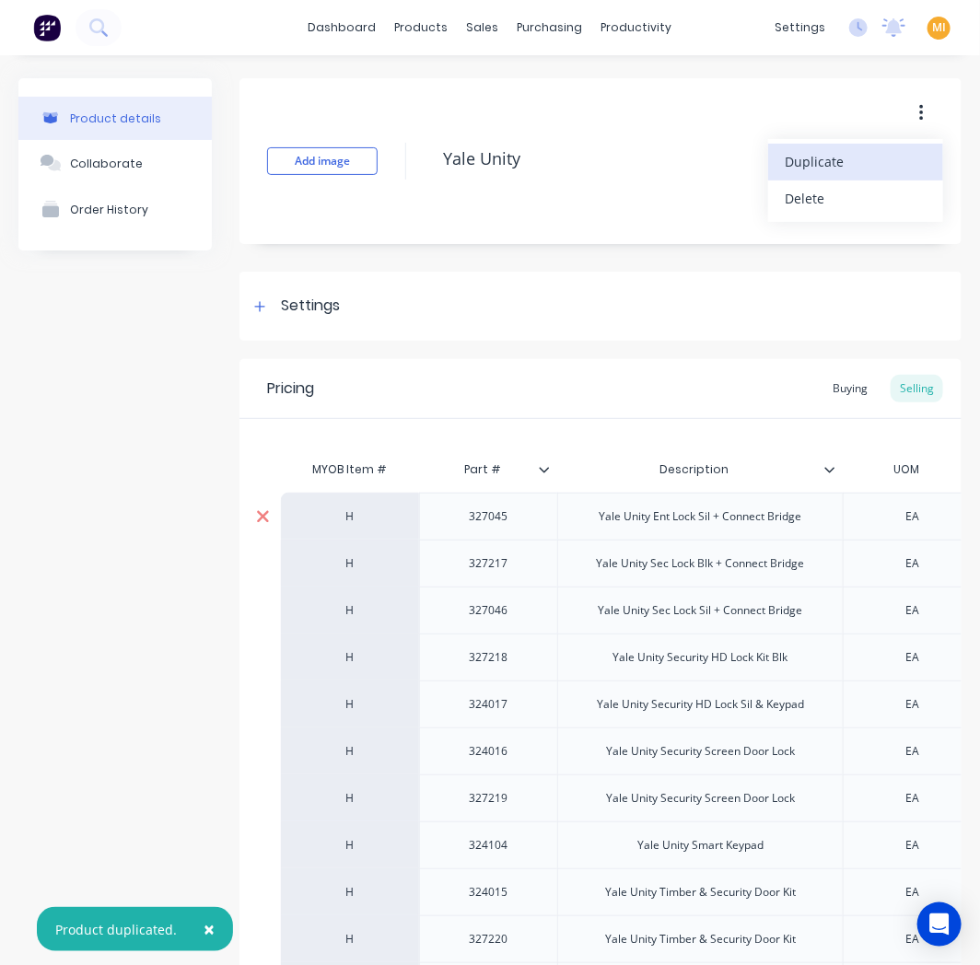
click at [271, 516] on div at bounding box center [262, 516] width 46 height 46
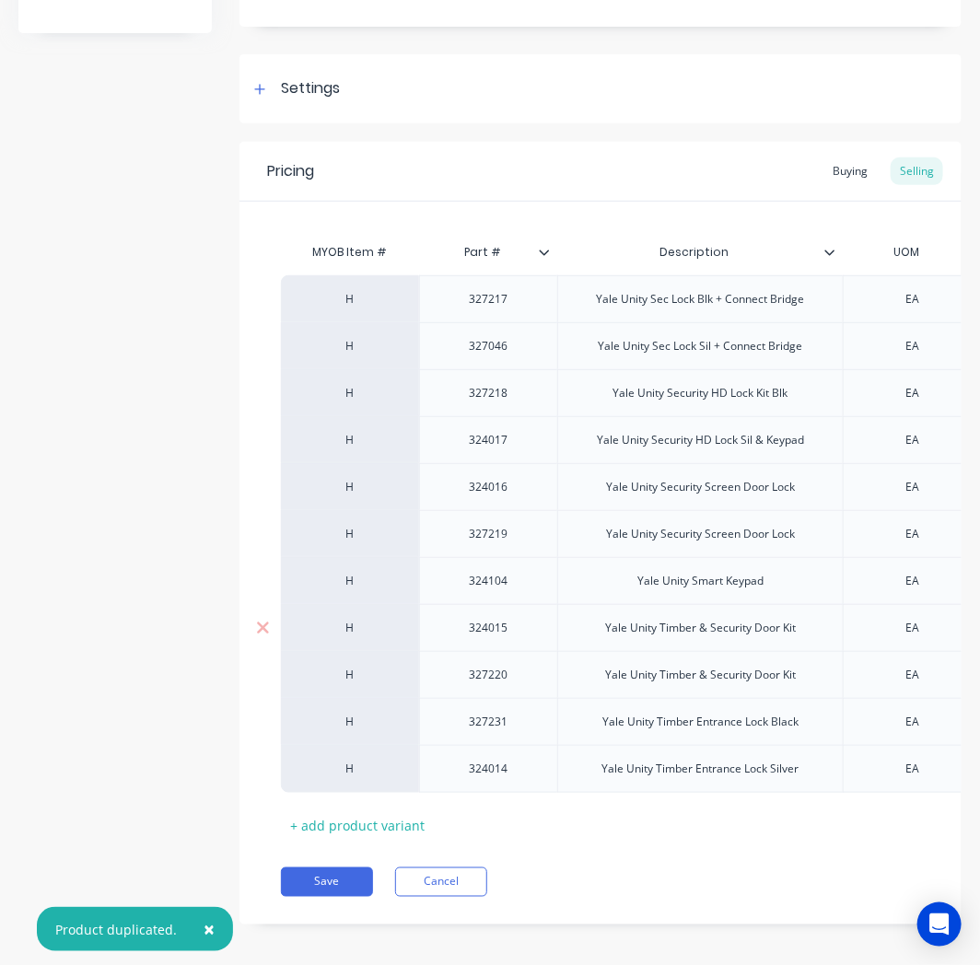
scroll to position [243, 0]
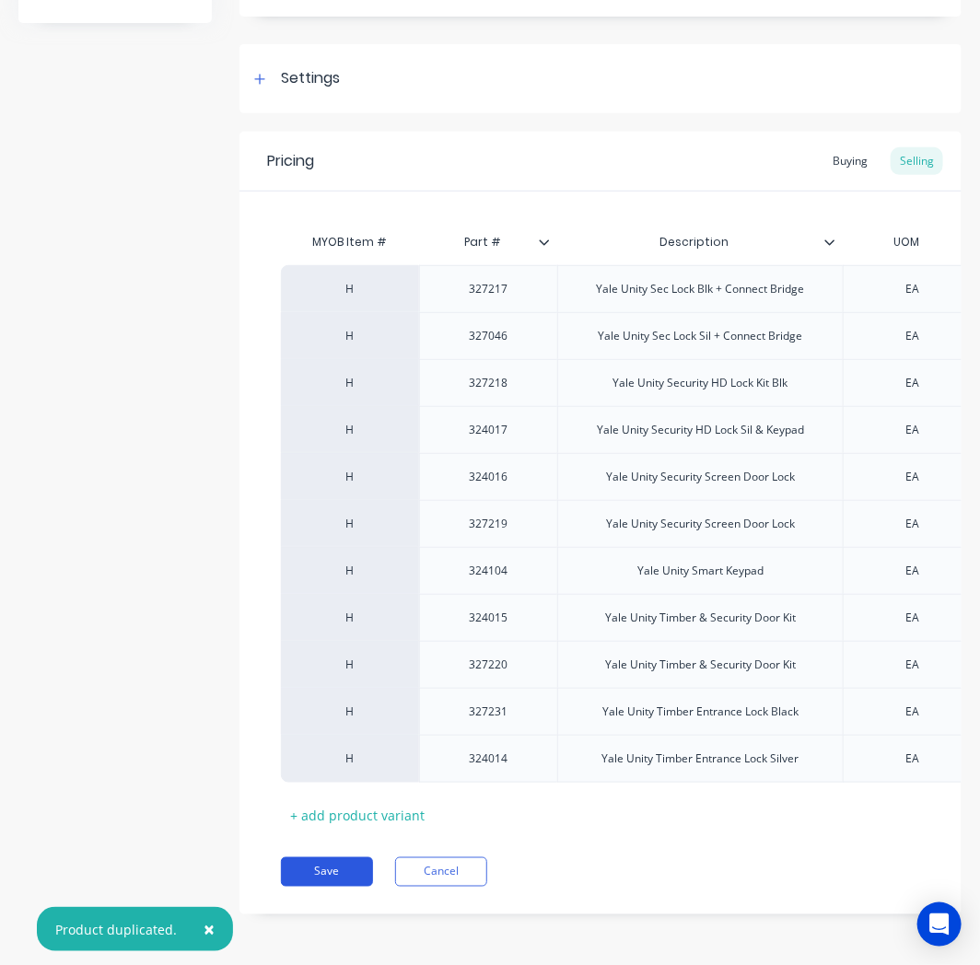
click at [325, 861] on button "Save" at bounding box center [327, 871] width 92 height 29
type textarea "x"
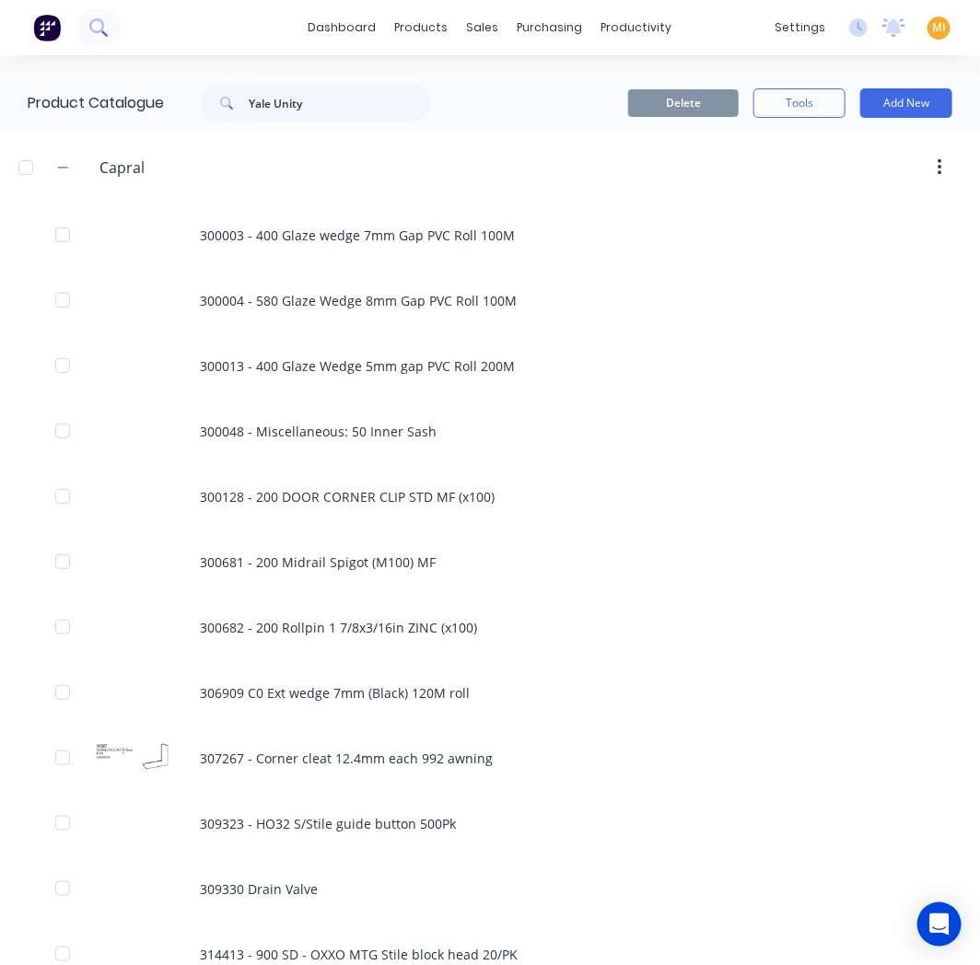
click at [96, 19] on icon at bounding box center [96, 25] width 15 height 15
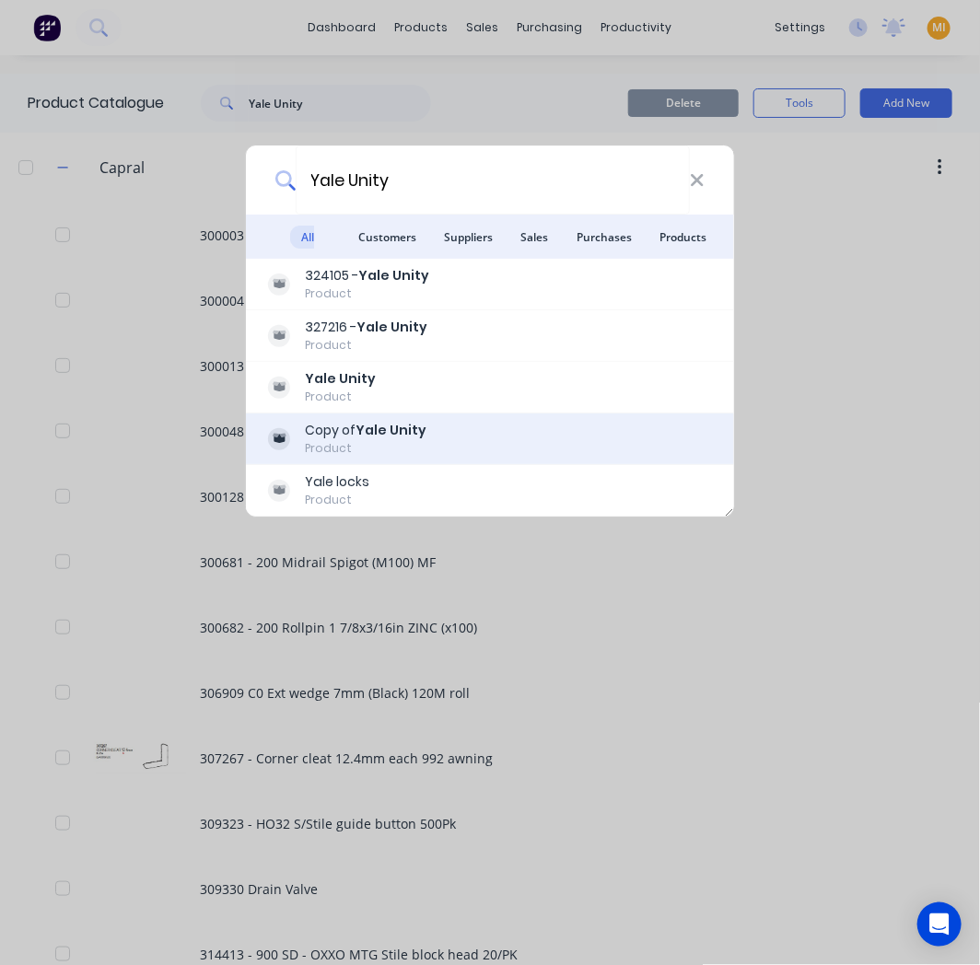
type input "Yale Unity"
click at [348, 431] on div "Copy of Yale Unity" at bounding box center [366, 430] width 122 height 19
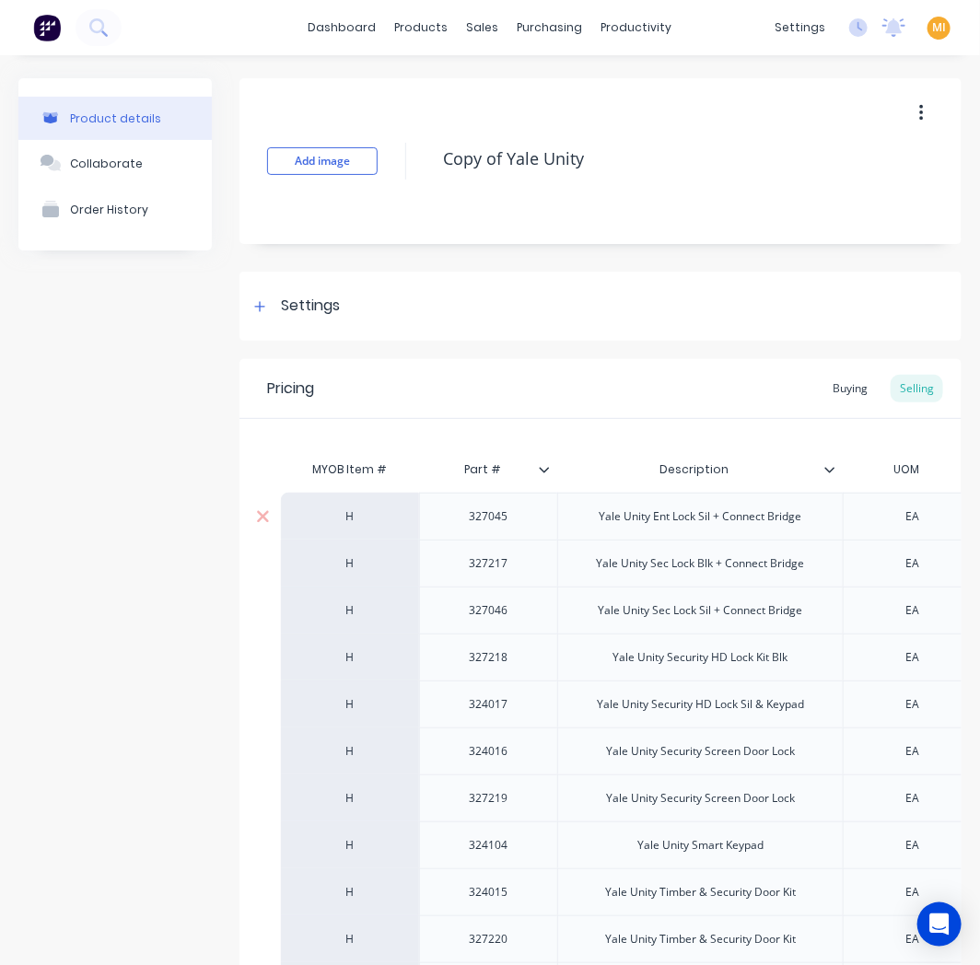
scroll to position [102, 0]
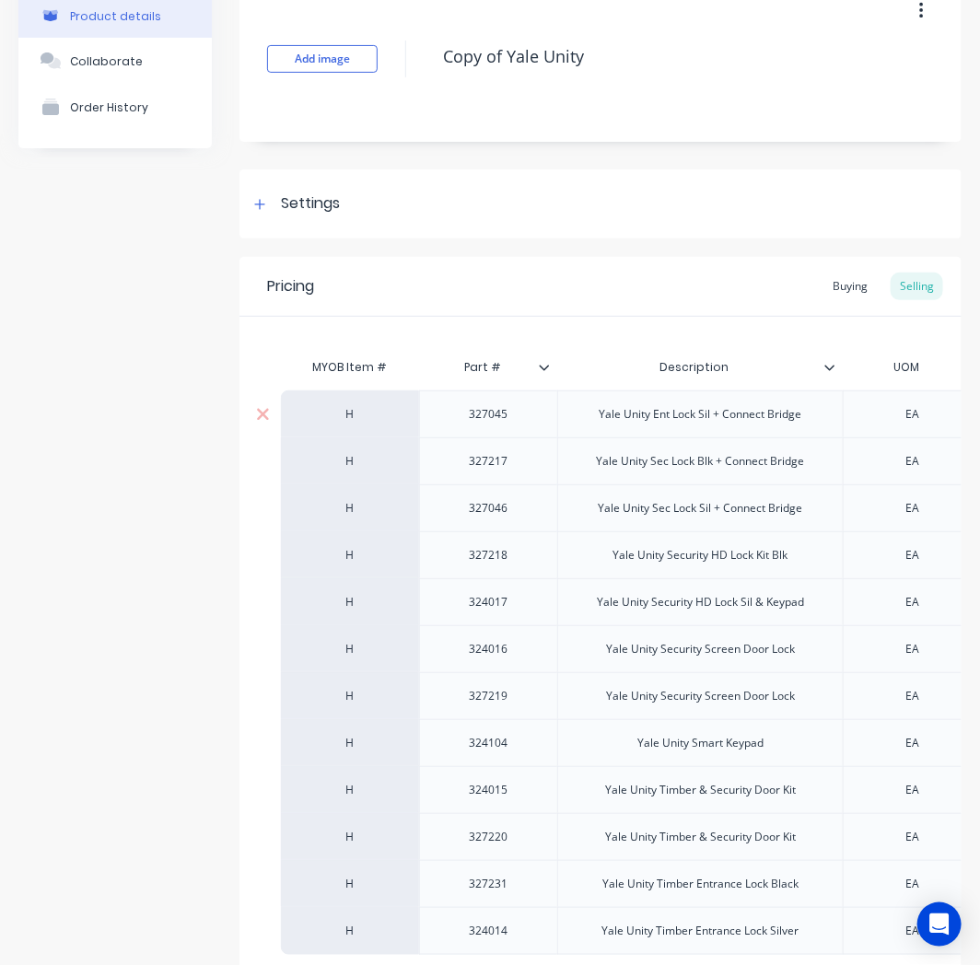
click at [492, 415] on div "327045" at bounding box center [489, 414] width 92 height 24
copy div "327045"
drag, startPoint x: 499, startPoint y: 52, endPoint x: 296, endPoint y: 42, distance: 202.8
click at [296, 42] on div "Add image Copy of Yale Unity" at bounding box center [600, 59] width 722 height 166
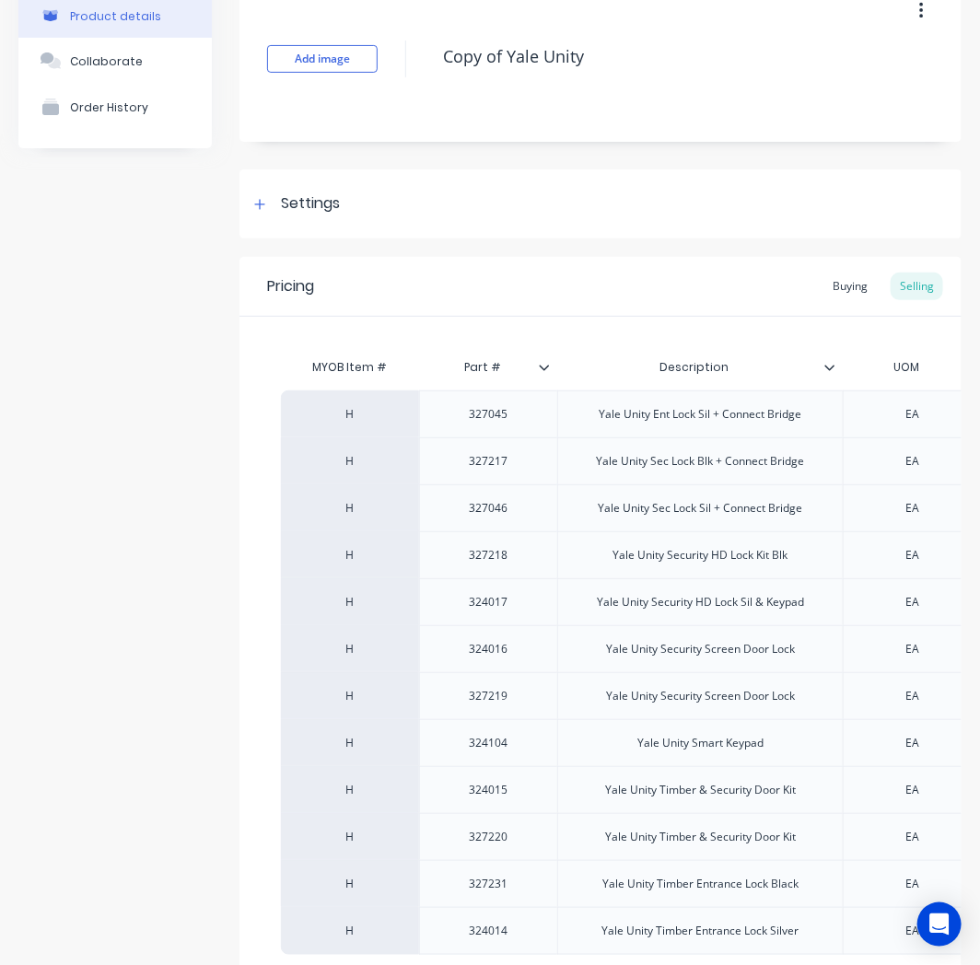
paste textarea "327045"
type textarea "x"
type textarea "327045 Yale Unity"
type textarea "x"
type textarea "327045 Yale Unity"
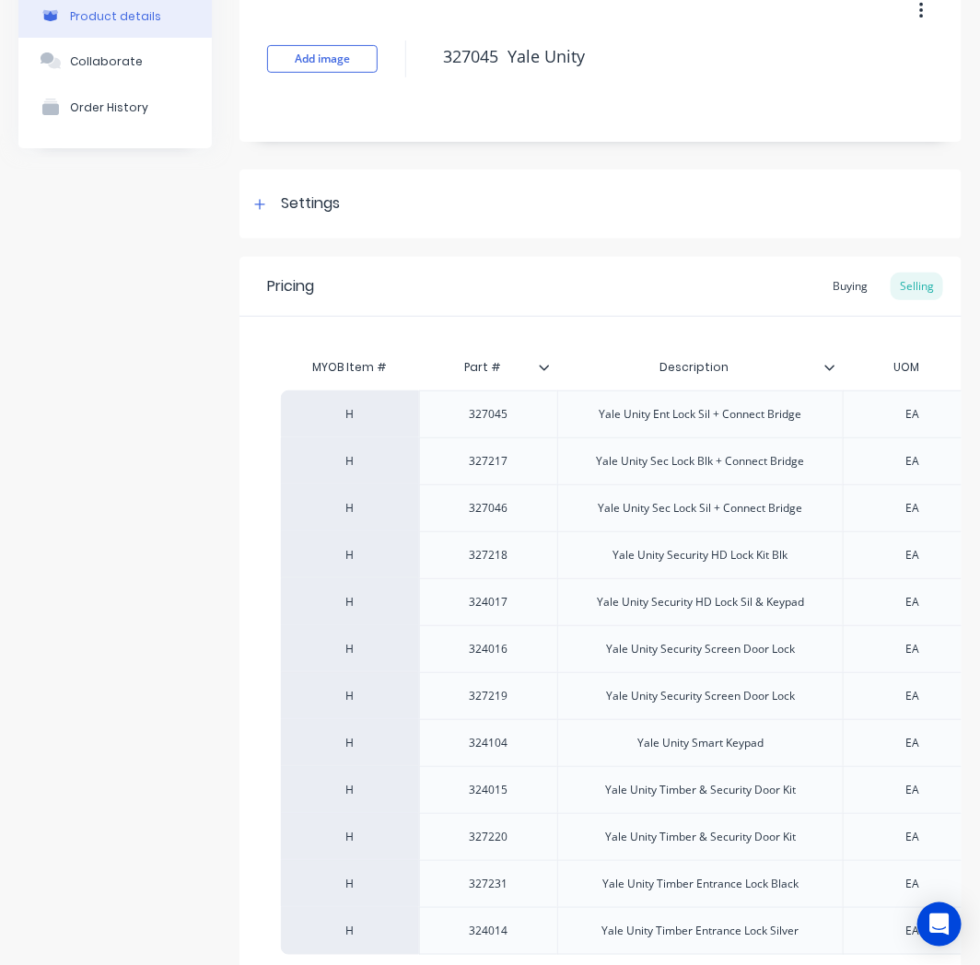
type textarea "x"
type textarea "327045 - Yale Unity"
type textarea "x"
type textarea "327045 - Yale Unity"
type textarea "x"
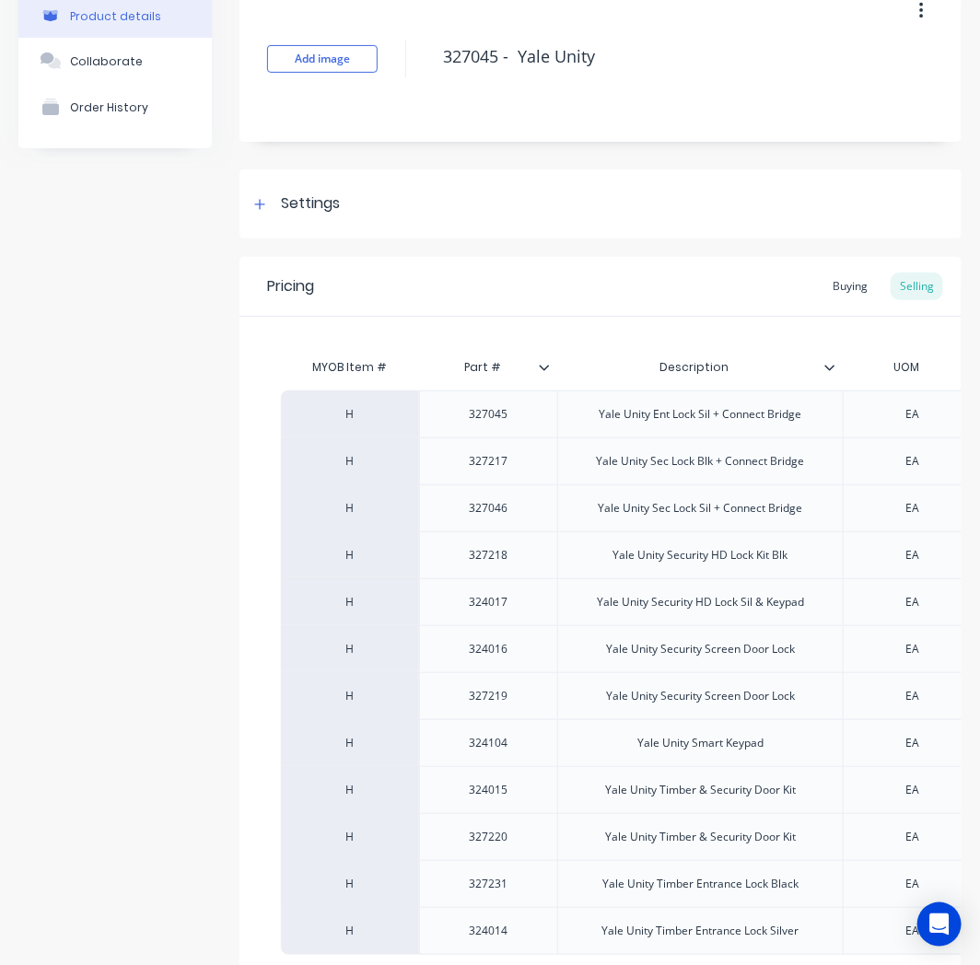
type textarea "327045 - Yale Unity"
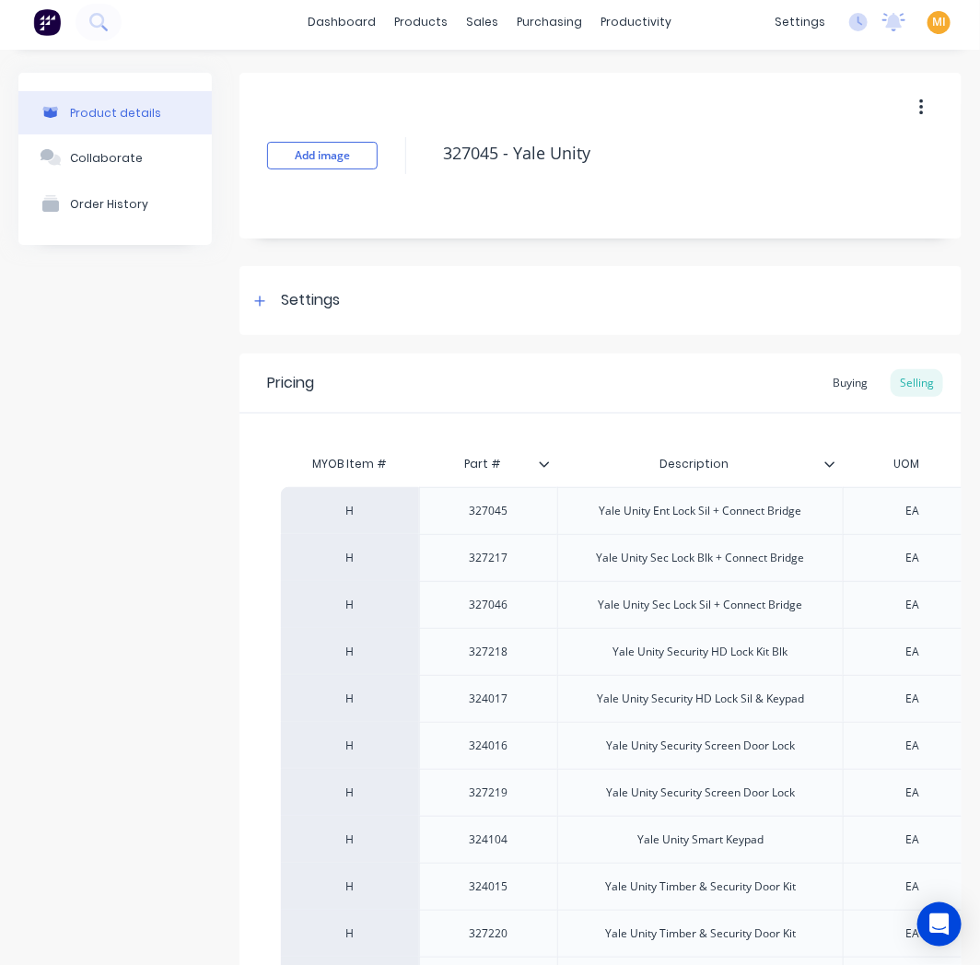
scroll to position [0, 0]
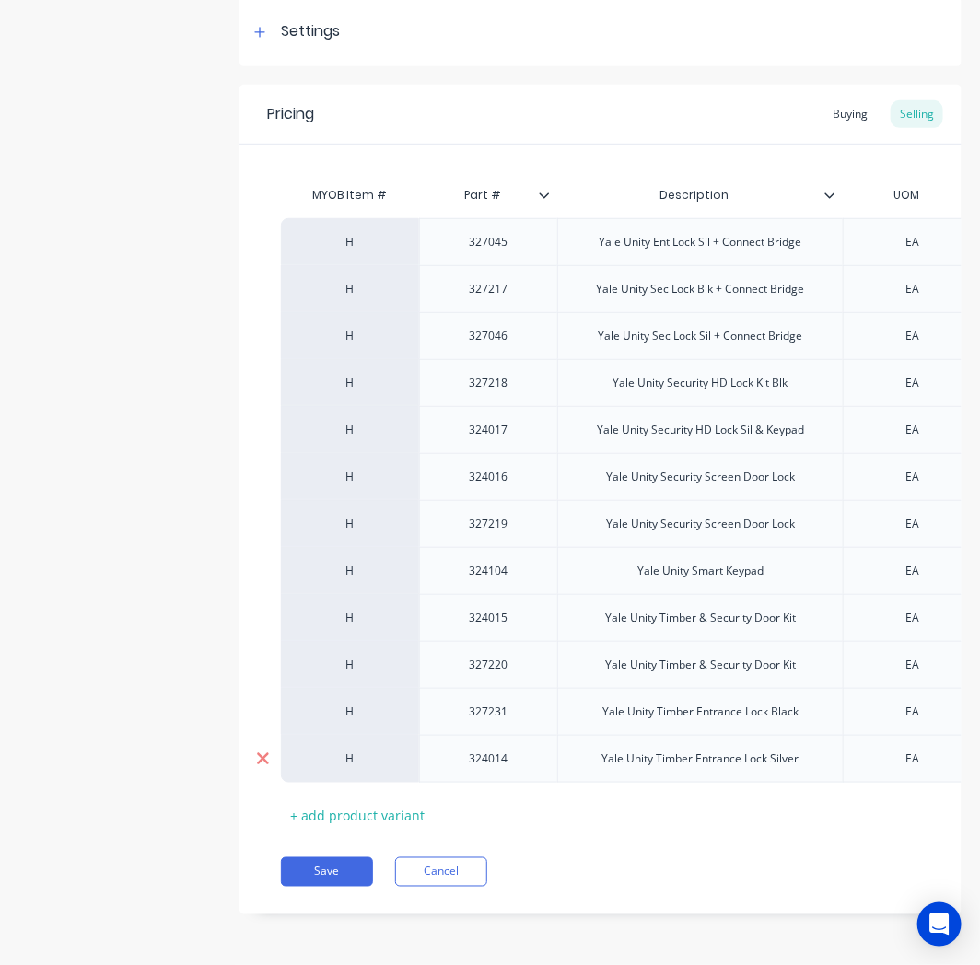
click at [258, 753] on icon at bounding box center [263, 759] width 12 height 12
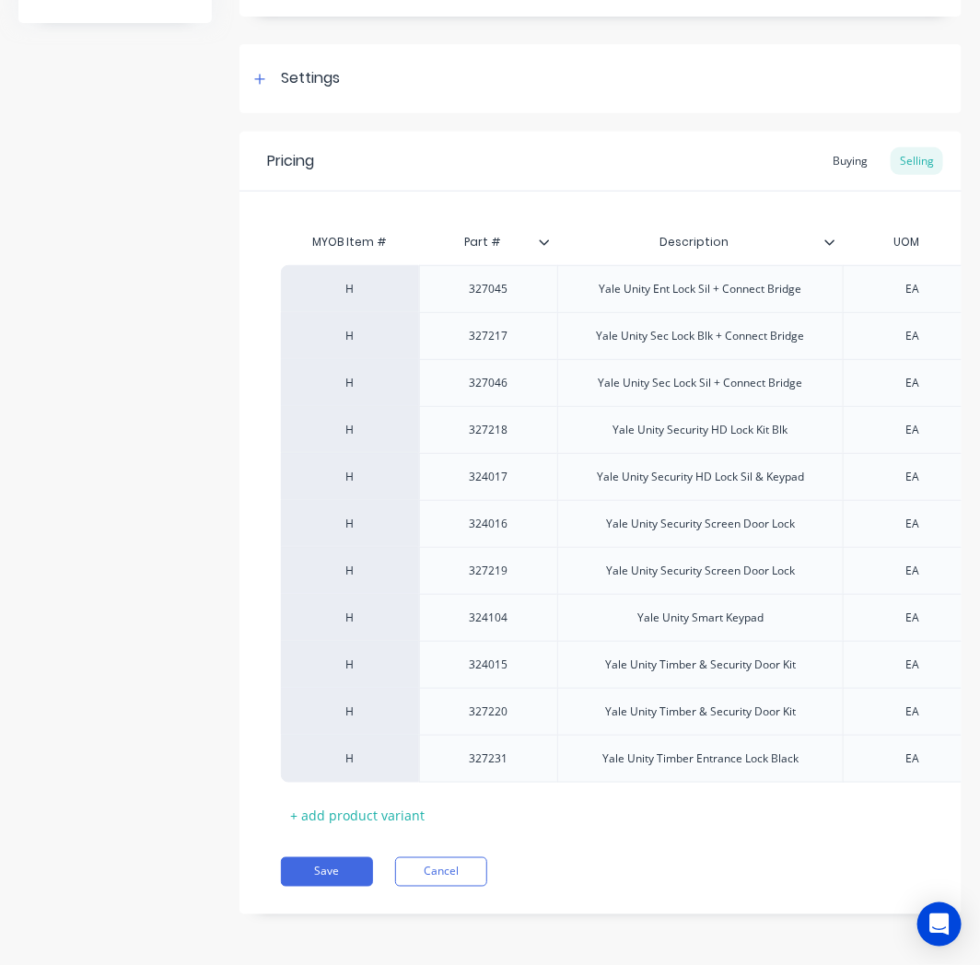
click at [258, 753] on icon at bounding box center [263, 759] width 12 height 12
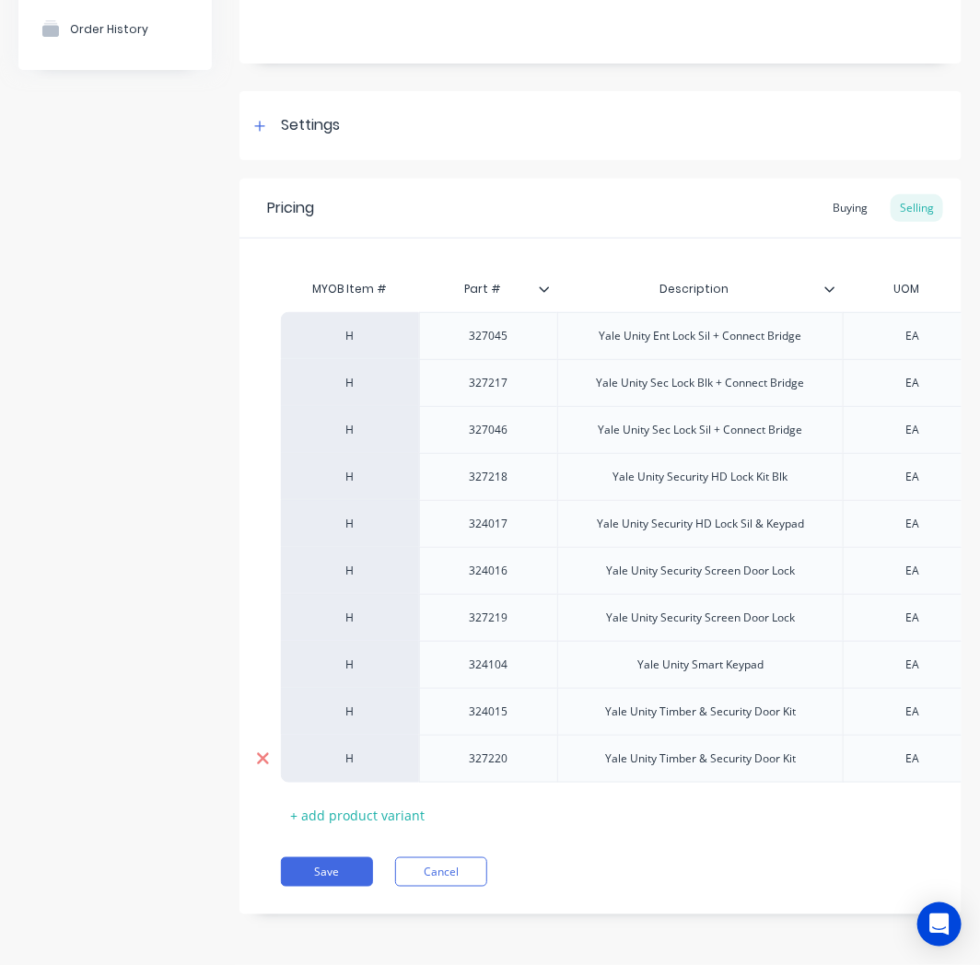
click at [262, 736] on div at bounding box center [262, 759] width 46 height 46
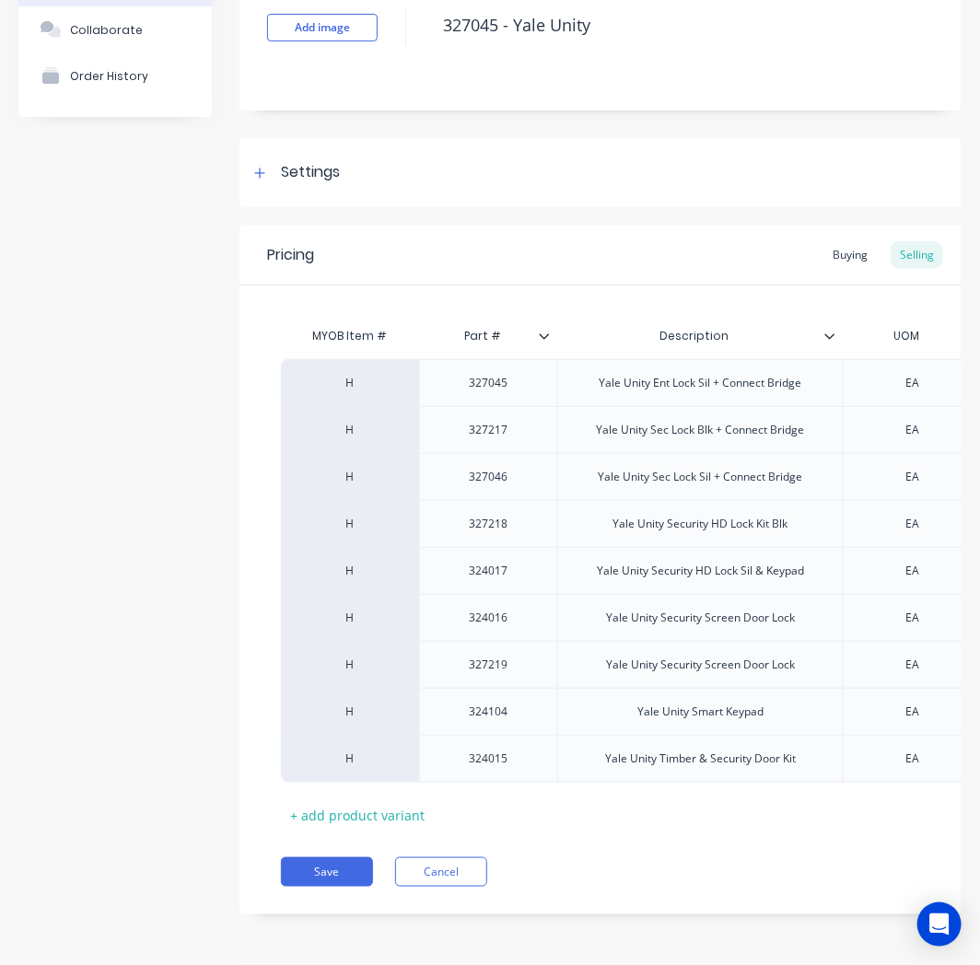
click at [262, 736] on div at bounding box center [262, 759] width 46 height 46
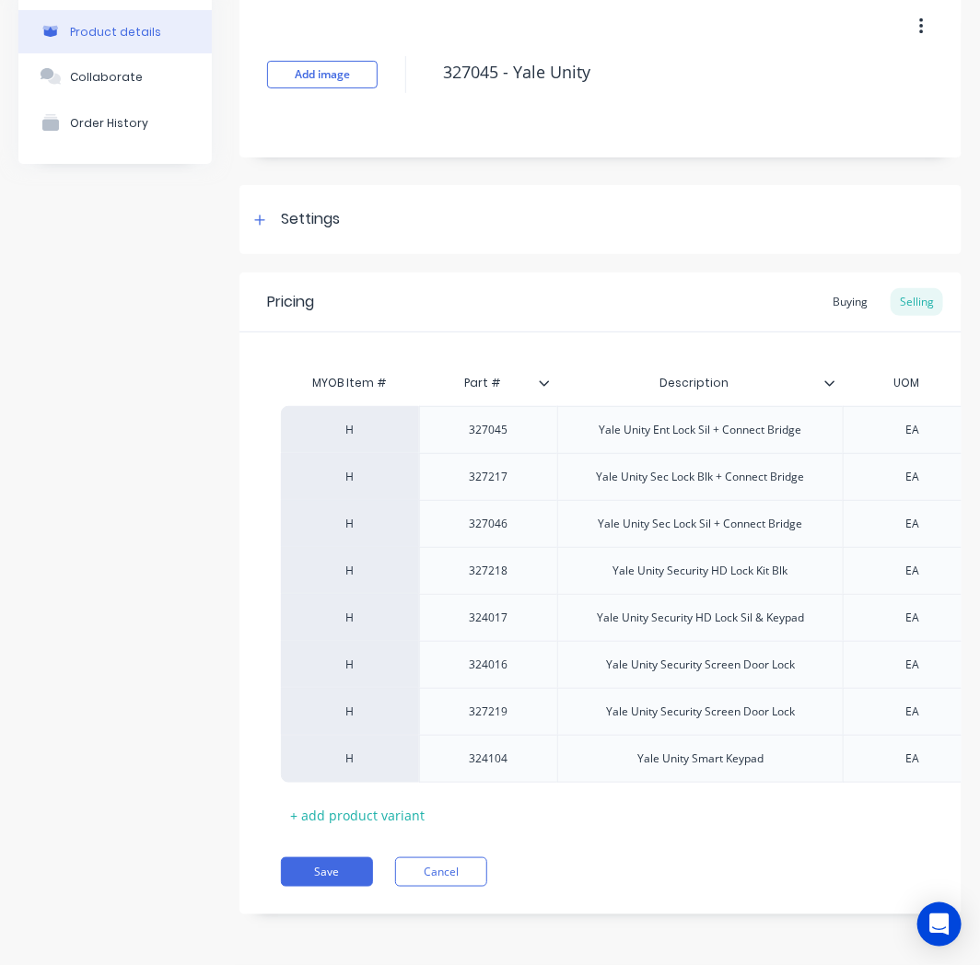
click at [262, 736] on div at bounding box center [262, 759] width 46 height 46
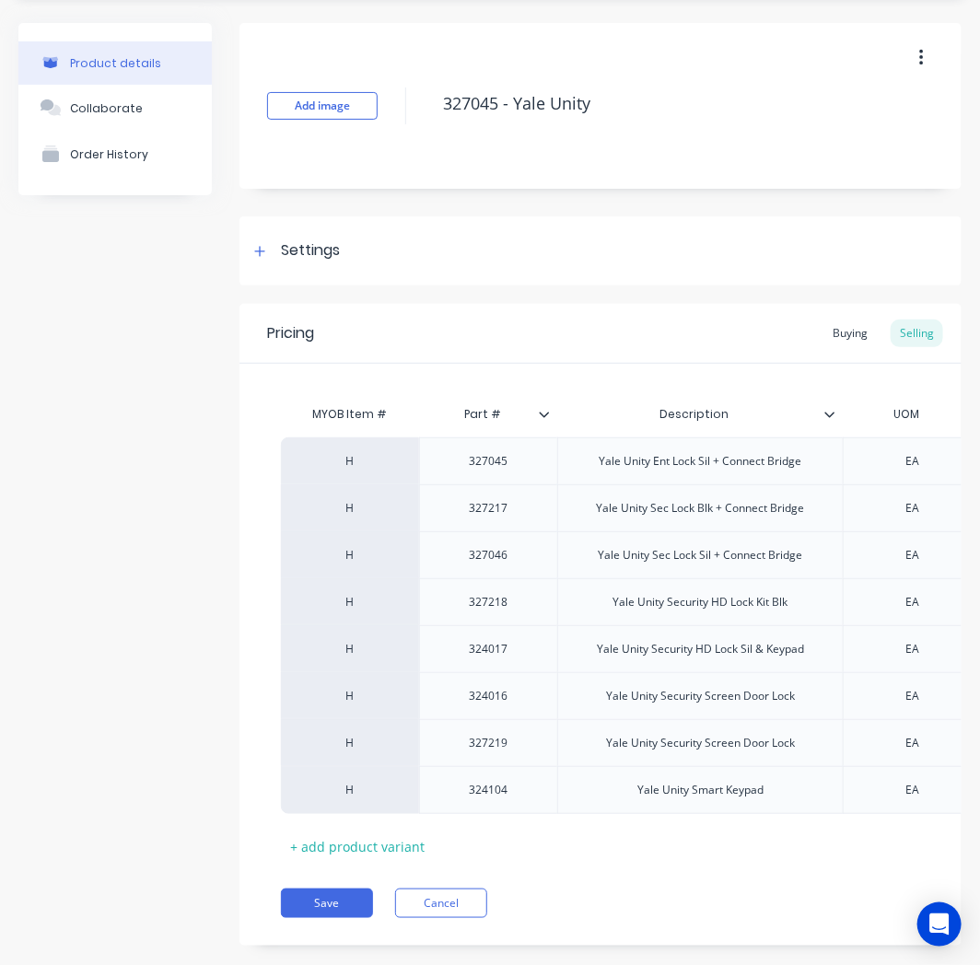
click at [262, 731] on div at bounding box center [262, 743] width 46 height 46
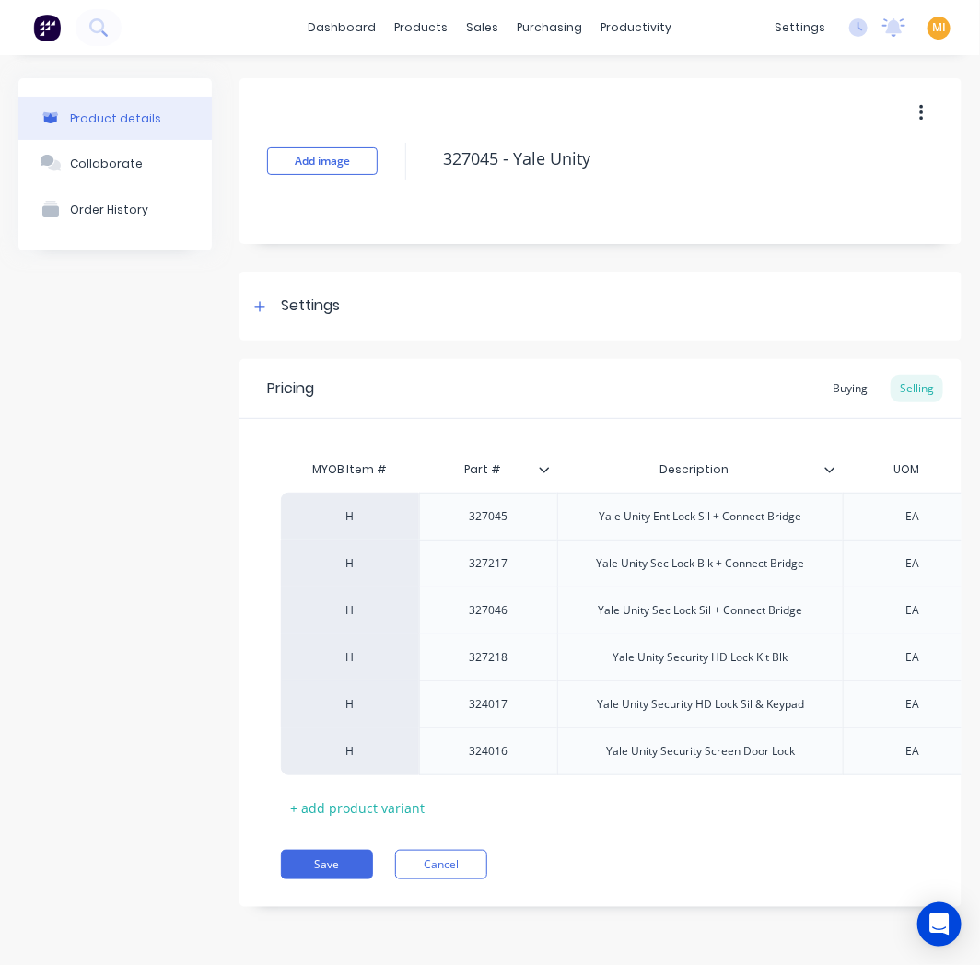
scroll to position [7, 0]
click at [262, 731] on div at bounding box center [262, 751] width 46 height 46
type textarea "x"
type textarea "327045 - Yale Unity"
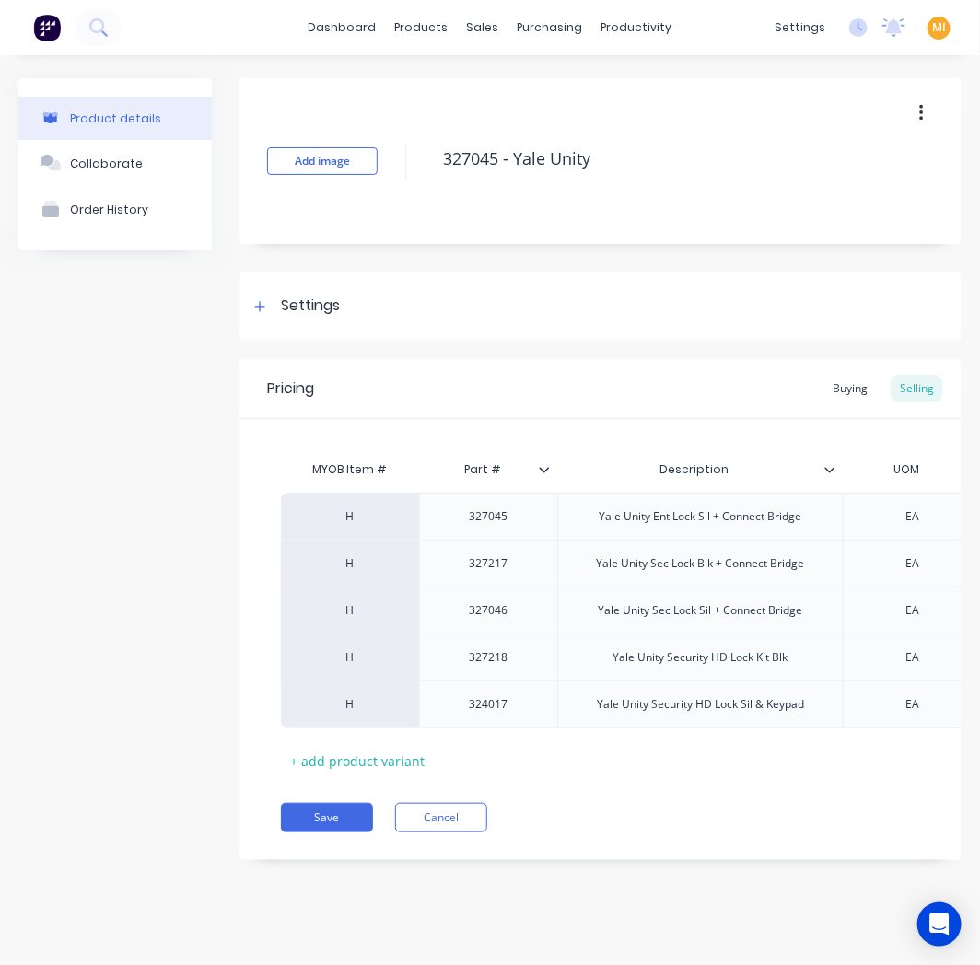
type textarea "x"
type textarea "327045 - Yale Unity"
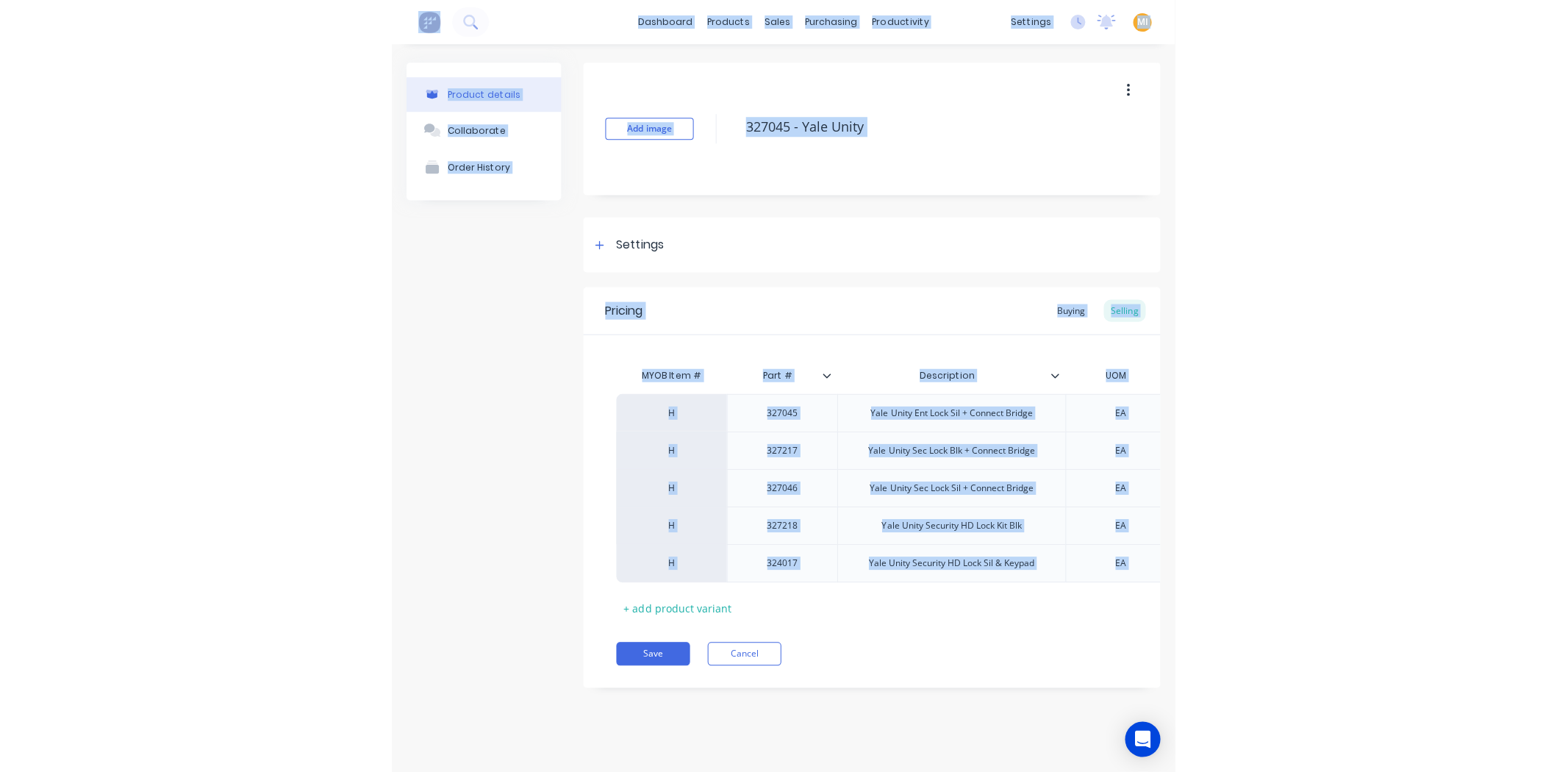
scroll to position [0, 0]
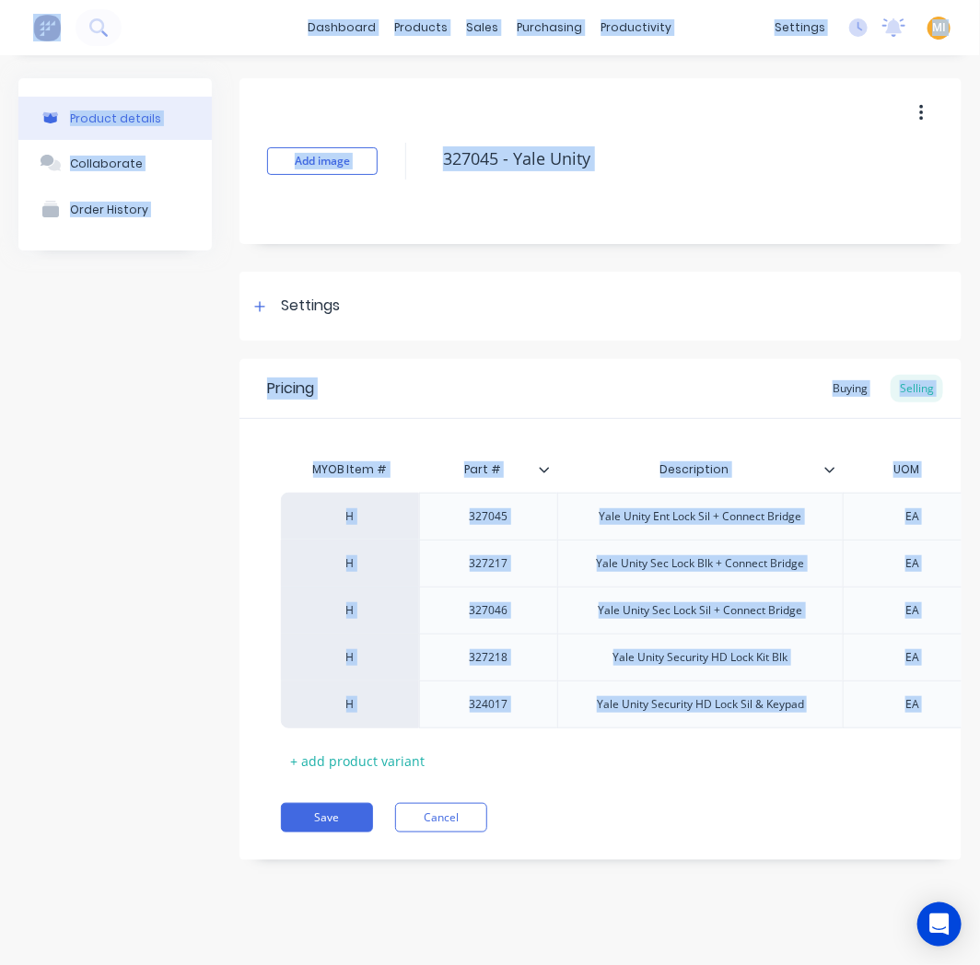
click at [262, 731] on div "MYOB Item # Part # Description UOM Pack amount Colour Alloy Grade Anodize parim…" at bounding box center [600, 597] width 722 height 356
click at [270, 703] on div at bounding box center [262, 704] width 46 height 46
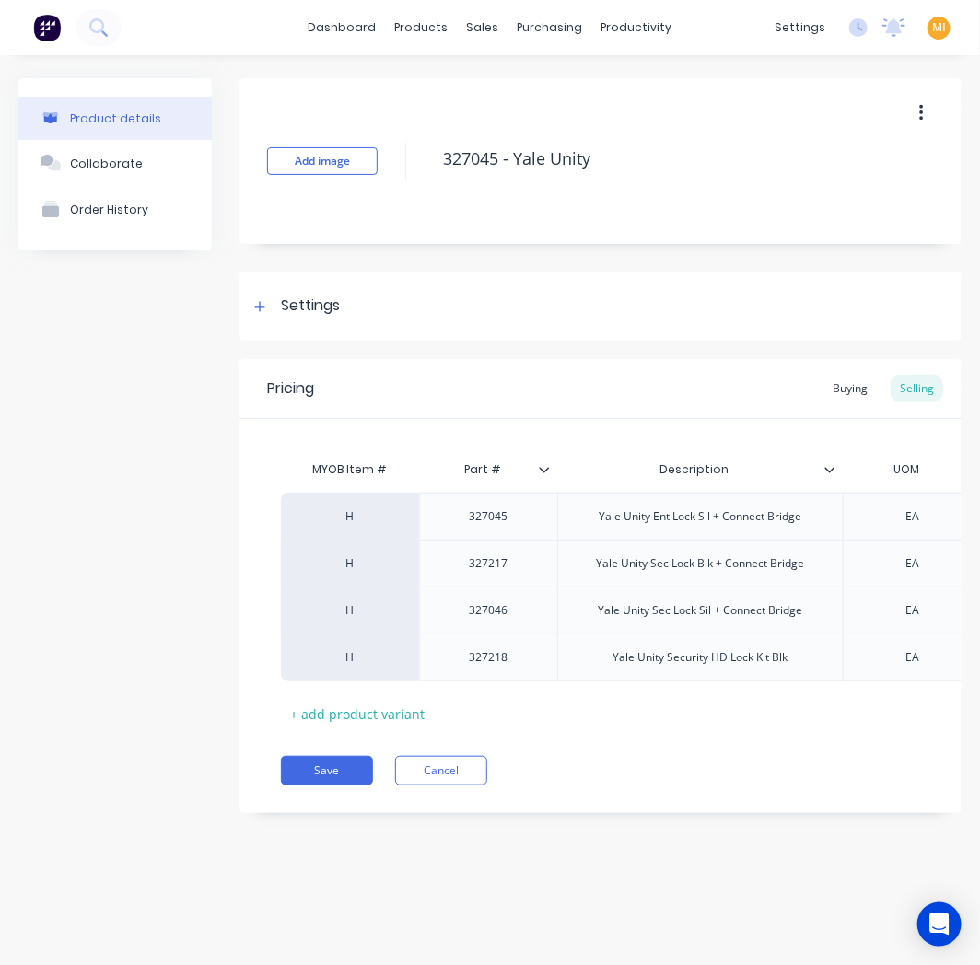
click at [261, 681] on div "MYOB Item # Part # Description UOM Pack amount Colour Alloy Grade Anodize parim…" at bounding box center [600, 573] width 722 height 309
drag, startPoint x: 251, startPoint y: 661, endPoint x: 259, endPoint y: 632, distance: 30.4
click at [251, 663] on div at bounding box center [262, 657] width 46 height 46
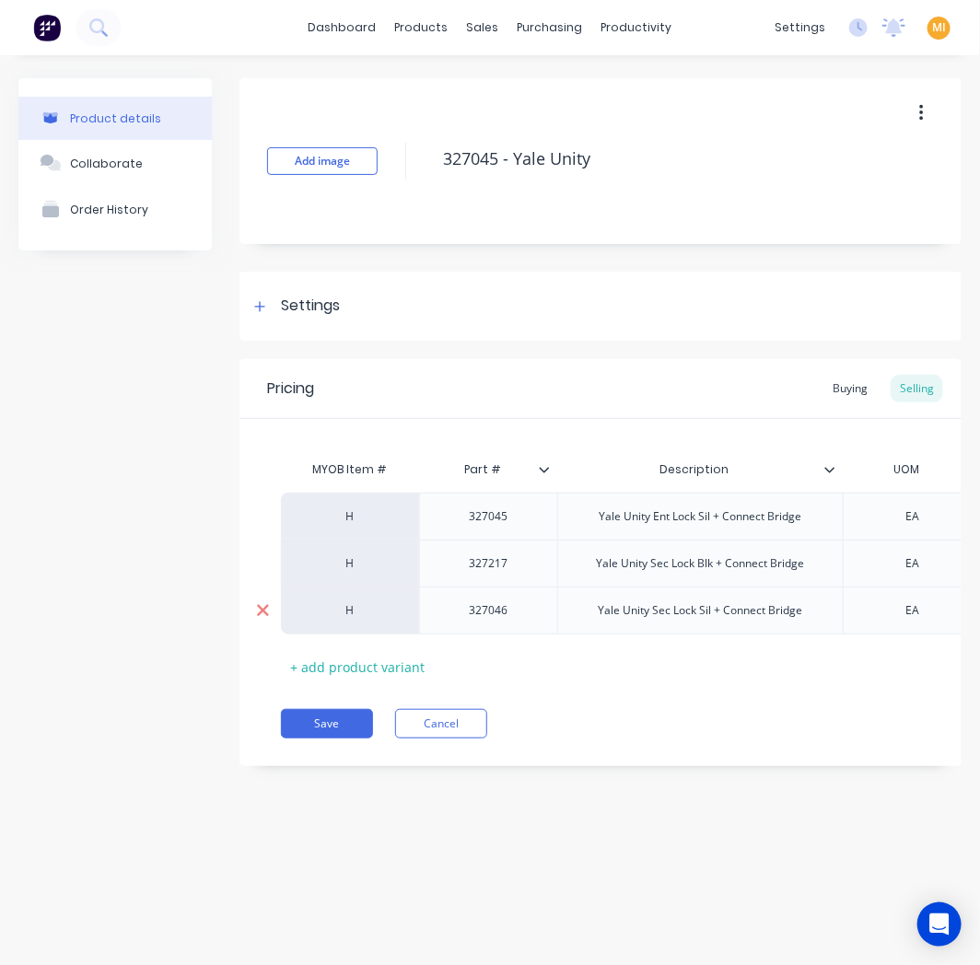
click at [262, 610] on icon at bounding box center [263, 611] width 12 height 12
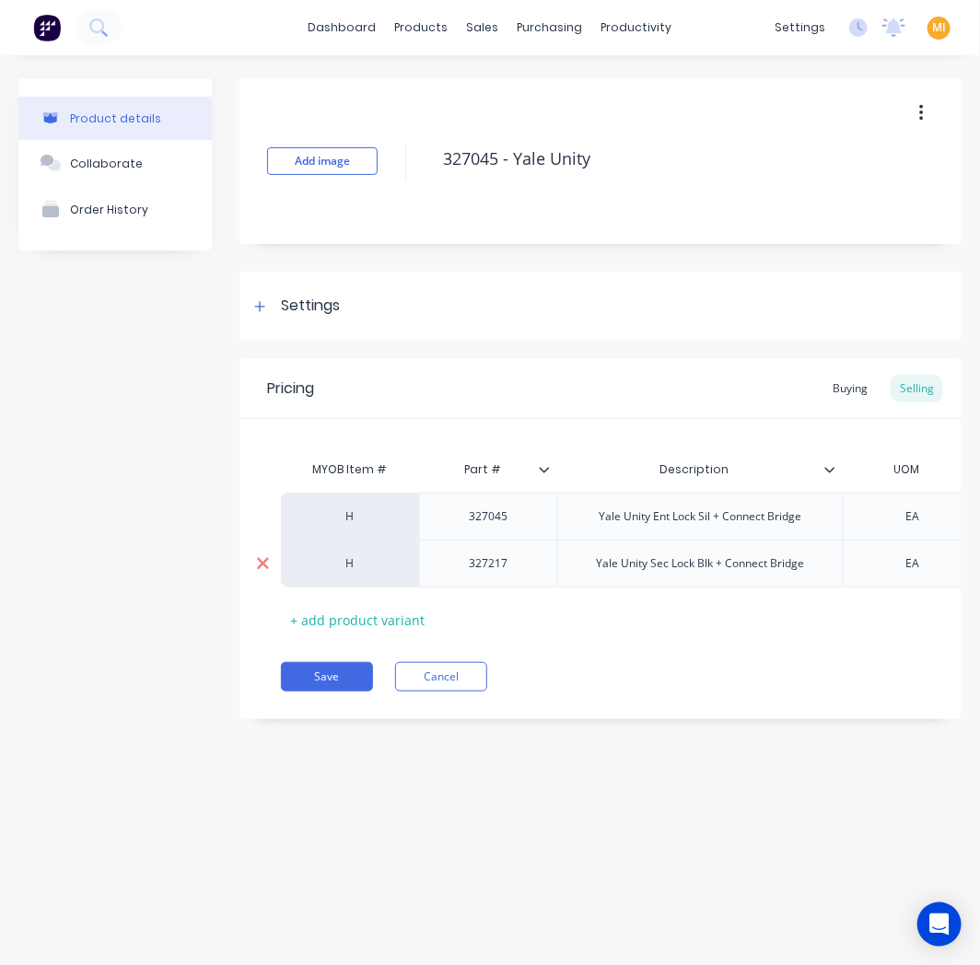
click at [262, 557] on icon at bounding box center [263, 563] width 14 height 18
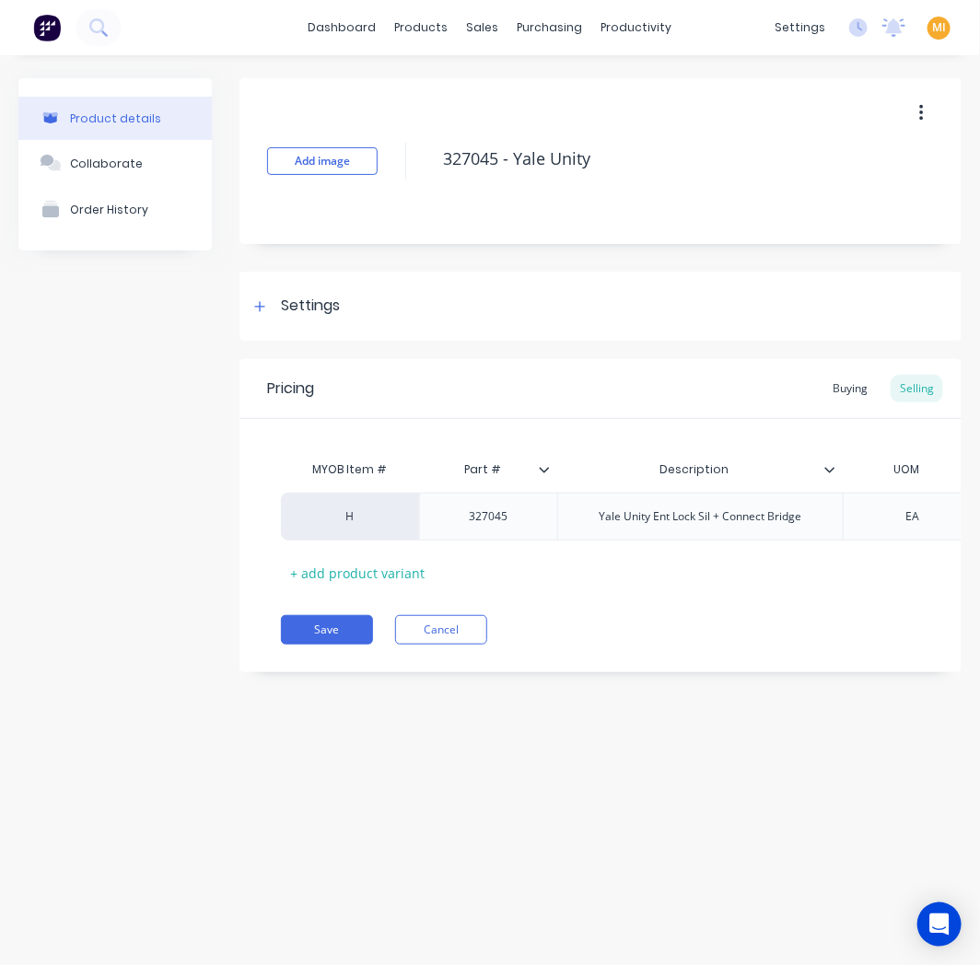
click at [142, 730] on div "Product details Collaborate Order History Add image 327045 - Yale Unity Setting…" at bounding box center [490, 491] width 980 height 873
click at [326, 644] on button "Save" at bounding box center [327, 629] width 92 height 29
type textarea "x"
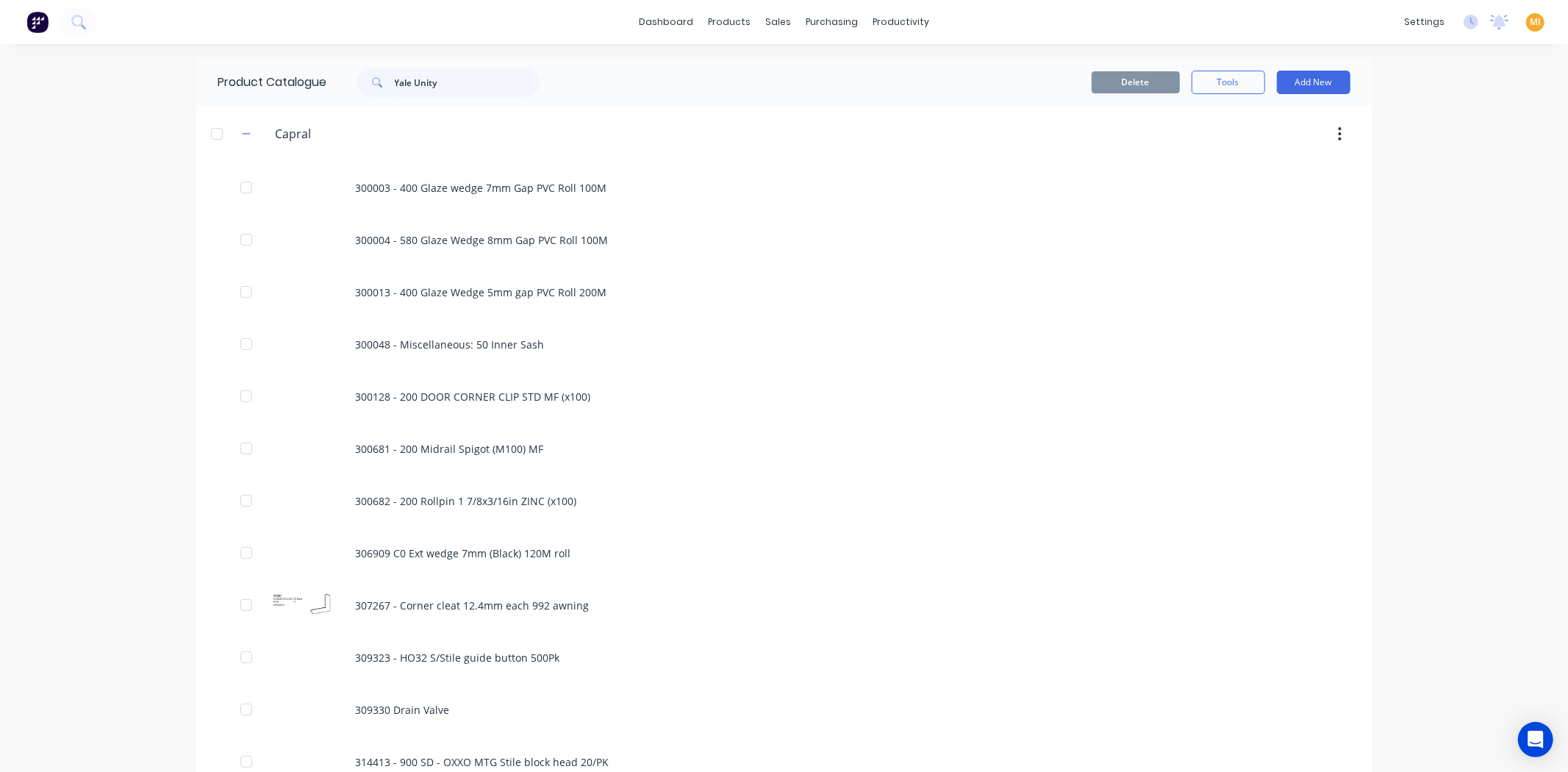
click at [26, 23] on img at bounding box center [38, 22] width 22 height 22
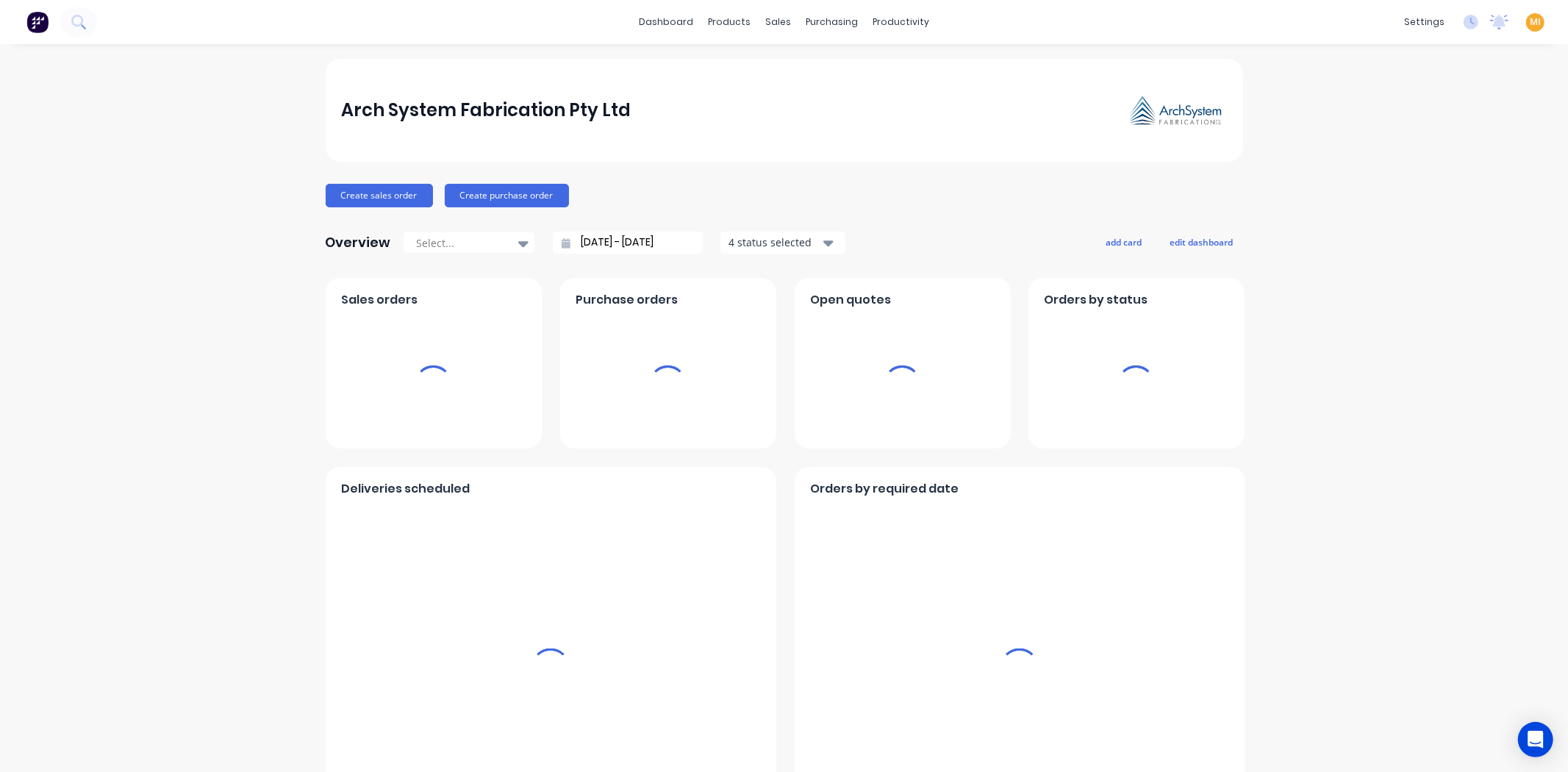
click at [782, 20] on span "MI" at bounding box center [1535, 22] width 11 height 14
click at [782, 193] on button "Sign out" at bounding box center [1443, 184] width 195 height 30
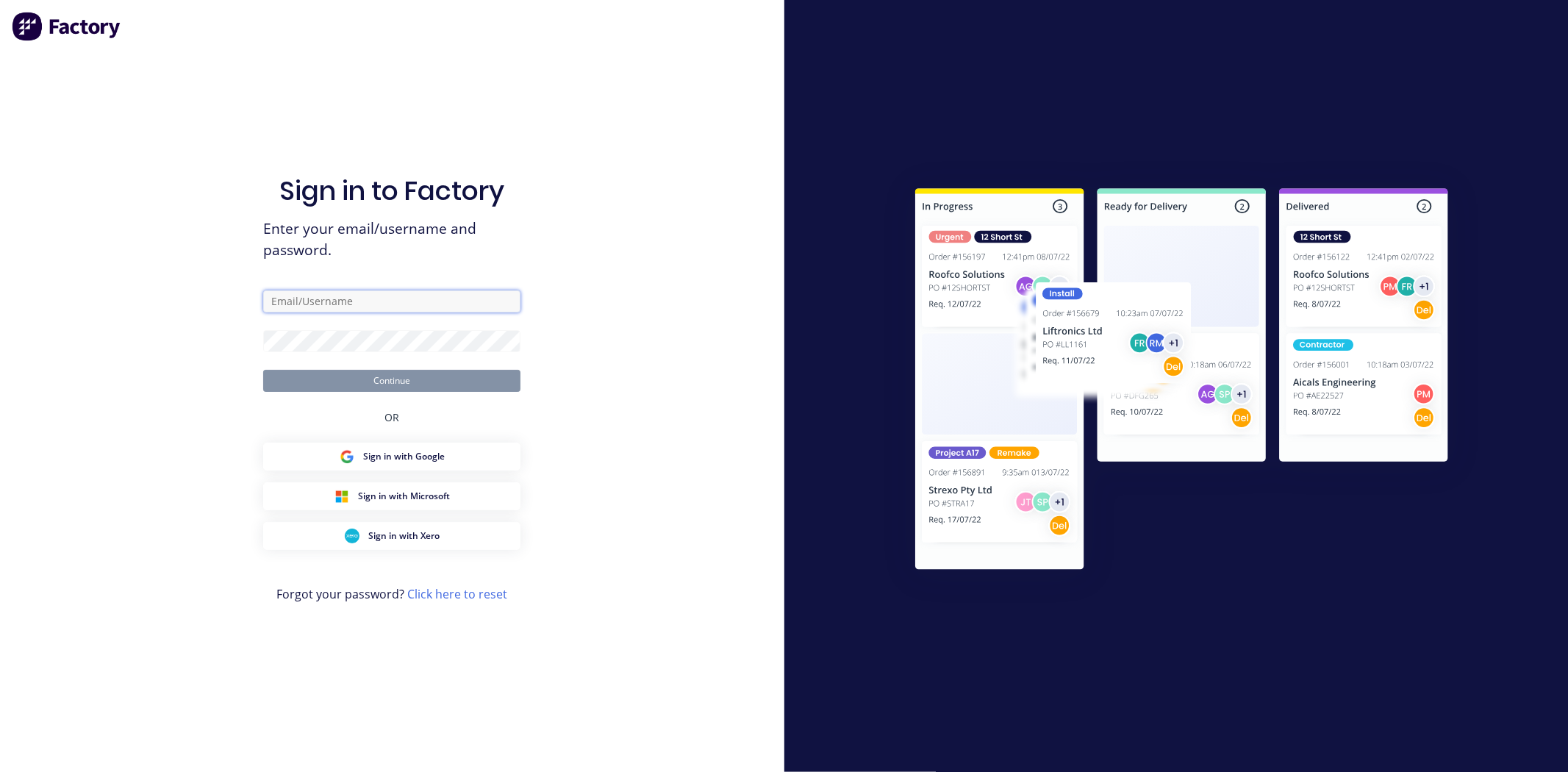
click at [339, 295] on input "text" at bounding box center [392, 302] width 257 height 22
paste input "[EMAIL_ADDRESS][DOMAIN_NAME]"
click at [203, 343] on div "Sign in to Factory Enter your email/username and password. [EMAIL_ADDRESS][DOMA…" at bounding box center [392, 386] width 784 height 772
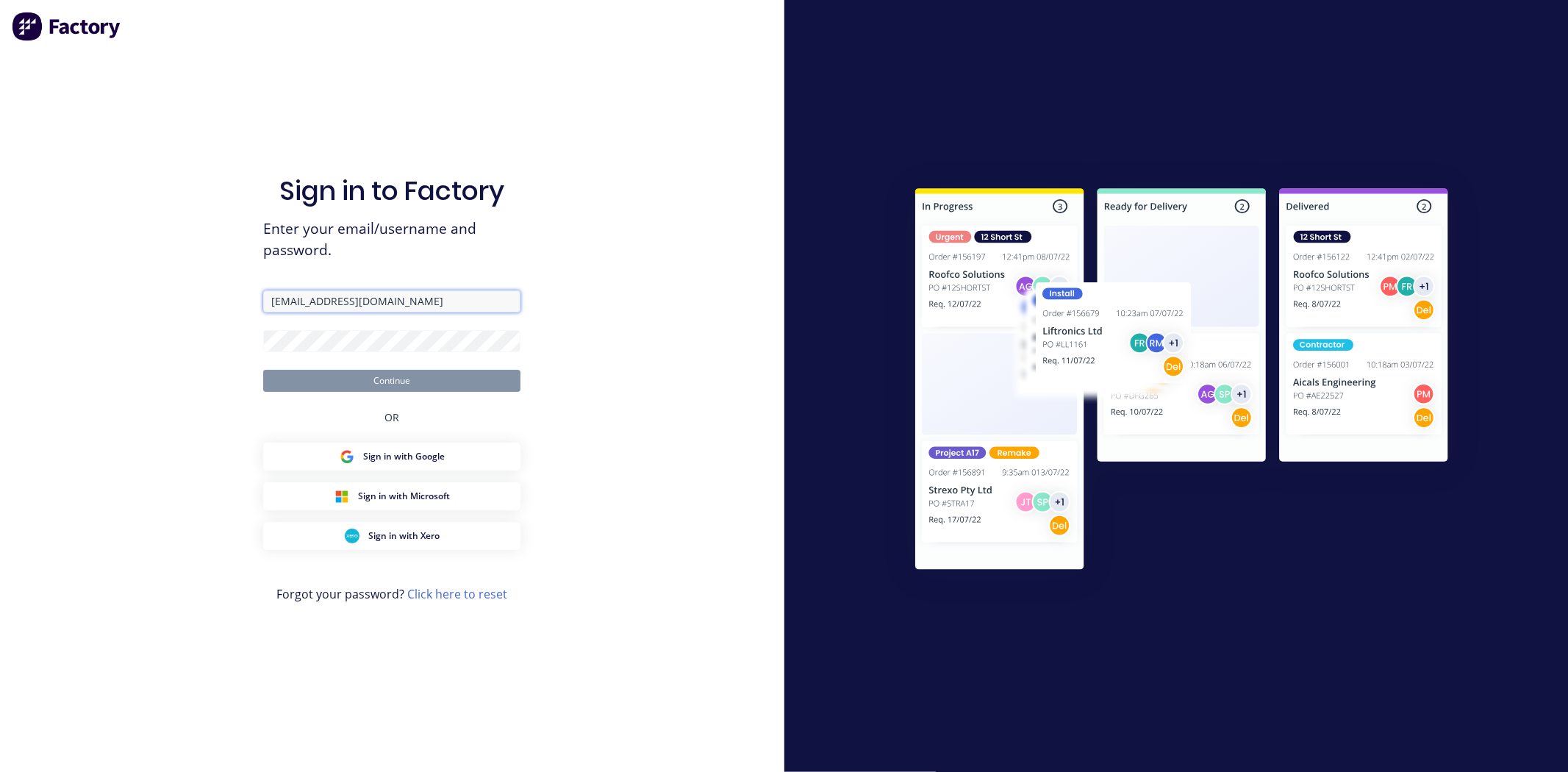
drag, startPoint x: 294, startPoint y: 297, endPoint x: 168, endPoint y: 307, distance: 126.4
click at [168, 307] on div "Sign in to Factory Enter your email/username and password. [EMAIL_ADDRESS][DOMA…" at bounding box center [392, 386] width 784 height 772
type input "[EMAIL_ADDRESS][DOMAIN_NAME]"
click at [221, 323] on div "Sign in to Factory Enter your email/username and password. [EMAIL_ADDRESS][DOMA…" at bounding box center [392, 386] width 784 height 772
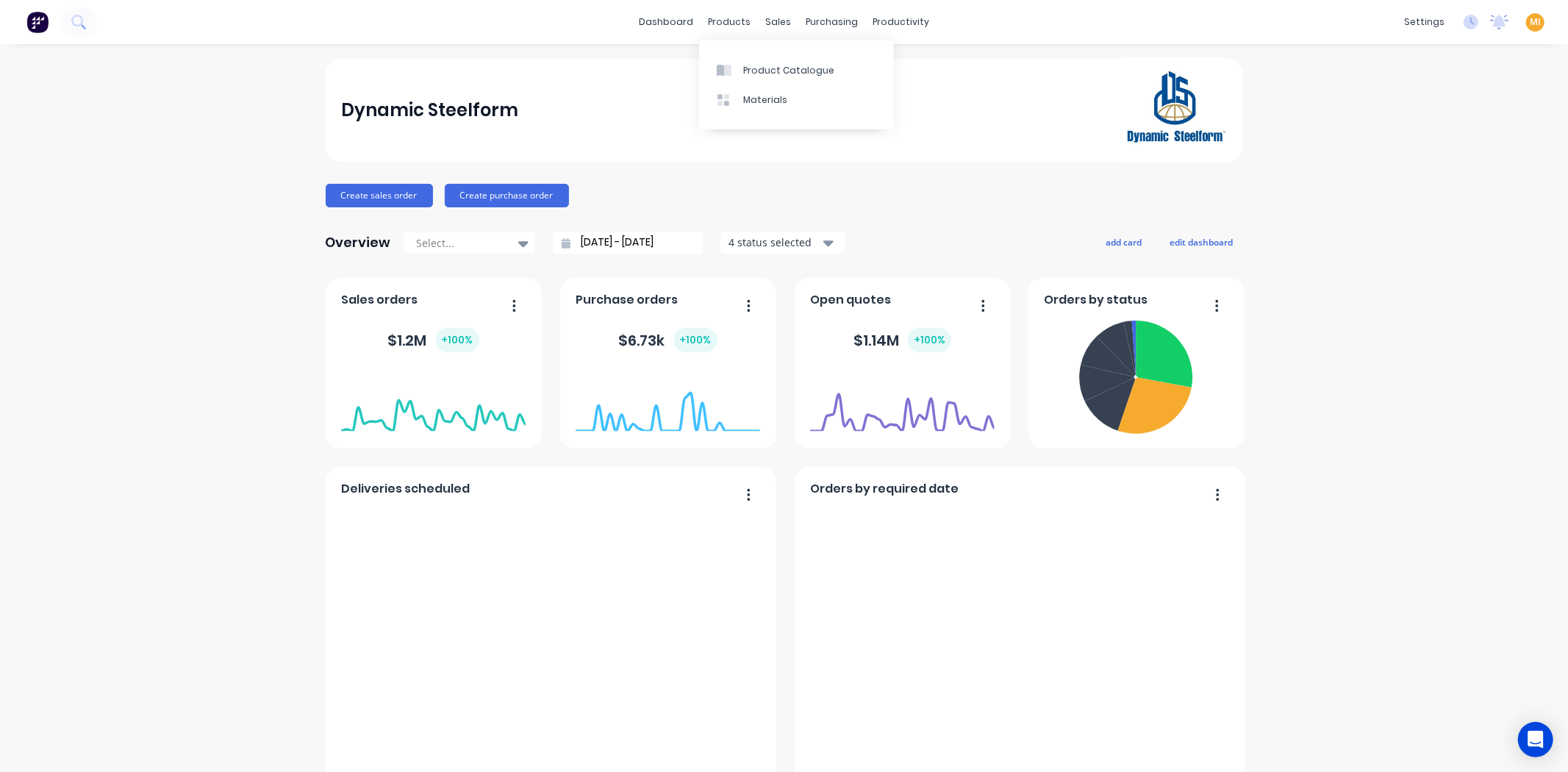
click at [647, 87] on div "Dynamic Steelform" at bounding box center [783, 110] width 885 height 106
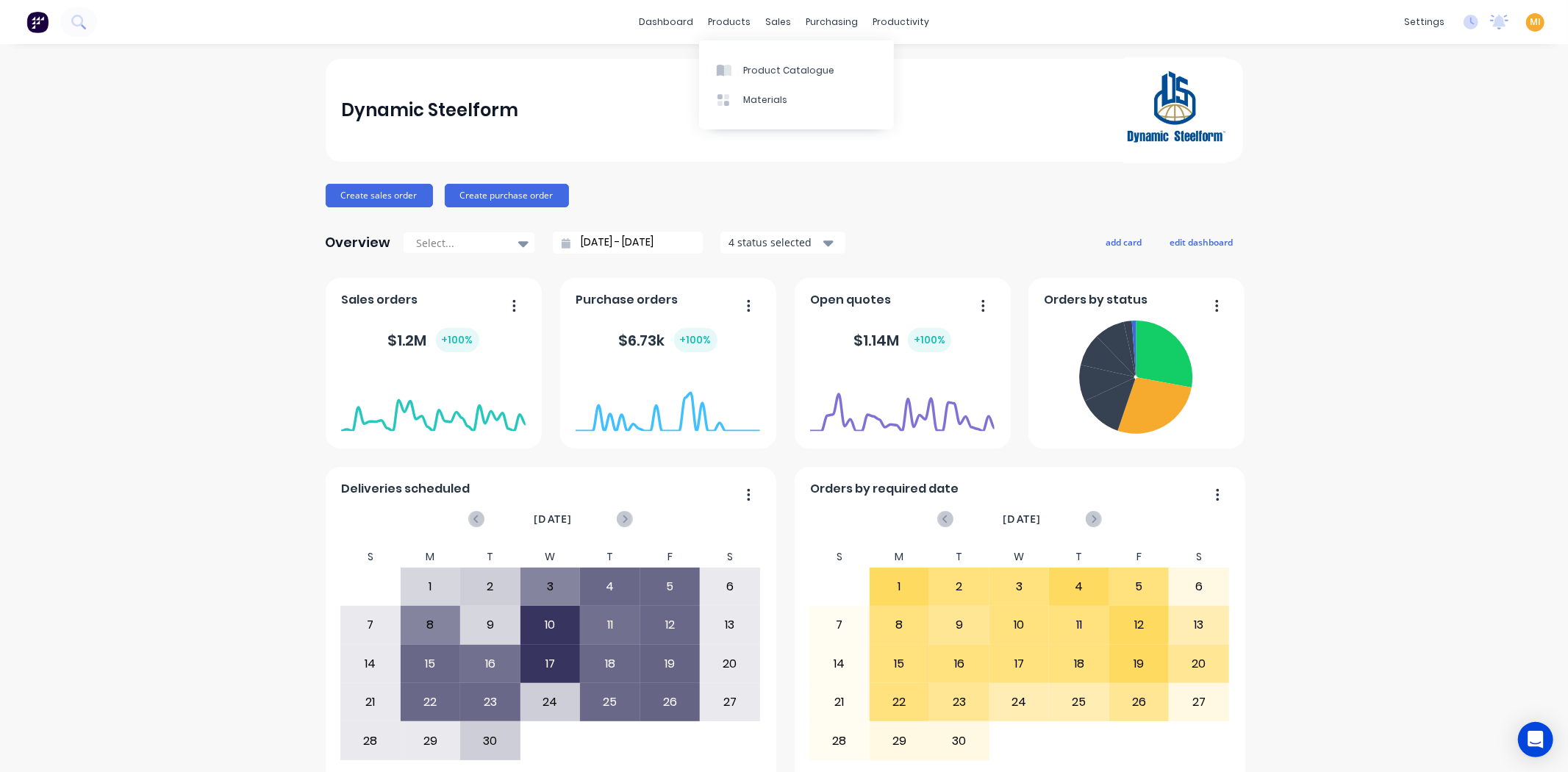
drag, startPoint x: 624, startPoint y: 216, endPoint x: 531, endPoint y: 262, distance: 103.8
click at [821, 64] on div "Sales Orders" at bounding box center [826, 70] width 60 height 14
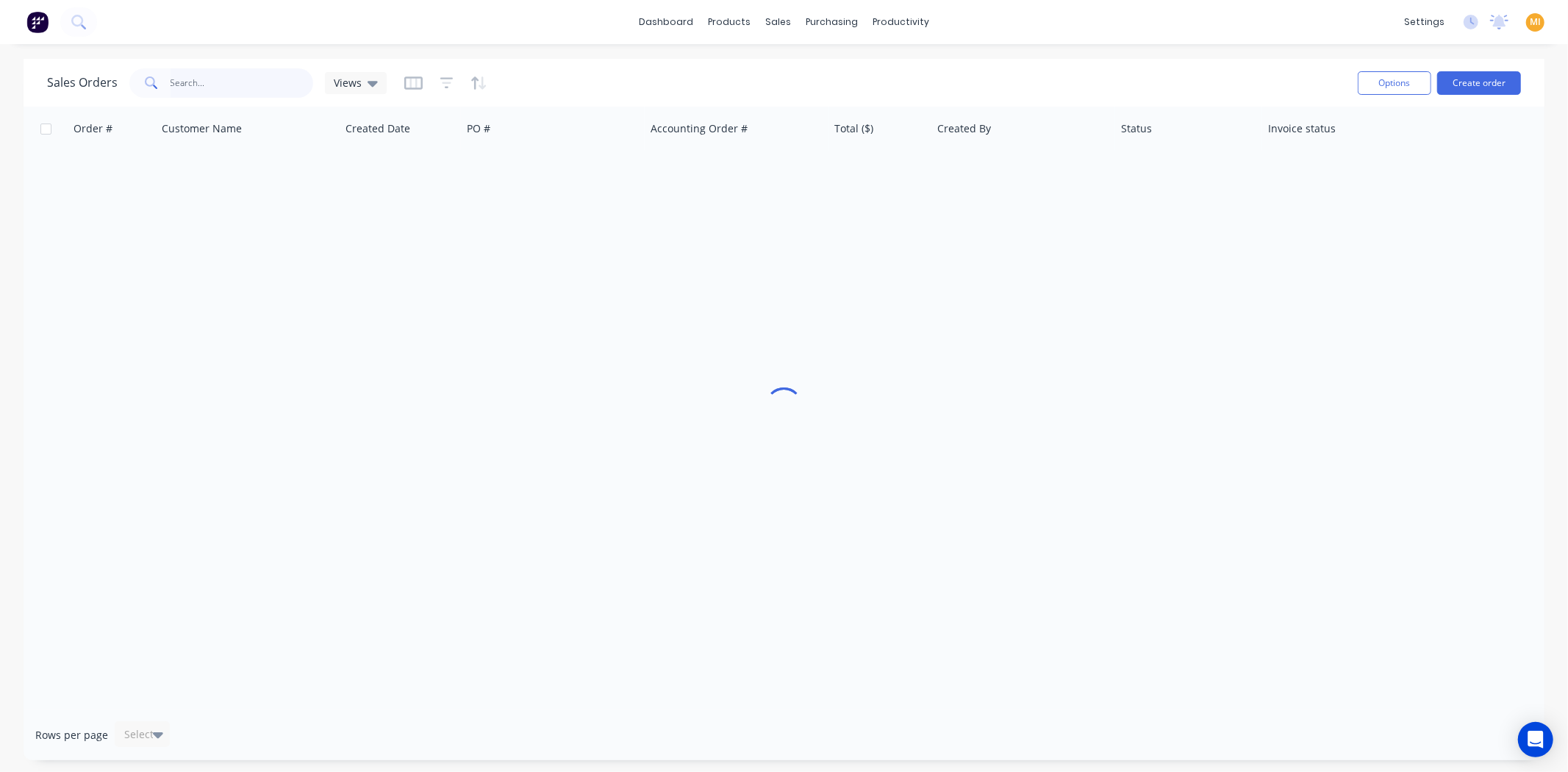
click at [223, 78] on input "text" at bounding box center [243, 83] width 144 height 30
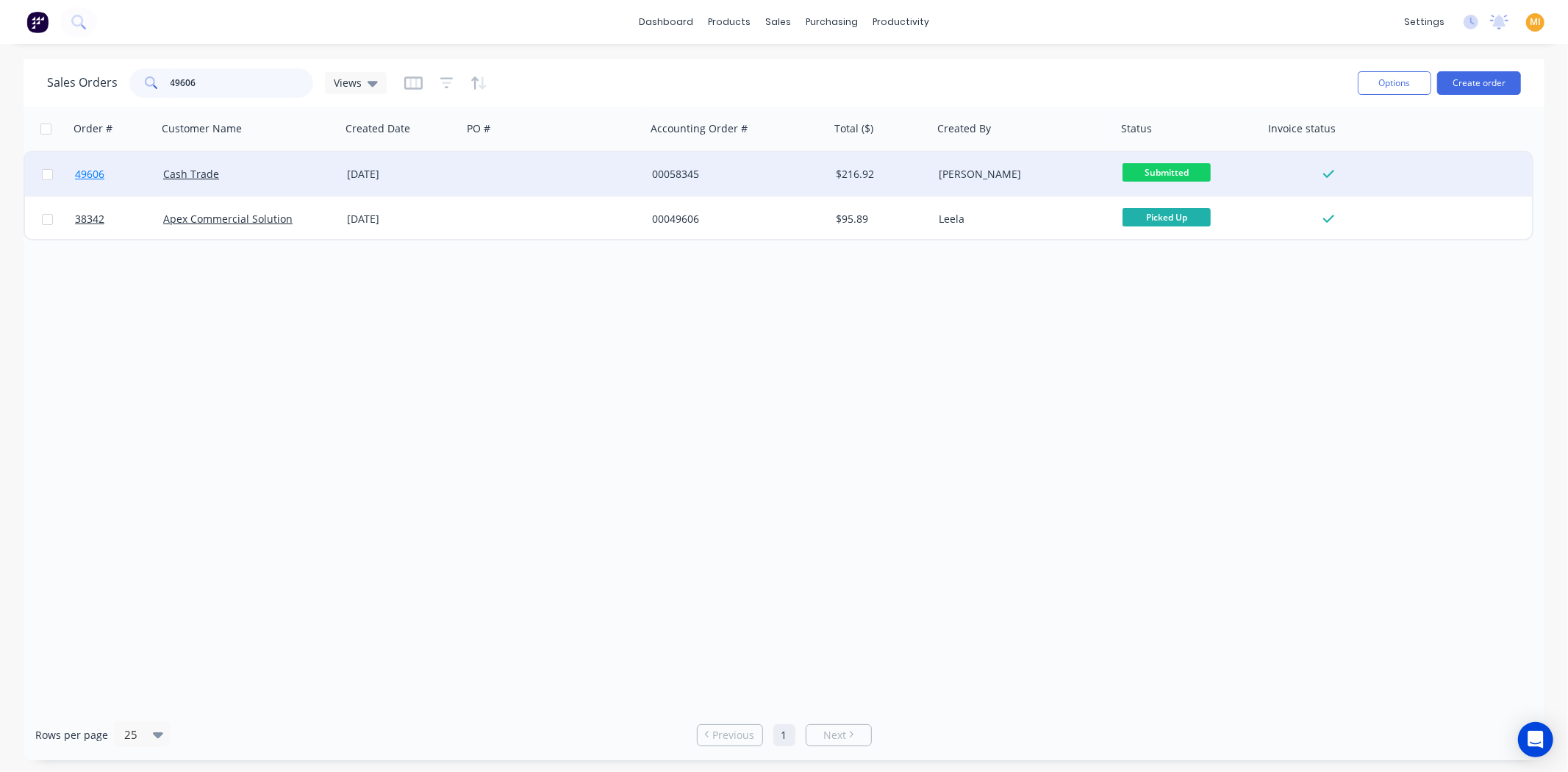
type input "49606"
click at [138, 181] on link "49606" at bounding box center [119, 174] width 88 height 44
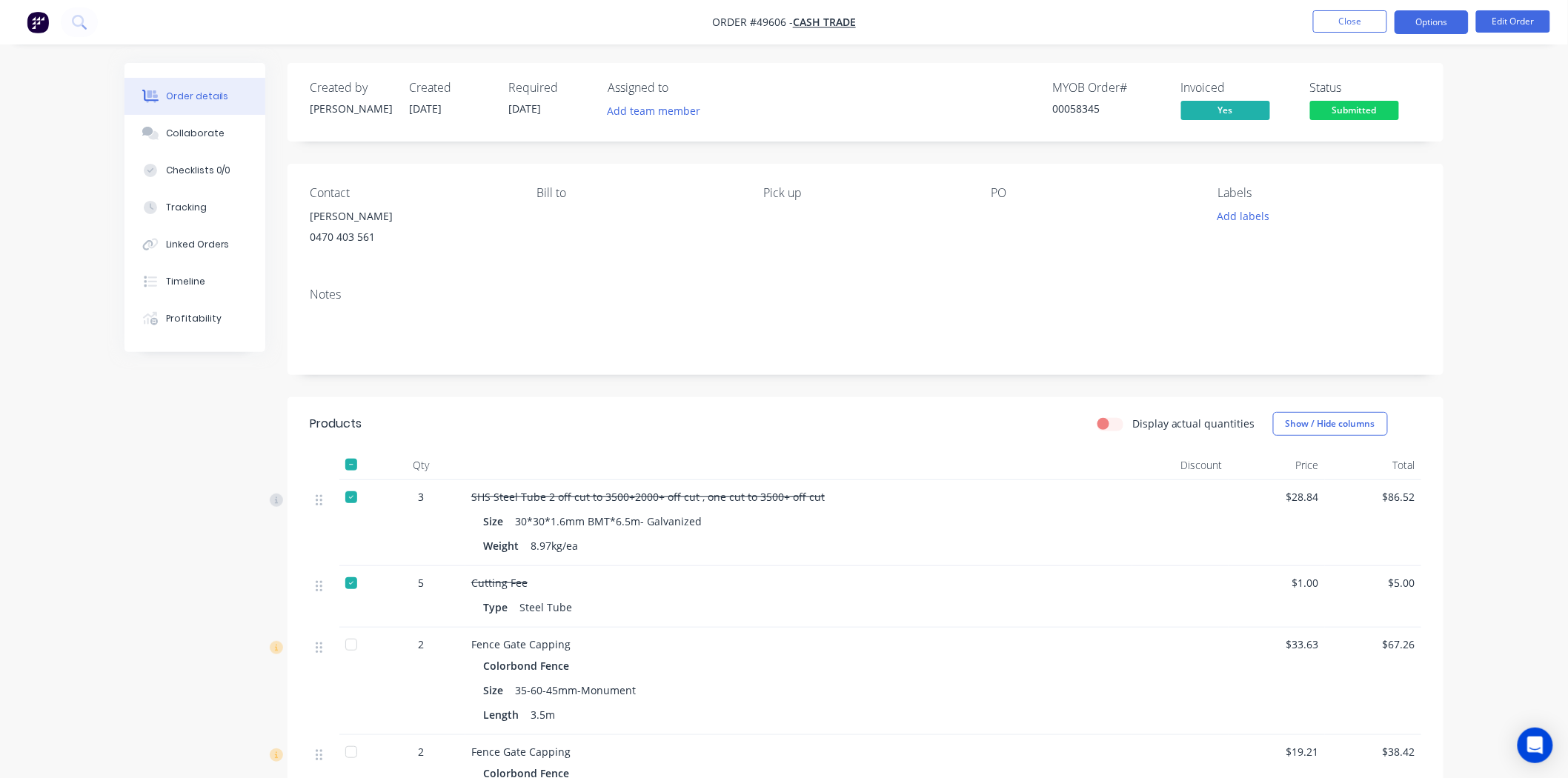
click at [1412, 21] on button "Options" at bounding box center [1432, 22] width 74 height 23
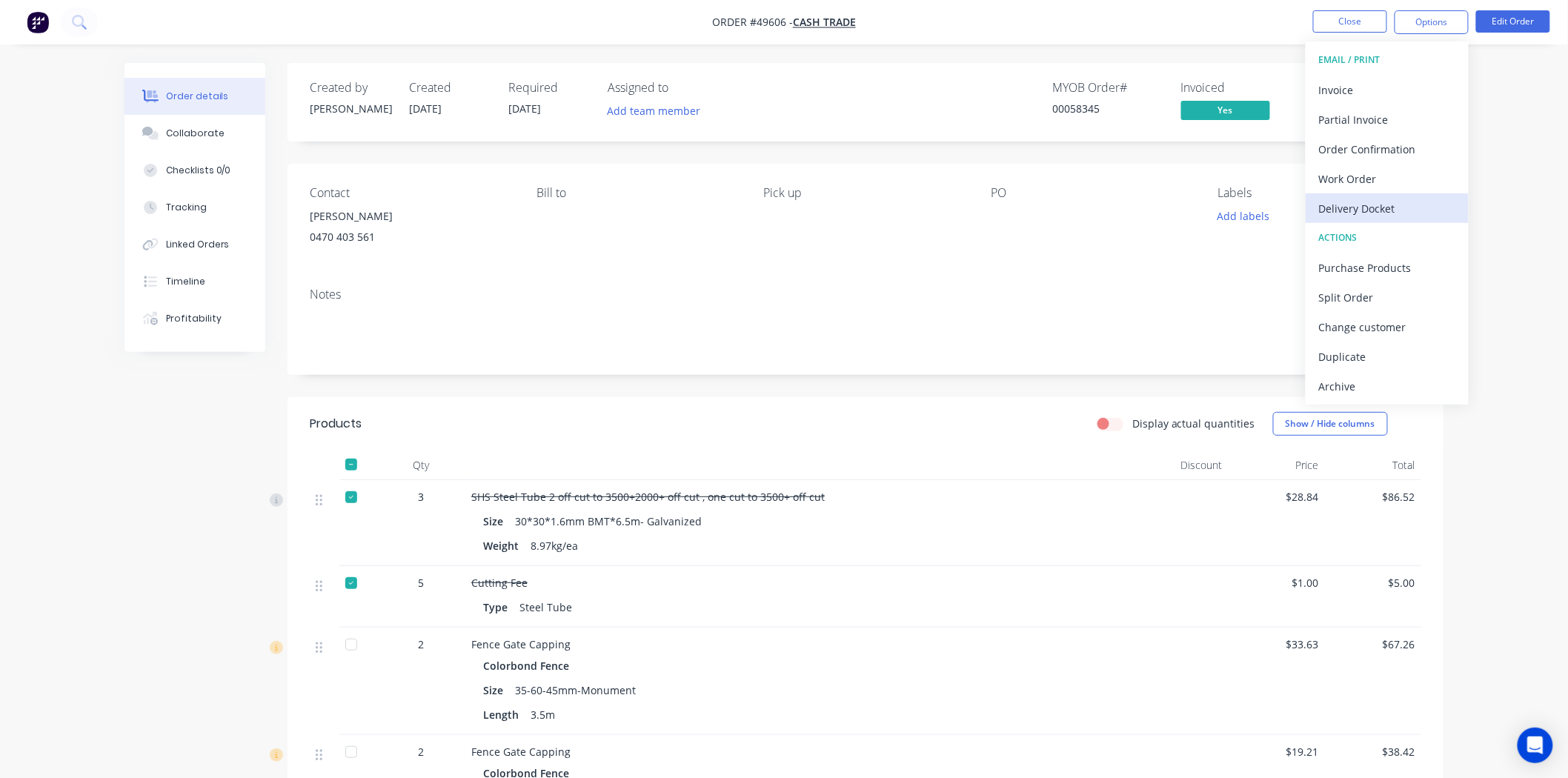
click at [1371, 210] on div "Delivery Docket" at bounding box center [1387, 208] width 136 height 22
click at [1360, 158] on div "Without pricing" at bounding box center [1387, 149] width 136 height 22
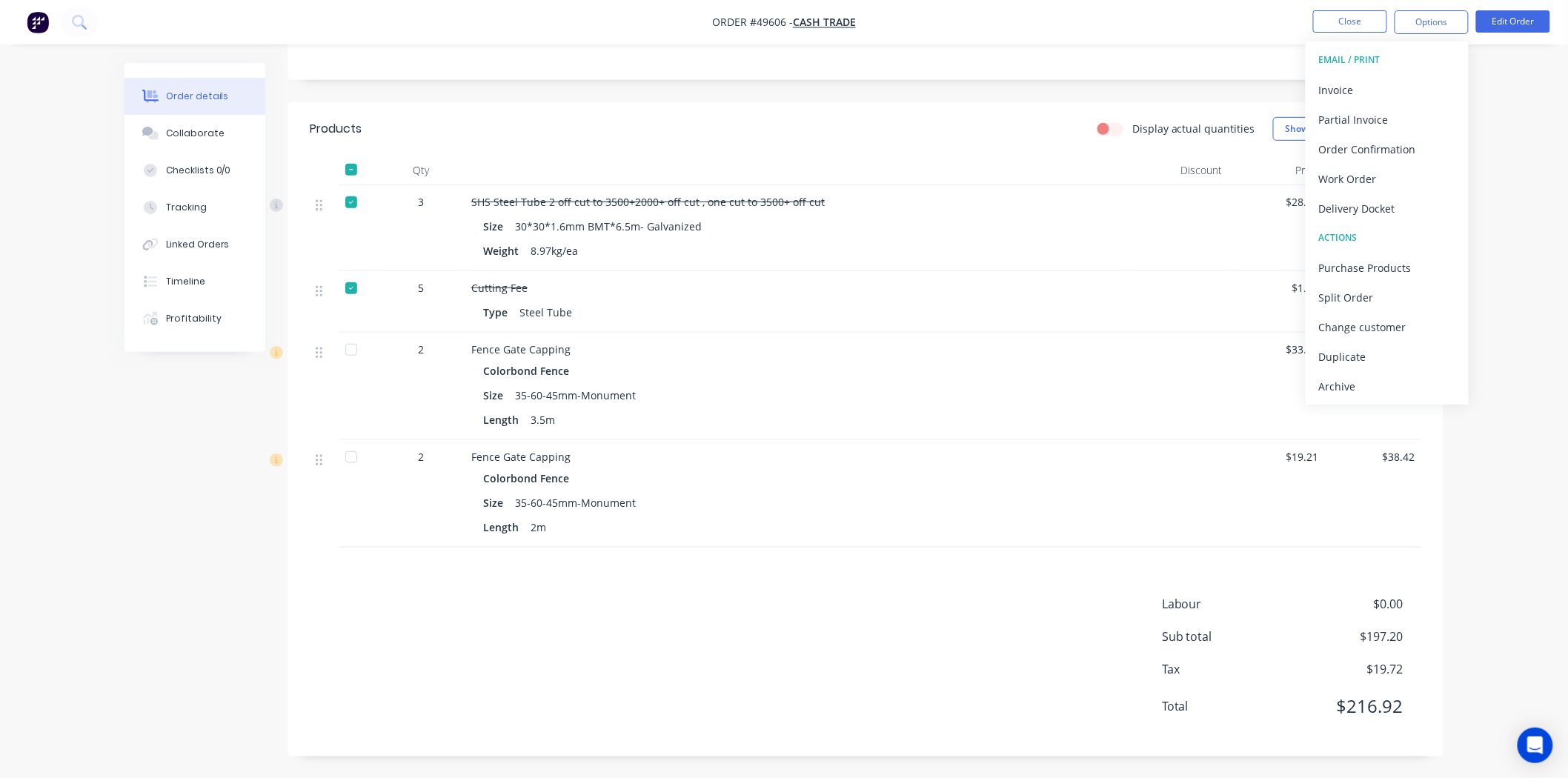
scroll to position [296, 0]
click at [1397, 208] on div "Delivery Docket" at bounding box center [1387, 208] width 136 height 22
click at [1384, 192] on button "Custom" at bounding box center [1387, 178] width 163 height 30
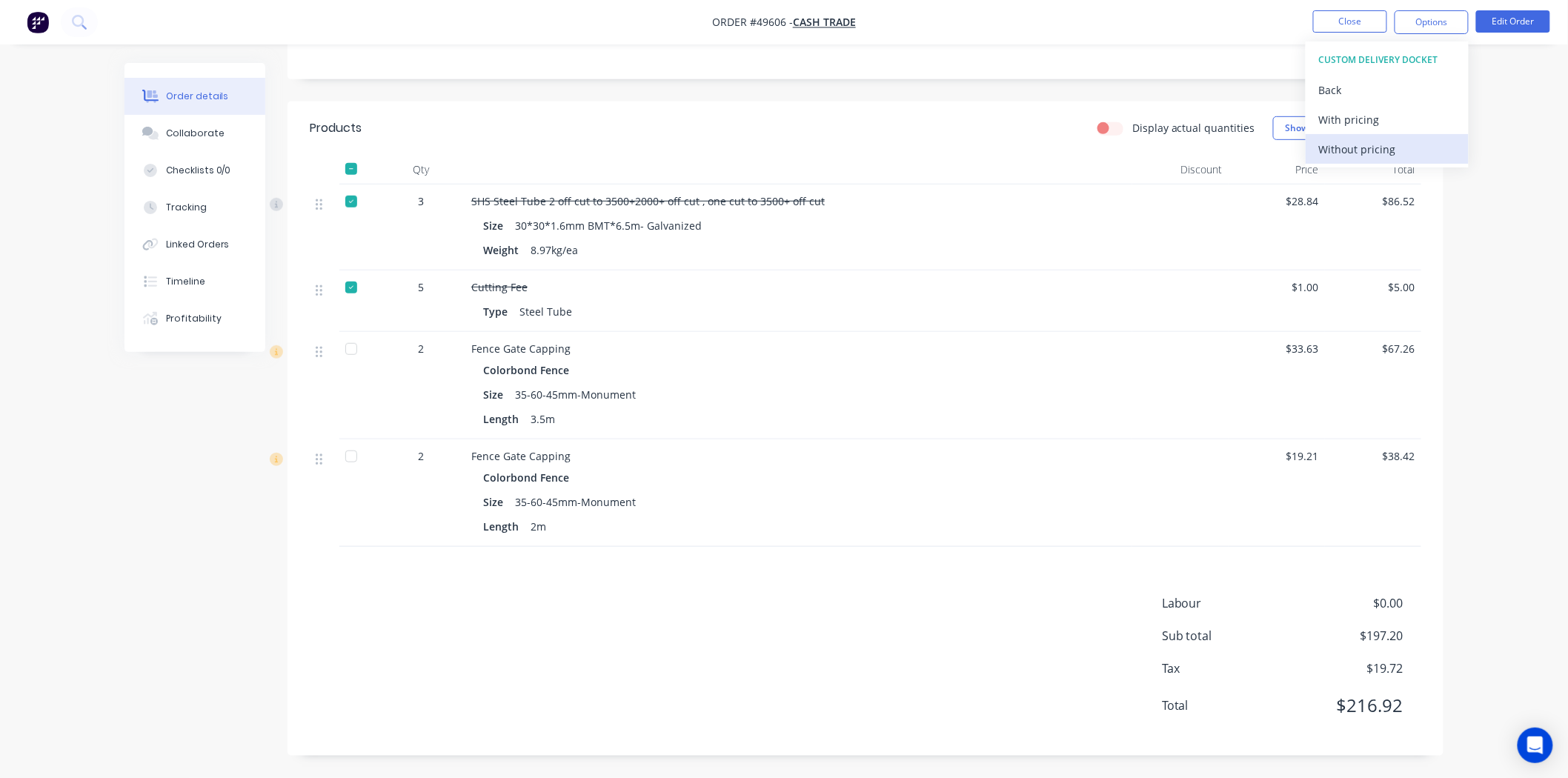
click at [1351, 146] on div "Without pricing" at bounding box center [1387, 149] width 136 height 22
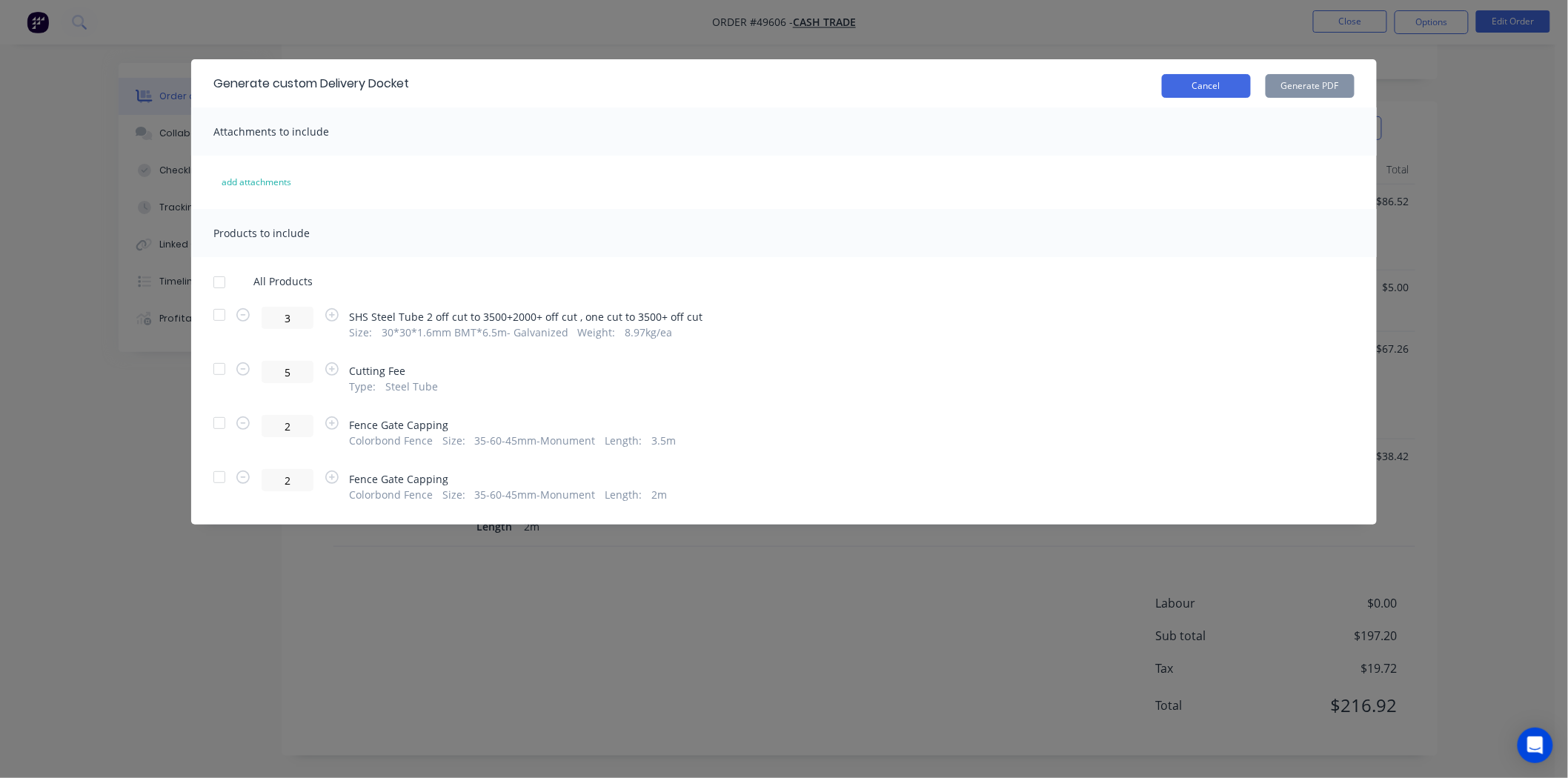
click at [1200, 81] on button "Cancel" at bounding box center [1207, 85] width 89 height 23
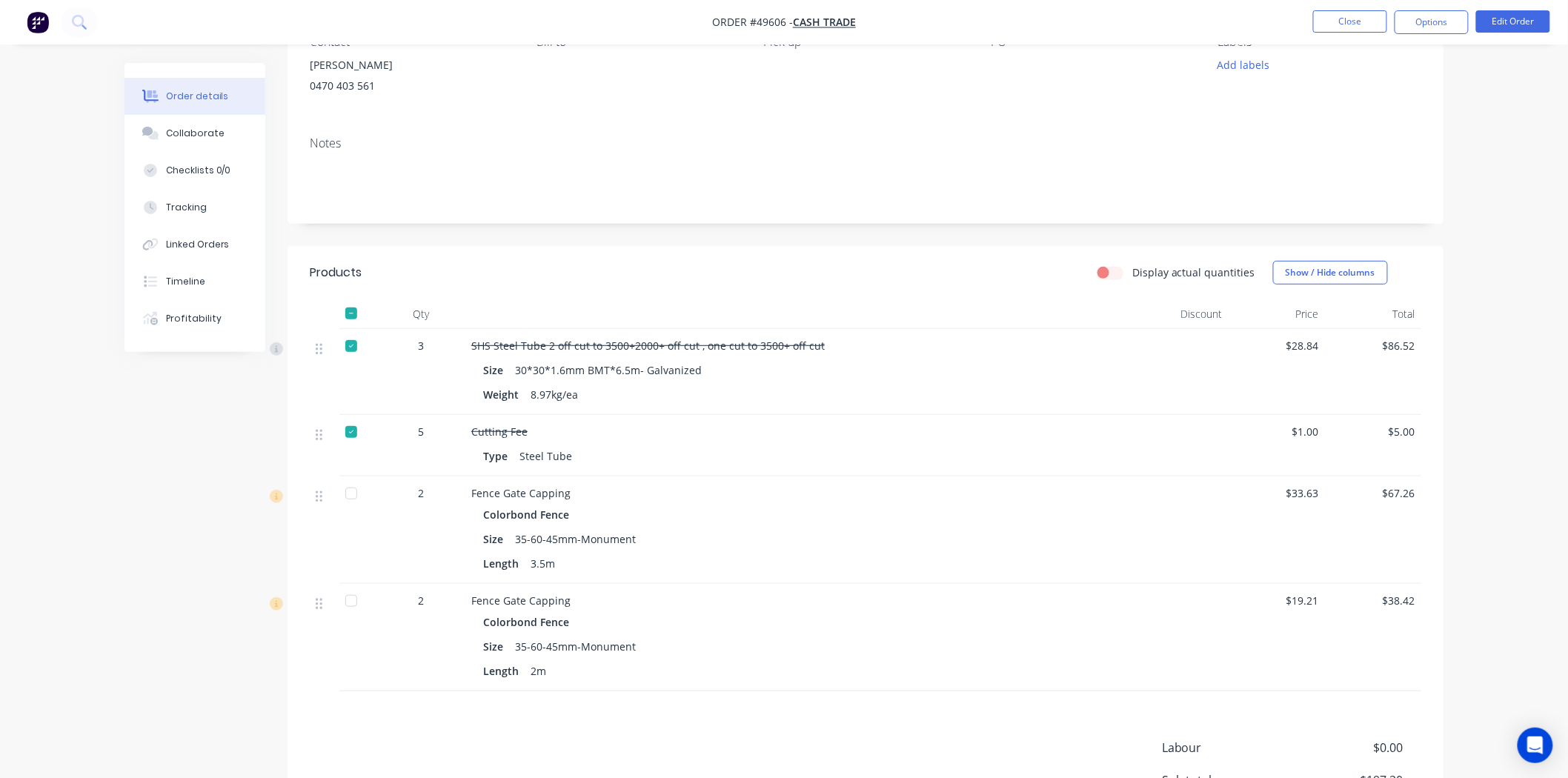
scroll to position [164, 0]
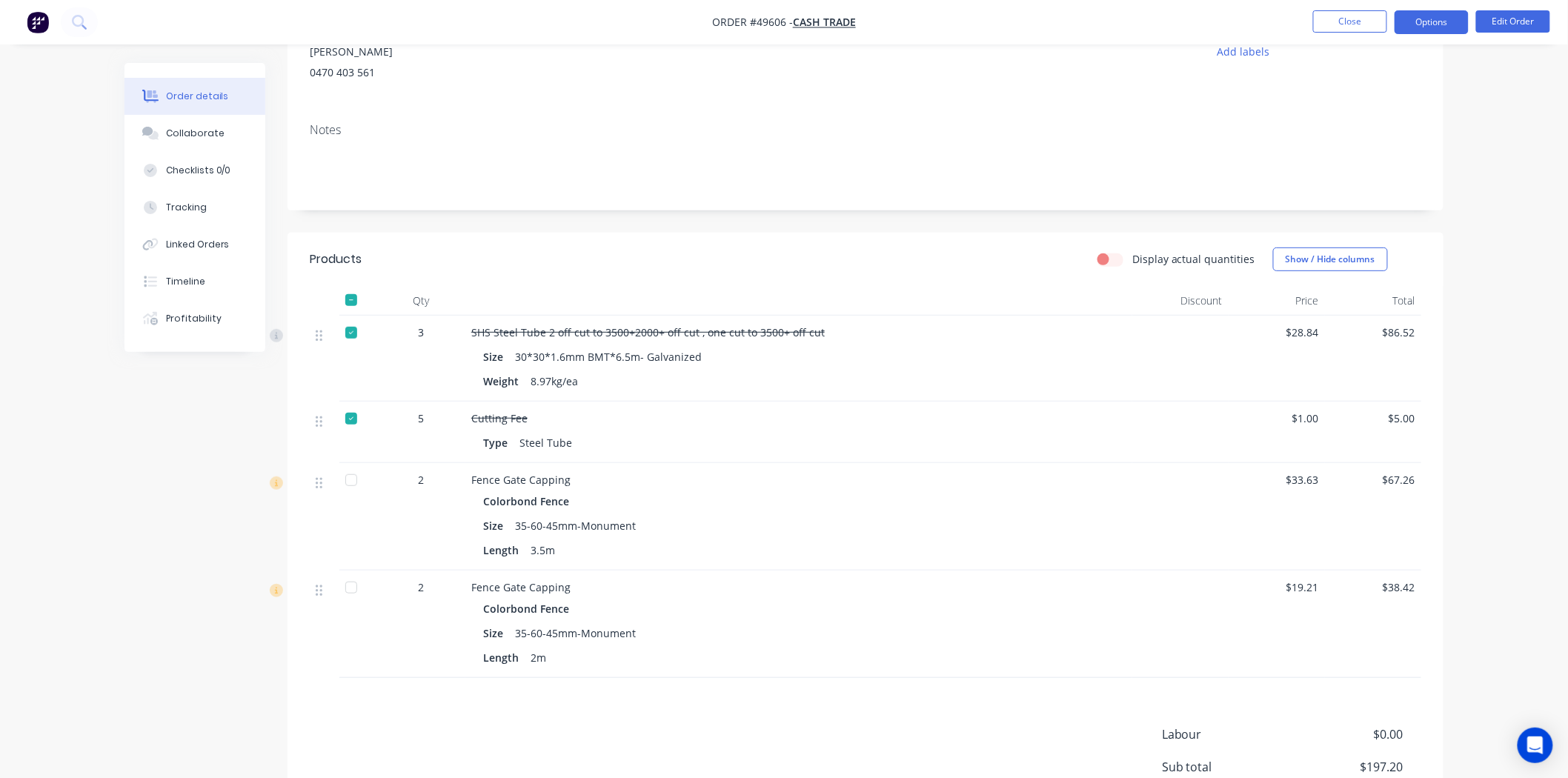
click at [1424, 17] on button "Options" at bounding box center [1432, 22] width 74 height 23
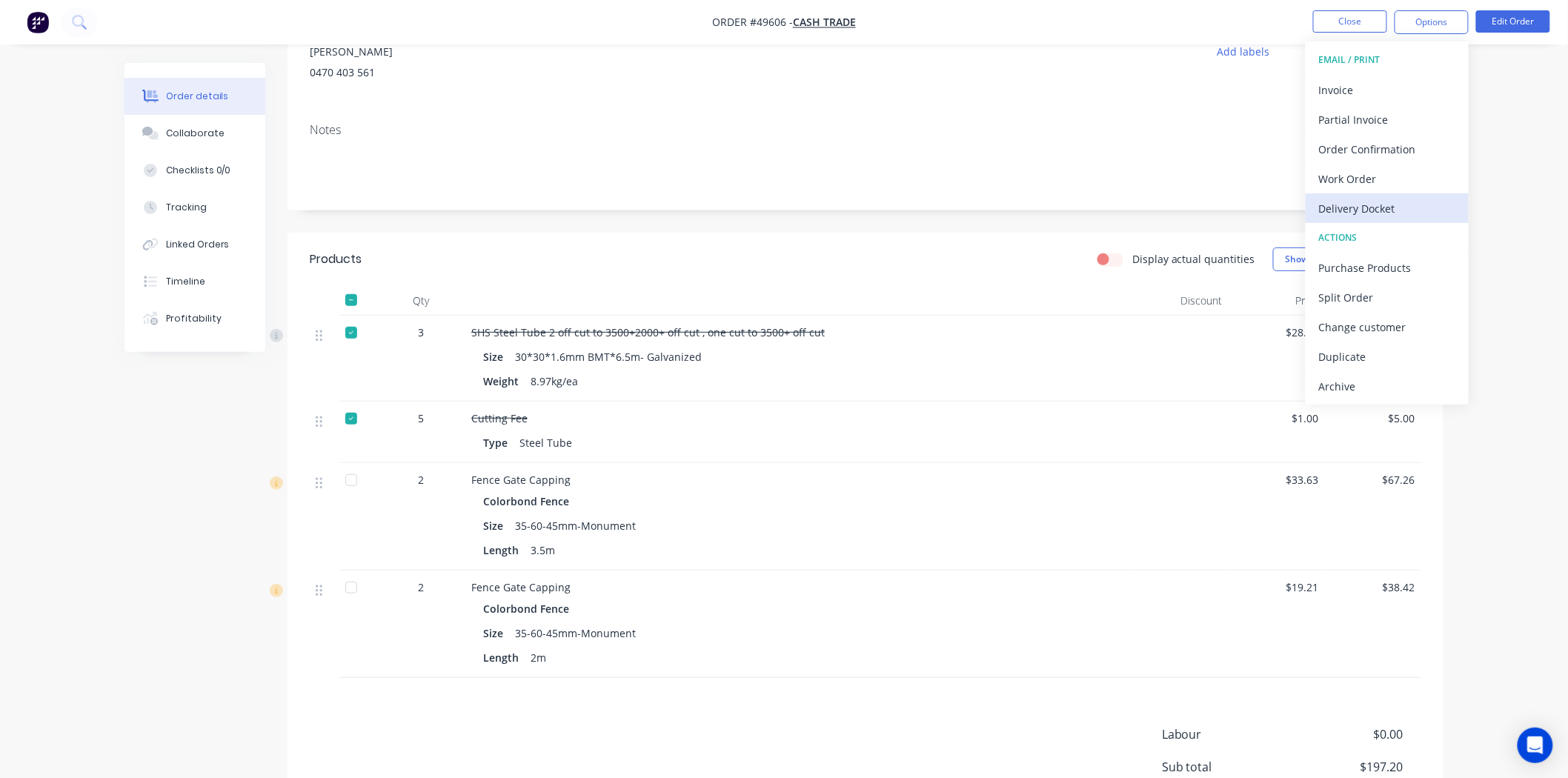
click at [1356, 206] on div "Delivery Docket" at bounding box center [1387, 208] width 136 height 22
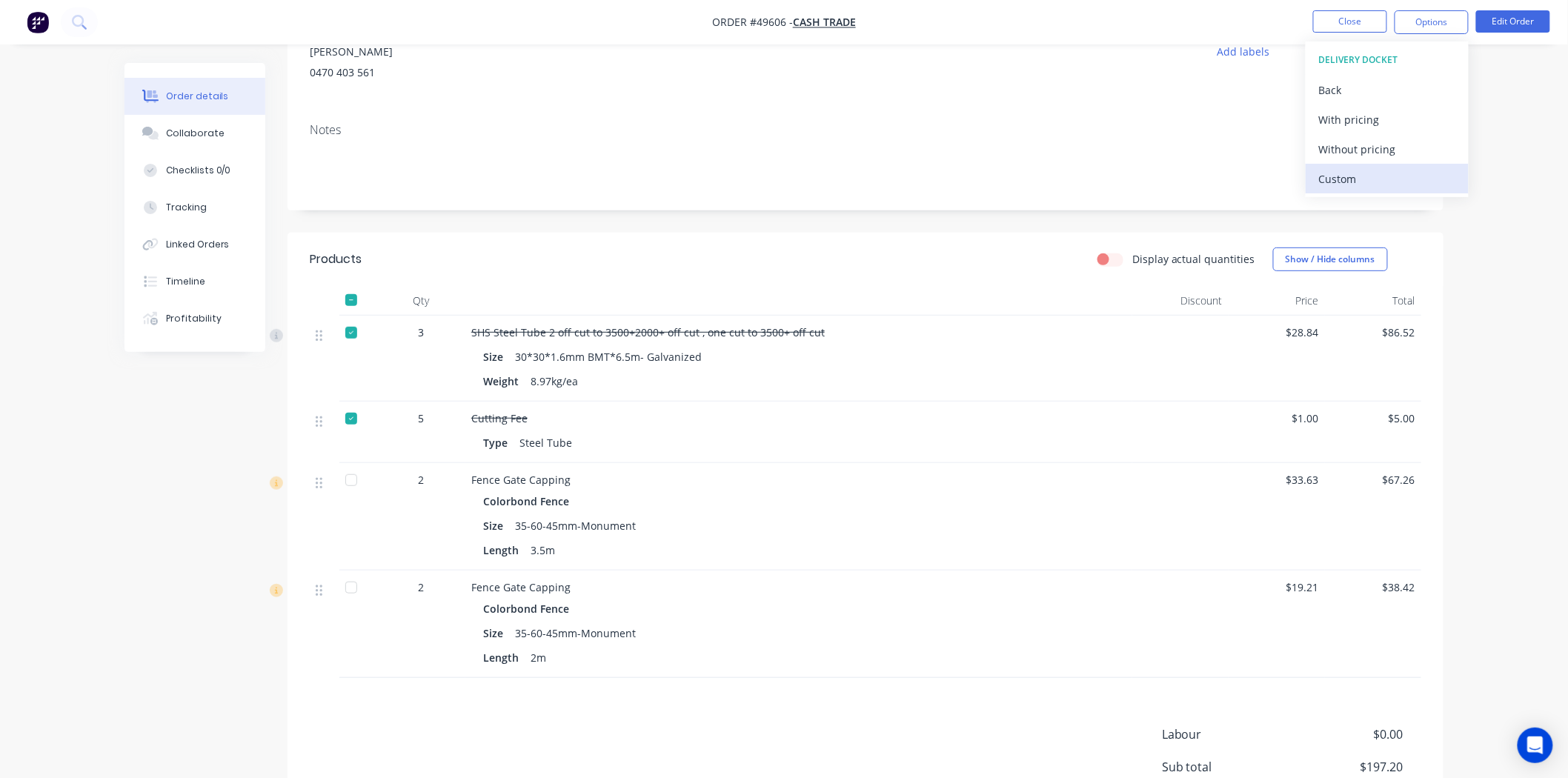
click at [1354, 172] on div "Custom" at bounding box center [1387, 179] width 136 height 22
click at [1374, 151] on div "Without pricing" at bounding box center [1387, 149] width 136 height 22
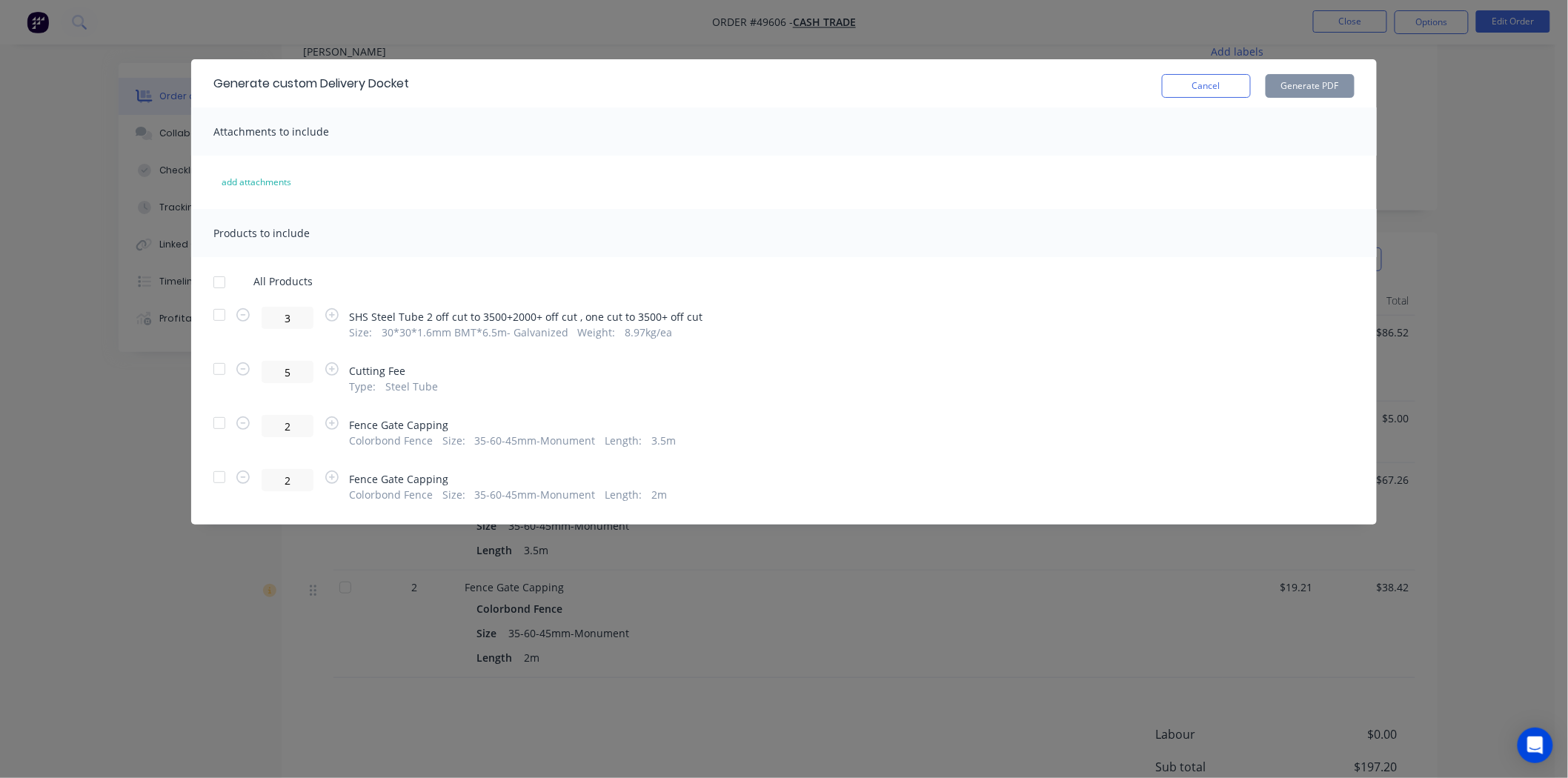
scroll to position [247, 0]
click at [1220, 77] on button "Cancel" at bounding box center [1207, 85] width 89 height 23
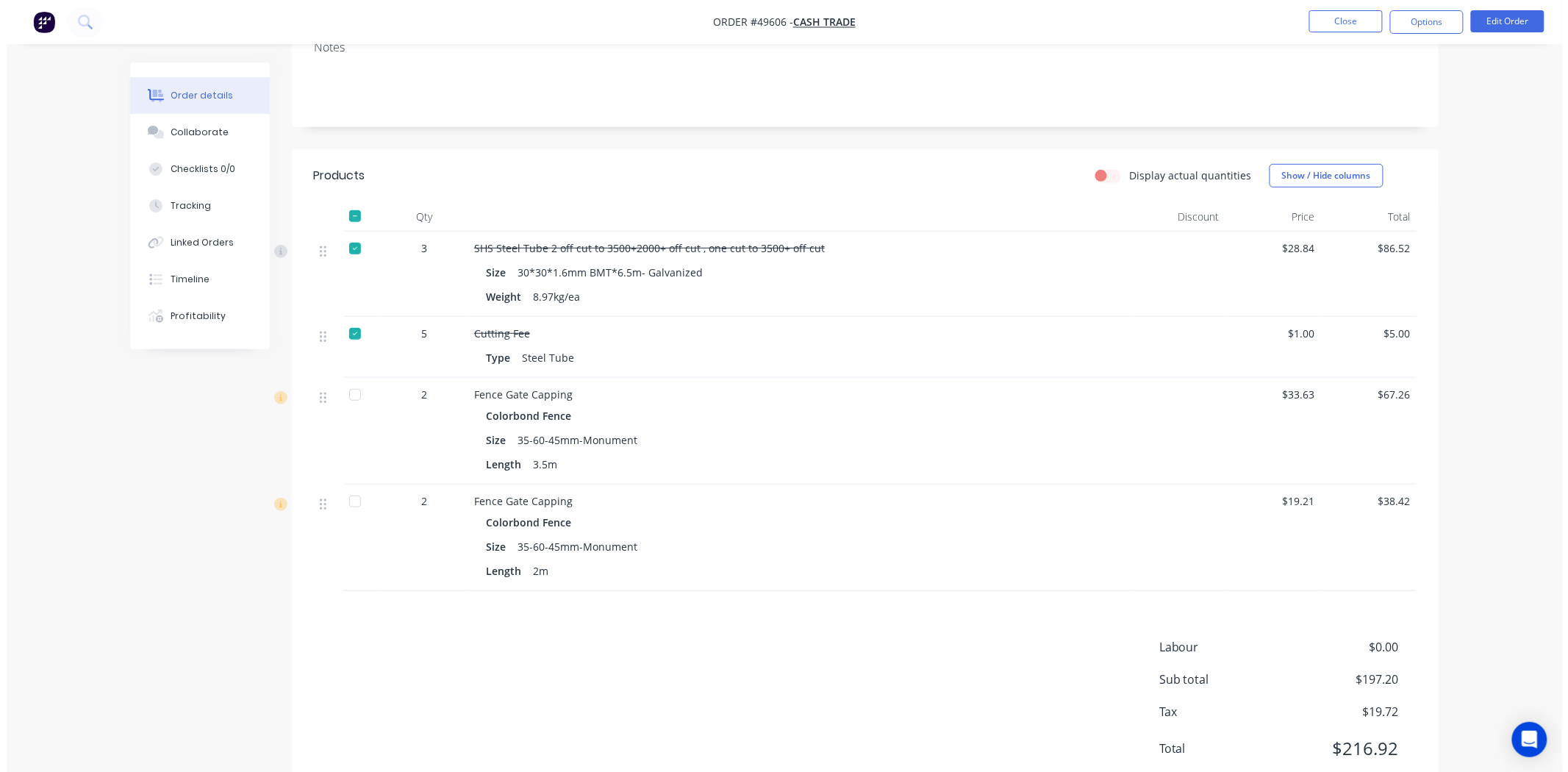
scroll to position [0, 0]
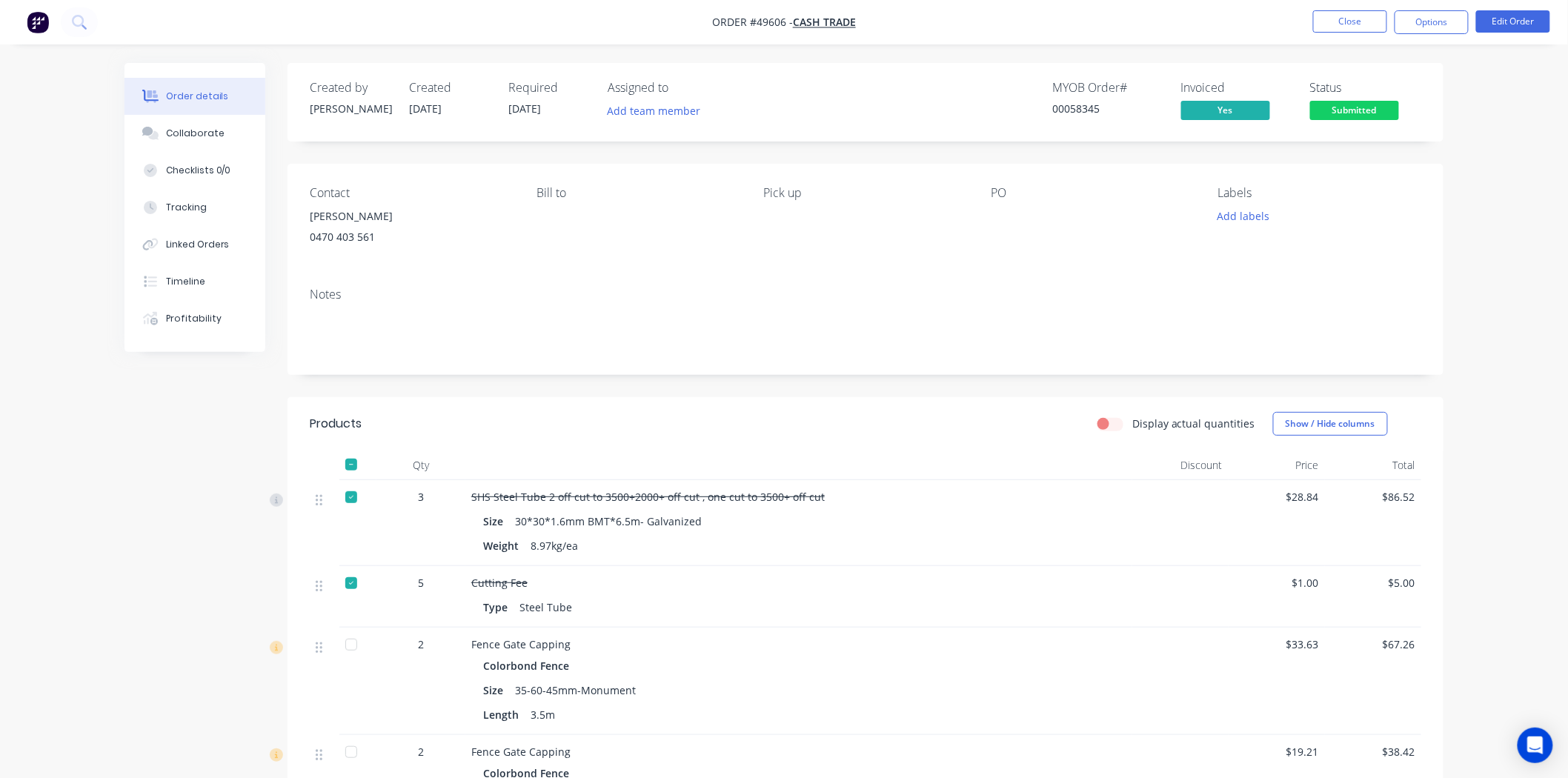
click at [111, 631] on div "Order details Collaborate Checklists 0/0 Tracking Linked Orders Timeline Profit…" at bounding box center [784, 568] width 1349 height 1011
click at [1421, 27] on button "Options" at bounding box center [1432, 22] width 74 height 23
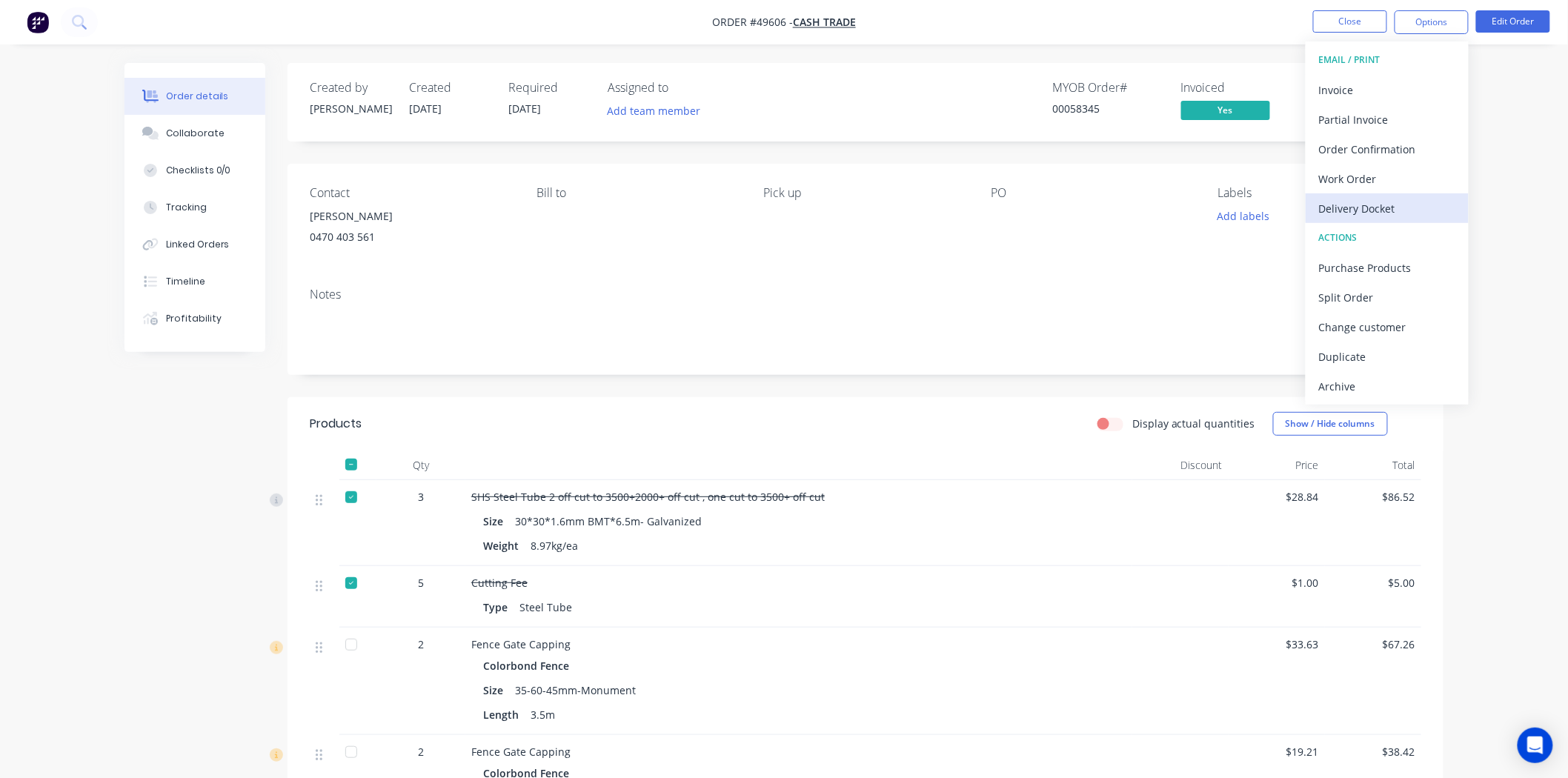
click at [1412, 211] on div "Delivery Docket" at bounding box center [1387, 208] width 136 height 22
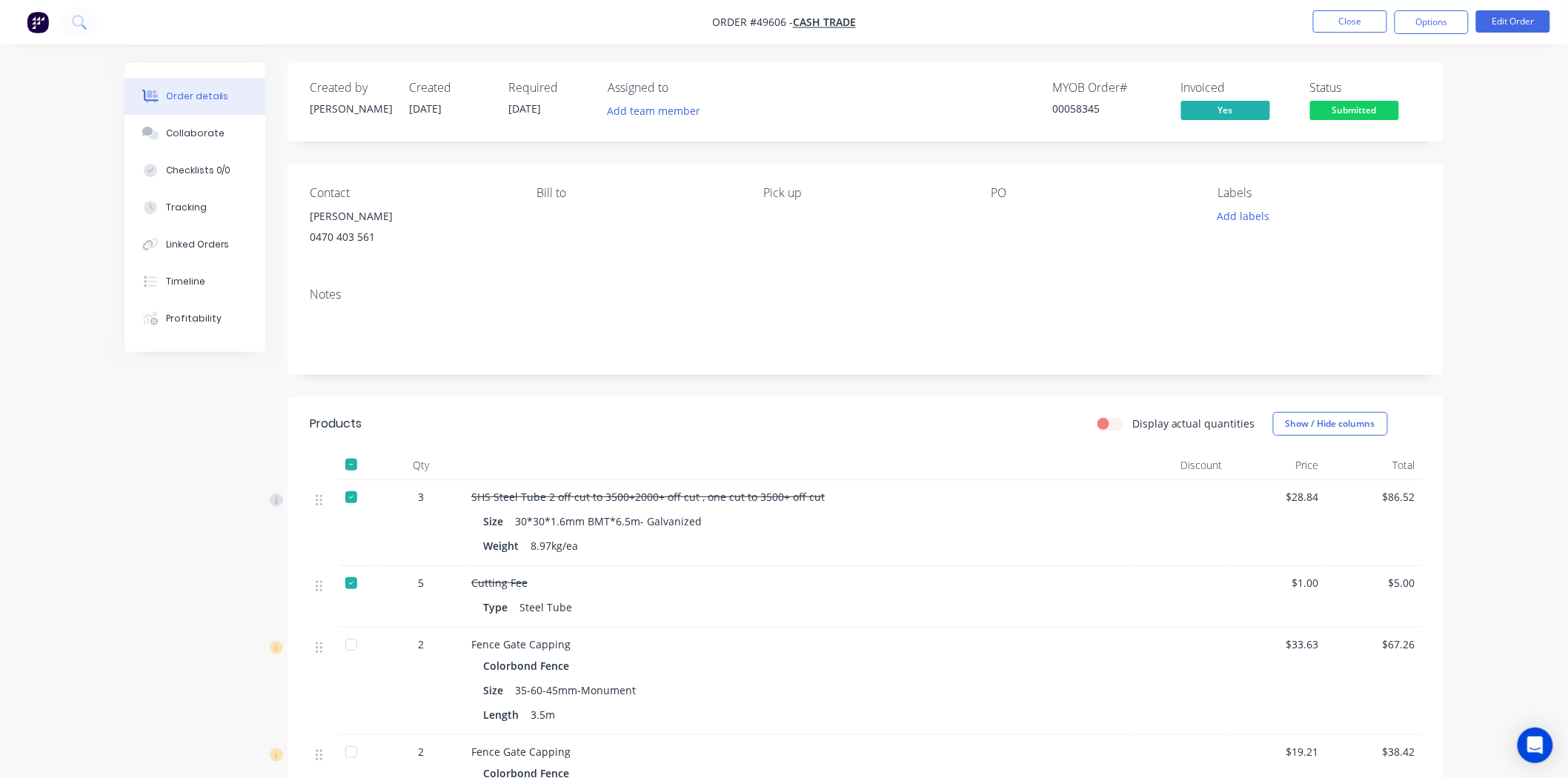
click at [1469, 268] on div "Order details Collaborate Checklists 0/0 Tracking Linked Orders Timeline Profit…" at bounding box center [784, 537] width 1568 height 1073
drag, startPoint x: 781, startPoint y: 173, endPoint x: 813, endPoint y: 213, distance: 51.2
click at [813, 213] on div "Contact Ali 0470 403 561 Bill to Pick up PO Labels Add labels" at bounding box center [865, 219] width 1156 height 112
click at [811, 199] on div "Pick up" at bounding box center [865, 192] width 203 height 14
drag, startPoint x: 811, startPoint y: 195, endPoint x: 722, endPoint y: 194, distance: 89.0
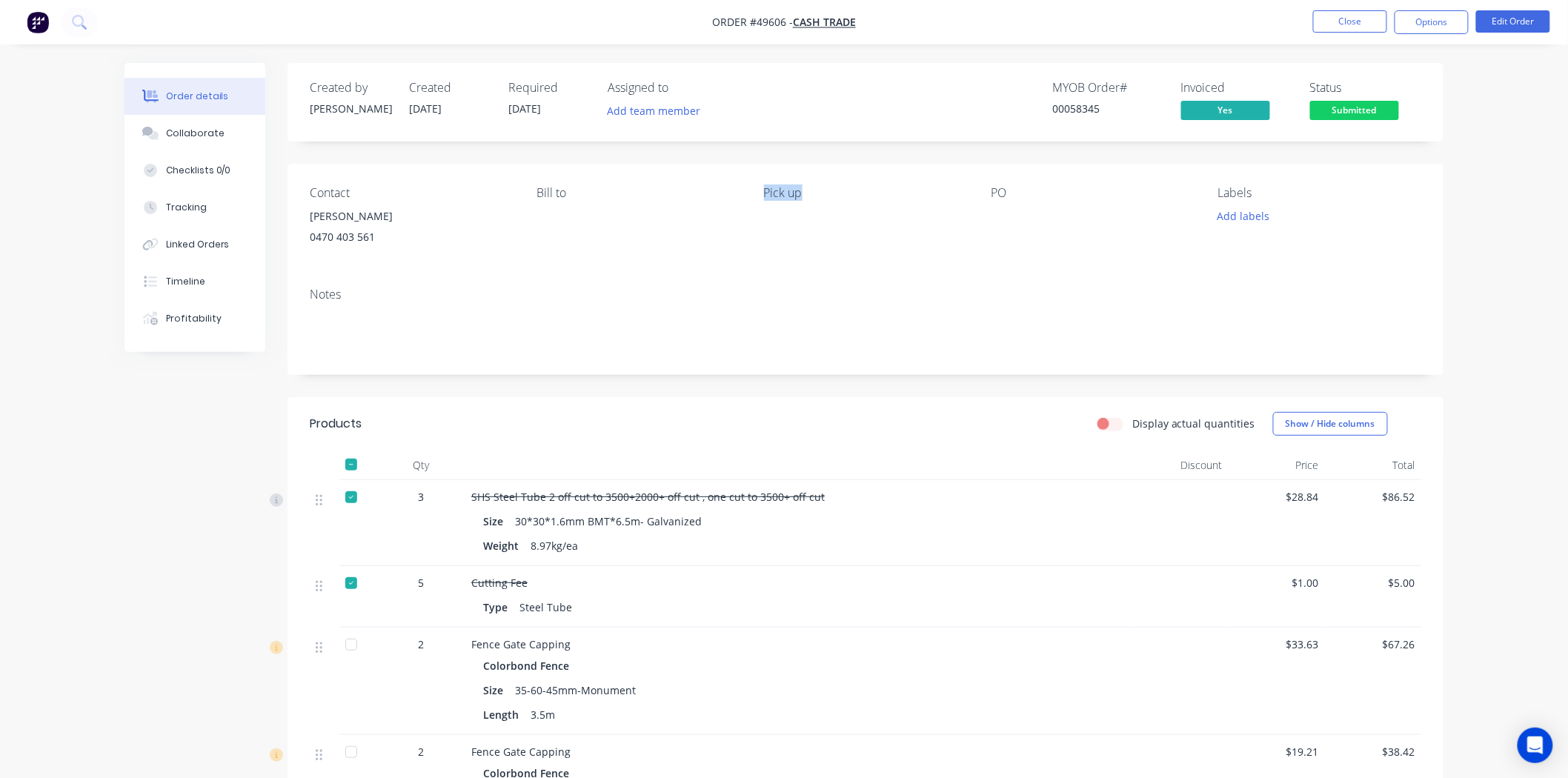
click at [722, 194] on div "Contact Ali 0470 403 561 Bill to Pick up PO Labels Add labels" at bounding box center [865, 219] width 1156 height 112
click at [696, 208] on div "Bill to" at bounding box center [638, 220] width 203 height 68
click at [47, 19] on img "button" at bounding box center [38, 23] width 23 height 23
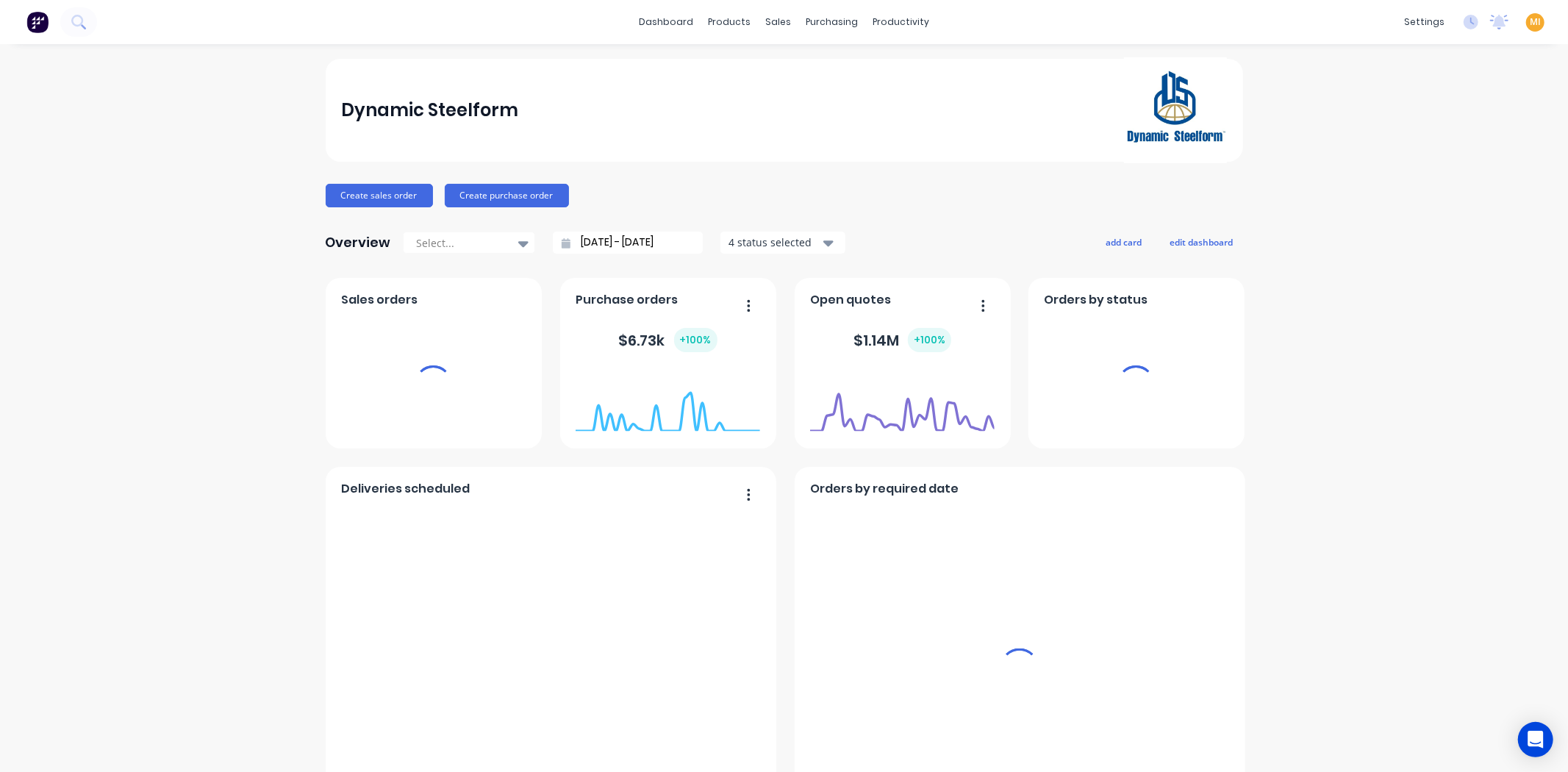
click at [1530, 24] on span "MI" at bounding box center [1535, 22] width 11 height 14
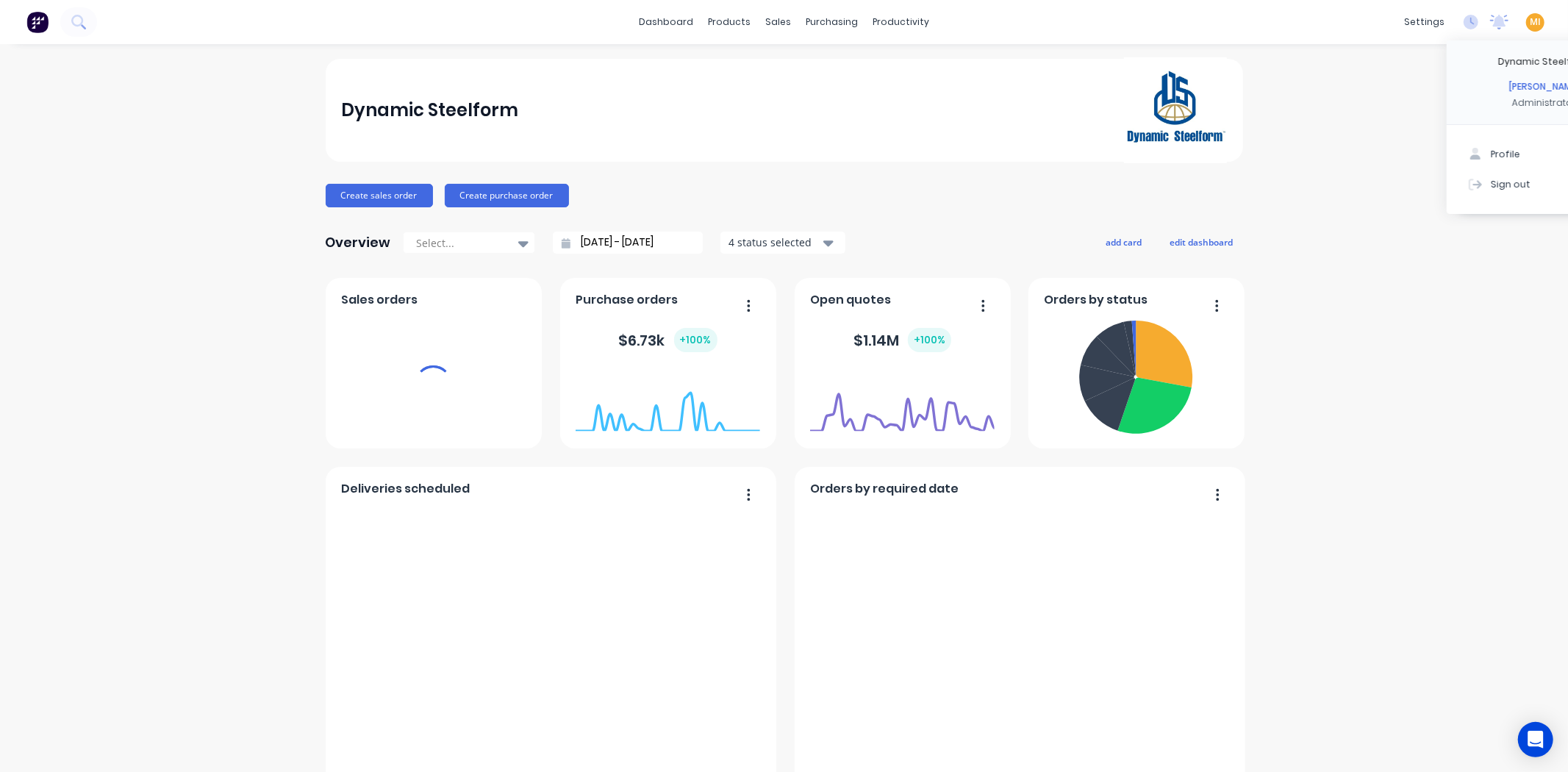
click at [1491, 184] on div "Sign out" at bounding box center [1511, 184] width 40 height 14
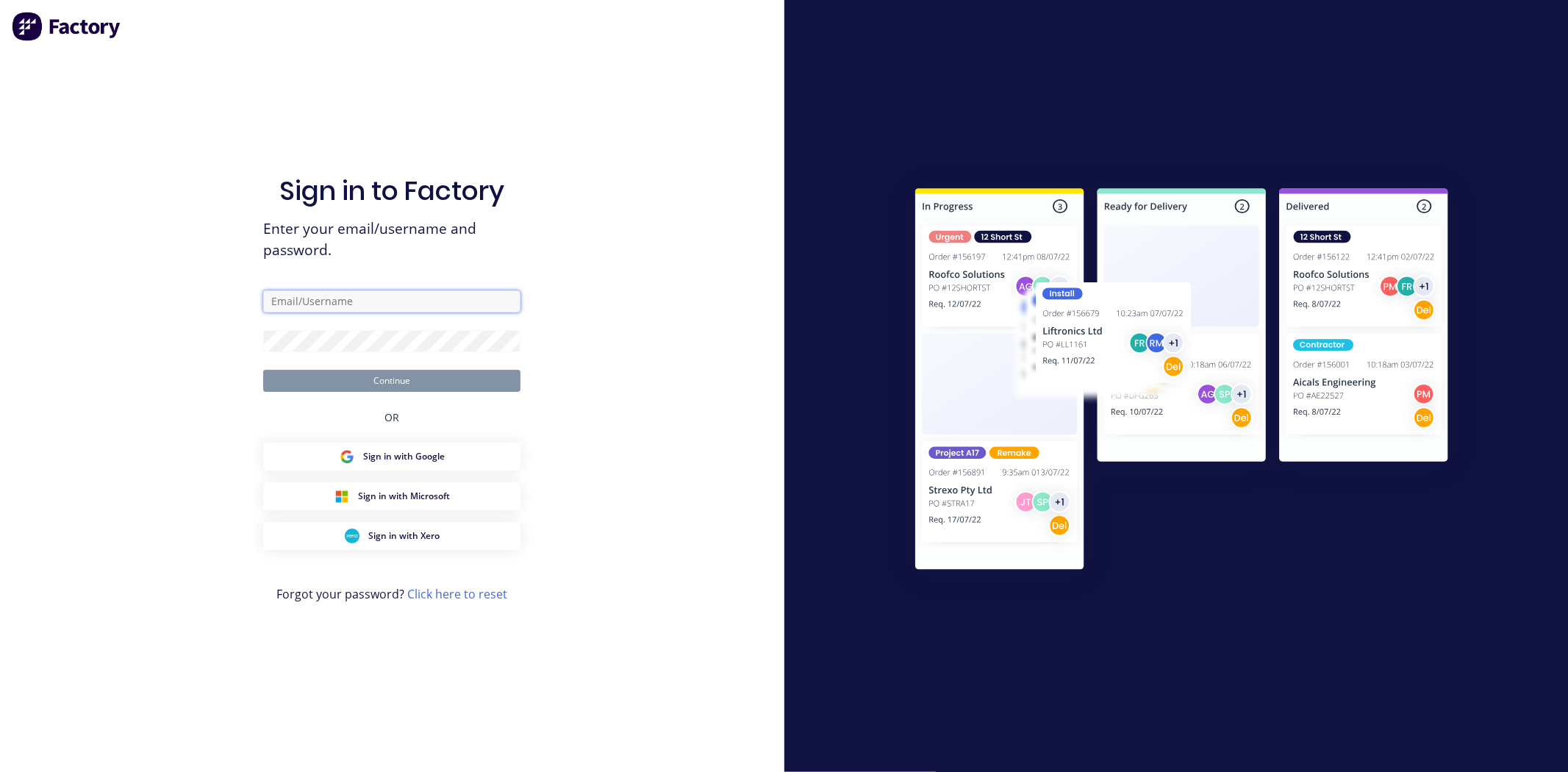
click at [422, 297] on input "text" at bounding box center [392, 302] width 257 height 22
type input "[EMAIL_ADDRESS][DOMAIN_NAME]"
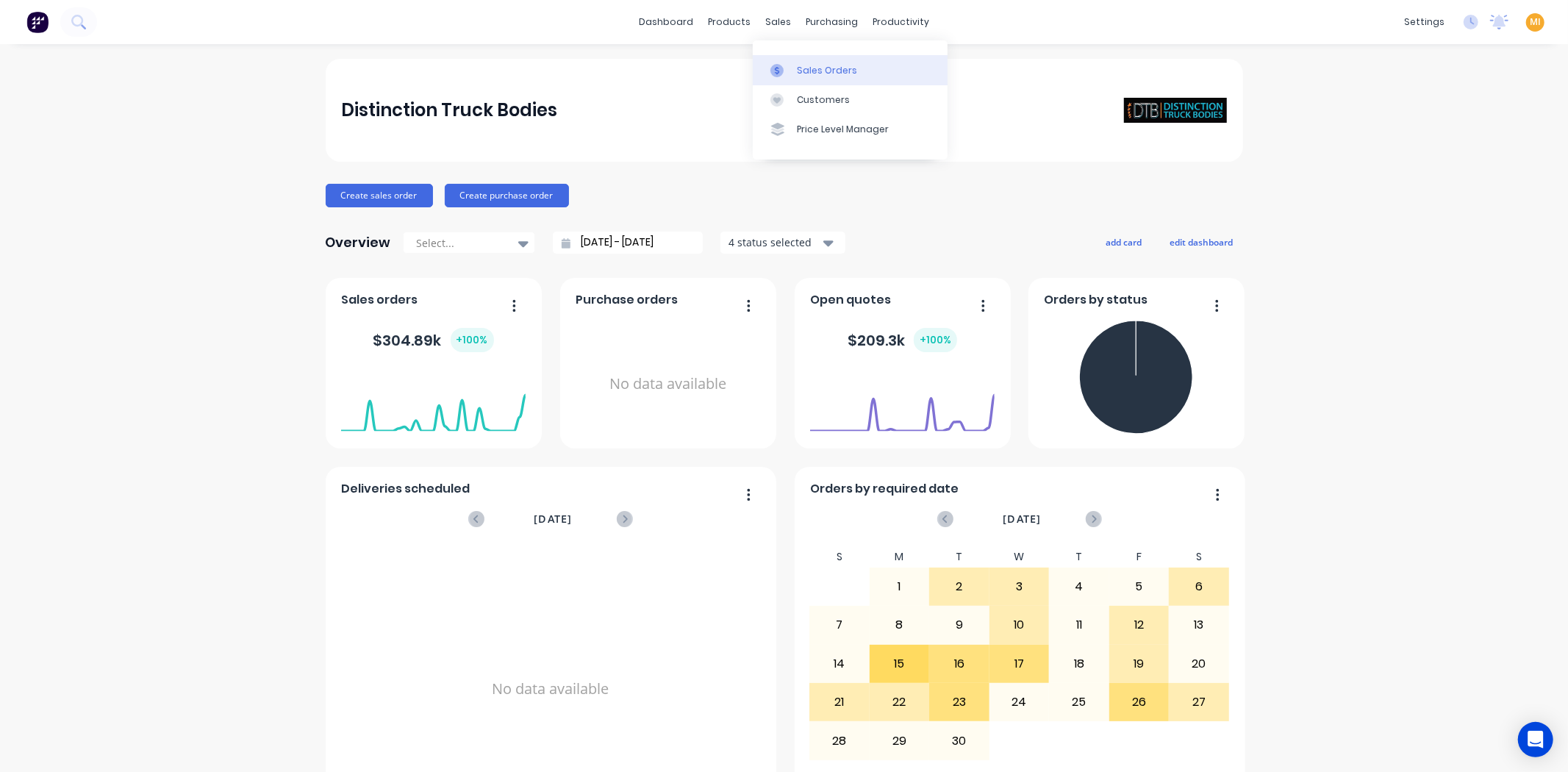
click at [804, 65] on div "Sales Orders" at bounding box center [826, 70] width 60 height 14
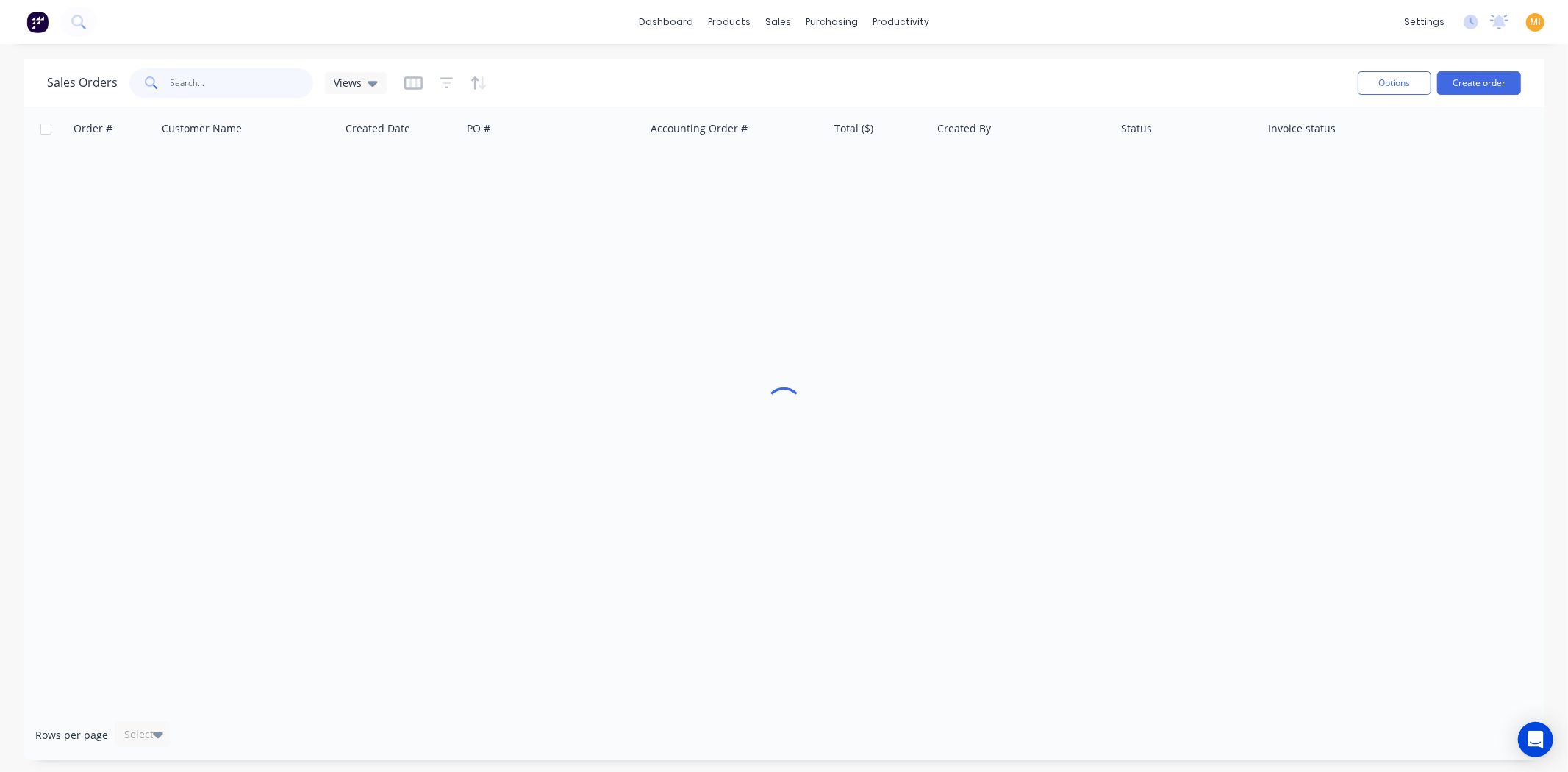
click at [245, 73] on input "text" at bounding box center [243, 83] width 144 height 30
paste input "3046"
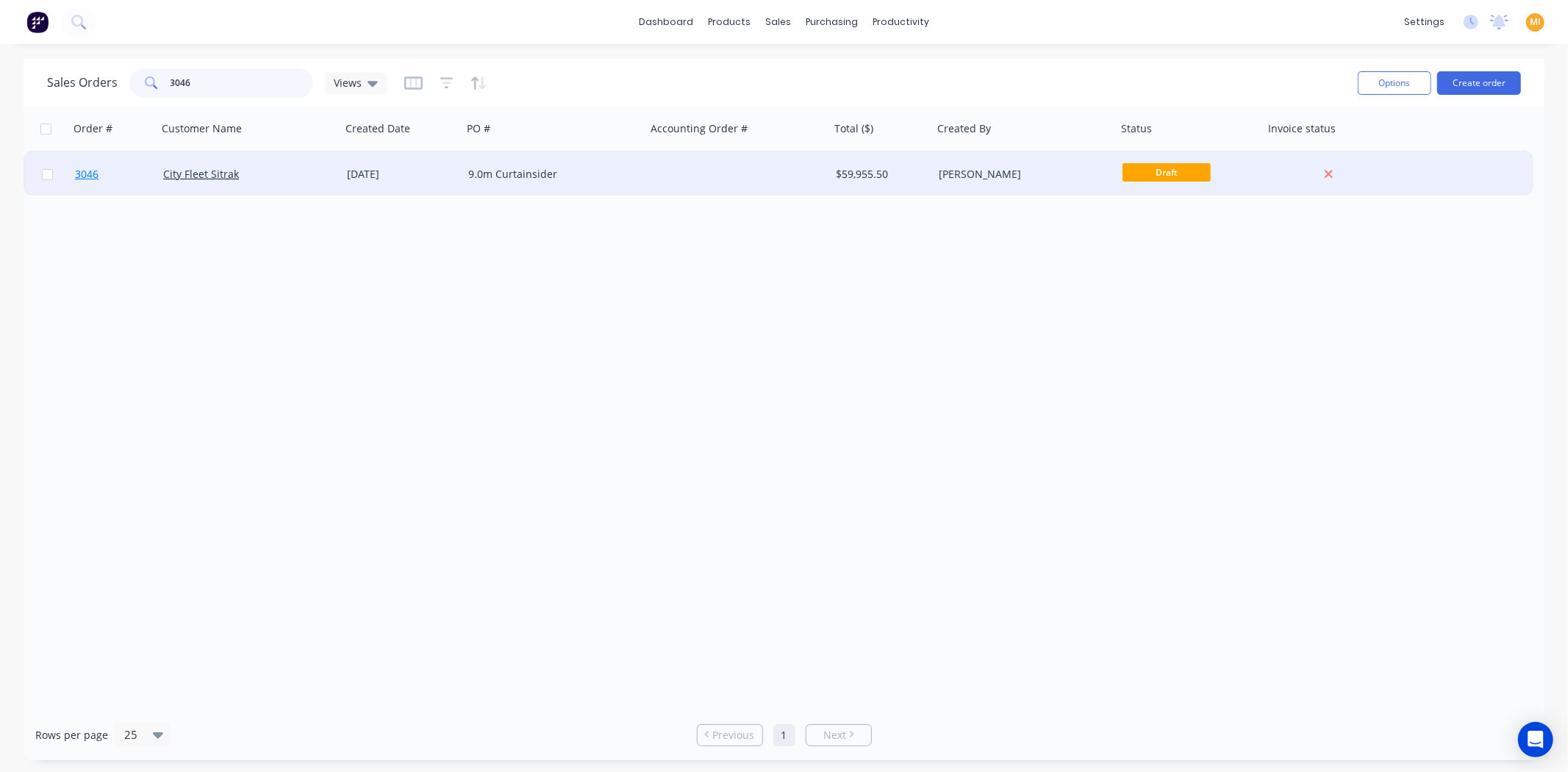
type input "3046"
click at [148, 174] on link "3046" at bounding box center [119, 174] width 88 height 44
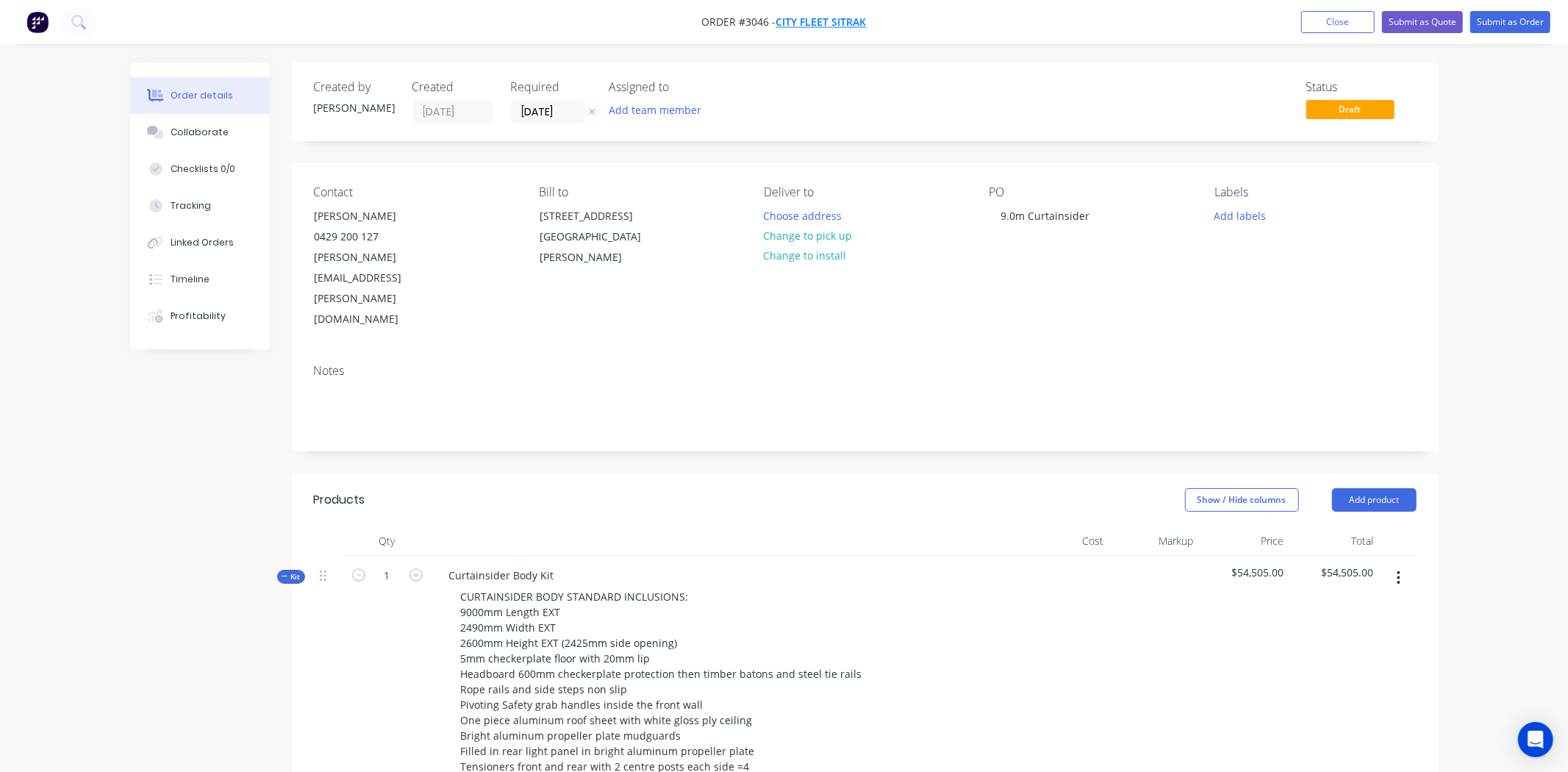
type input "$4,150.00"
type input "$37,350.00"
type input "$1,000.00"
type input "$13,305.00"
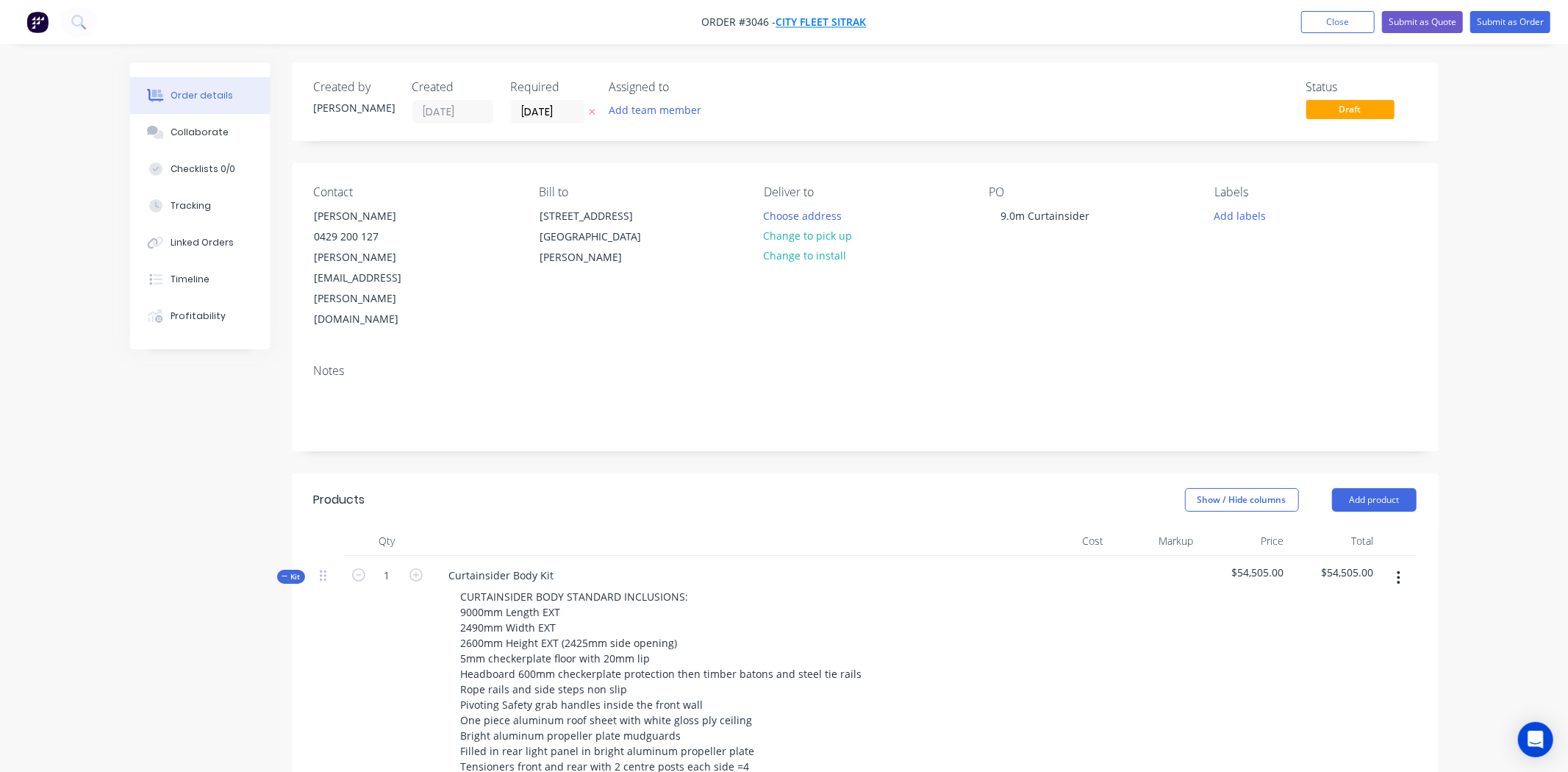
type input "$13,305.00"
type input "$1,750.00"
type input "$1,100.00"
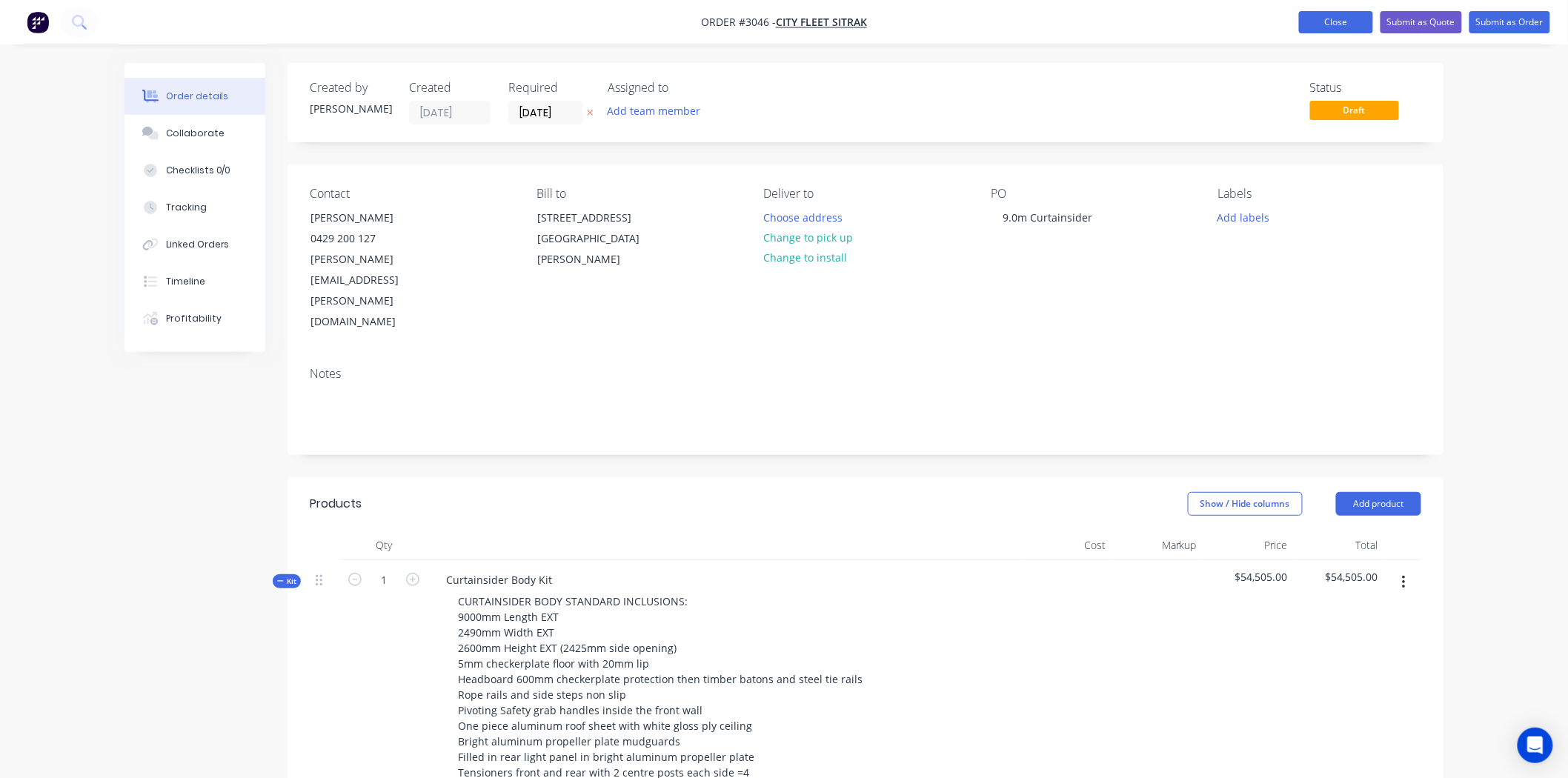
click at [1316, 25] on button "Close" at bounding box center [1336, 23] width 74 height 23
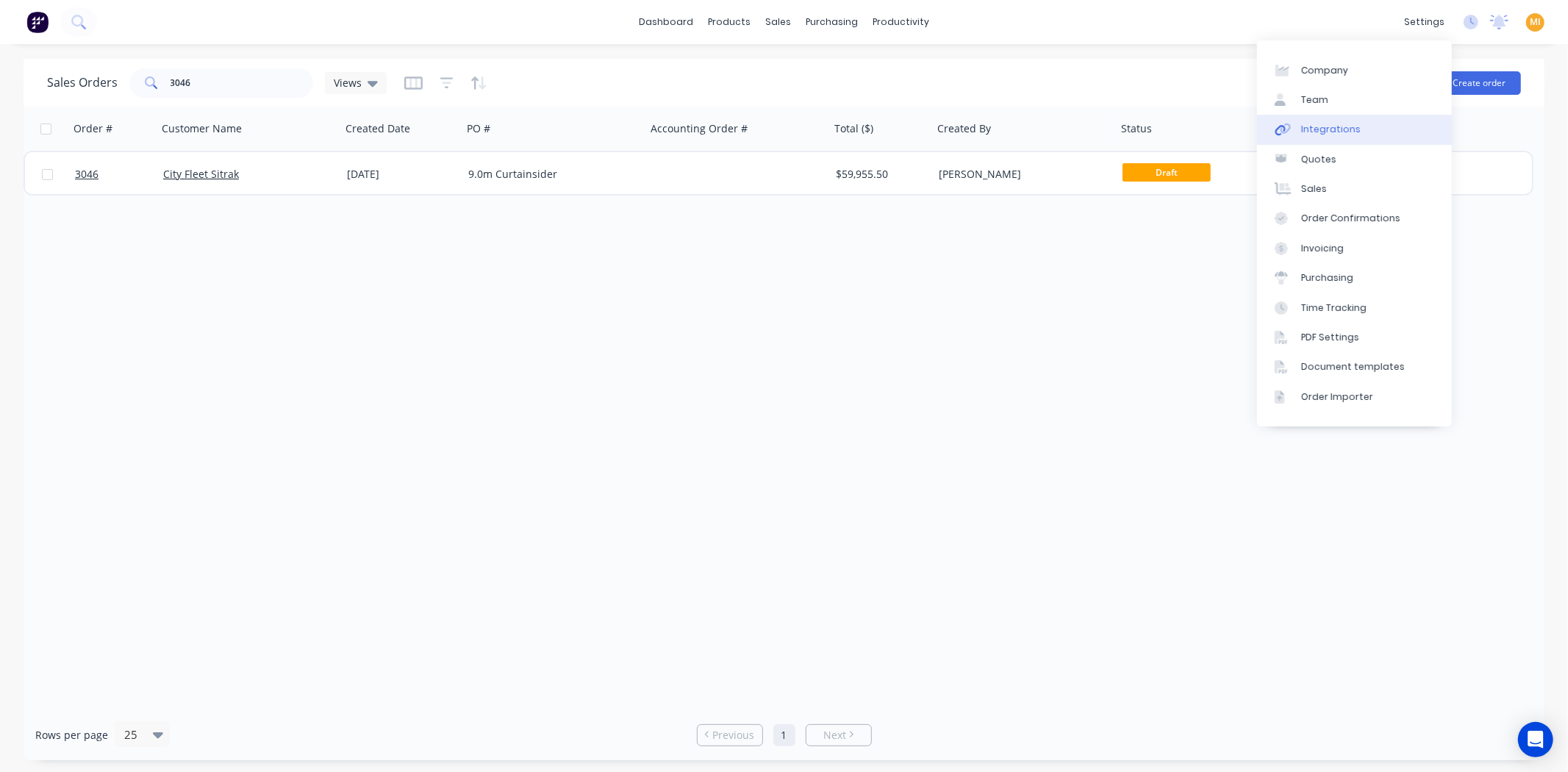
click at [1358, 130] on link "Integrations" at bounding box center [1354, 129] width 195 height 30
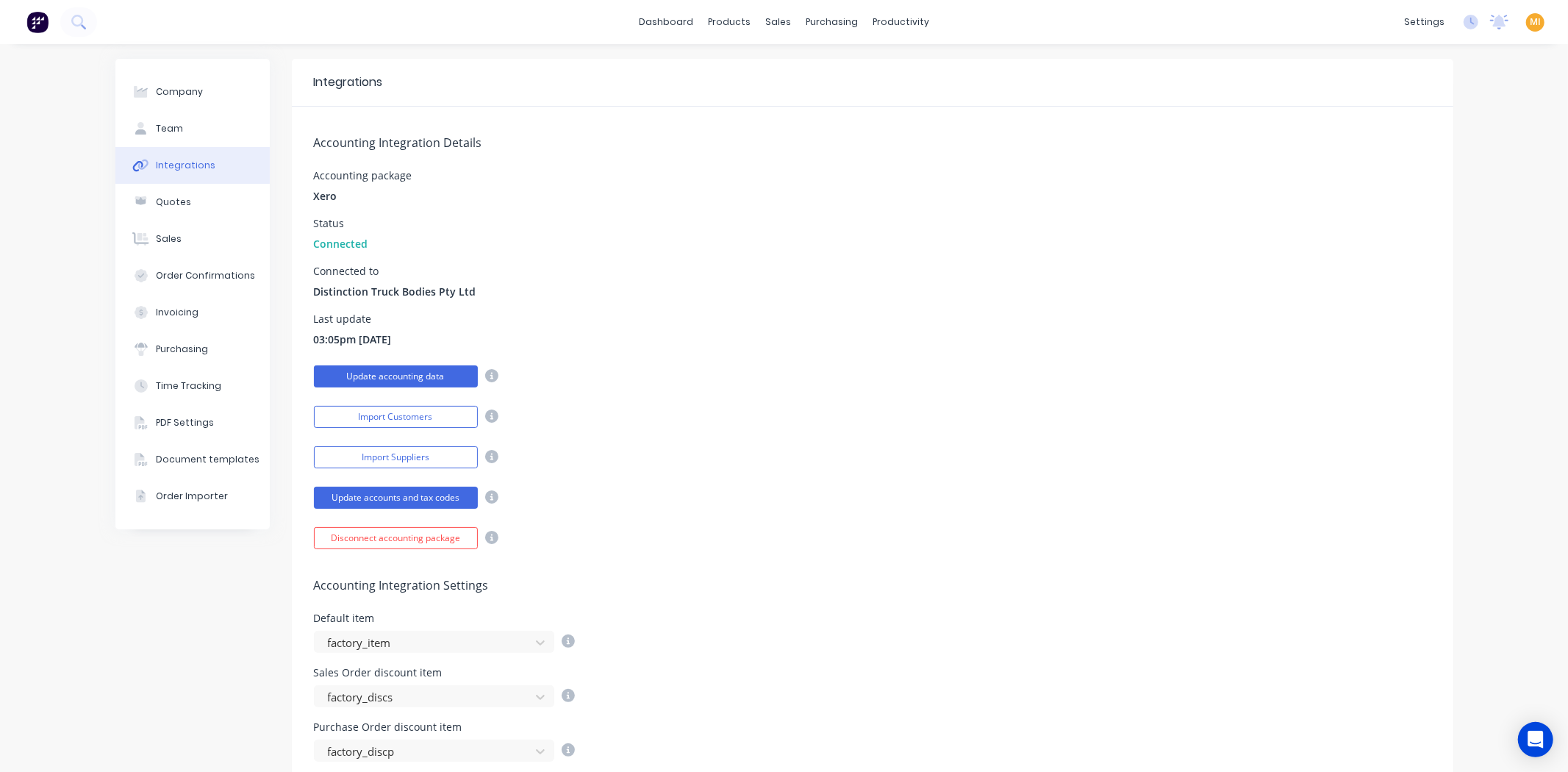
click at [390, 373] on button "Update accounting data" at bounding box center [395, 377] width 164 height 22
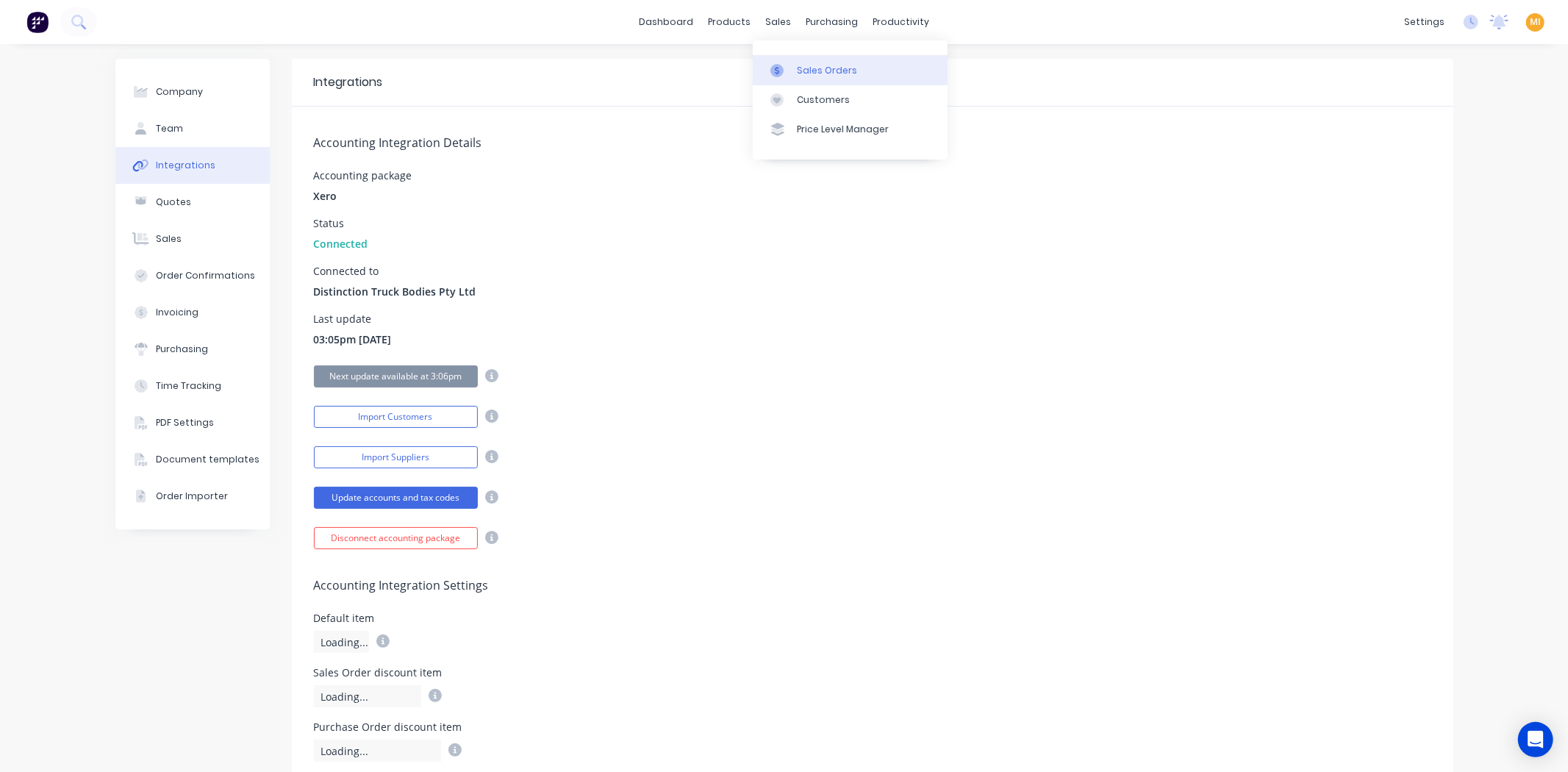
click at [788, 77] on div at bounding box center [782, 70] width 22 height 14
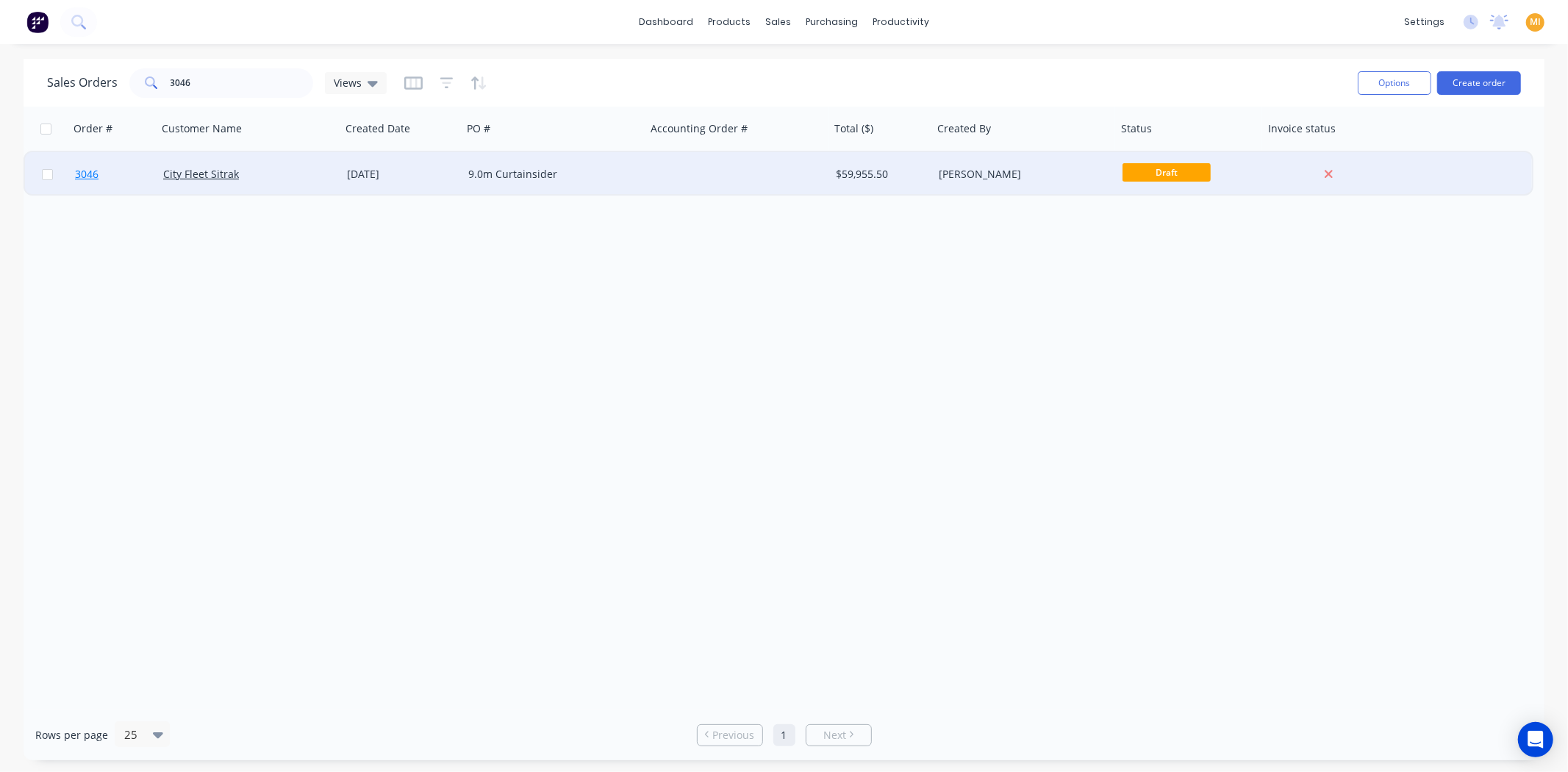
click at [116, 160] on link "3046" at bounding box center [119, 174] width 88 height 44
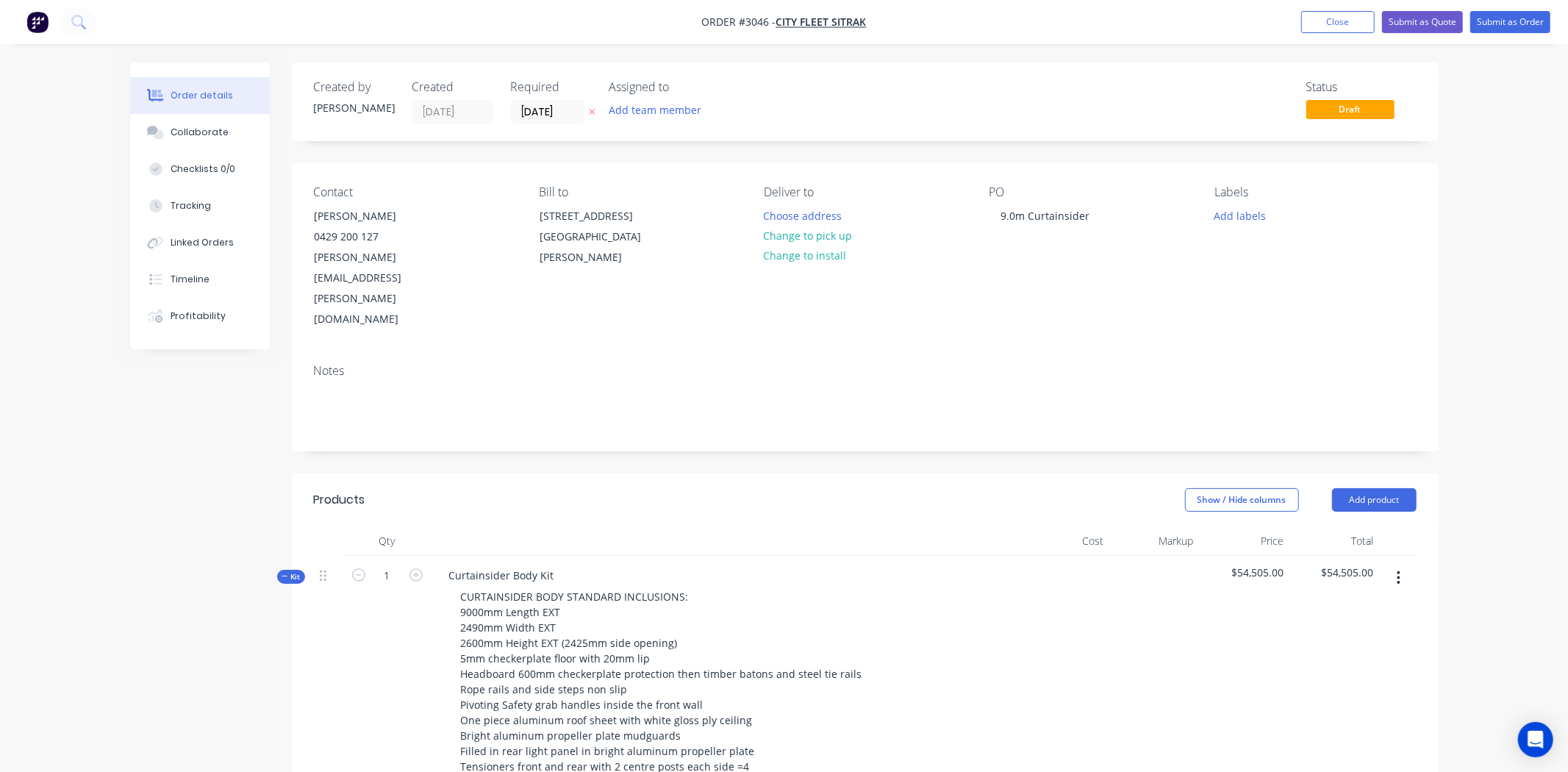
type input "$4,150.00"
type input "$37,350.00"
type input "$1,000.00"
type input "$13,305.00"
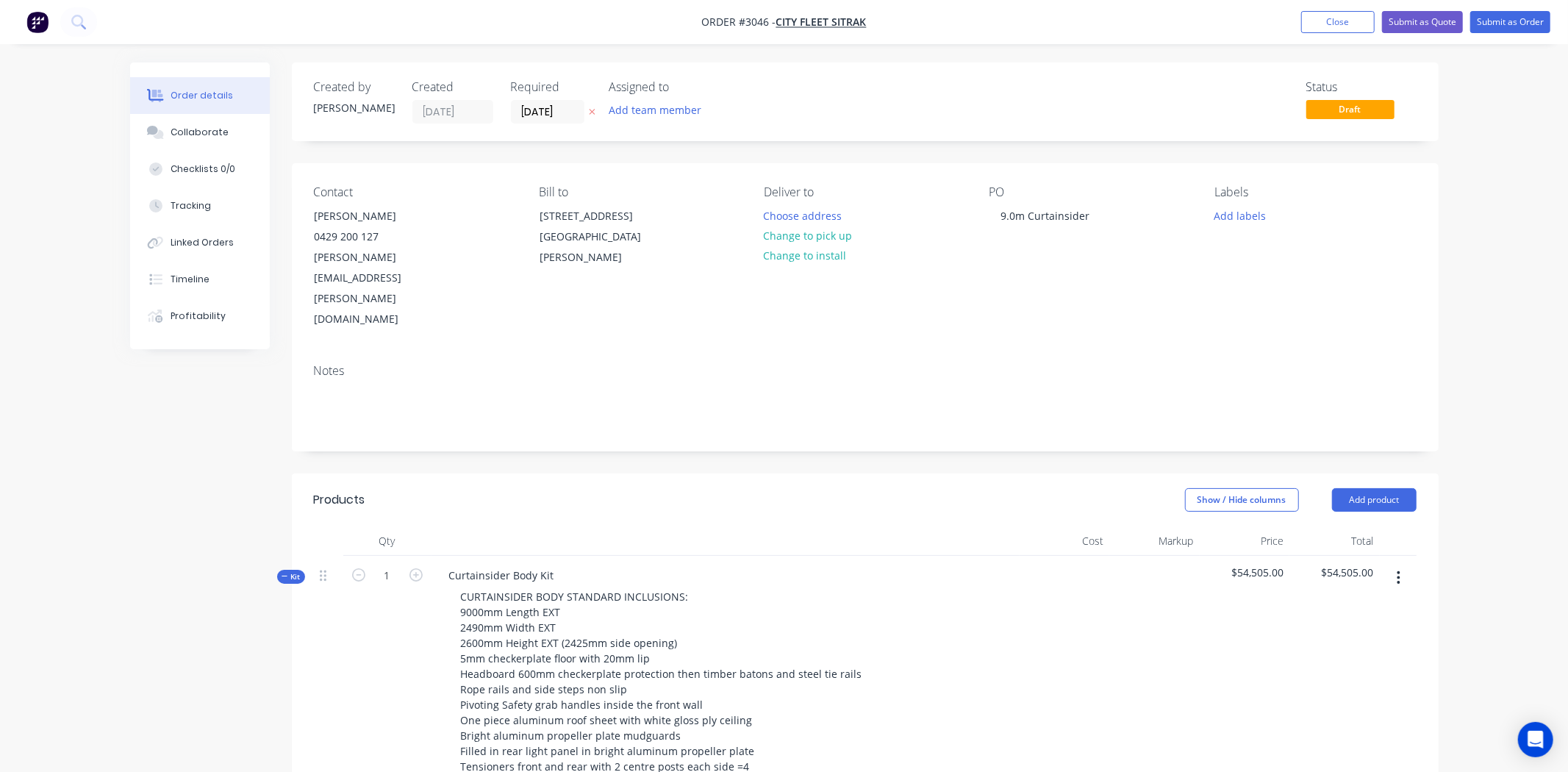
type input "$13,305.00"
type input "$1,750.00"
type input "$1,100.00"
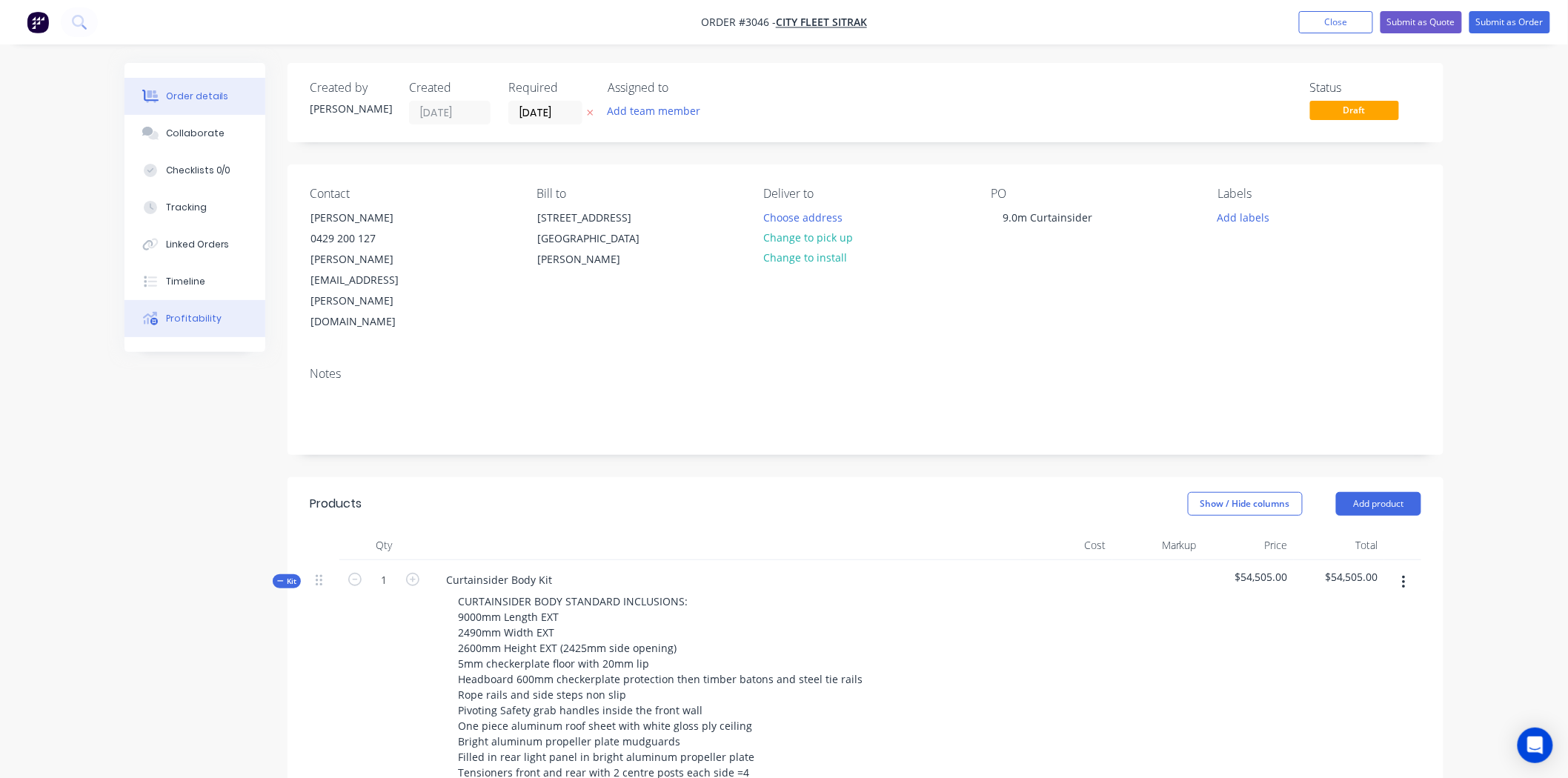
click at [182, 322] on div "Profitability" at bounding box center [193, 319] width 56 height 14
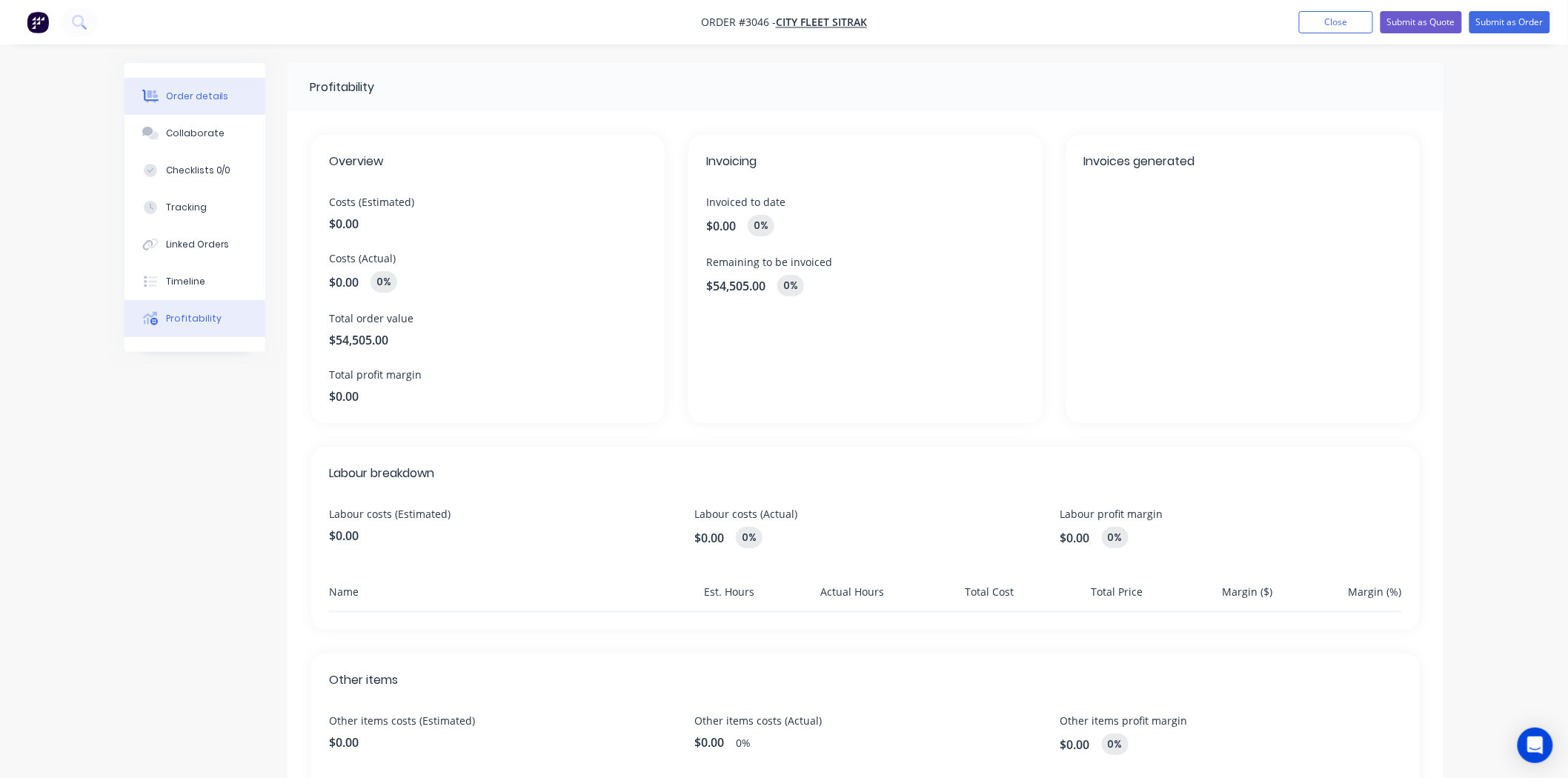
click at [218, 89] on div "Order details" at bounding box center [197, 96] width 63 height 14
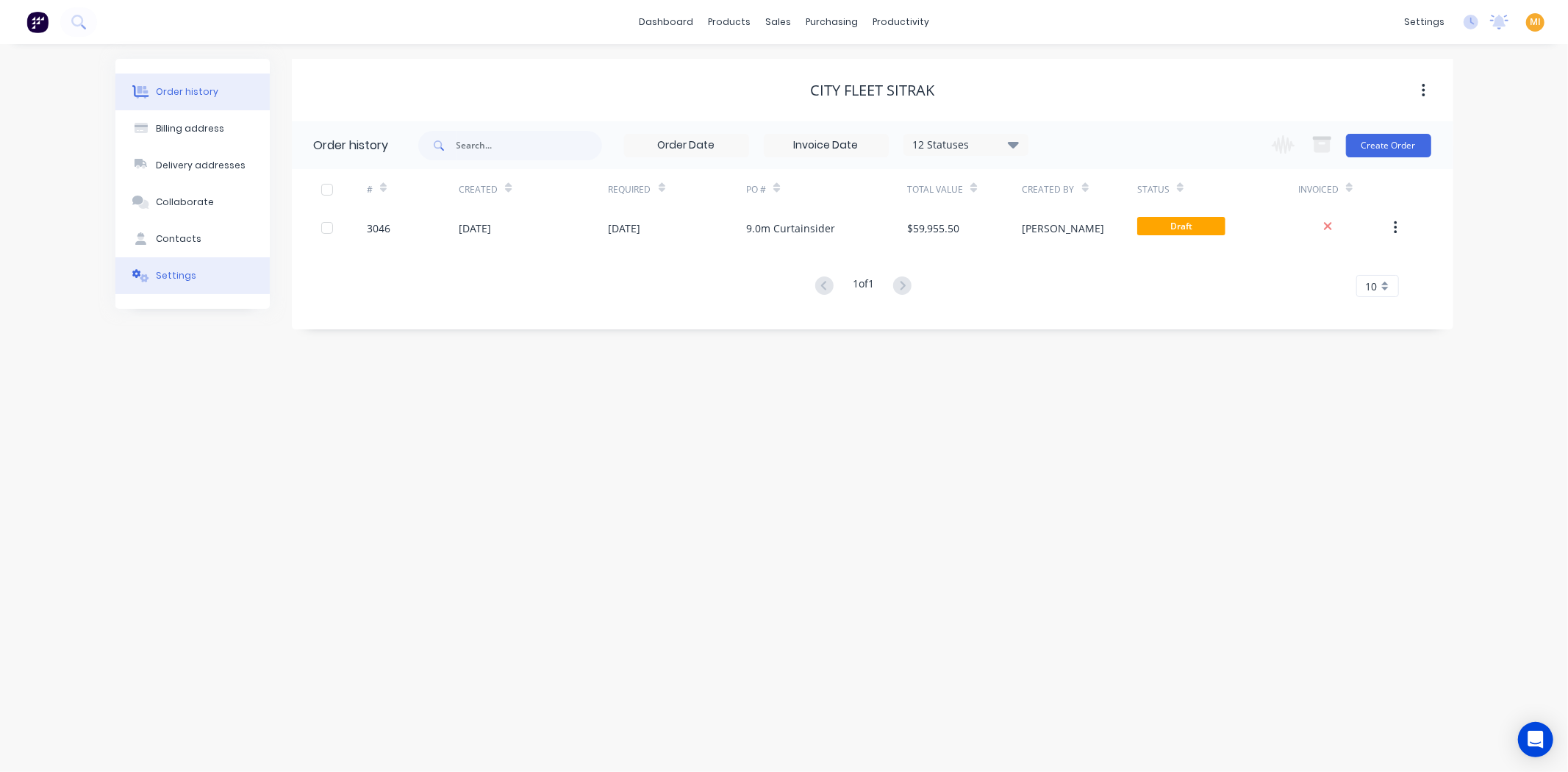
click at [180, 290] on button "Settings" at bounding box center [192, 275] width 154 height 37
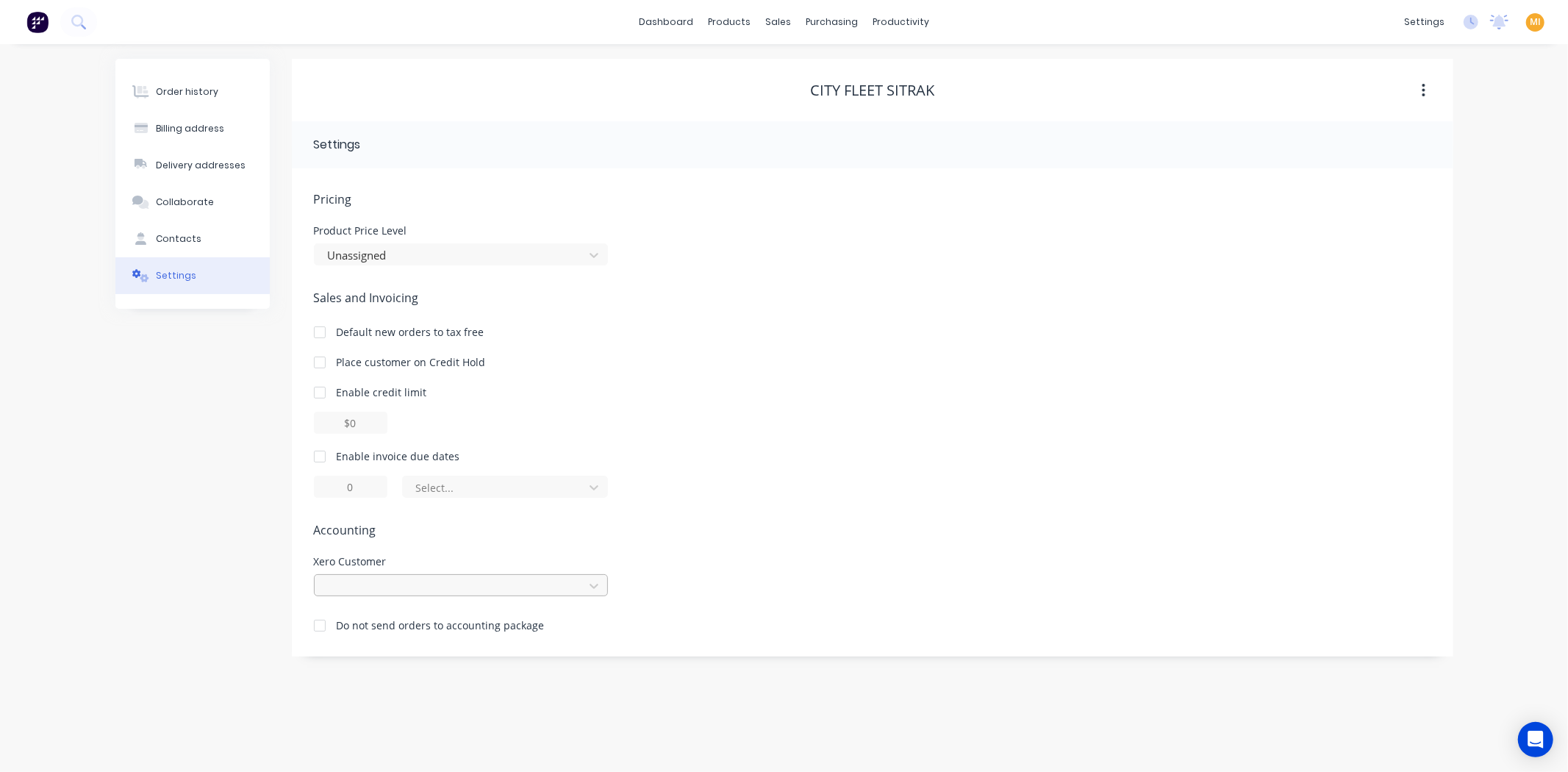
click at [504, 582] on div at bounding box center [451, 586] width 250 height 18
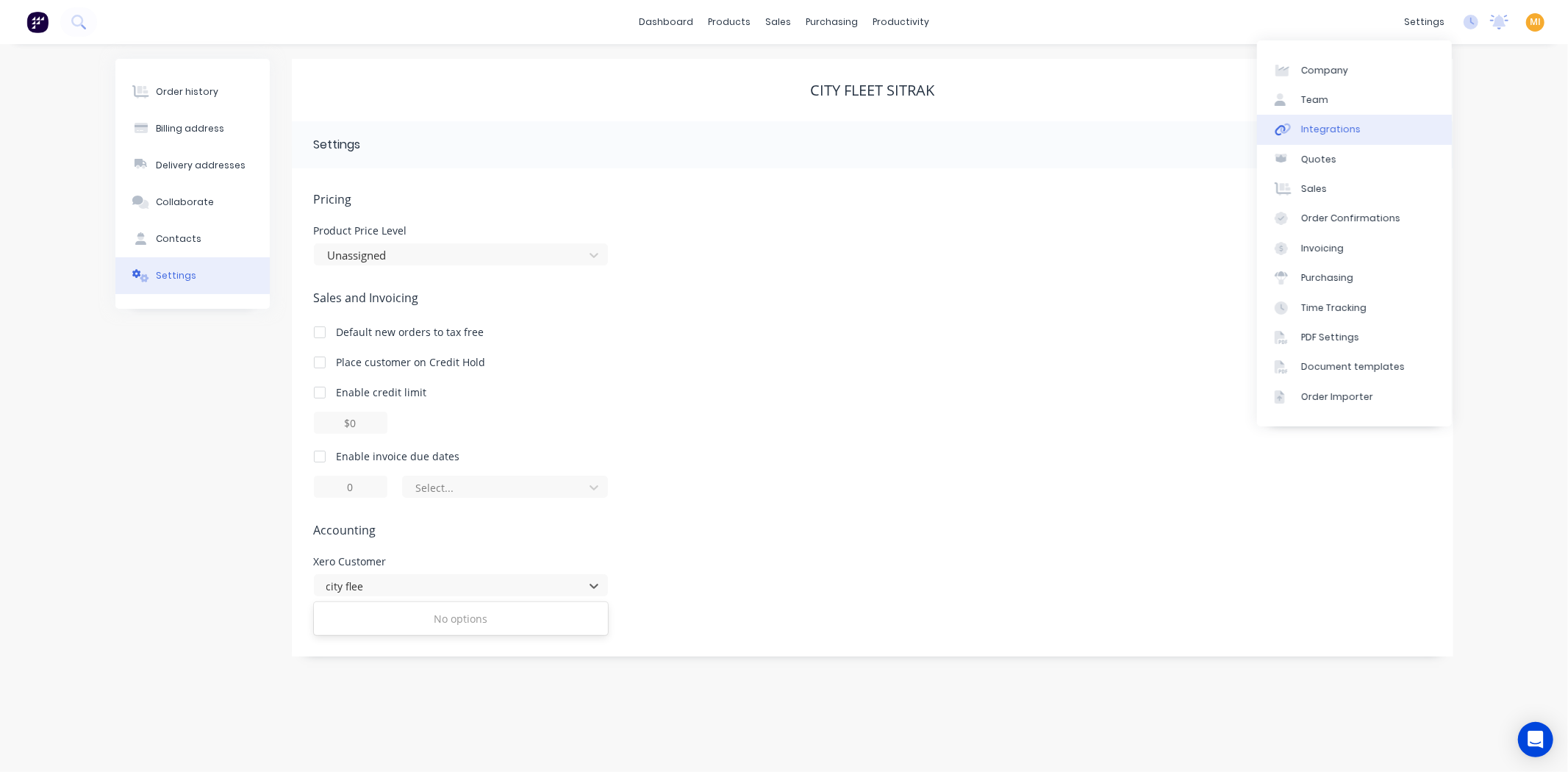
type input "city flee"
click at [1336, 133] on div "Integrations" at bounding box center [1330, 129] width 60 height 14
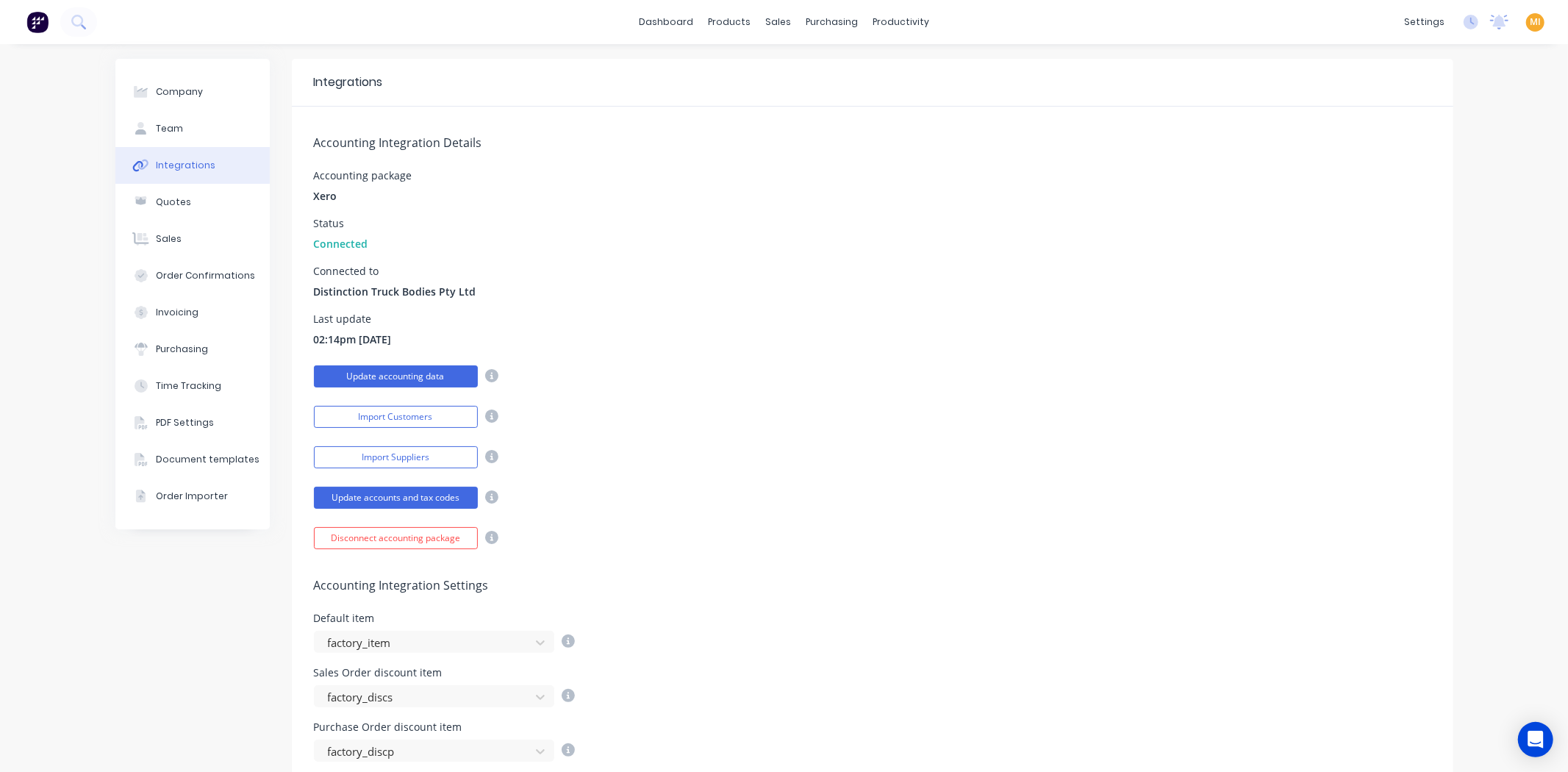
click at [439, 369] on button "Update accounting data" at bounding box center [395, 377] width 164 height 22
click at [394, 370] on button "Update accounting data" at bounding box center [395, 377] width 164 height 22
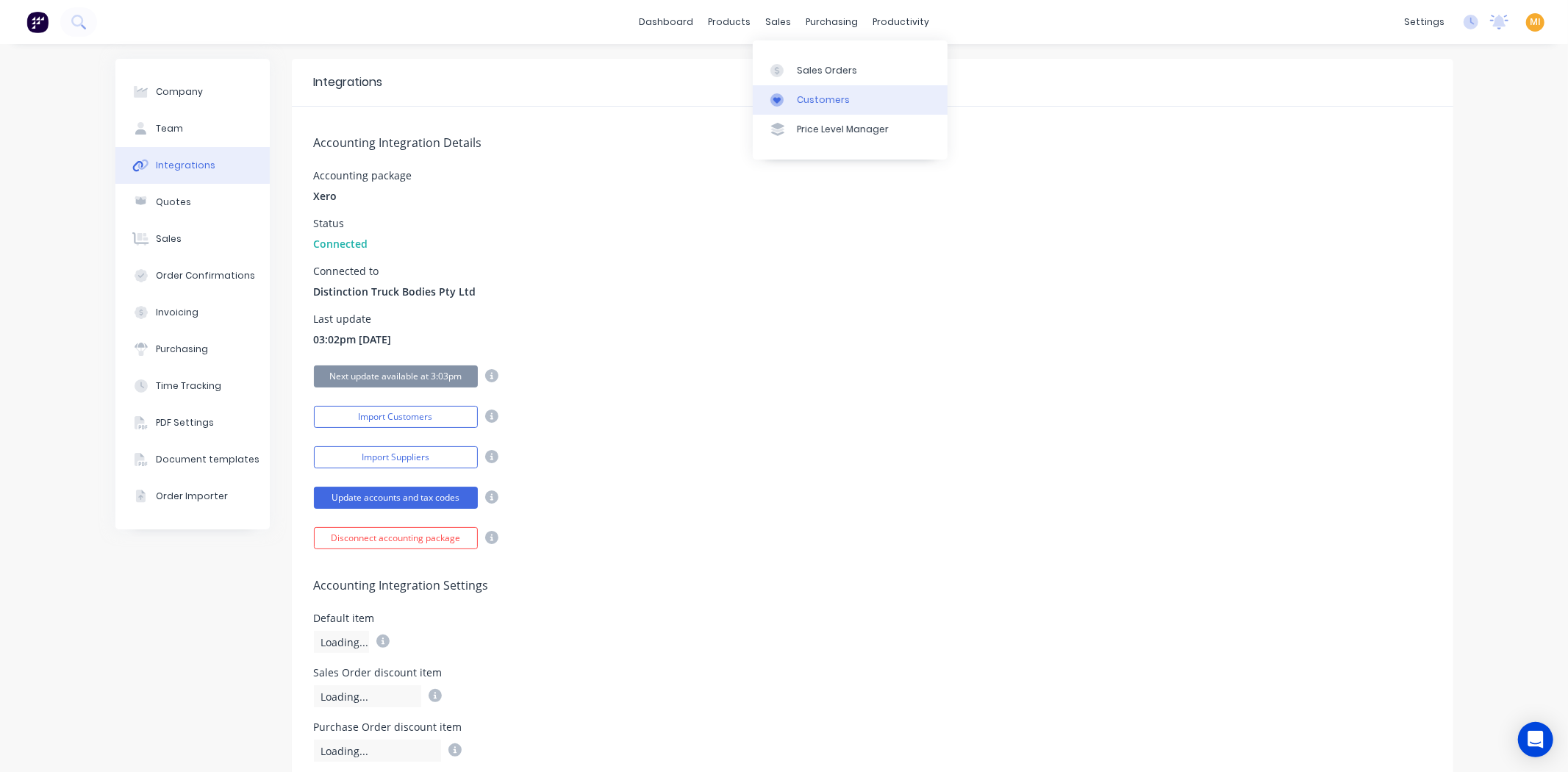
click at [791, 90] on link "Customers" at bounding box center [850, 100] width 195 height 30
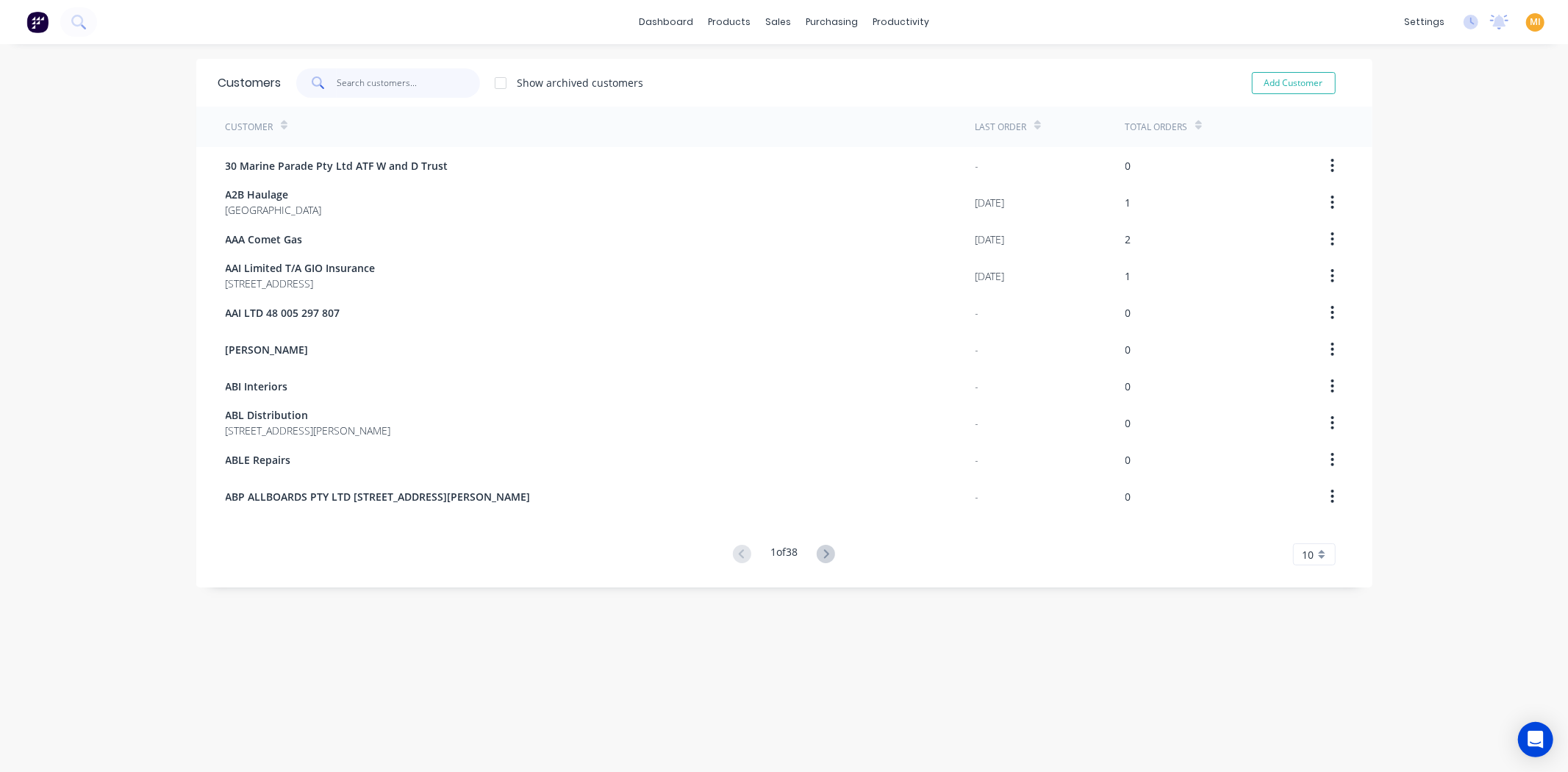
click at [378, 78] on input "text" at bounding box center [409, 83] width 144 height 30
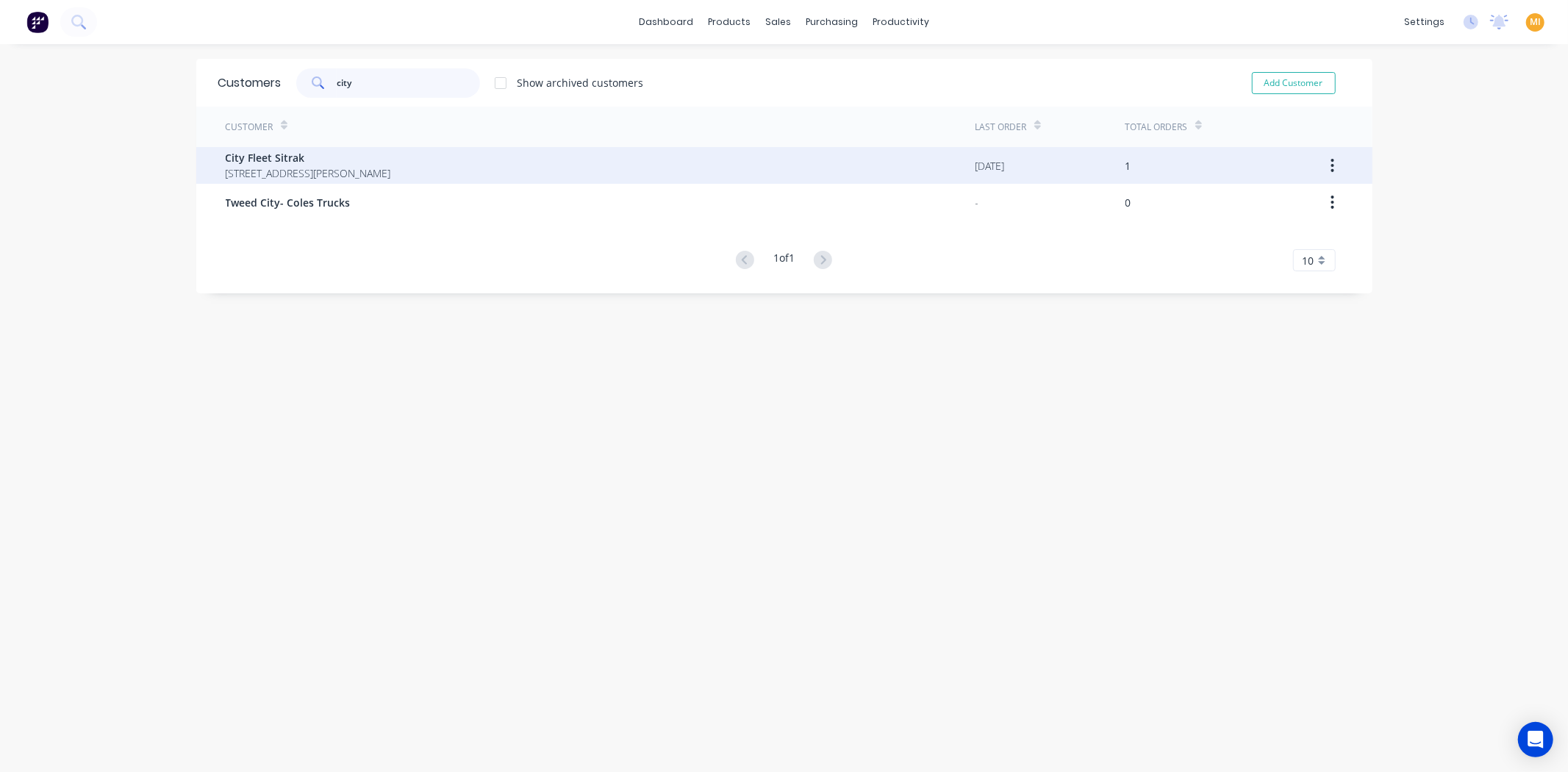
type input "city"
click at [373, 180] on span "[STREET_ADDRESS][PERSON_NAME]" at bounding box center [308, 172] width 165 height 15
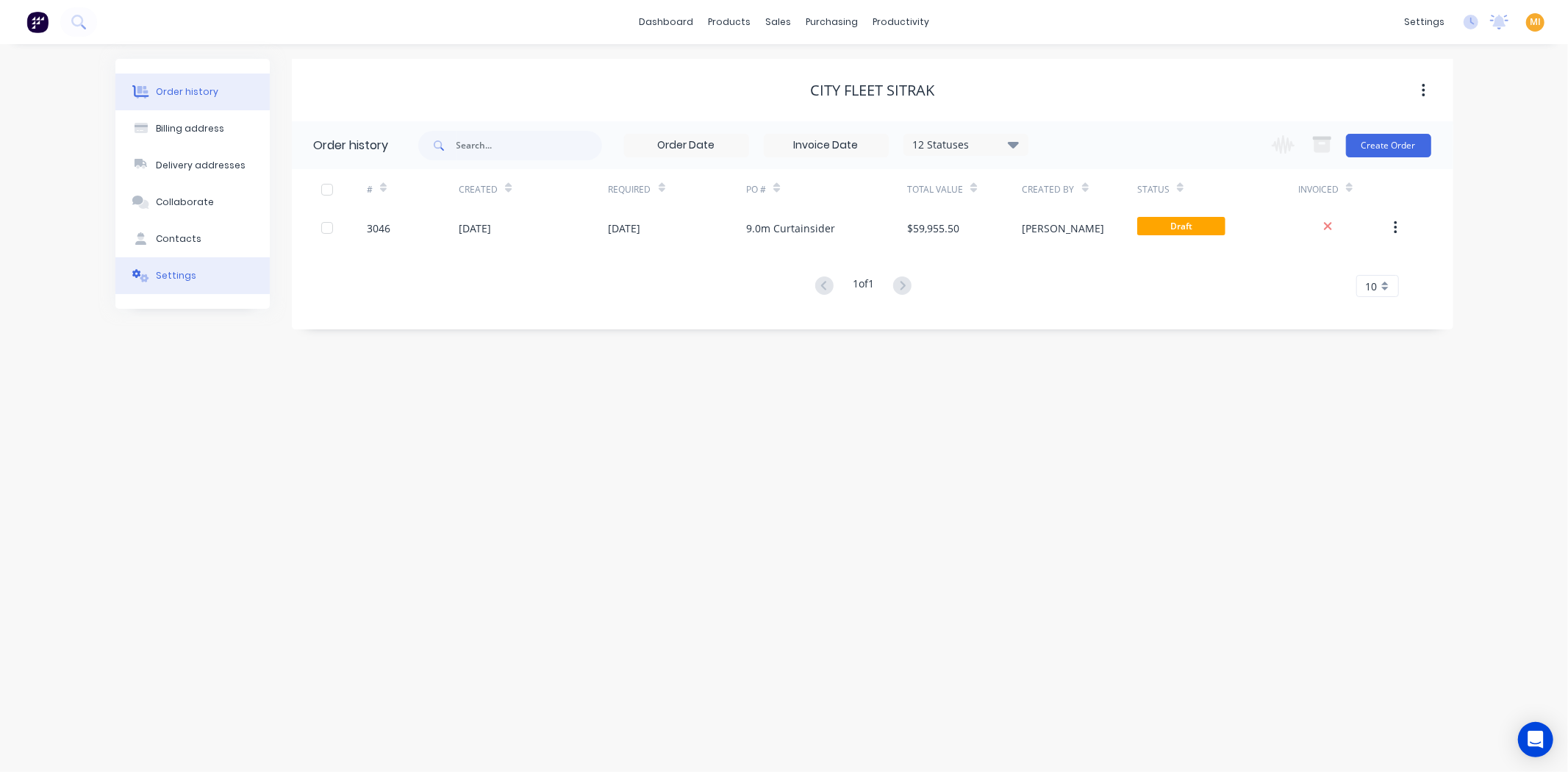
click at [181, 272] on div "Settings" at bounding box center [176, 275] width 41 height 14
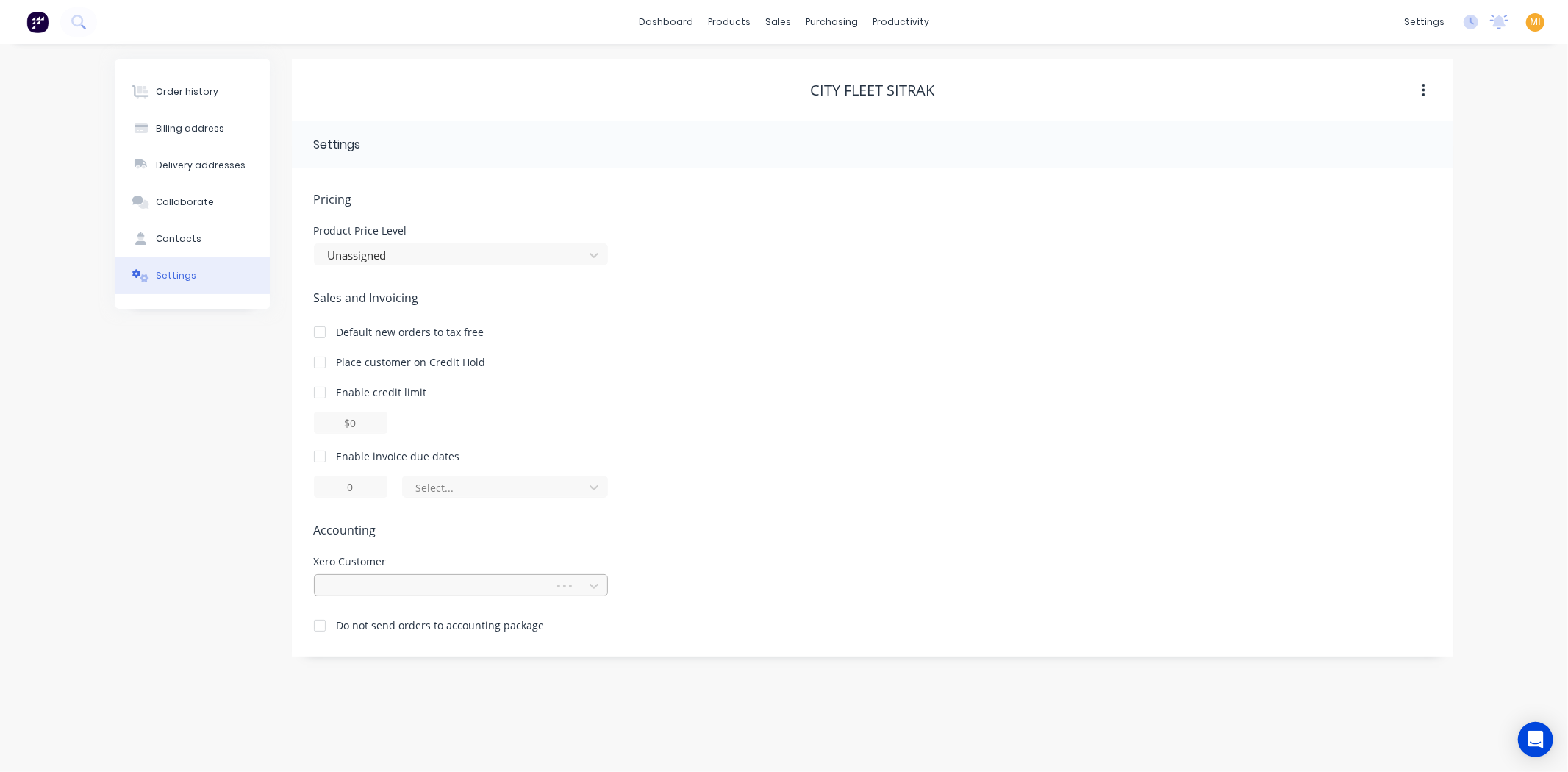
click at [394, 584] on div at bounding box center [437, 586] width 220 height 18
type input "city flee"
click at [818, 101] on div "Customers" at bounding box center [829, 100] width 53 height 14
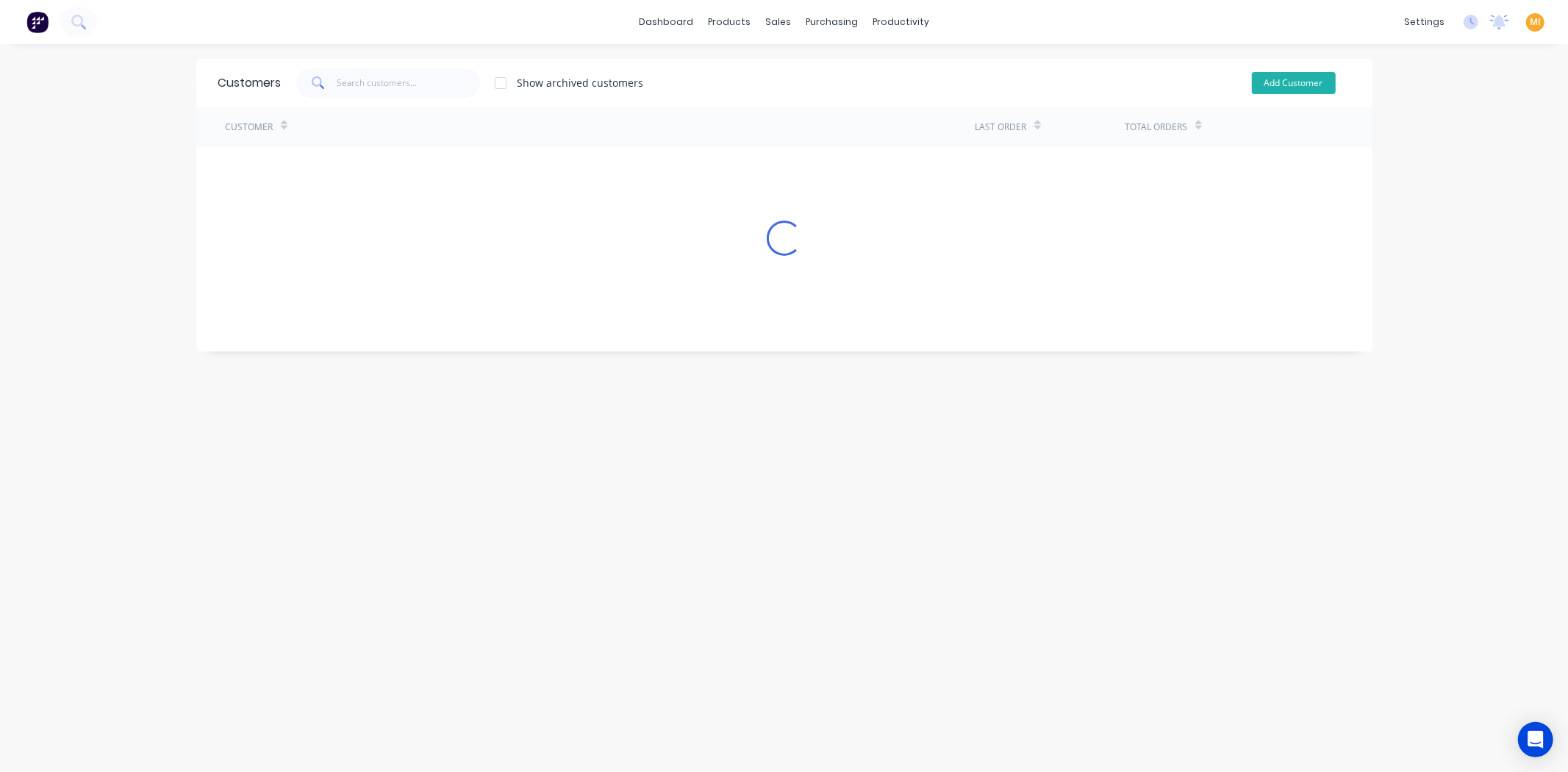
click at [1318, 75] on button "Add Customer" at bounding box center [1293, 83] width 84 height 22
select select "AU"
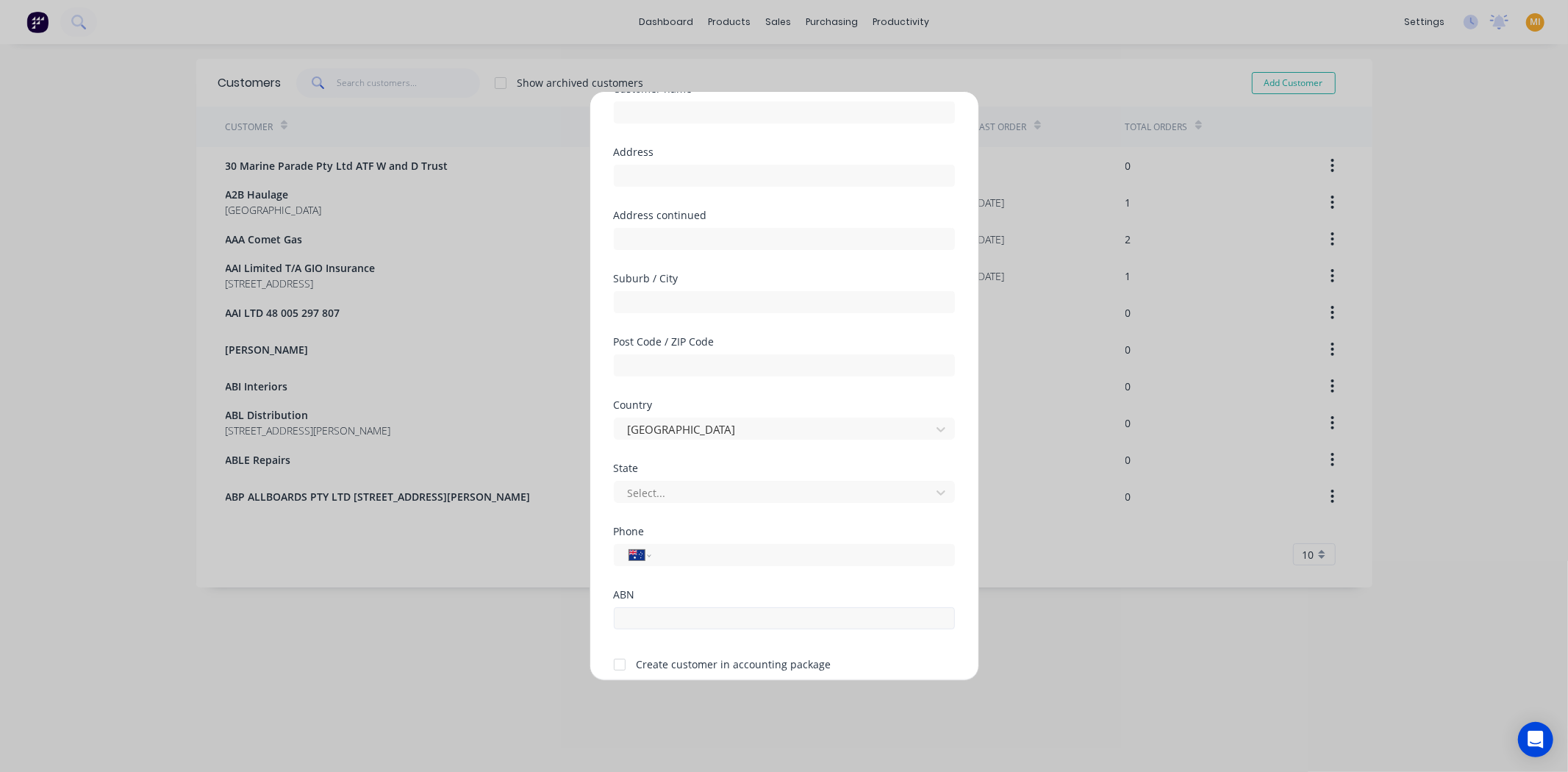
scroll to position [129, 0]
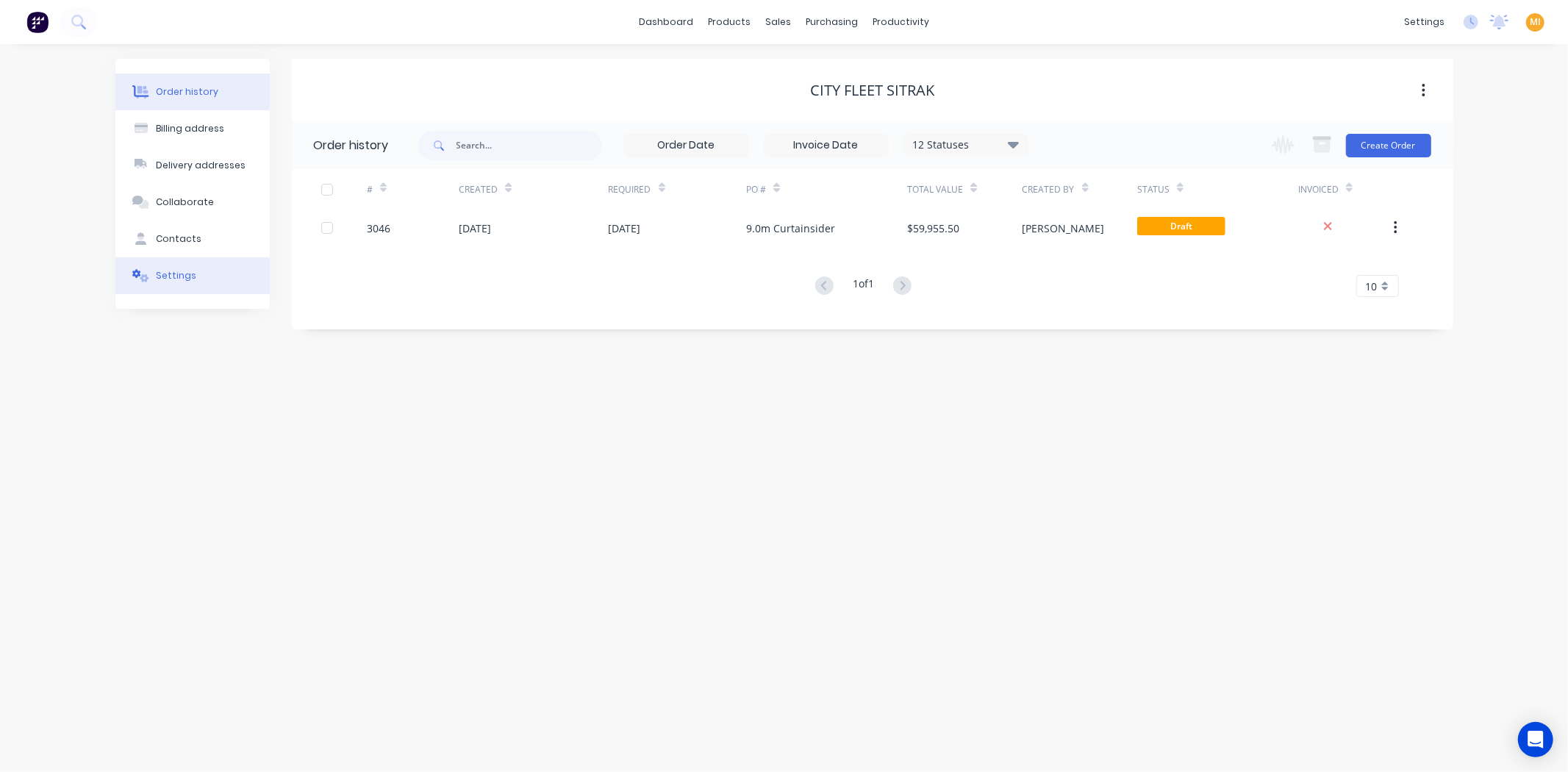
click at [214, 267] on button "Settings" at bounding box center [192, 275] width 154 height 37
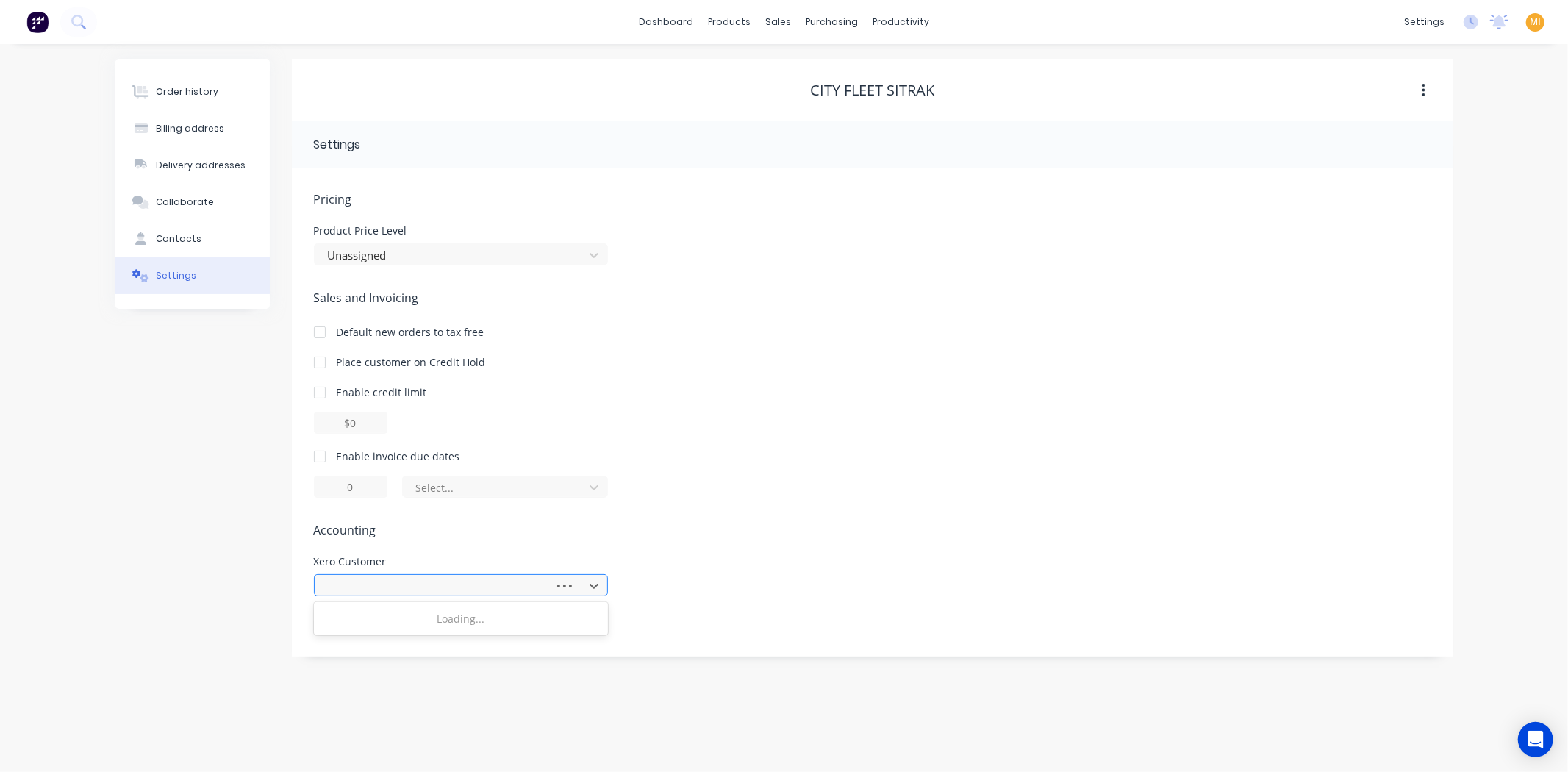
click at [390, 583] on div at bounding box center [437, 586] width 220 height 18
type input "city flee"
click at [387, 582] on div at bounding box center [437, 586] width 220 height 18
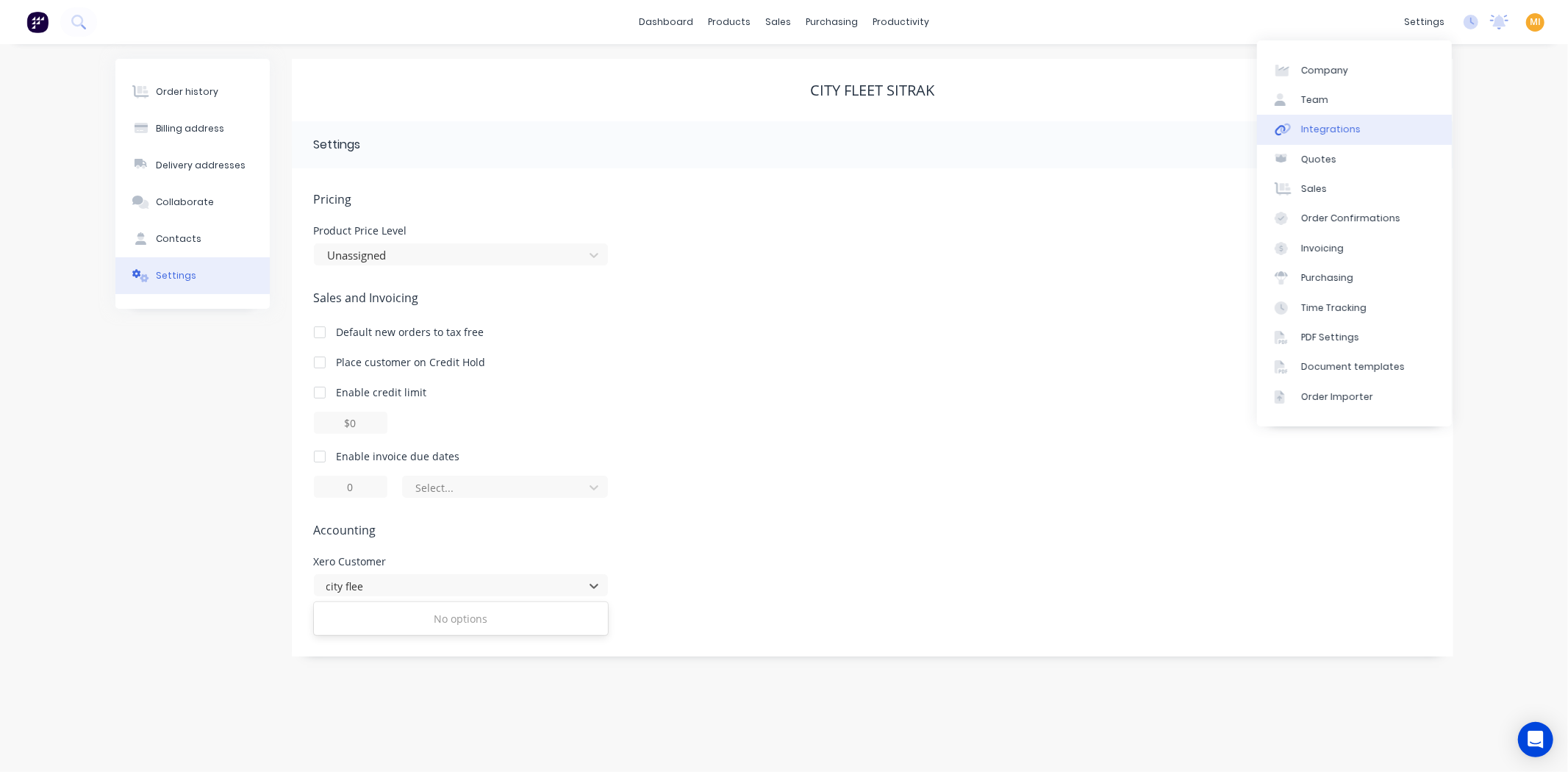
type input "city flee"
drag, startPoint x: 1352, startPoint y: 116, endPoint x: 1297, endPoint y: 134, distance: 57.9
click at [1352, 116] on link "Integrations" at bounding box center [1354, 129] width 195 height 30
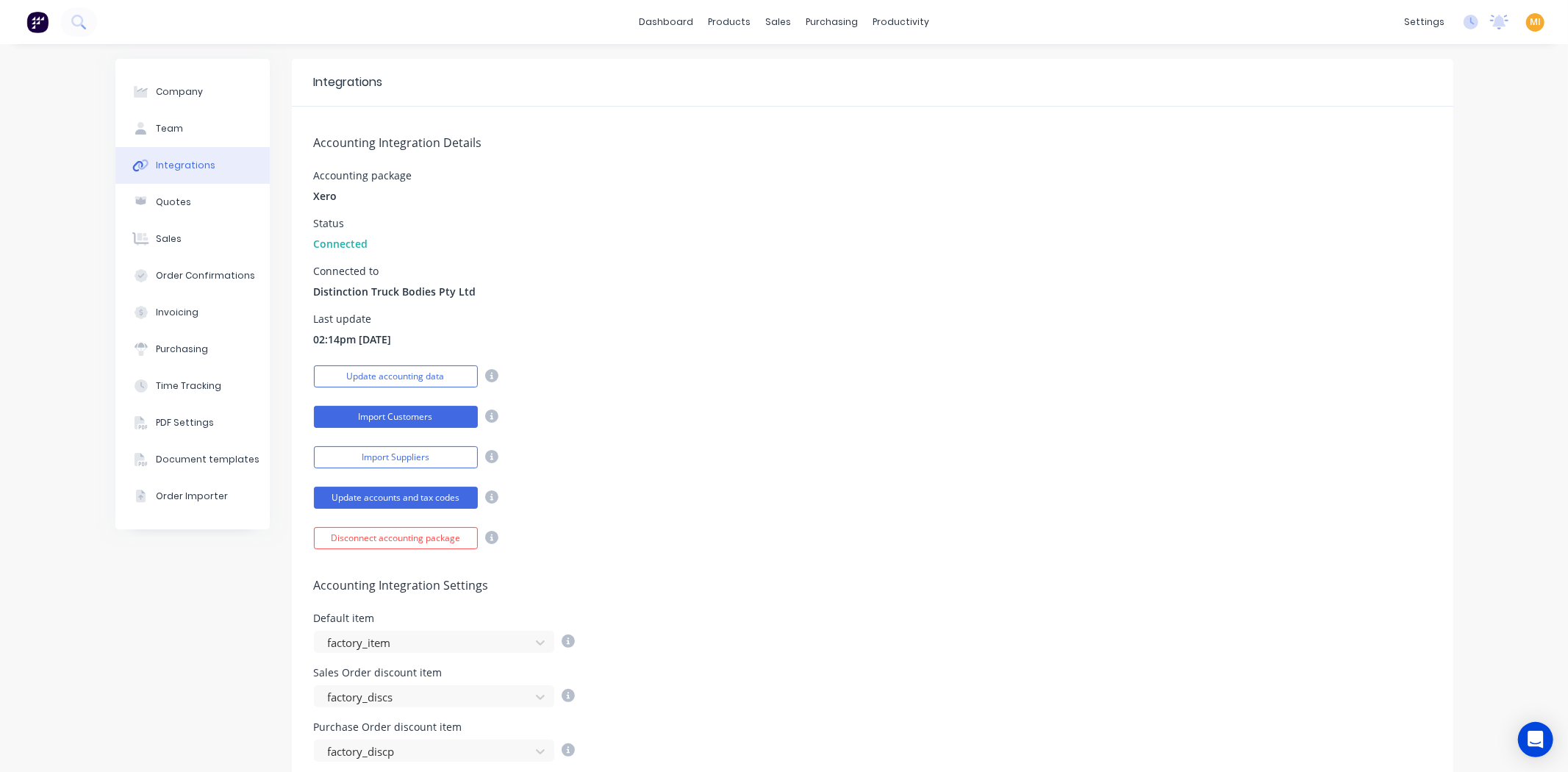
click at [374, 419] on button "Import Customers" at bounding box center [395, 417] width 164 height 22
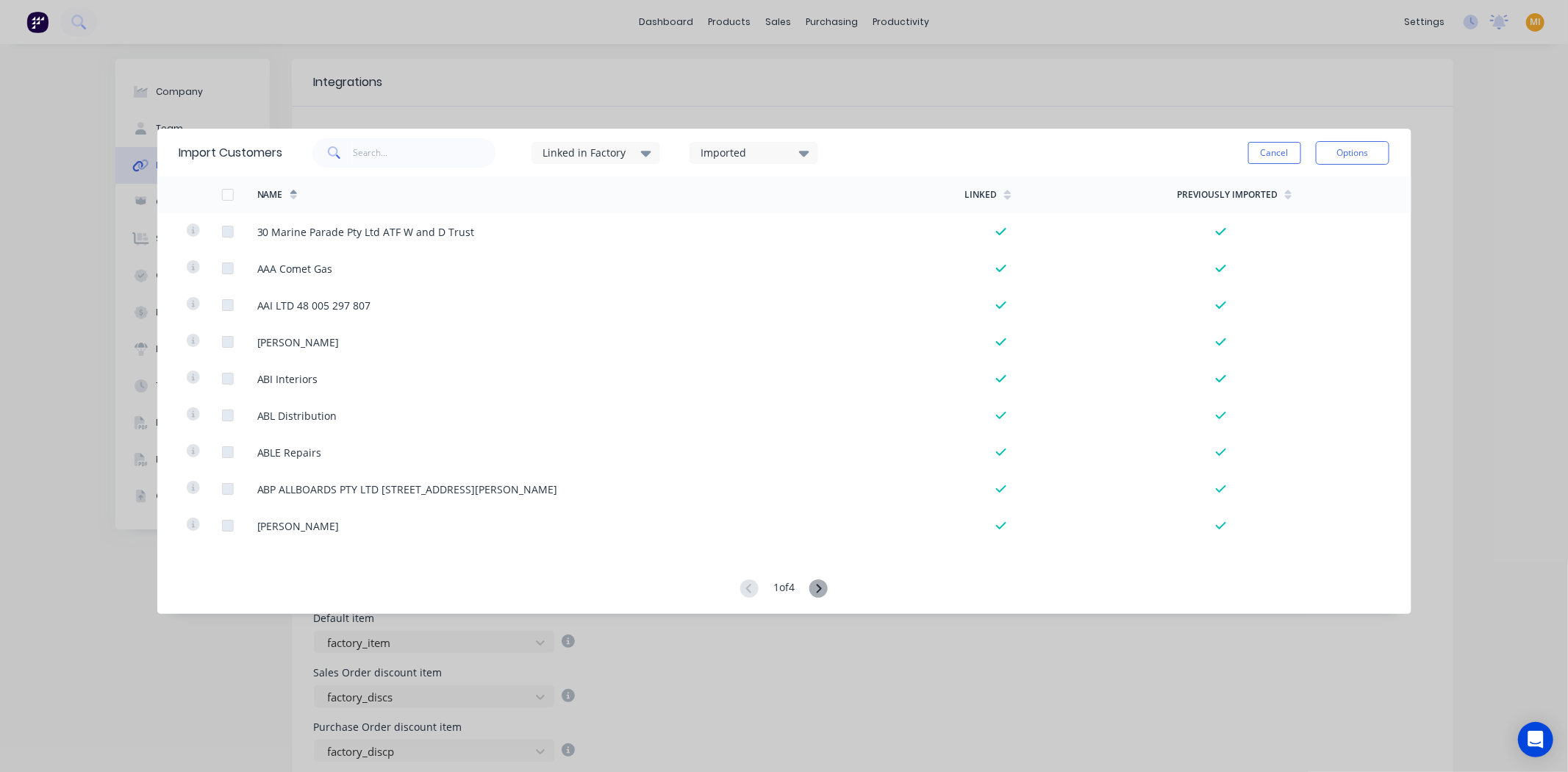
click at [444, 177] on div "Name" at bounding box center [611, 195] width 708 height 37
click at [439, 141] on input "text" at bounding box center [425, 152] width 144 height 30
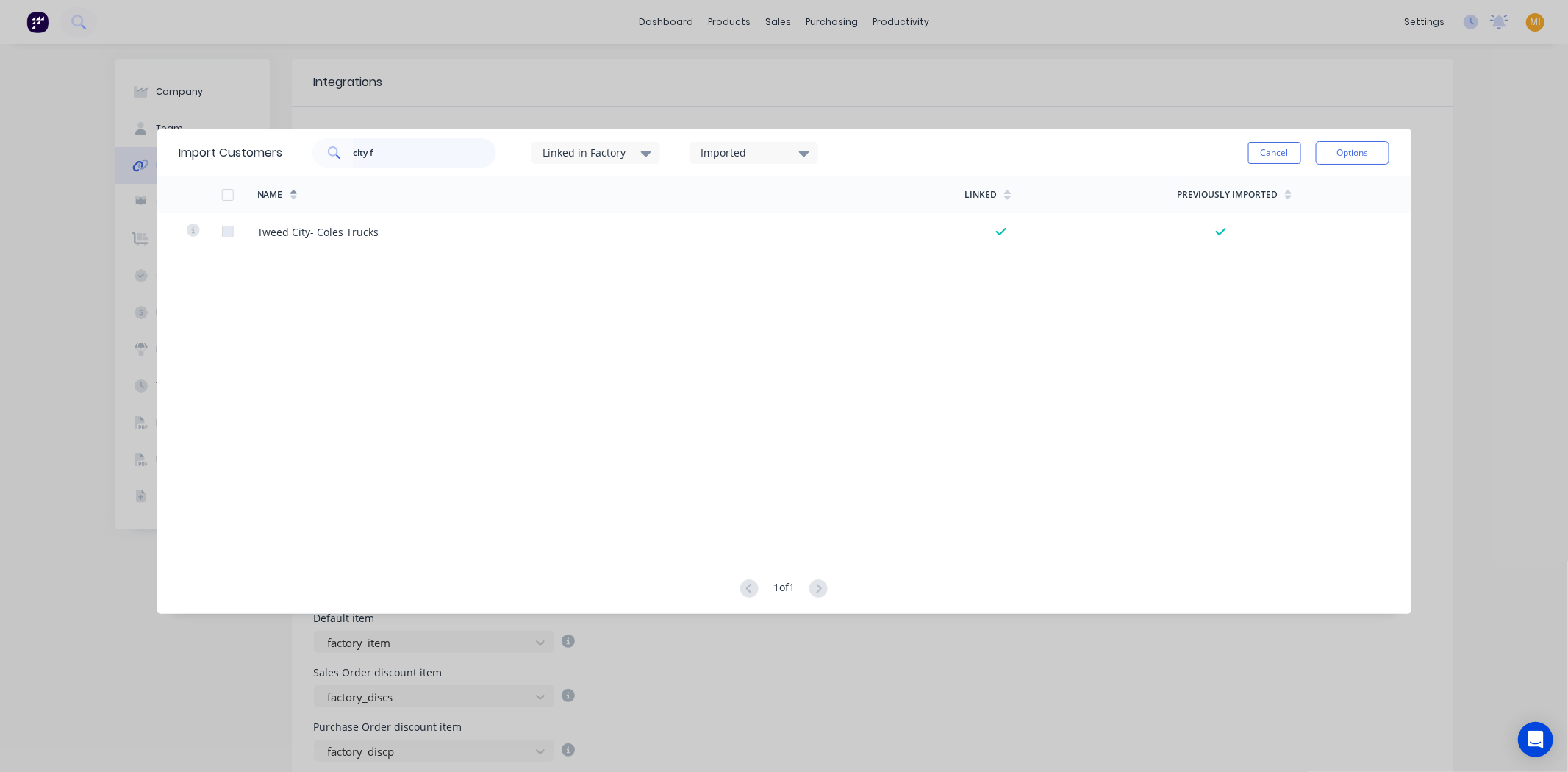
type input "city f"
drag, startPoint x: 1281, startPoint y: 151, endPoint x: 662, endPoint y: 2, distance: 636.7
click at [1281, 151] on button "Cancel" at bounding box center [1274, 153] width 53 height 22
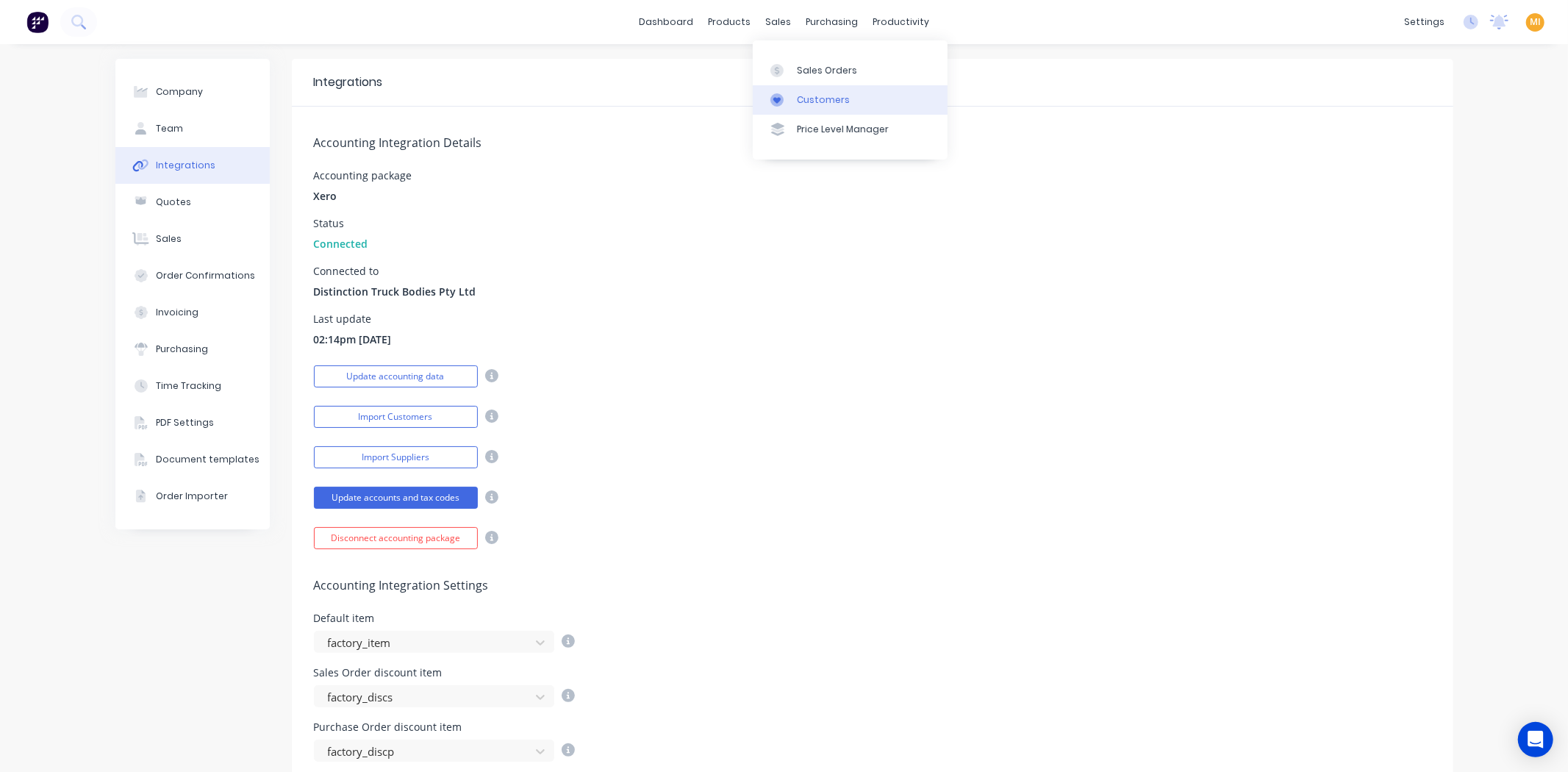
click at [806, 104] on div "Customers" at bounding box center [823, 100] width 53 height 14
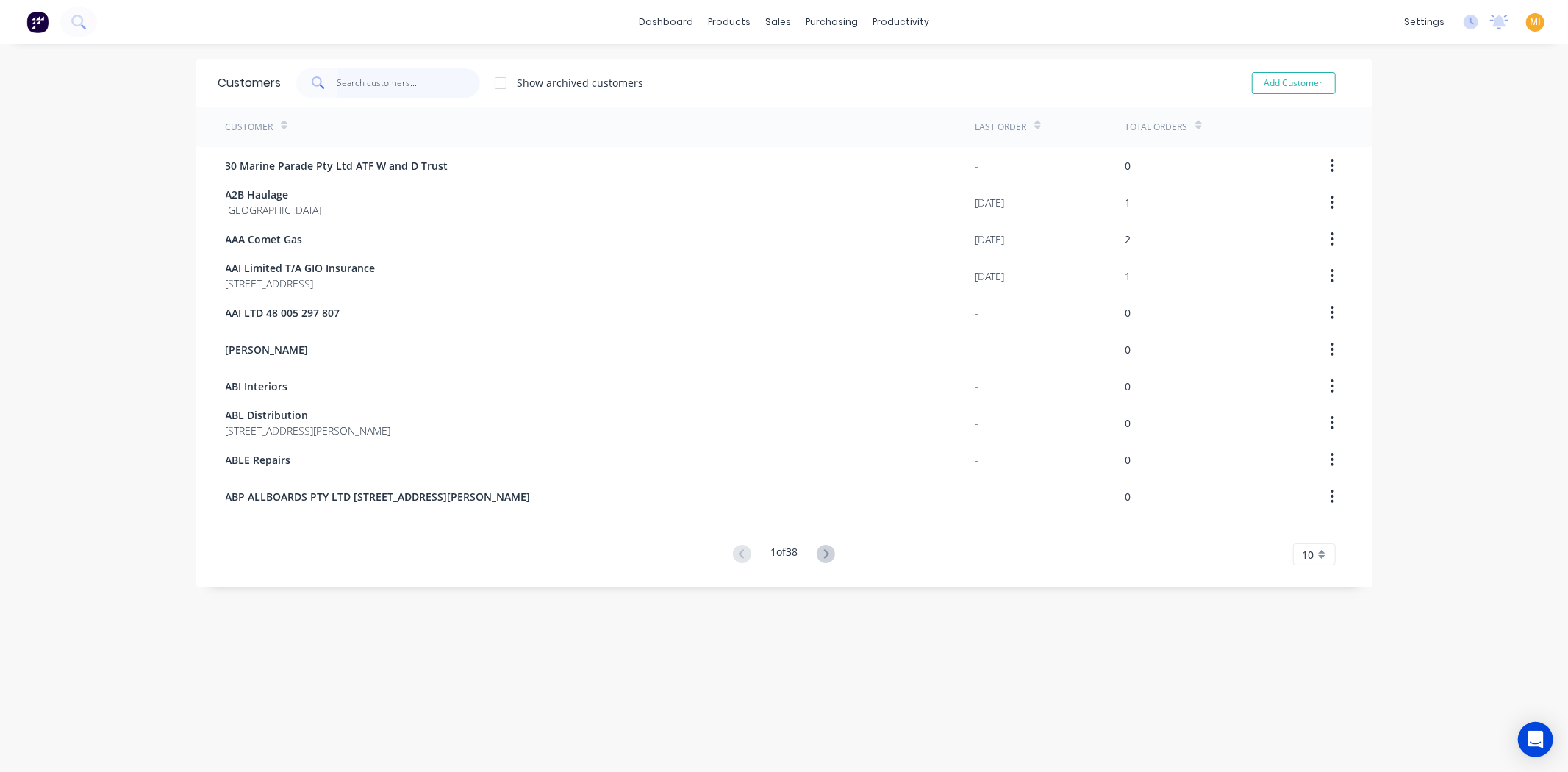
click at [398, 93] on input "text" at bounding box center [409, 83] width 144 height 30
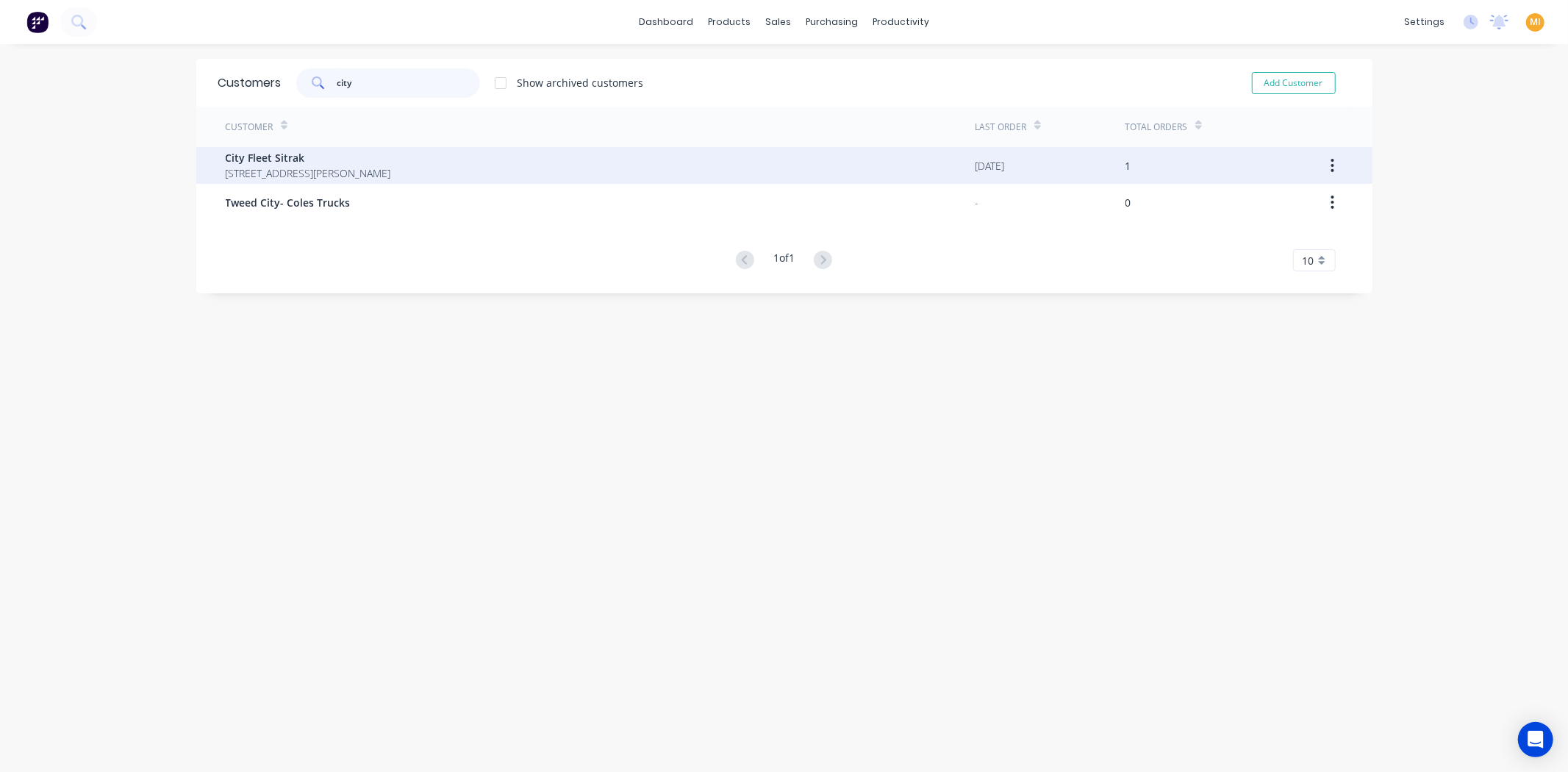
type input "city"
click at [315, 172] on span "1 Tarzan Street Mt St John Queensland Australia 4818" at bounding box center [308, 172] width 165 height 15
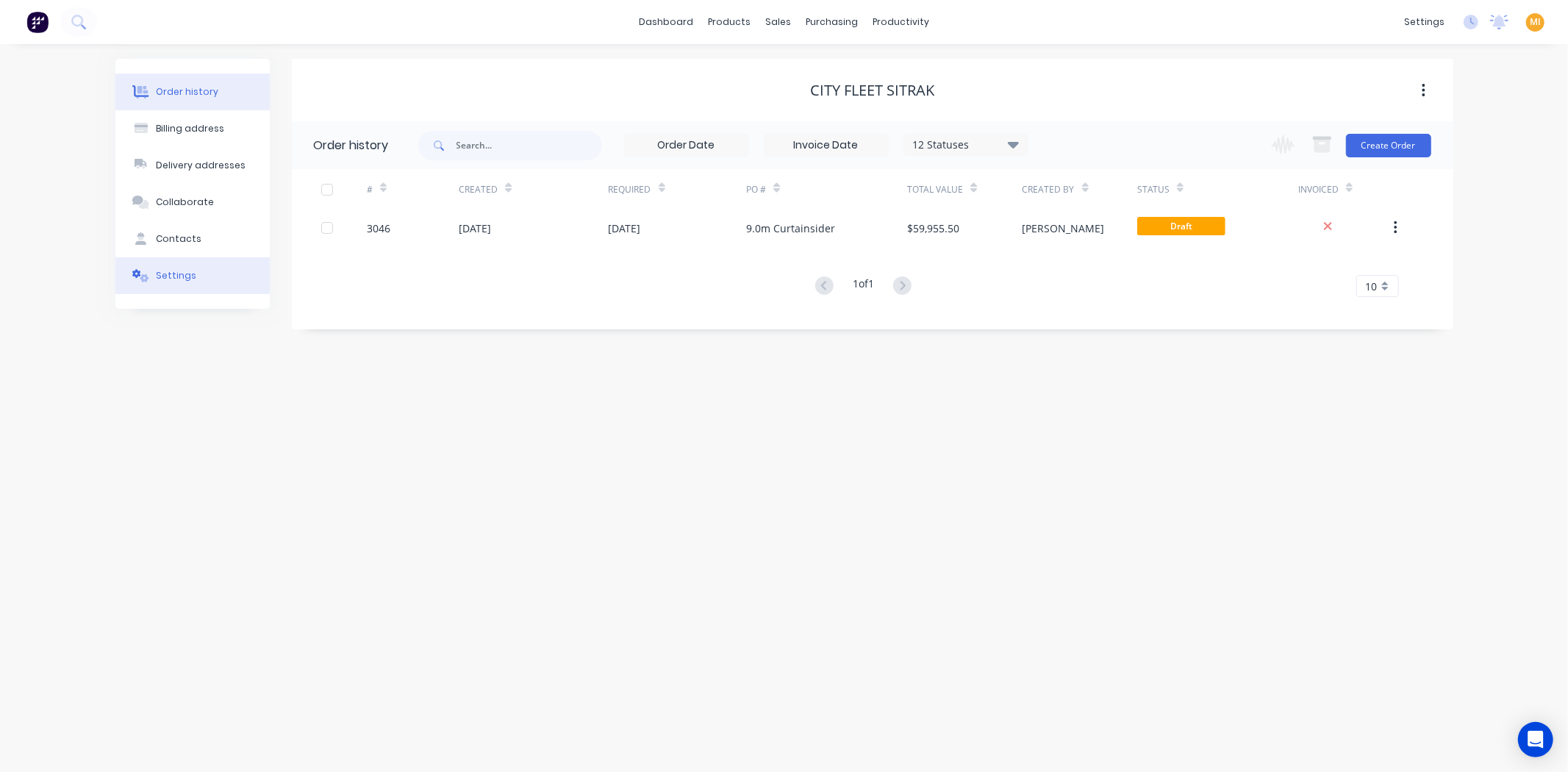
click at [224, 291] on button "Settings" at bounding box center [192, 275] width 154 height 37
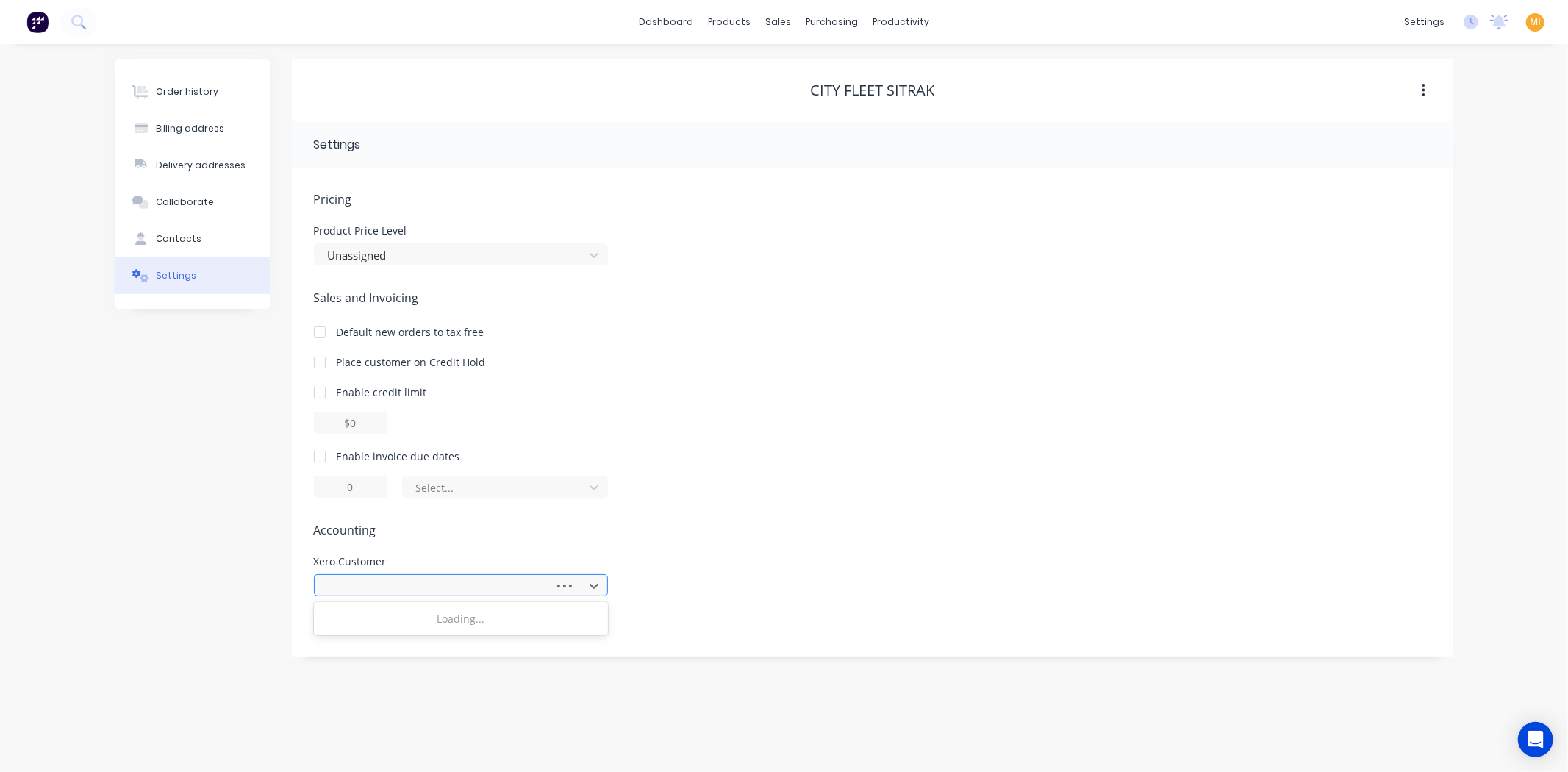
click at [457, 583] on div at bounding box center [437, 586] width 220 height 18
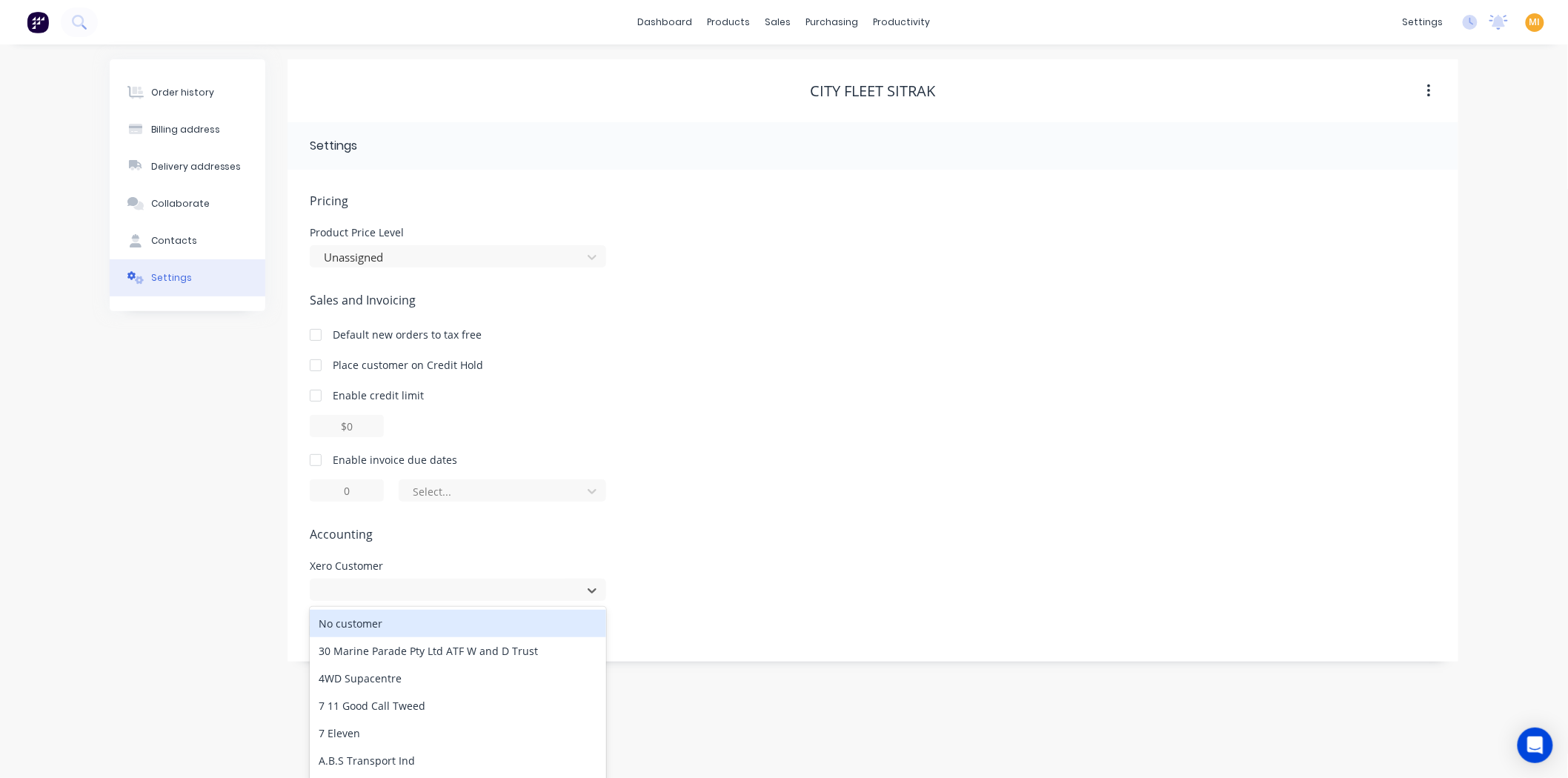
click at [408, 623] on div "No customer" at bounding box center [458, 624] width 296 height 27
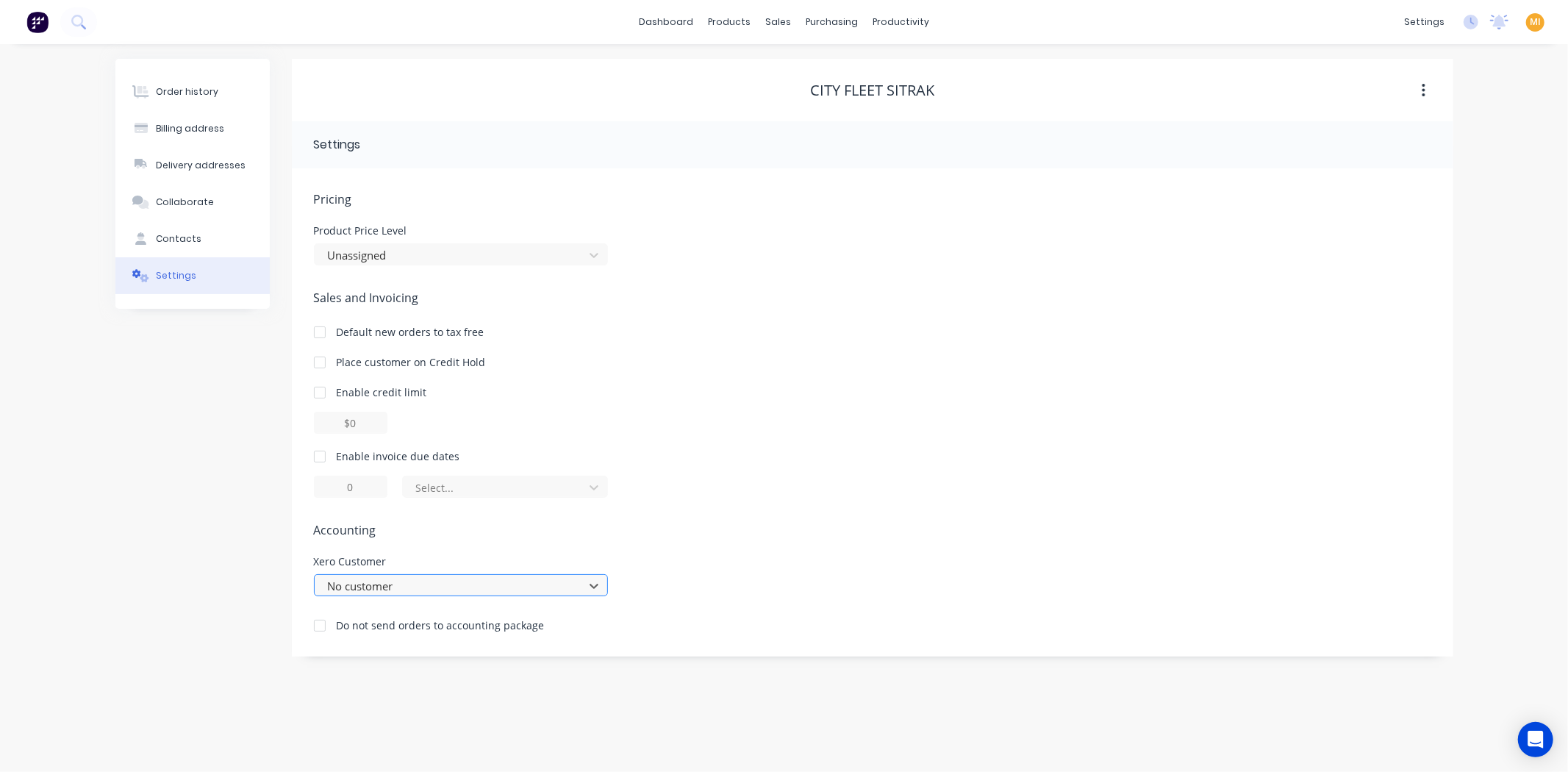
click at [414, 588] on div at bounding box center [451, 586] width 250 height 18
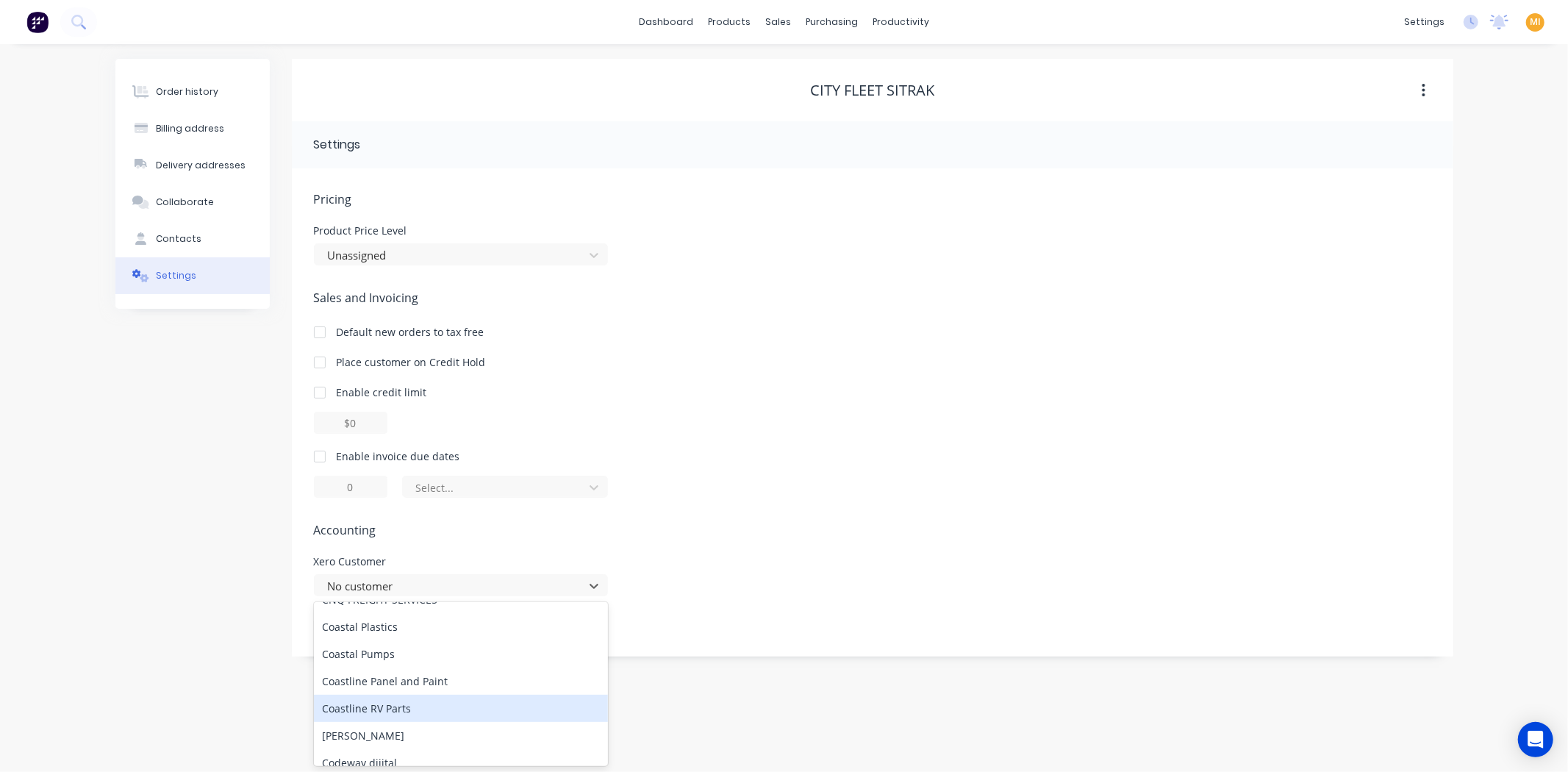
scroll to position [9308, 0]
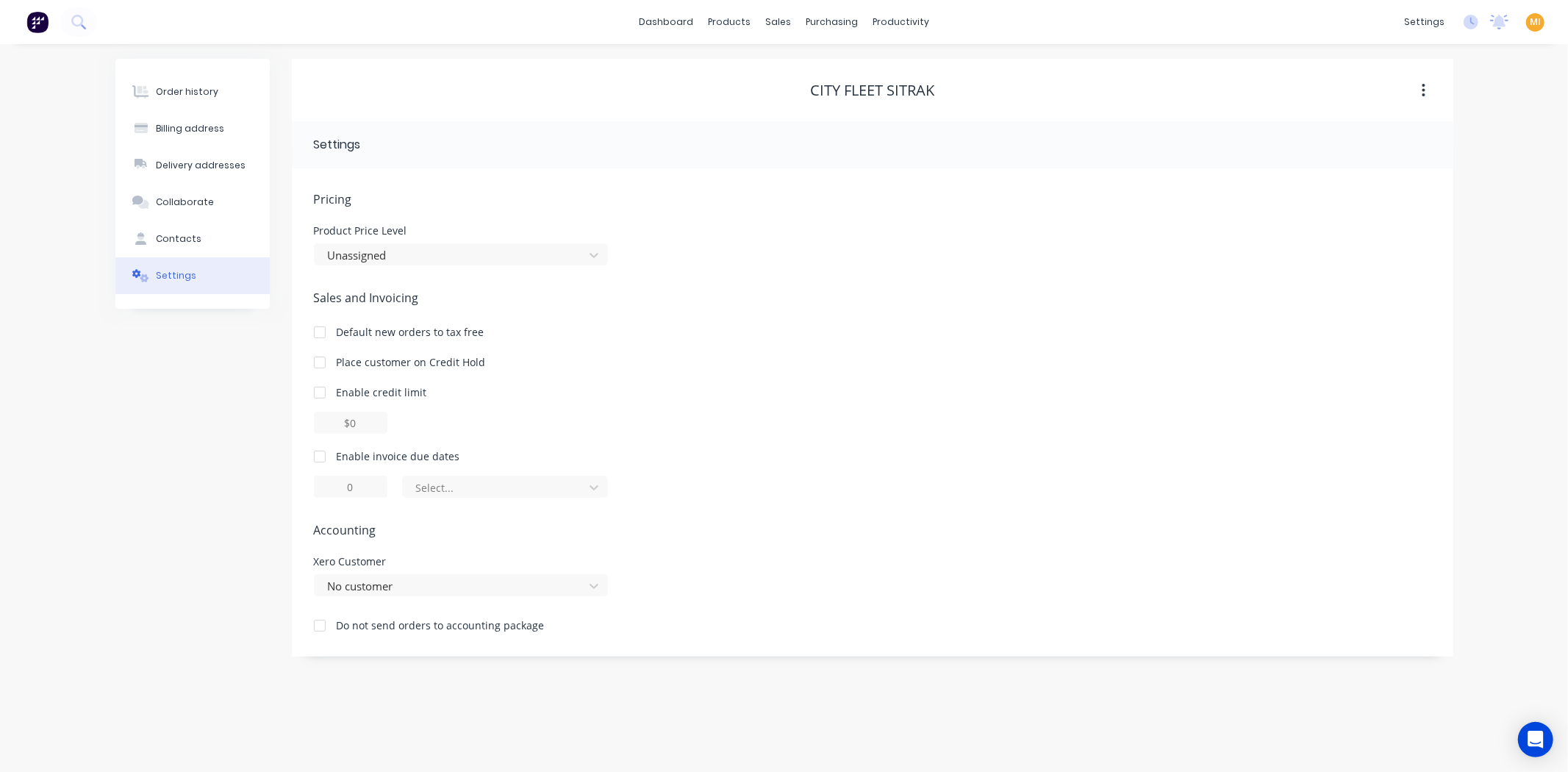
click at [228, 634] on div "Order history Billing address Delivery addresses Collaborate Contacts Settings" at bounding box center [192, 358] width 154 height 597
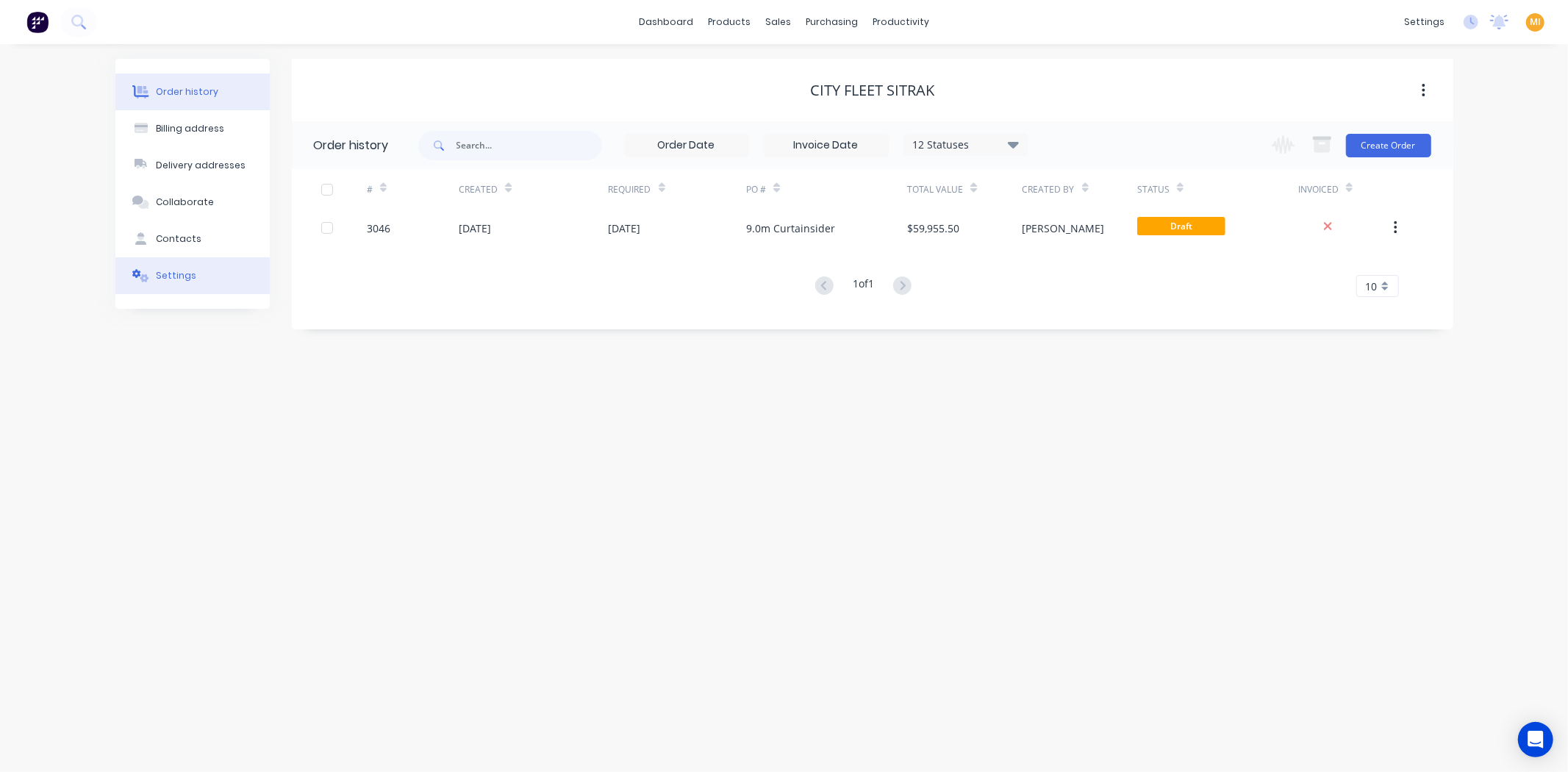
click at [196, 283] on button "Settings" at bounding box center [192, 275] width 154 height 37
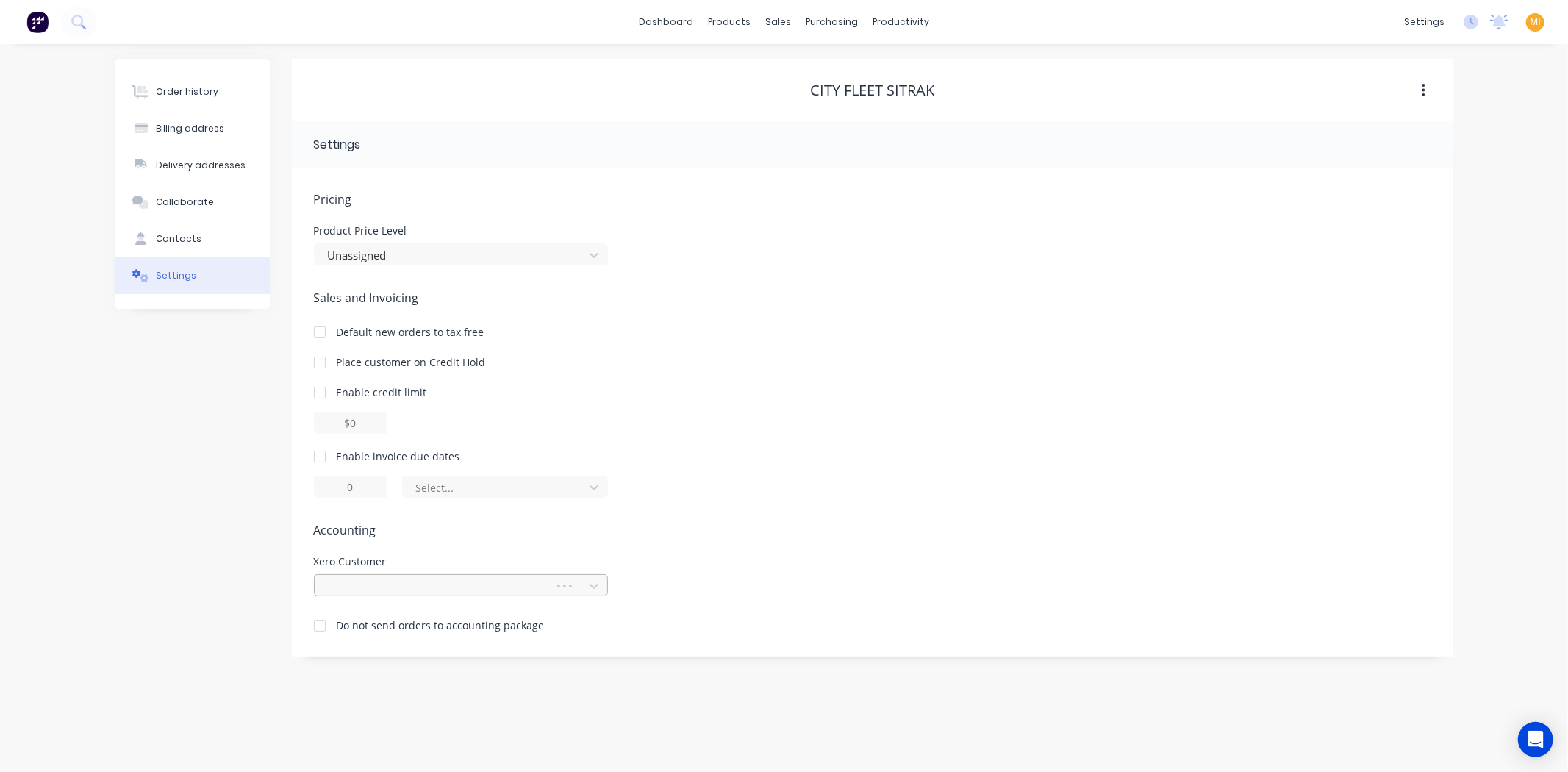
click at [452, 579] on div at bounding box center [437, 586] width 220 height 18
type input "city flee"
click at [210, 569] on div "Order history Billing address Delivery addresses Collaborate Contacts Settings" at bounding box center [192, 358] width 154 height 597
